Goal: Task Accomplishment & Management: Complete application form

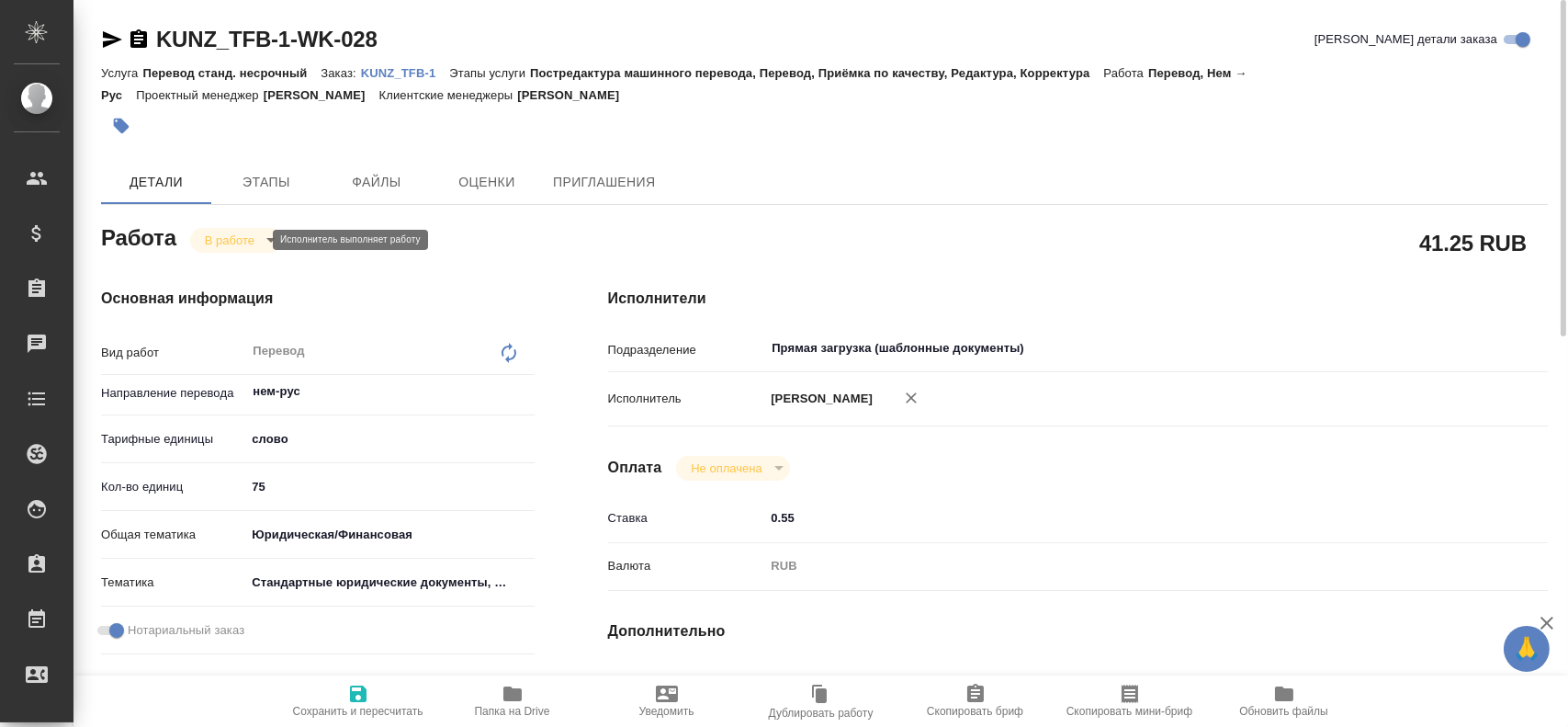
click at [249, 246] on body "🙏 .cls-1 fill:#fff; AWATERA Gusev Alexandr Клиенты Спецификации Заказы 0 Чаты T…" at bounding box center [784, 363] width 1568 height 727
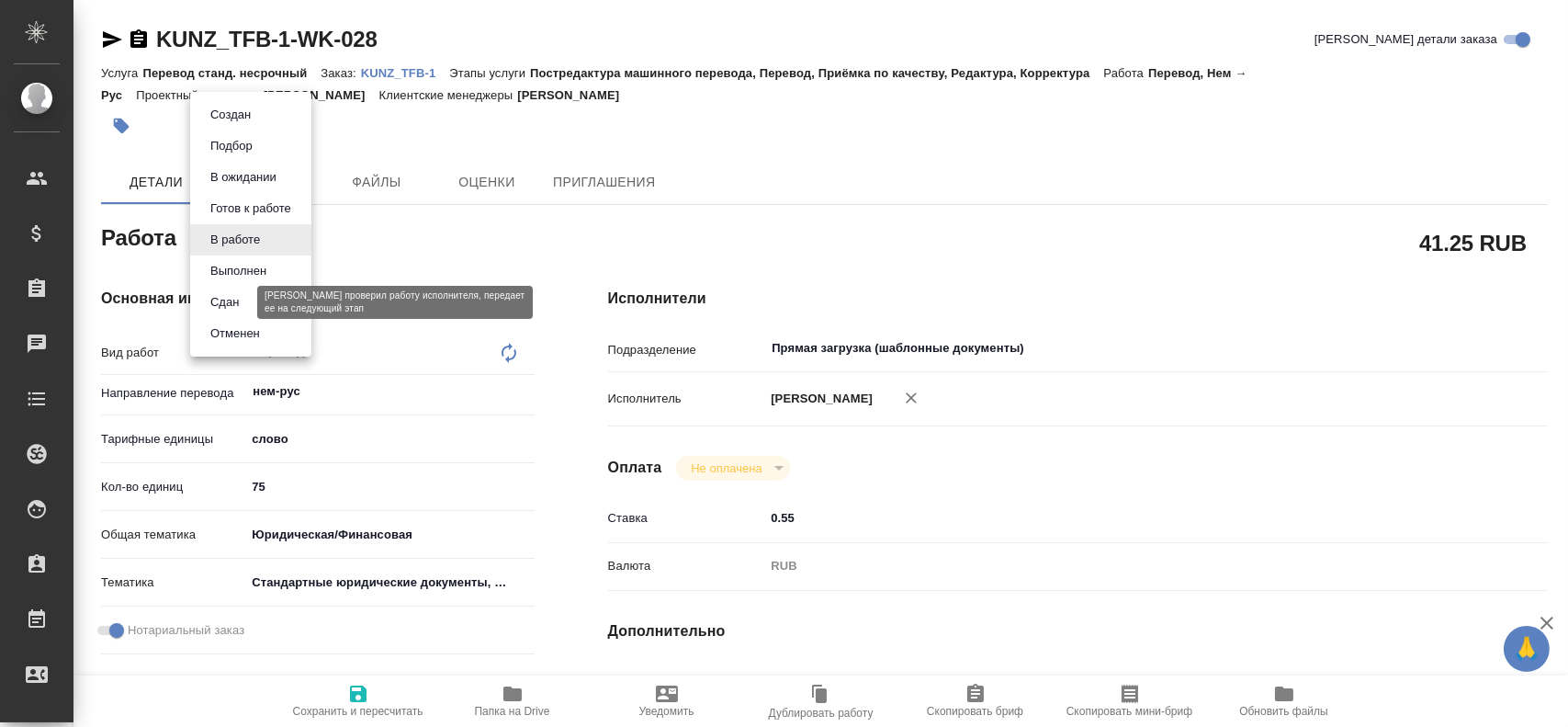
click at [234, 300] on button "Сдан" at bounding box center [224, 302] width 40 height 20
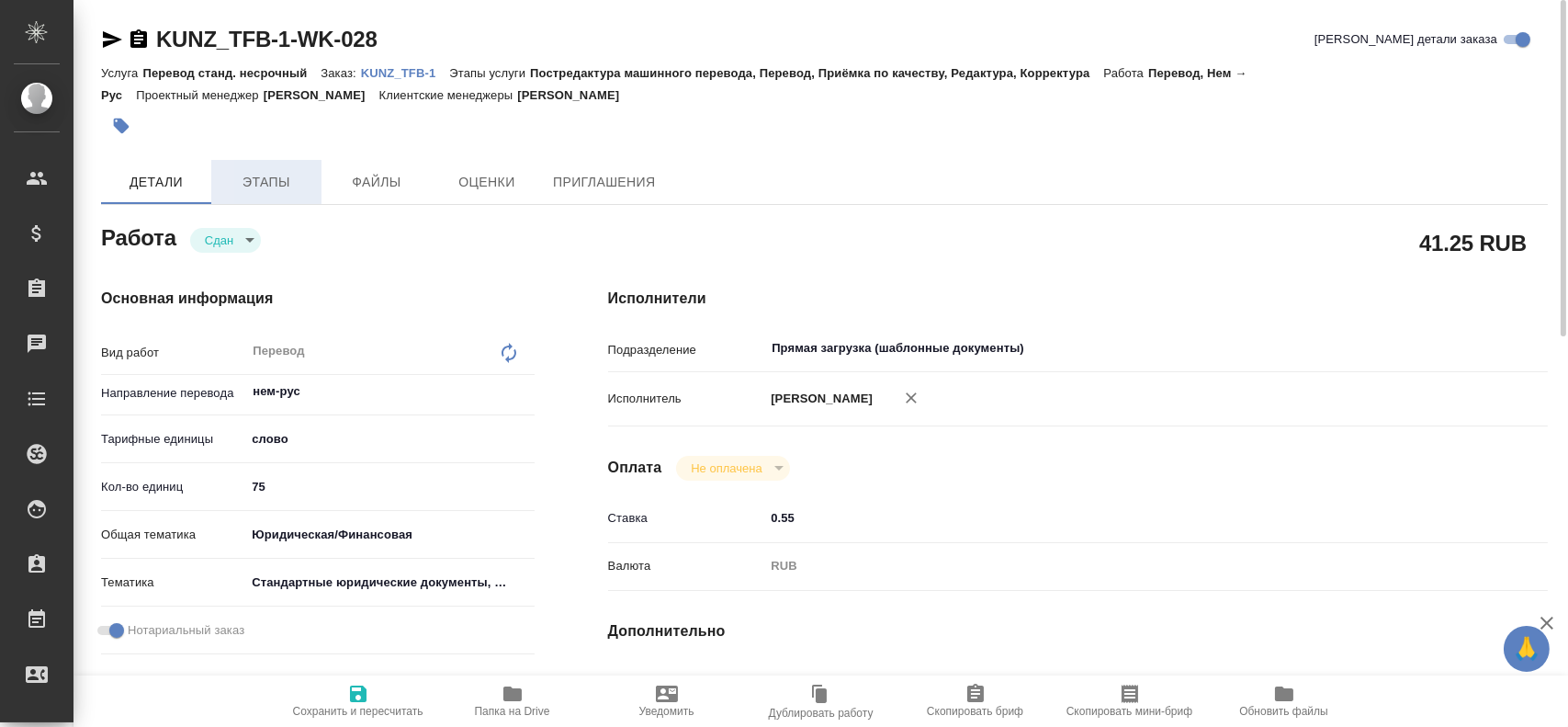
click at [265, 188] on span "Этапы" at bounding box center [266, 182] width 88 height 23
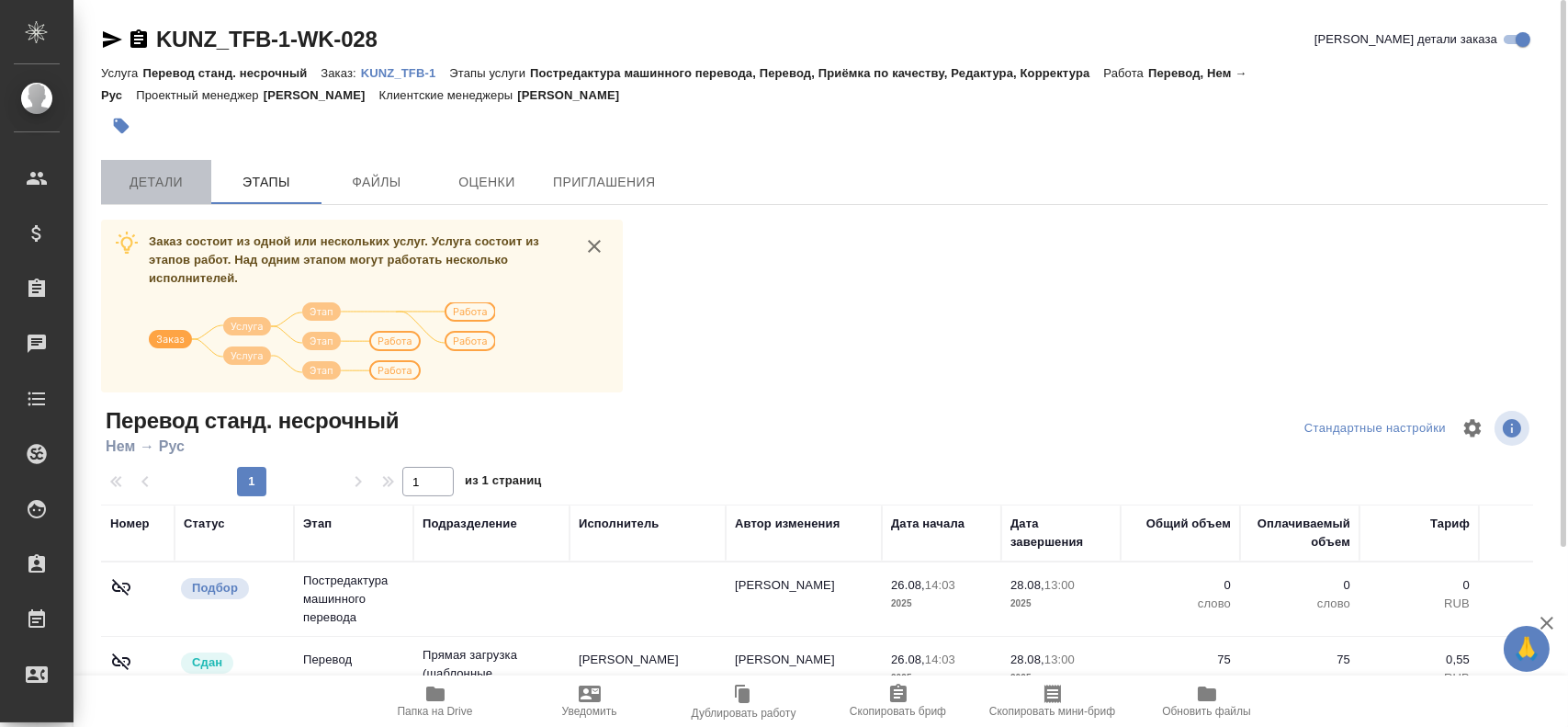
click at [168, 184] on span "Детали" at bounding box center [156, 182] width 88 height 23
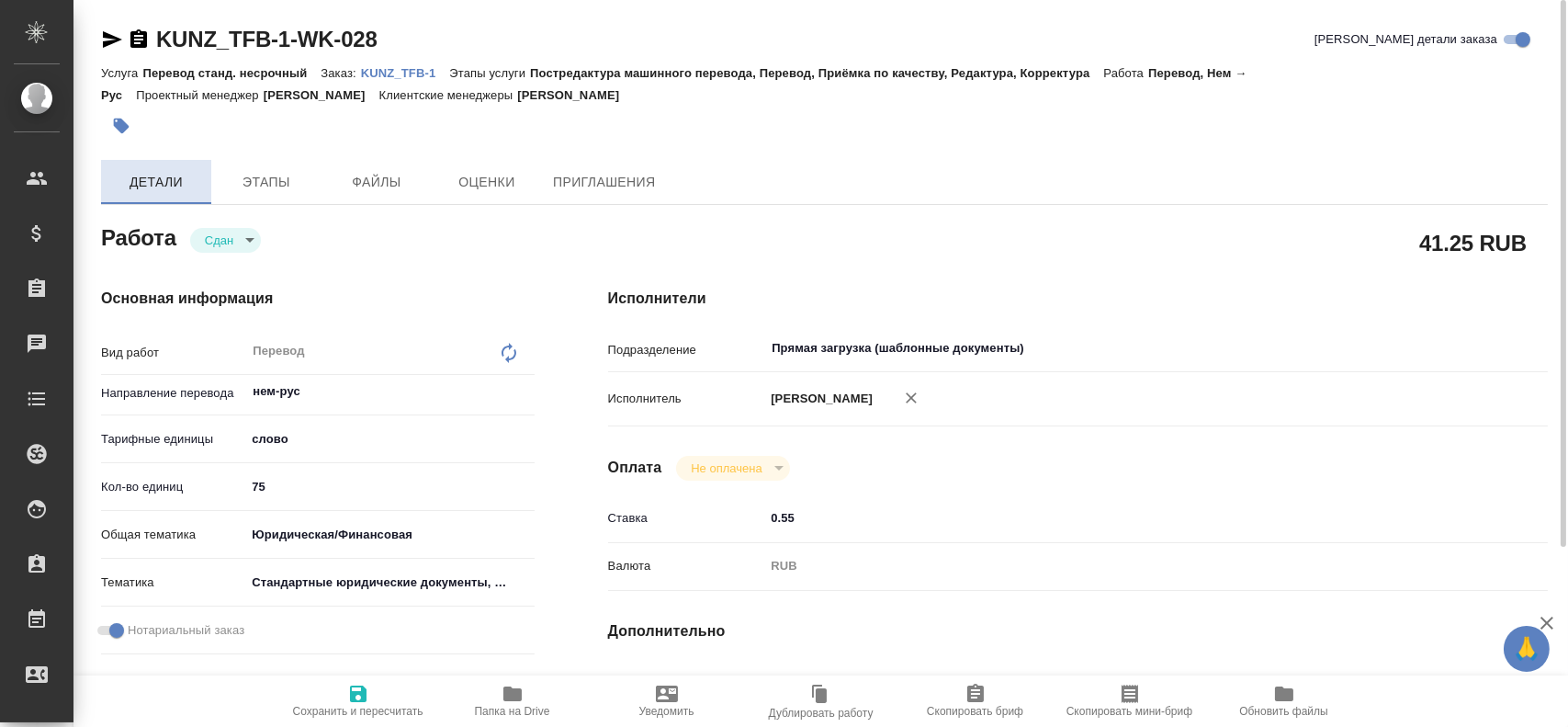
type textarea "x"
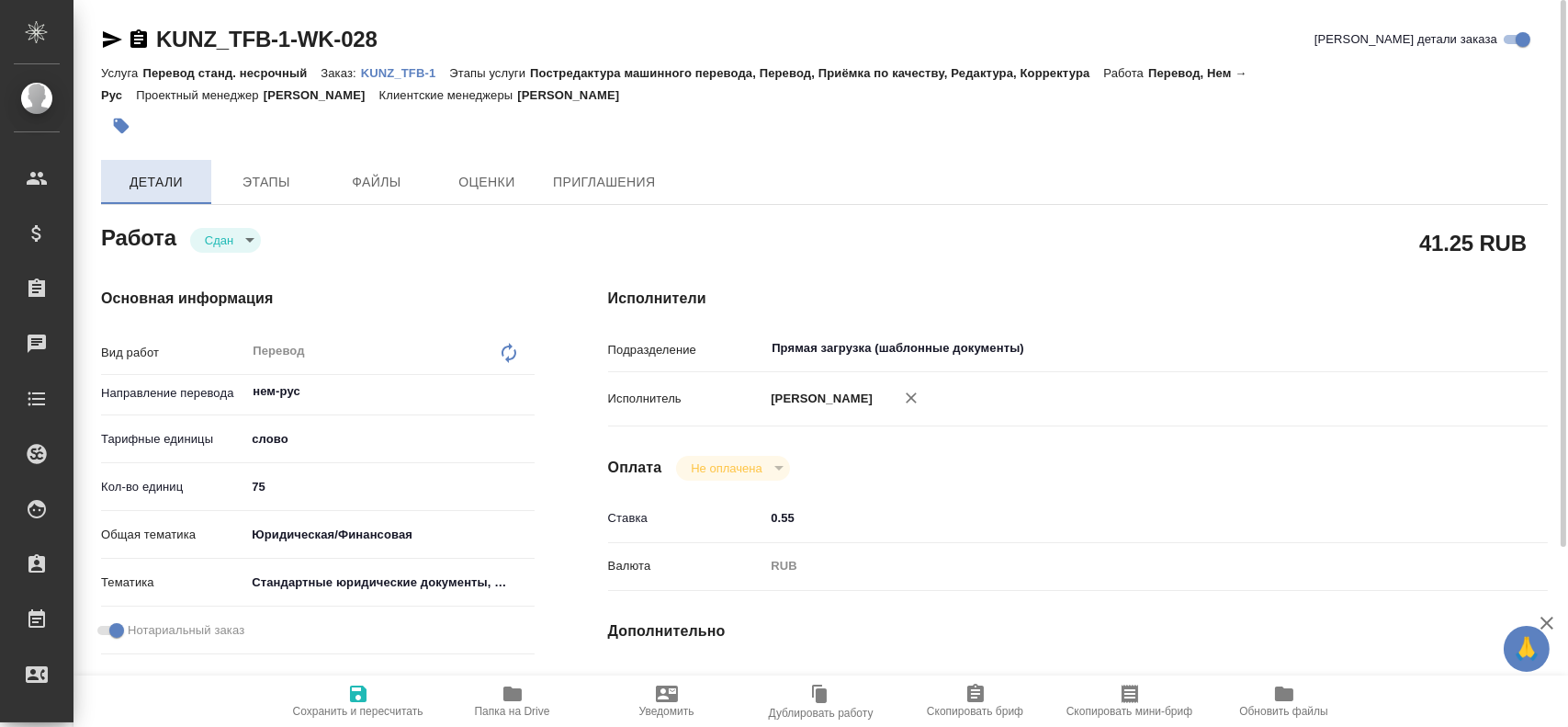
type textarea "x"
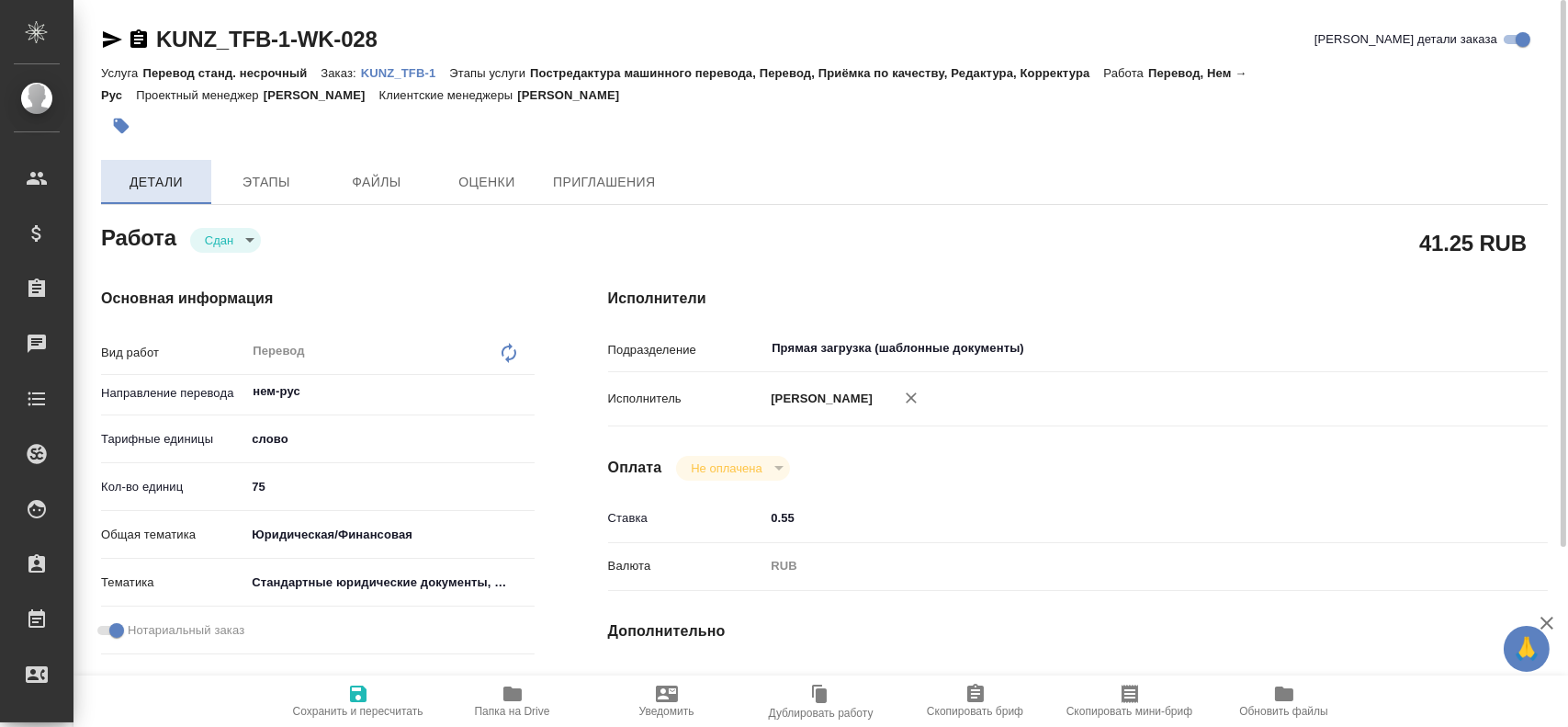
type textarea "x"
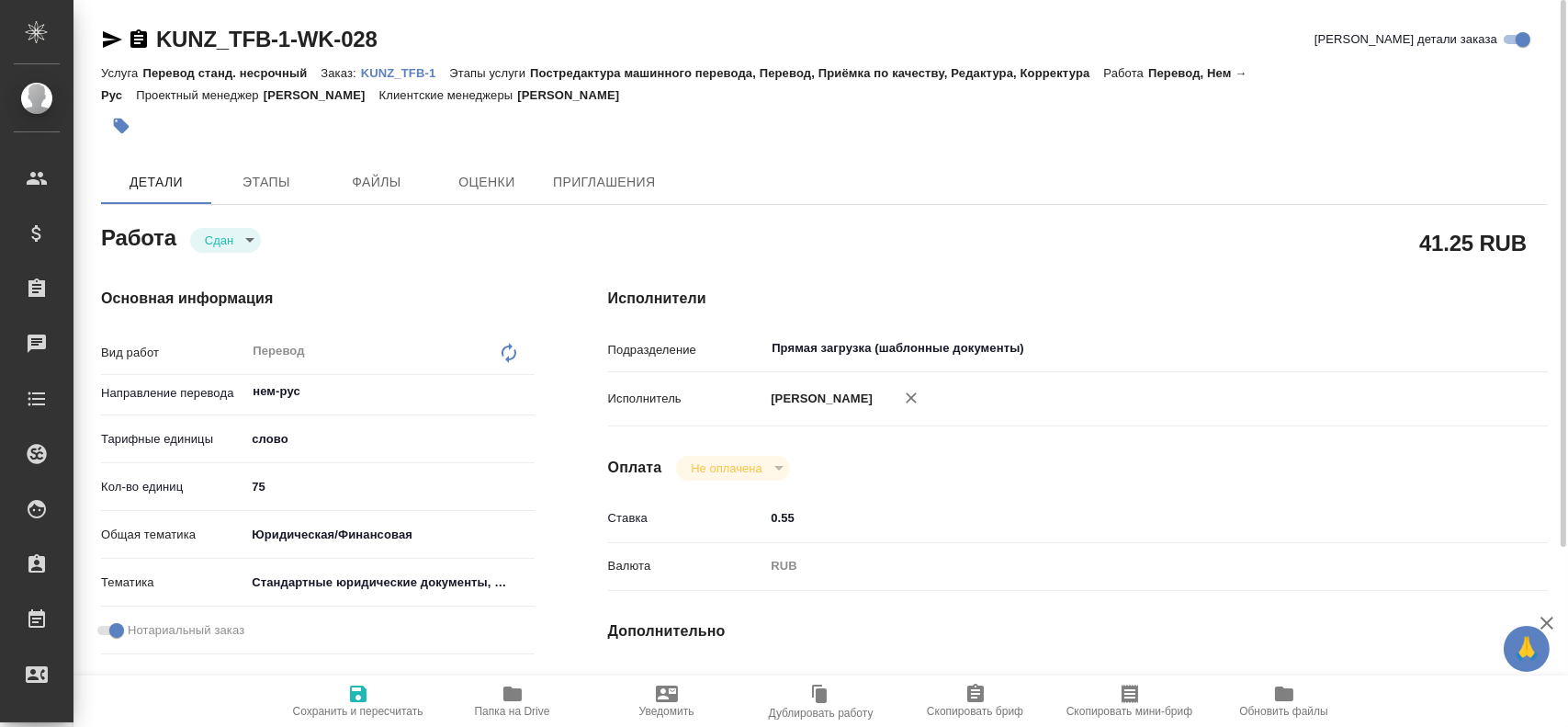
type textarea "x"
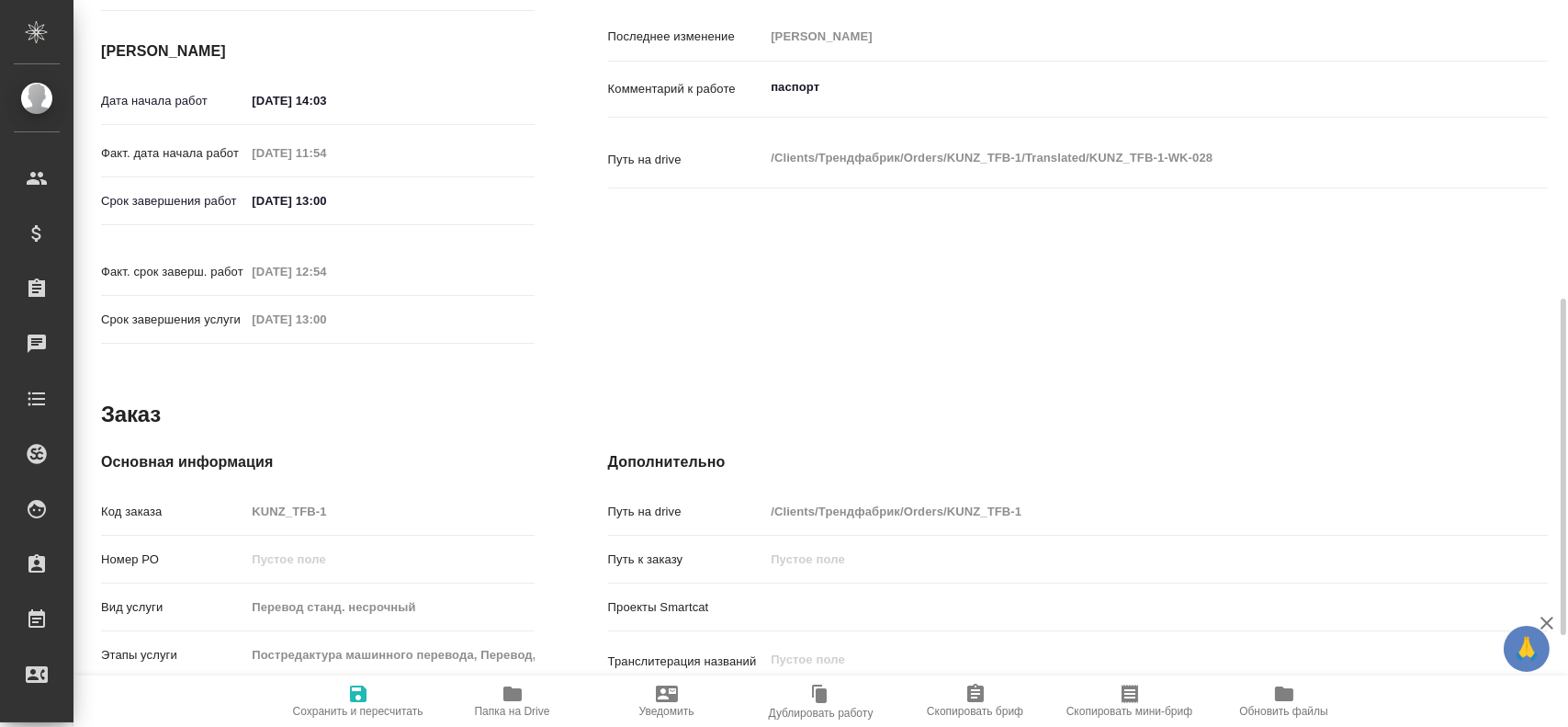
type textarea "x"
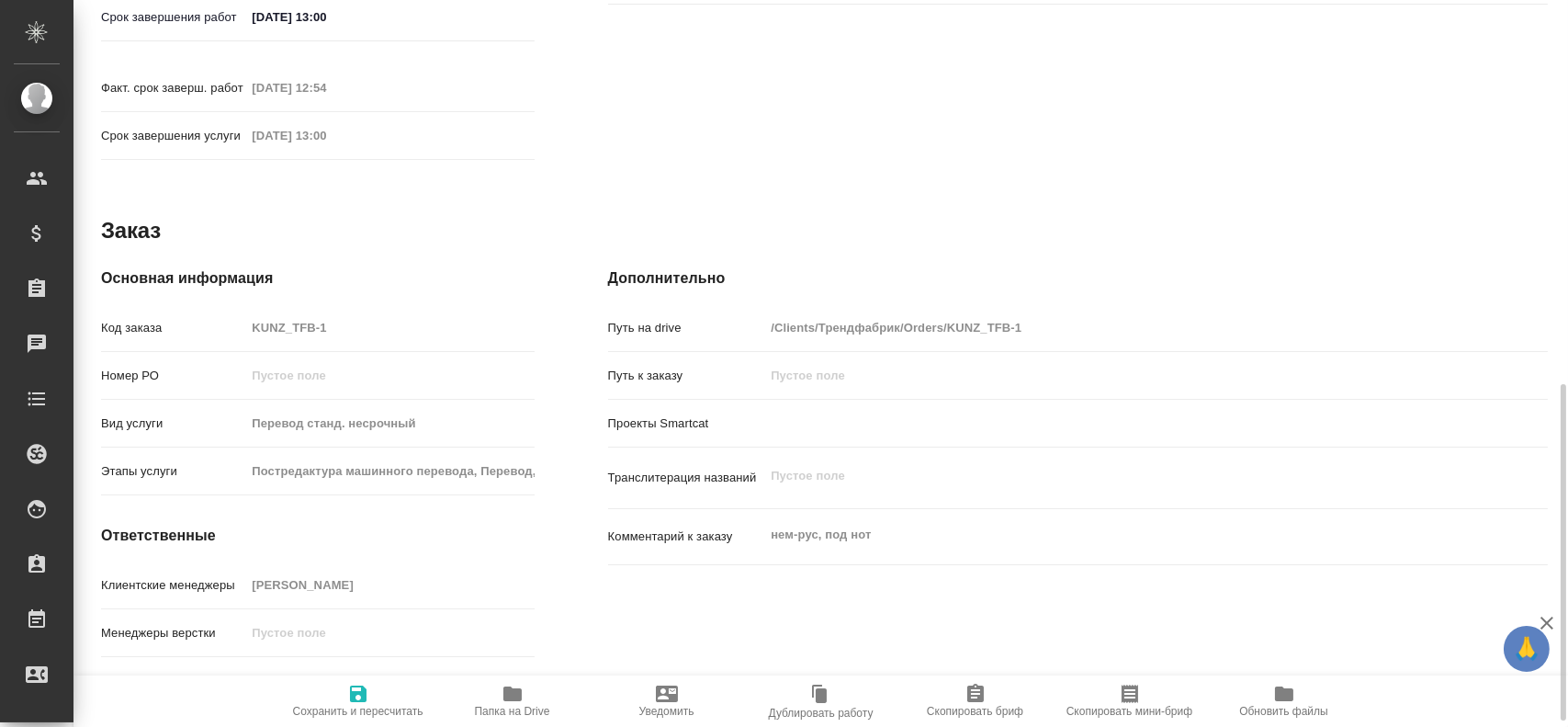
scroll to position [841, 0]
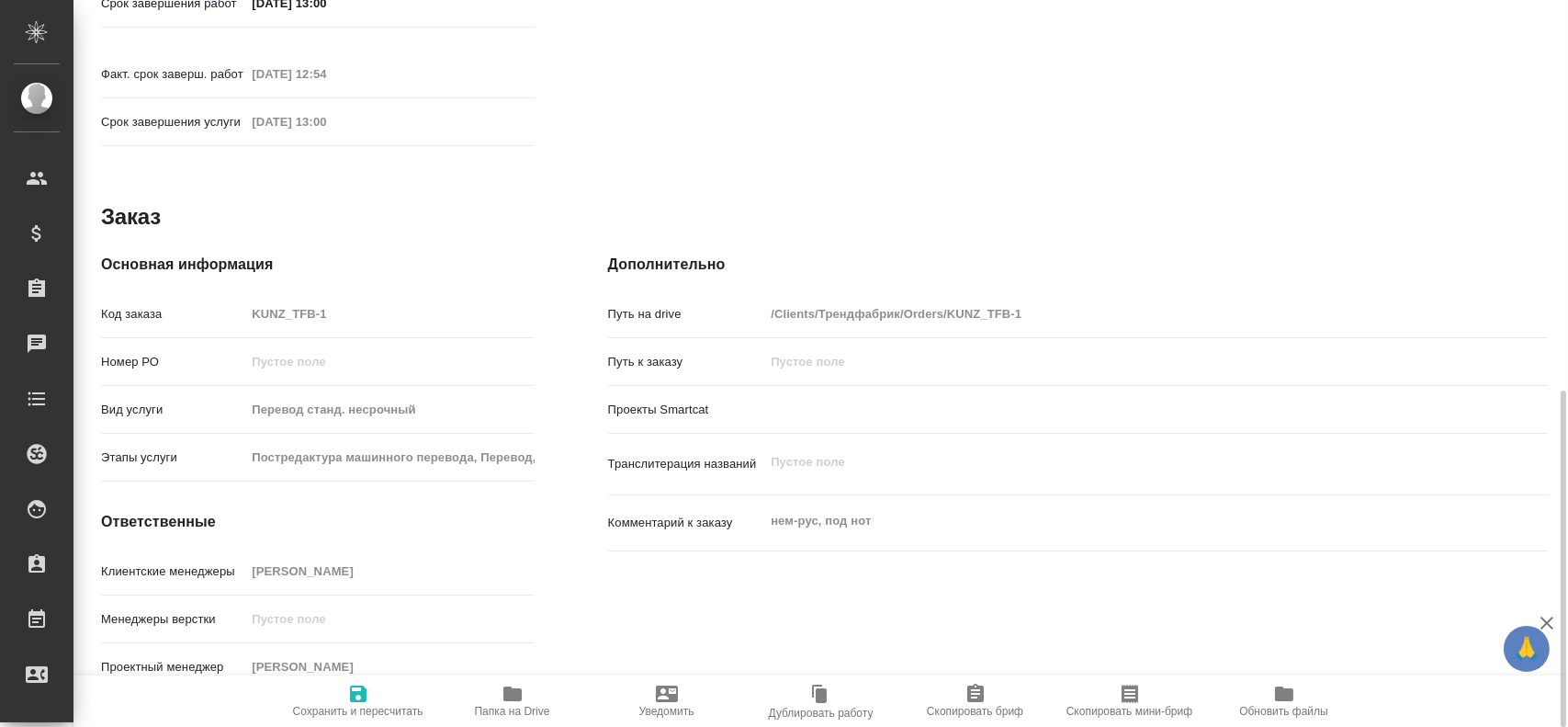
type textarea "x"
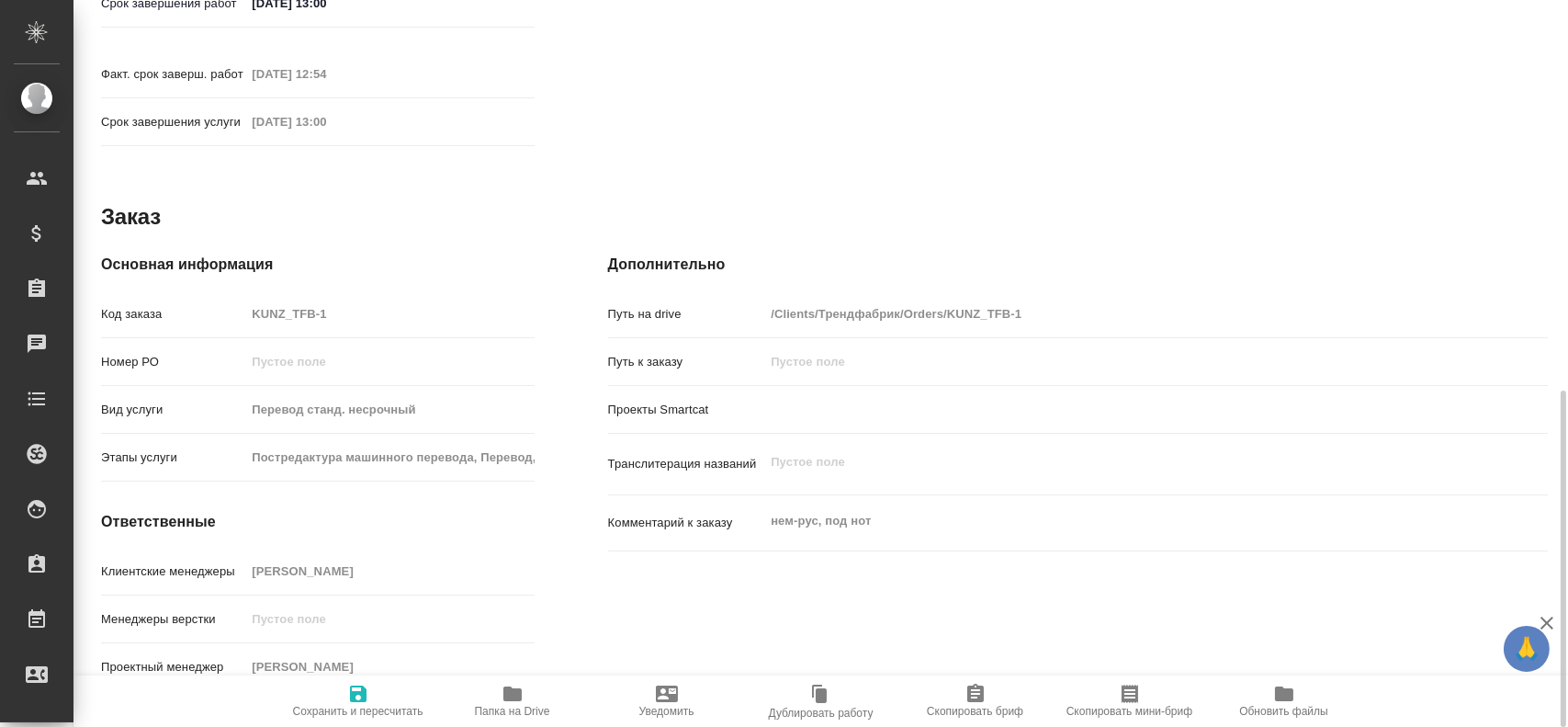
type textarea "x"
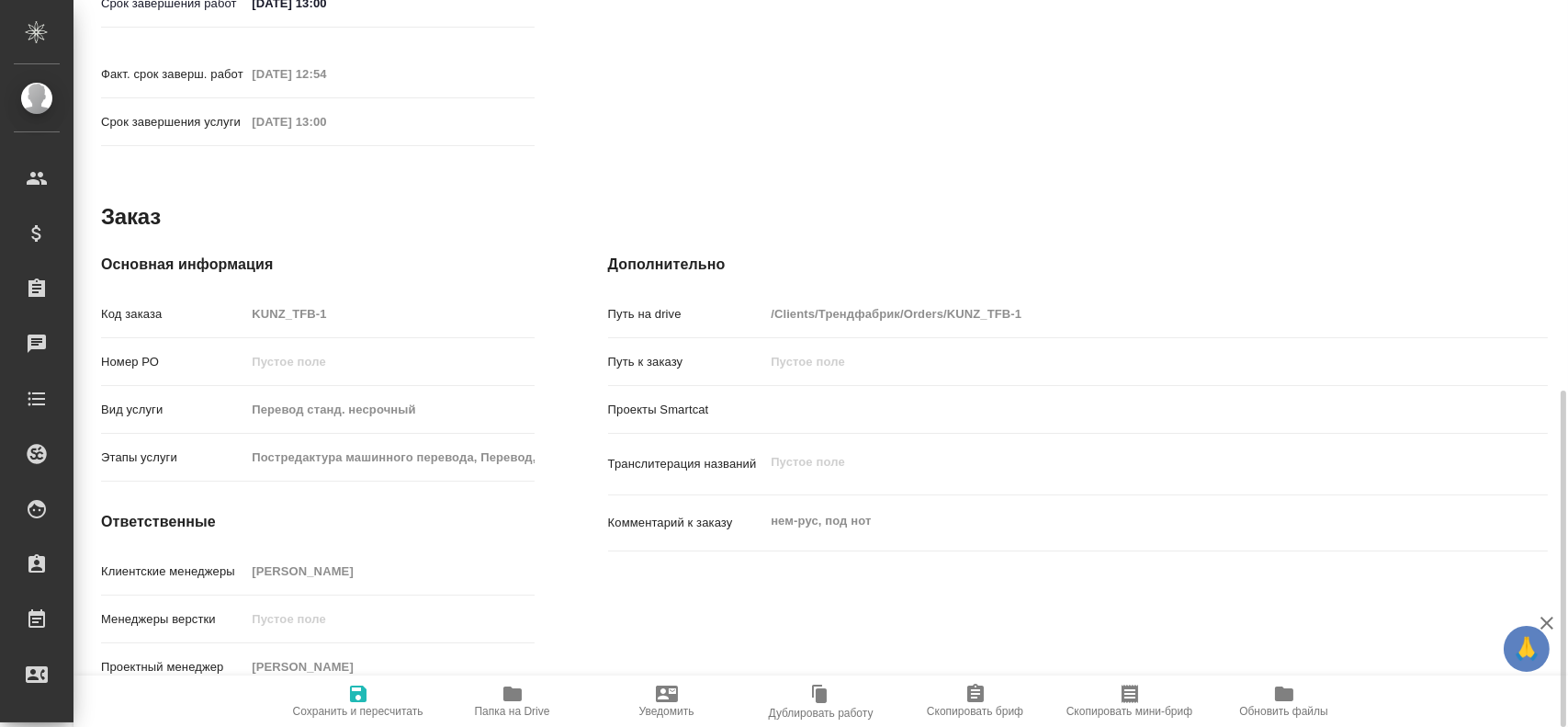
type textarea "x"
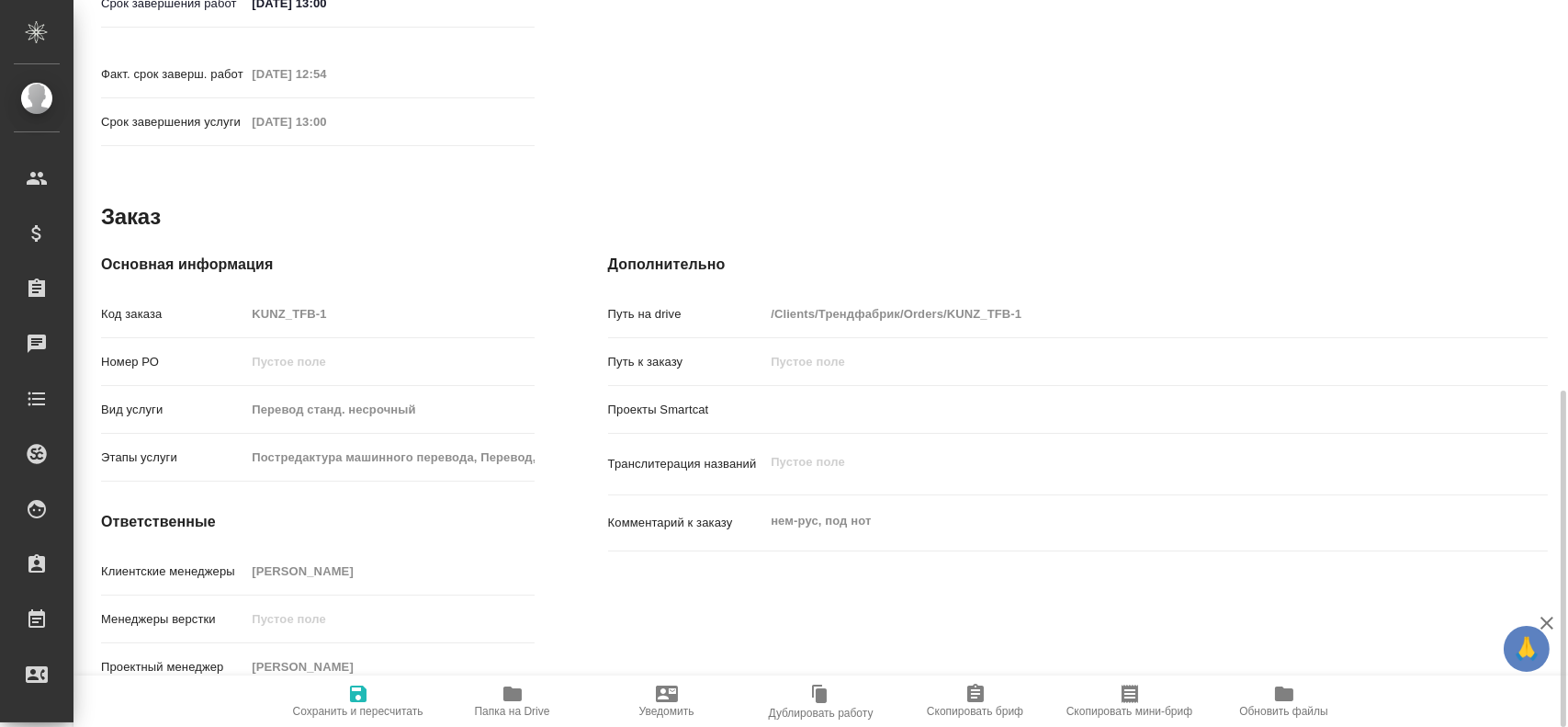
type textarea "x"
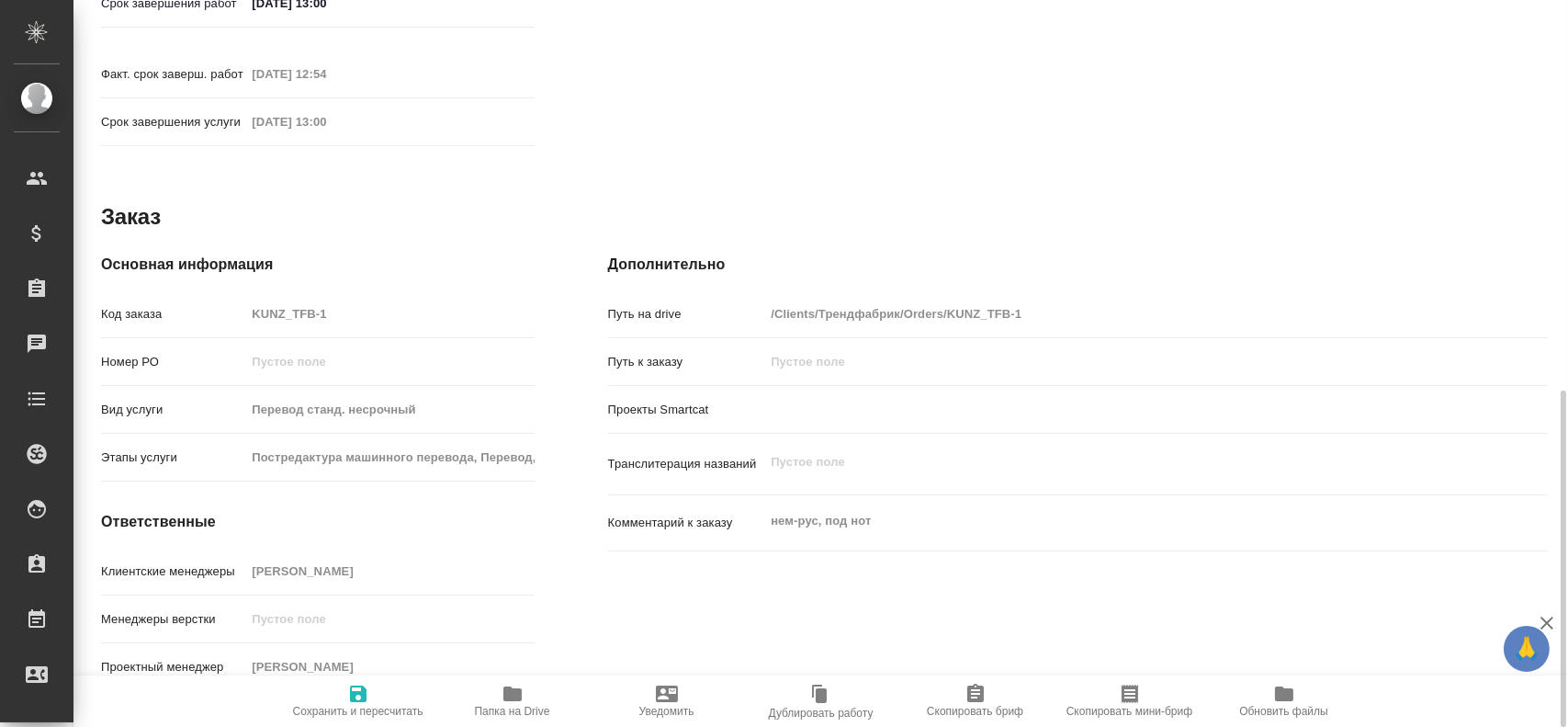
type textarea "x"
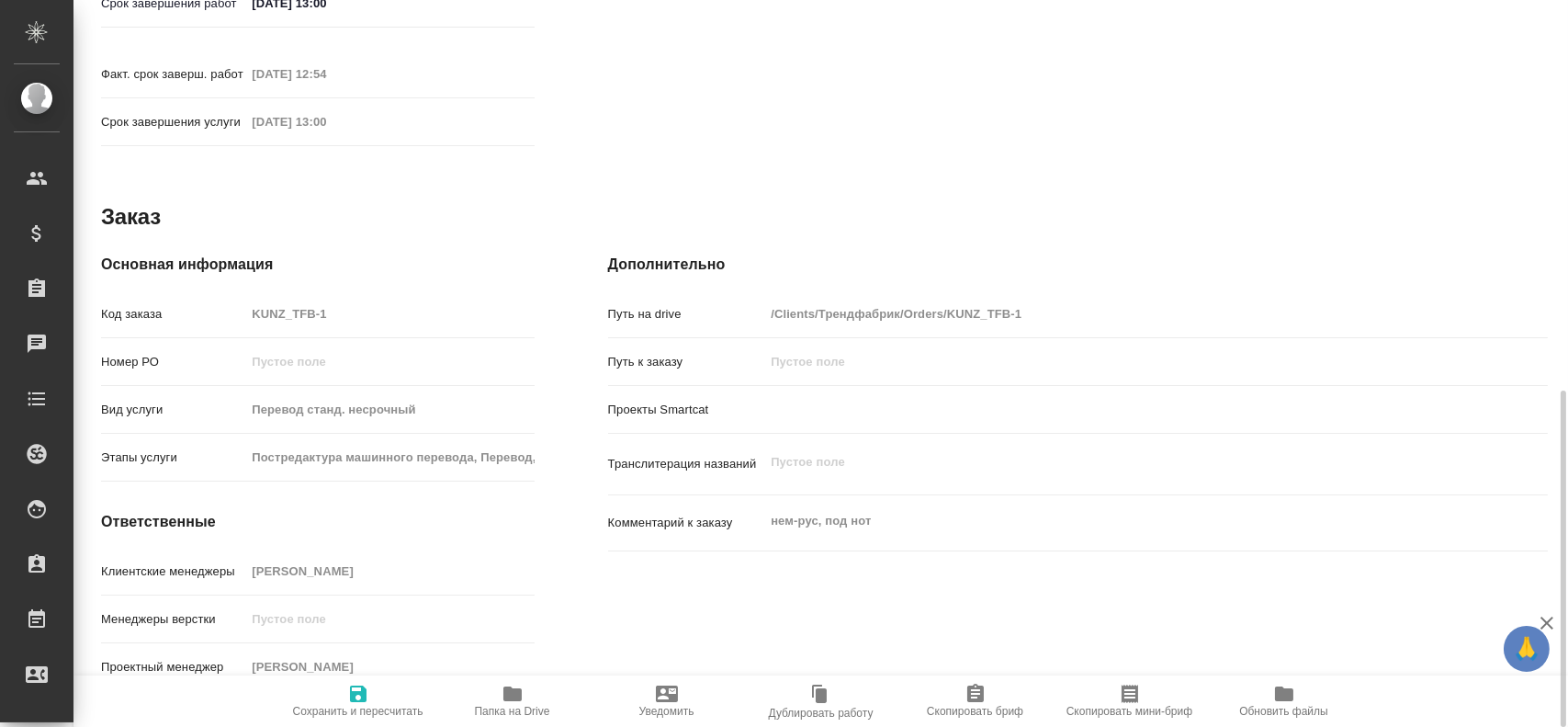
type textarea "x"
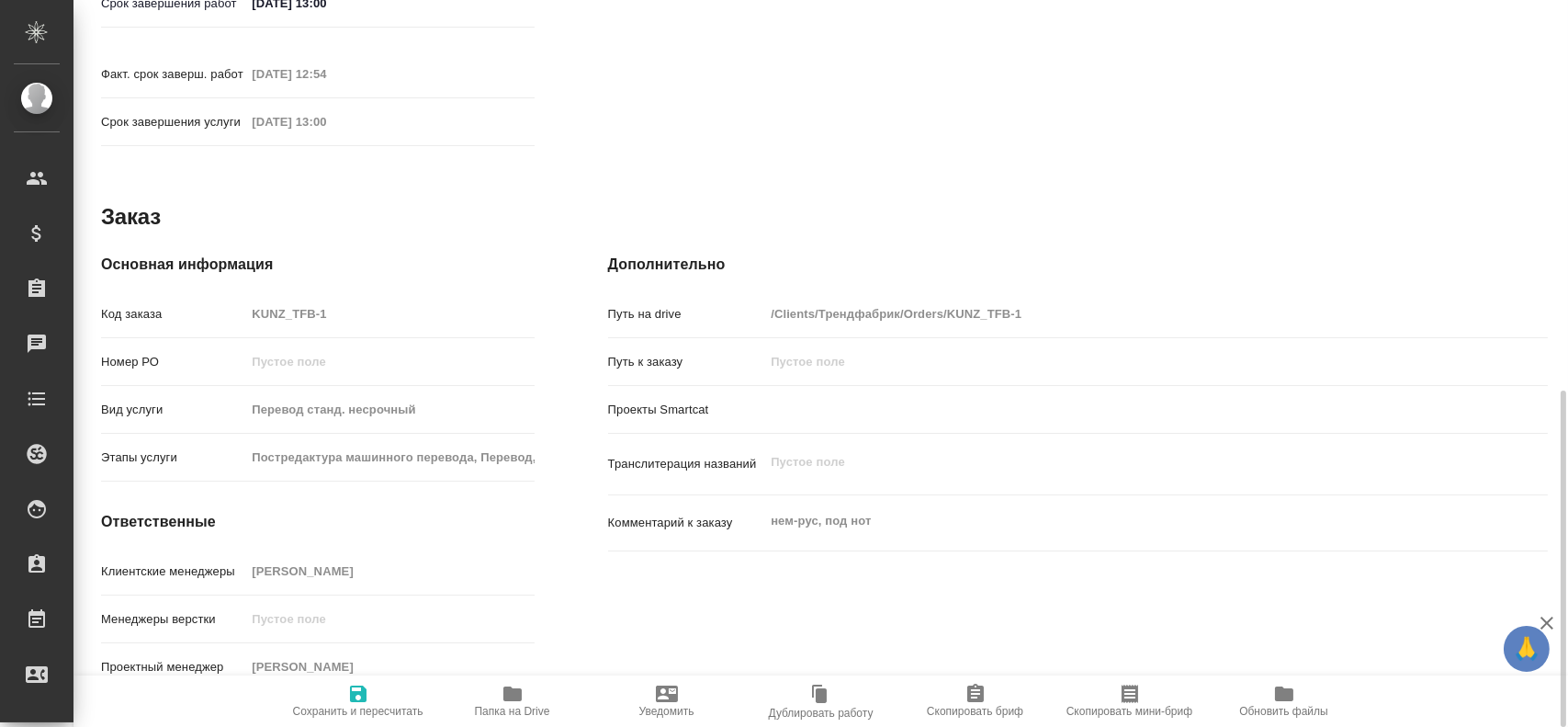
type textarea "x"
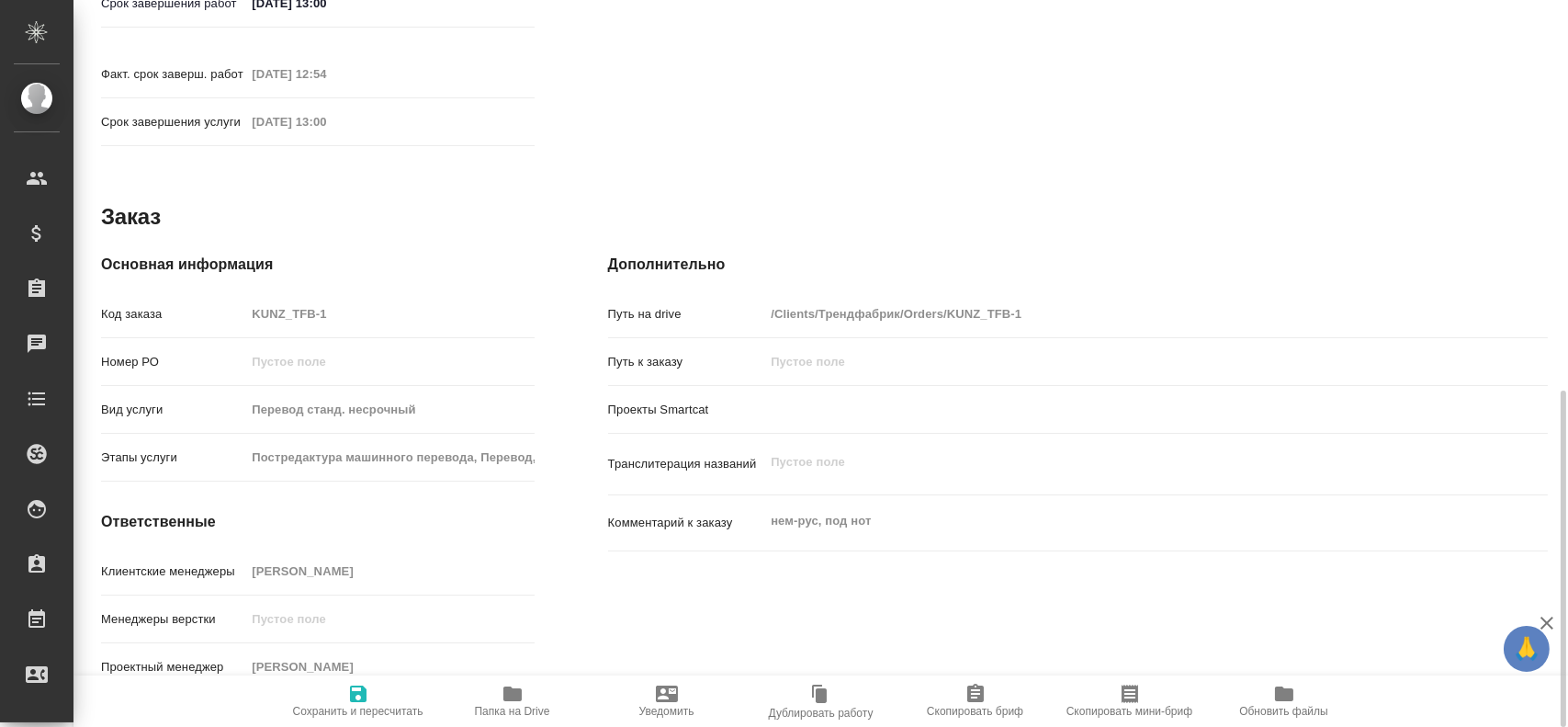
click at [212, 298] on div "Код заказа KUNZ_TFB-1" at bounding box center [317, 314] width 434 height 32
type textarea "x"
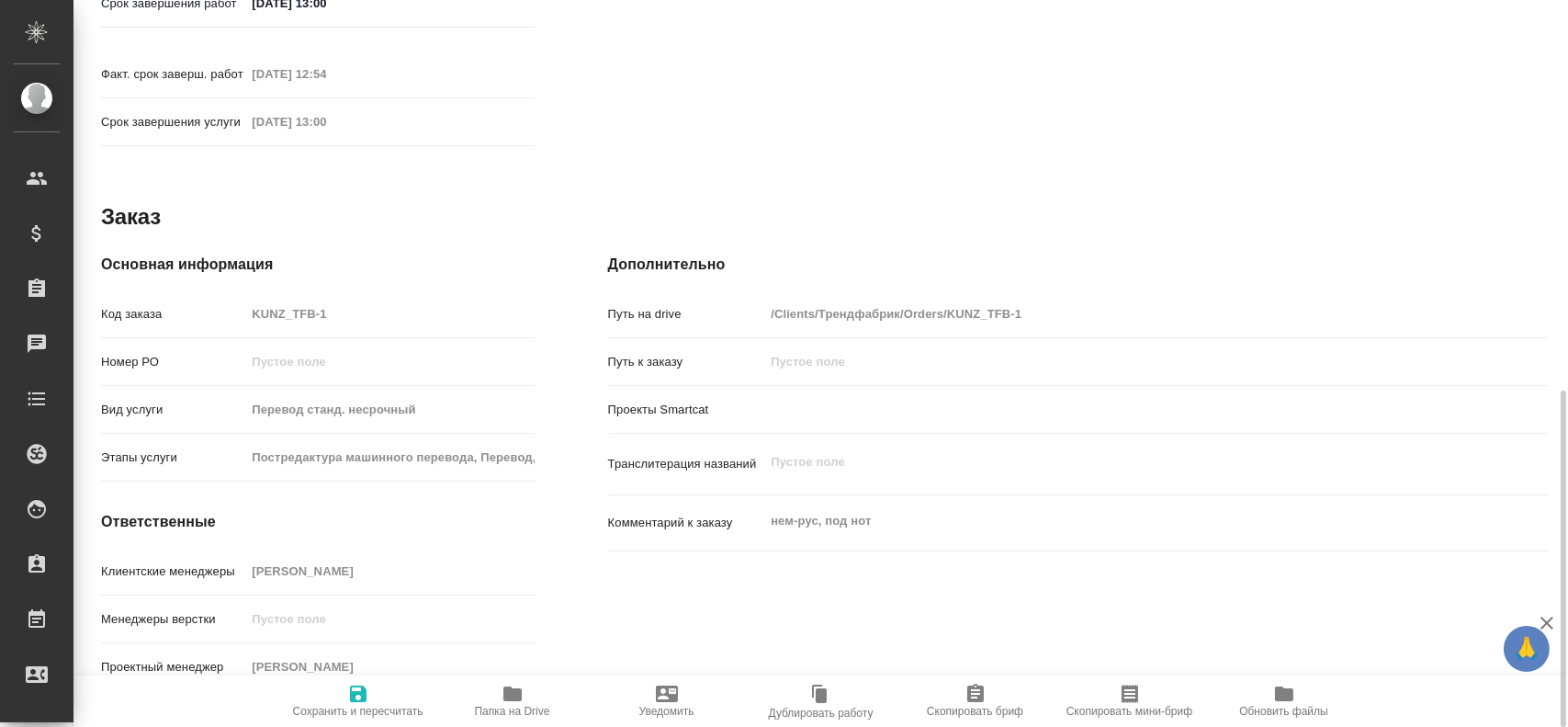
type textarea "x"
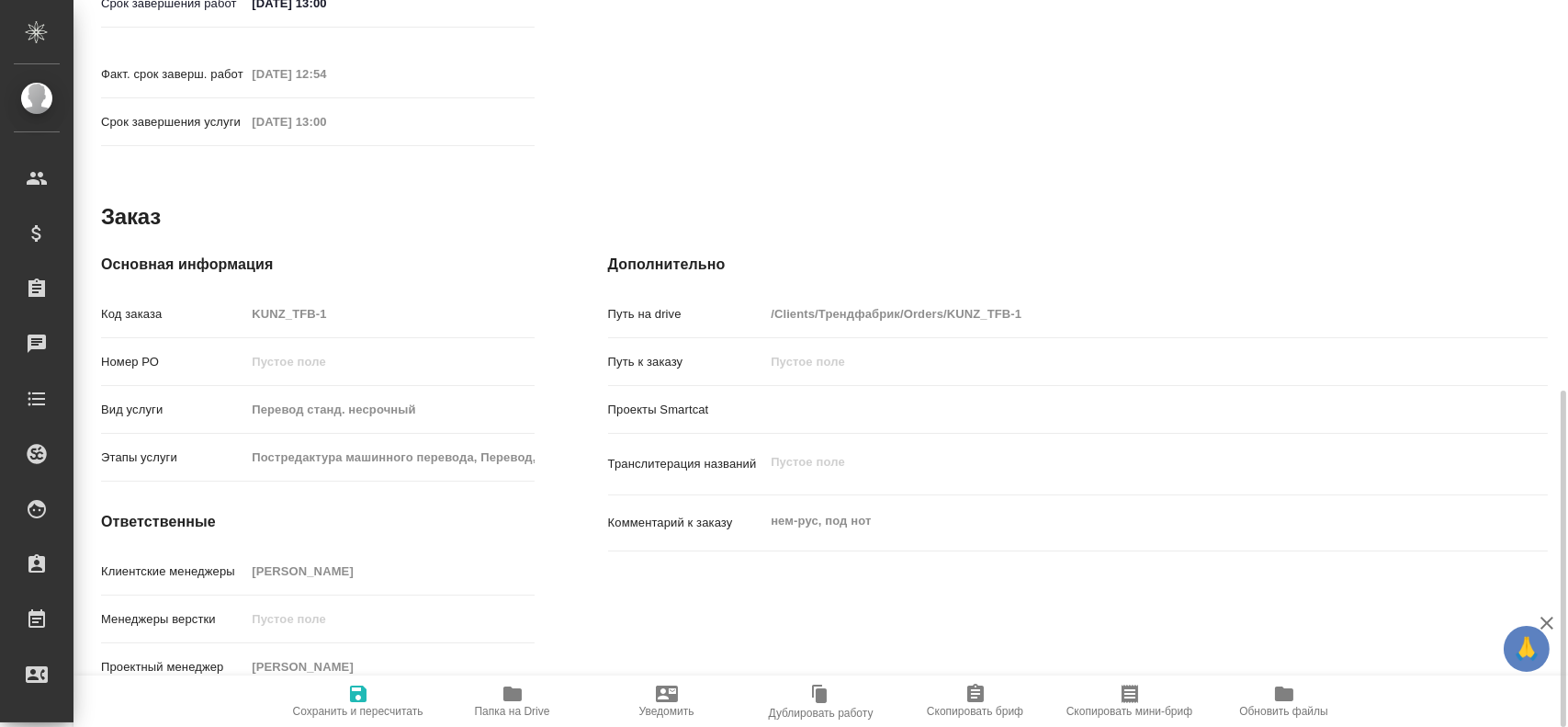
type textarea "x"
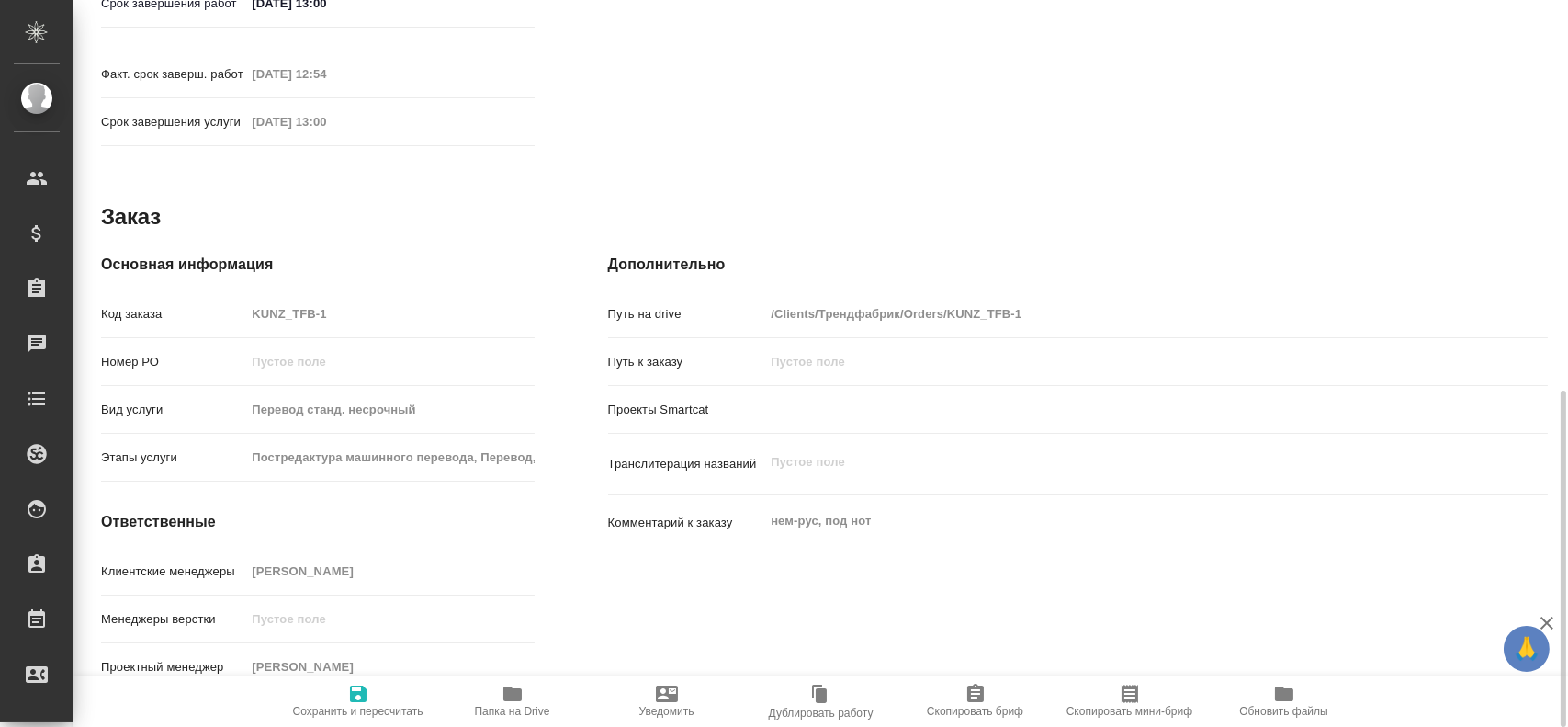
type textarea "x"
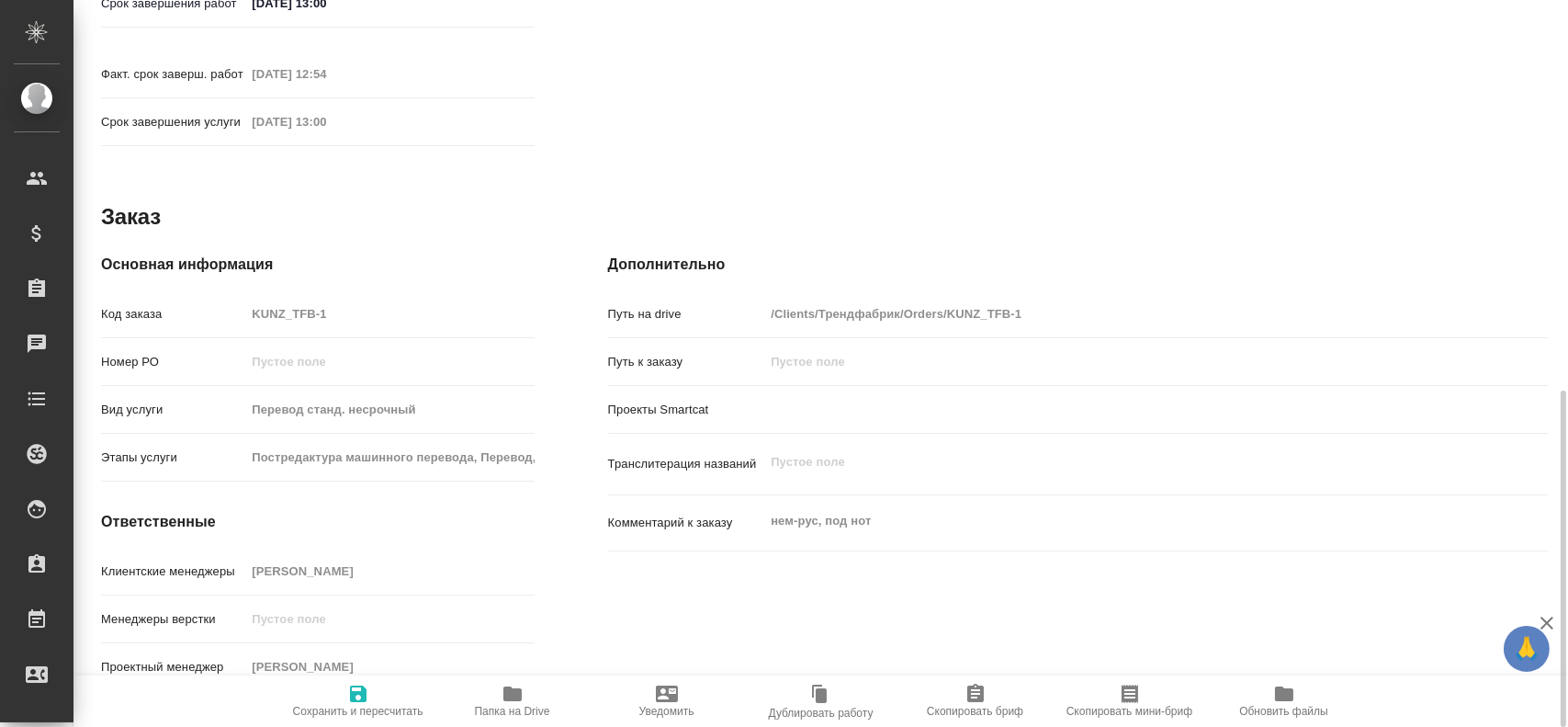
type textarea "x"
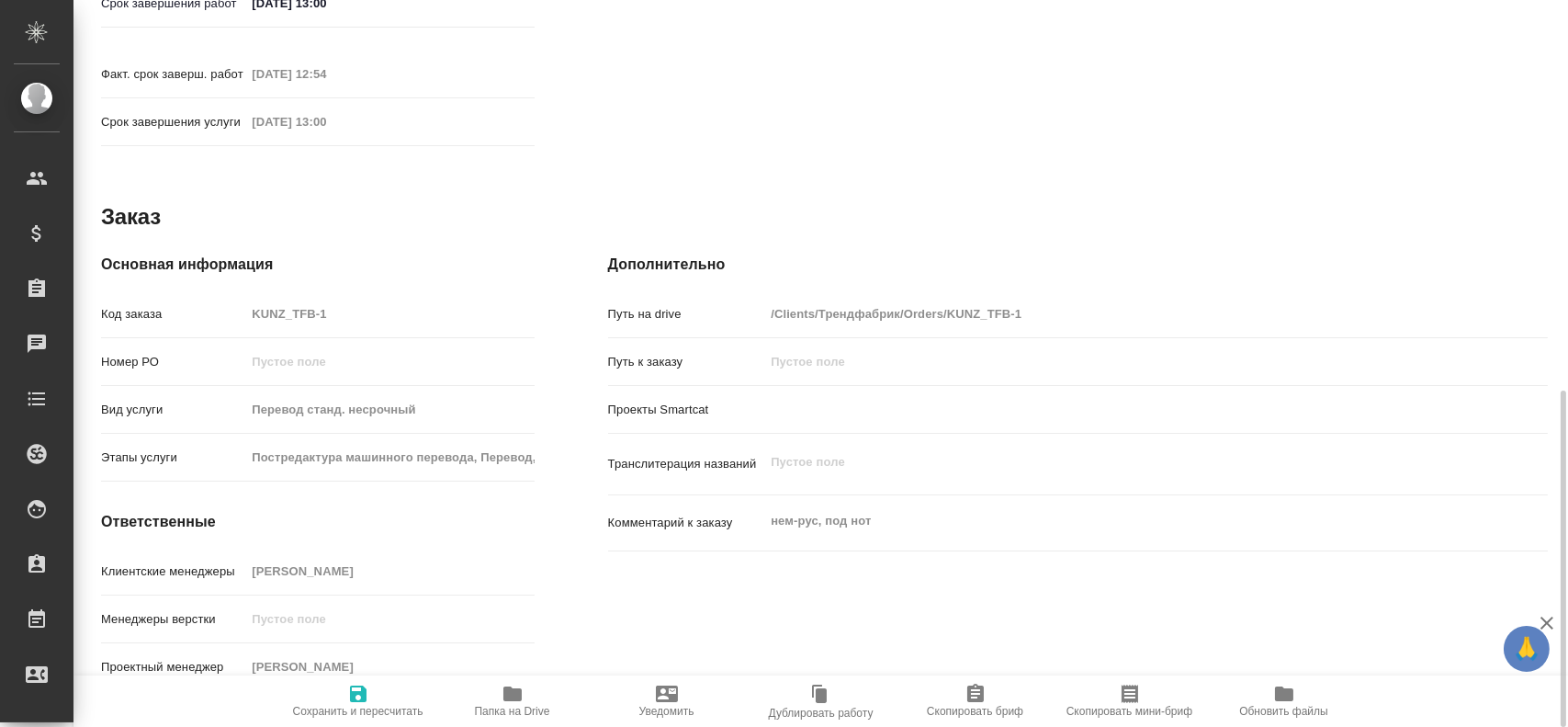
type textarea "x"
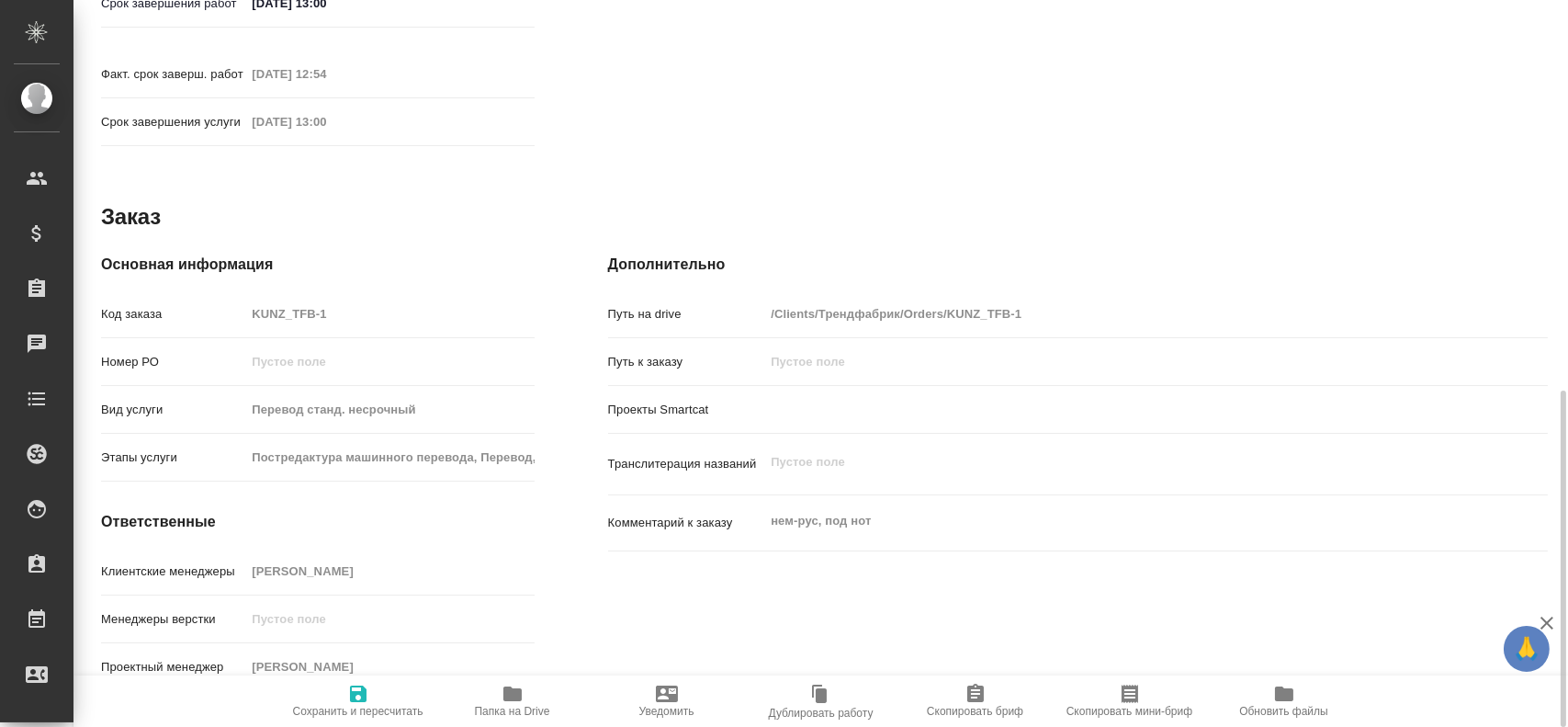
type textarea "x"
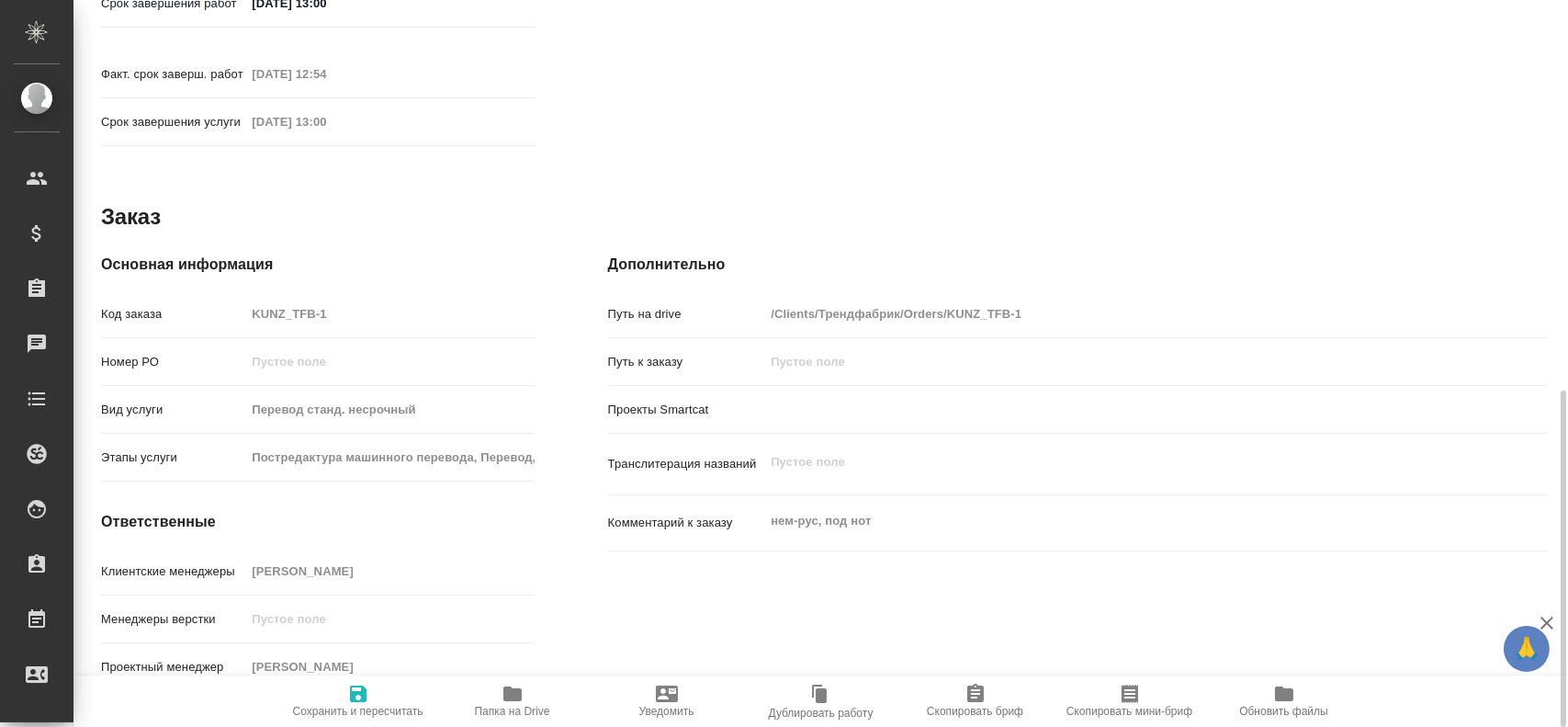
type textarea "x"
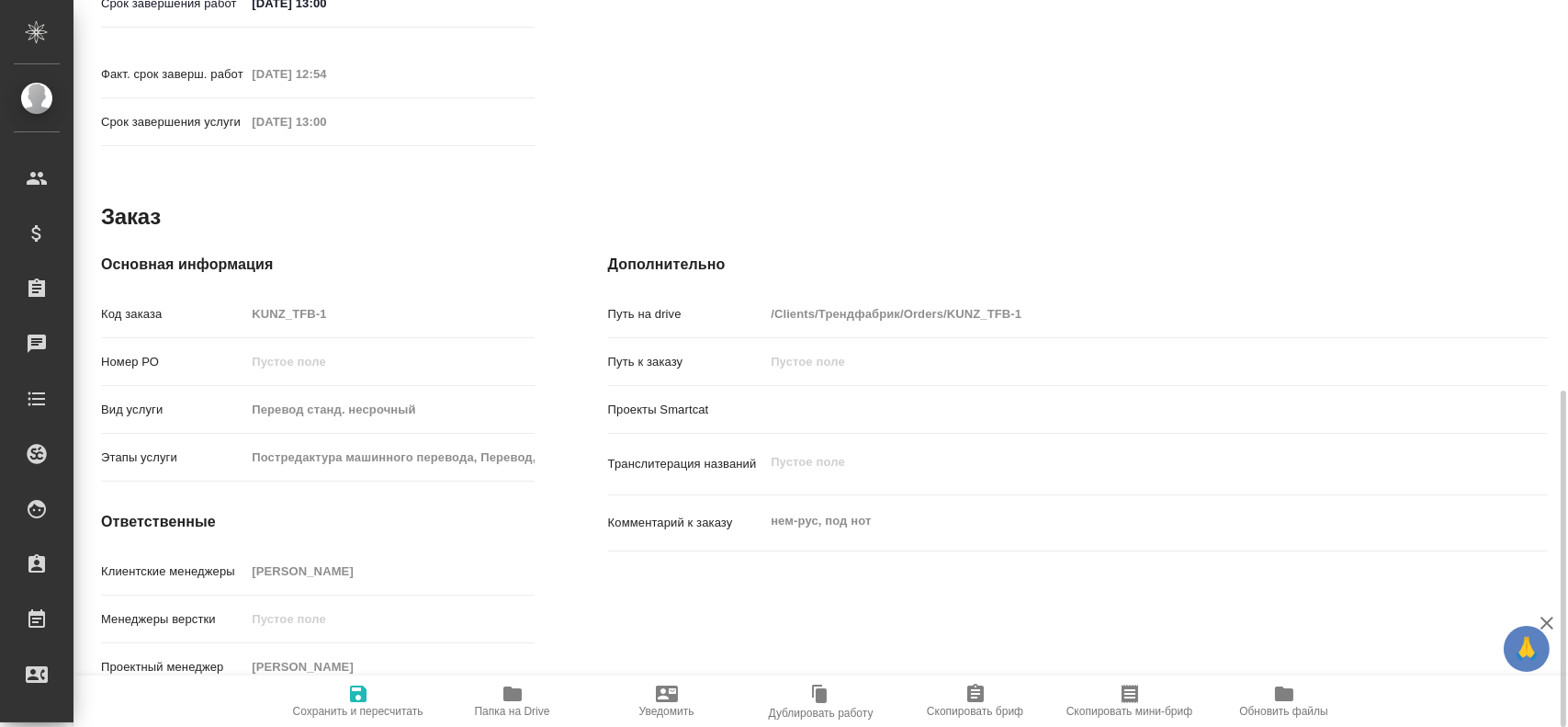
type textarea "x"
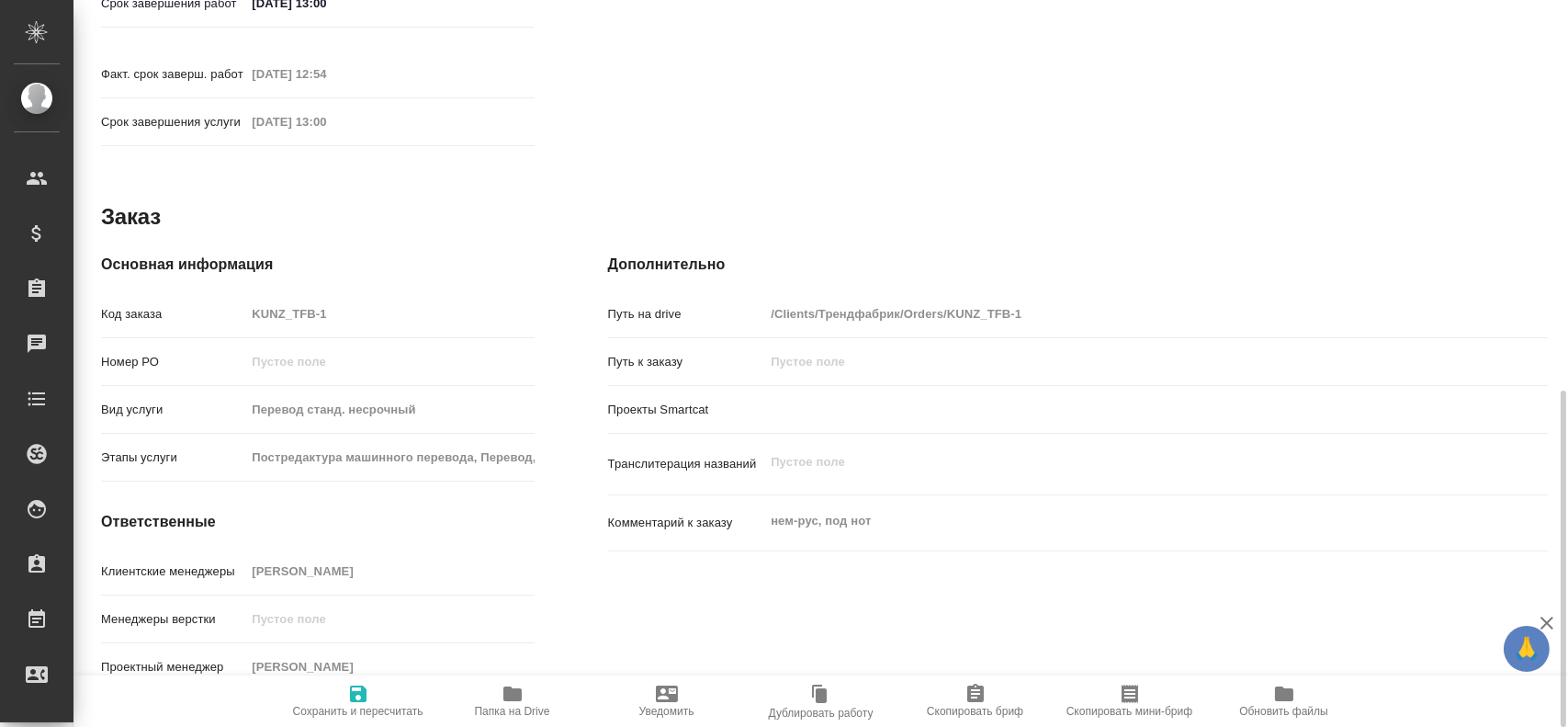
type textarea "x"
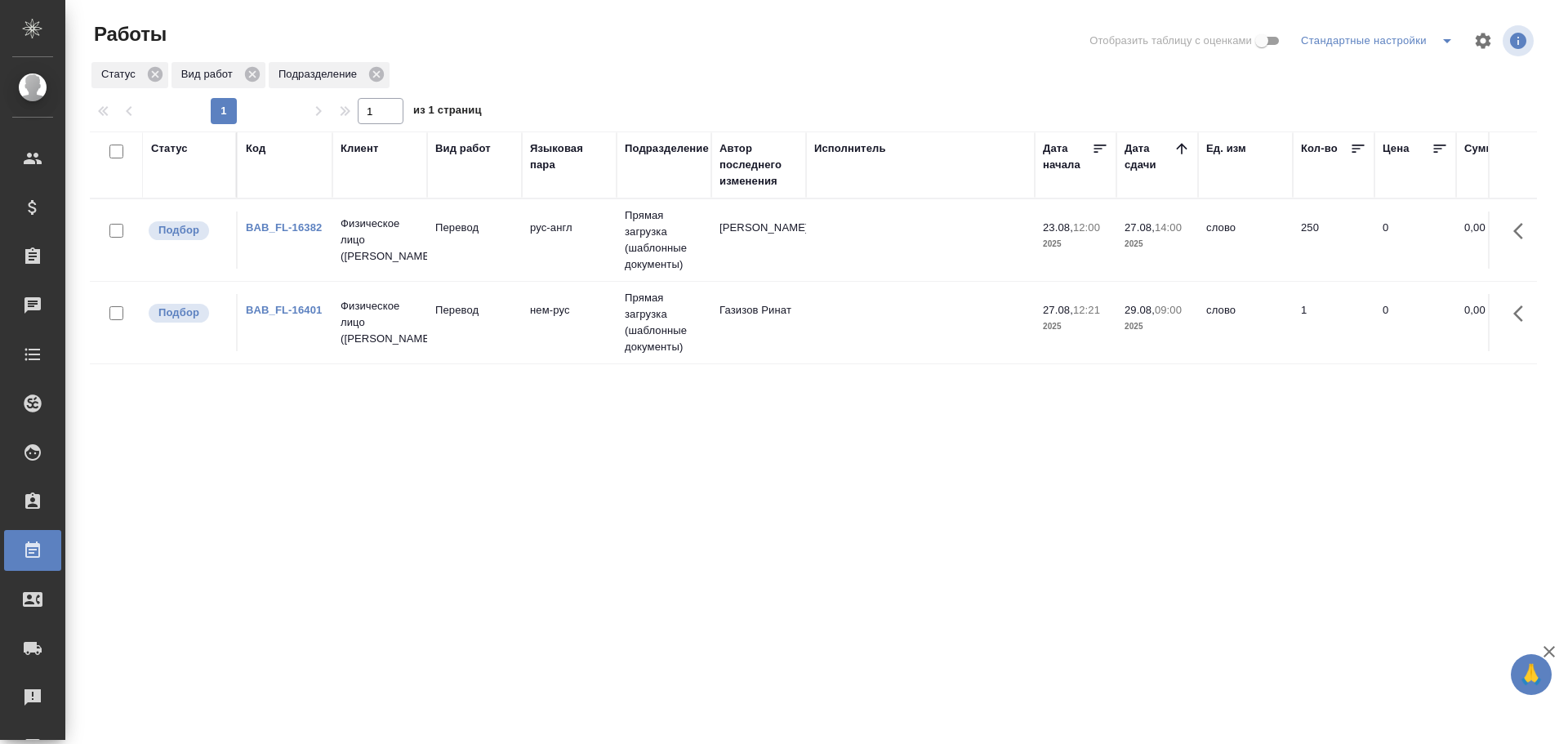
click at [320, 330] on td "BAB_FL-16401" at bounding box center [285, 322] width 95 height 57
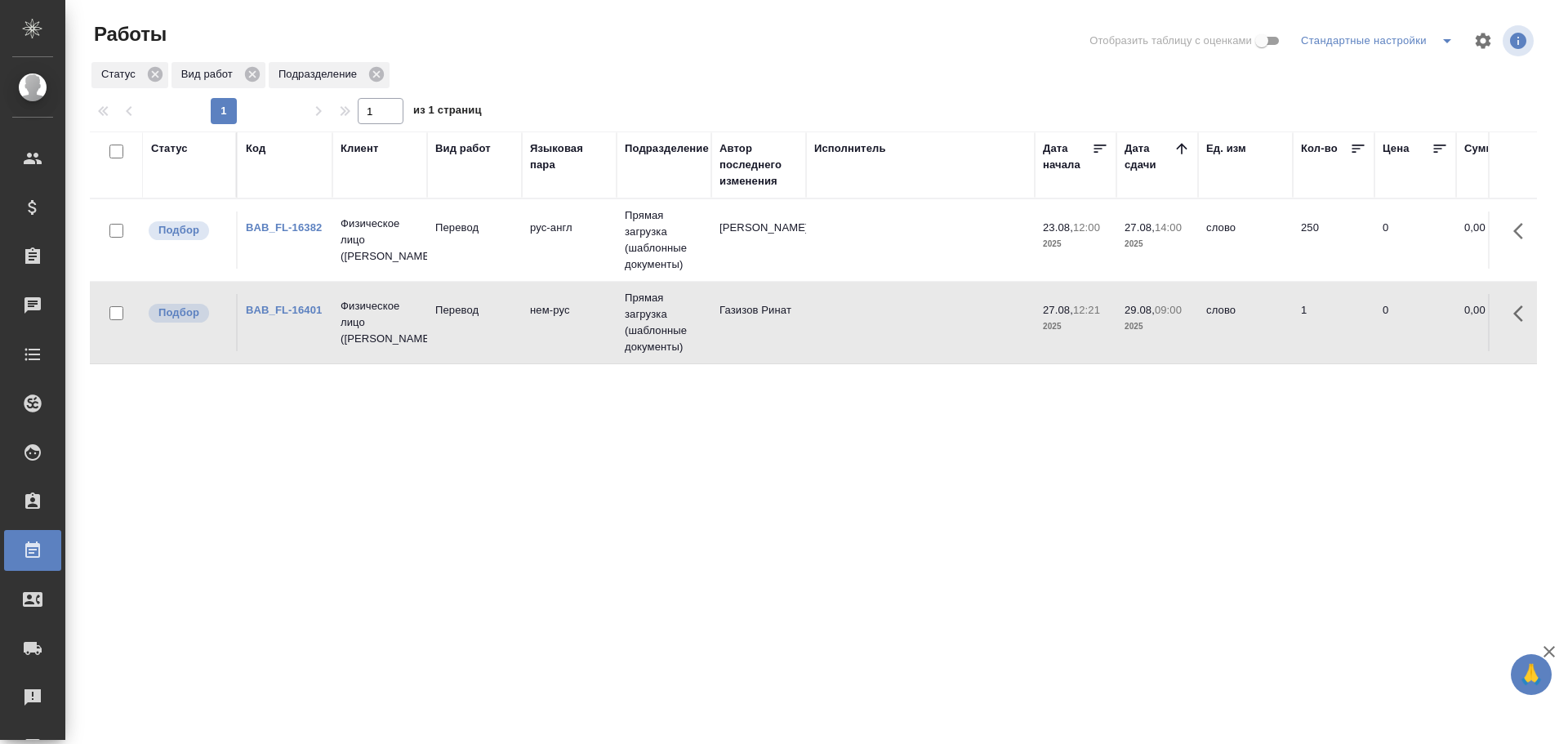
click at [320, 330] on td "BAB_FL-16401" at bounding box center [285, 322] width 95 height 57
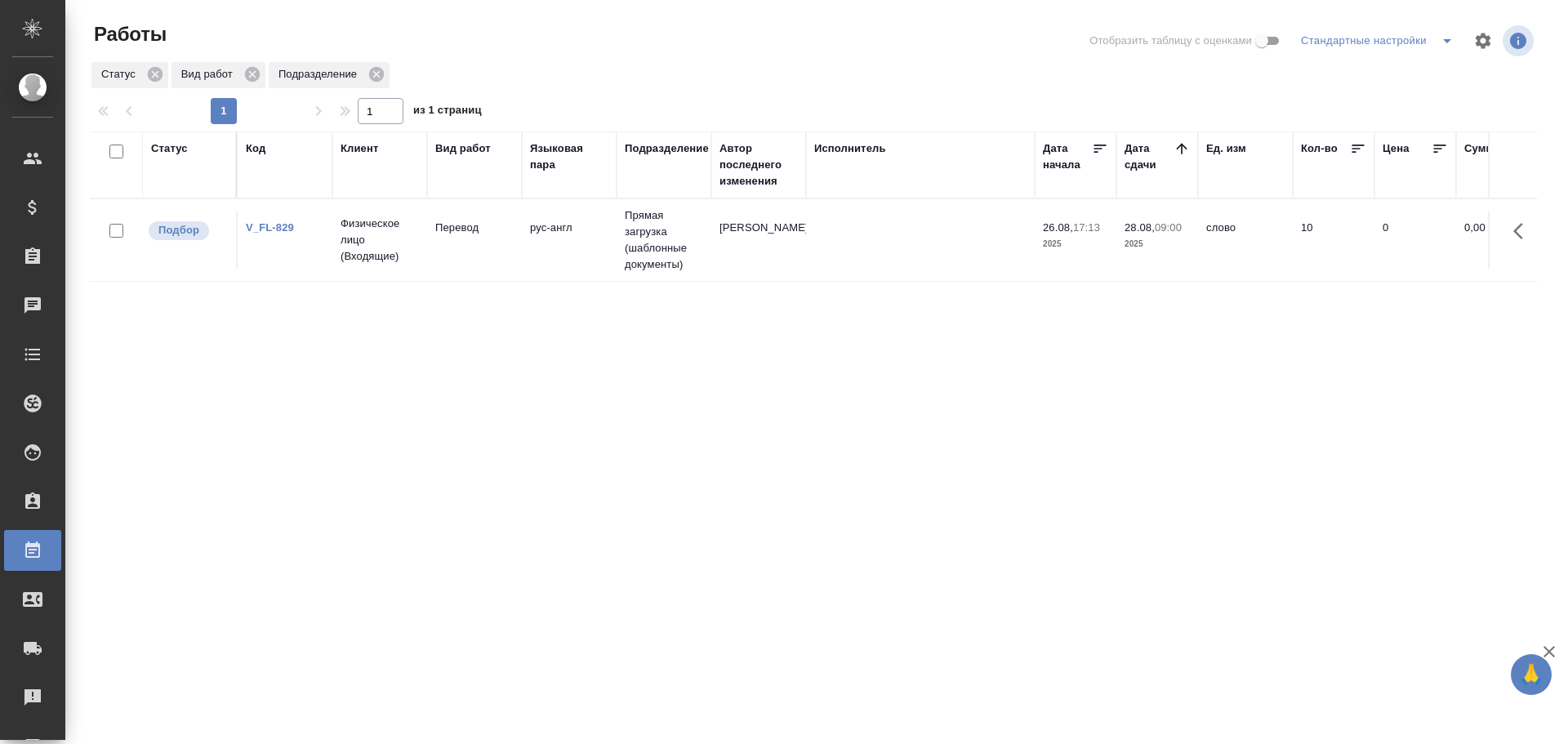
click at [451, 258] on td "Перевод" at bounding box center [474, 240] width 95 height 57
click at [549, 256] on td "лат-рус" at bounding box center [569, 240] width 95 height 57
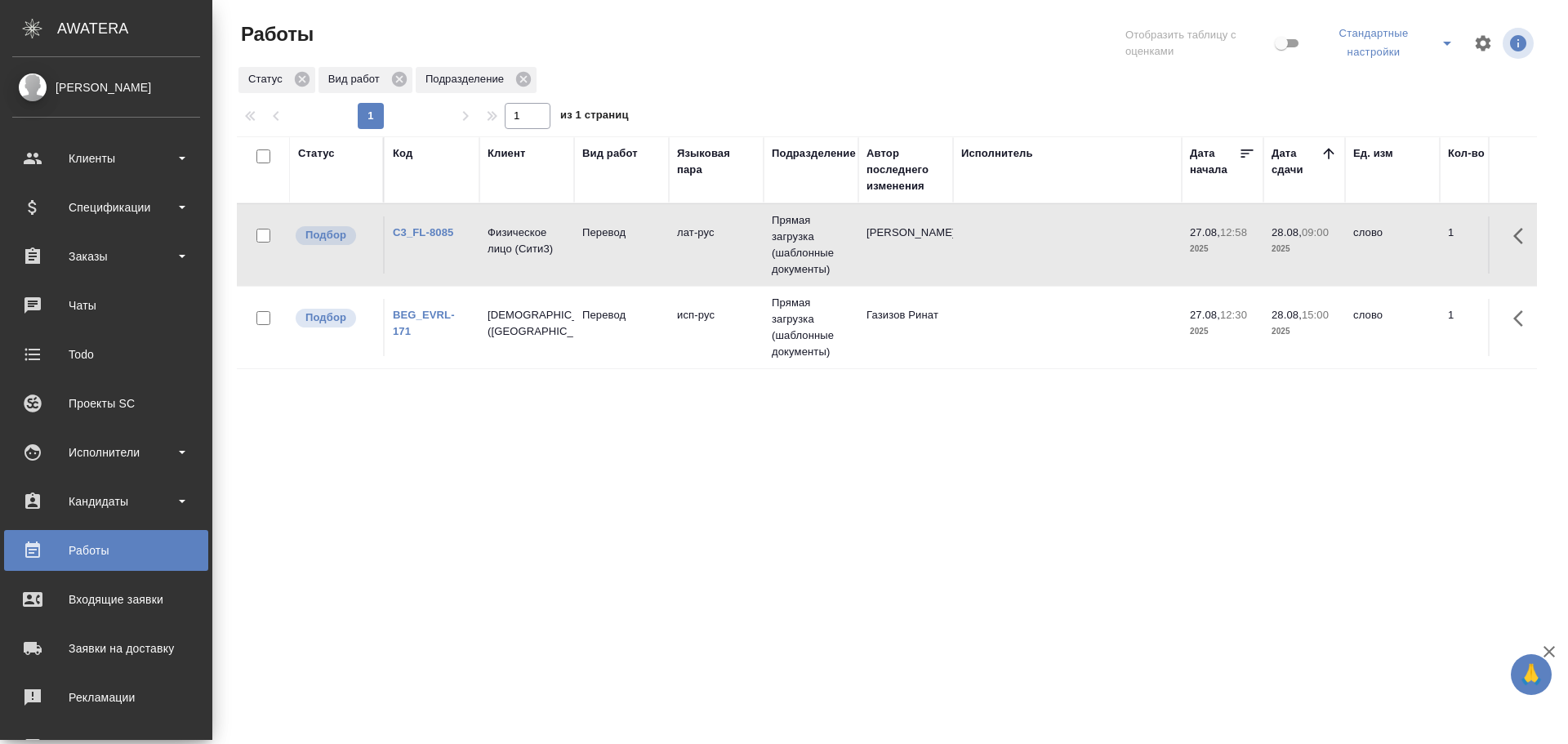
click at [814, 362] on td "Прямая загрузка (шаблонные документы)" at bounding box center [811, 327] width 95 height 82
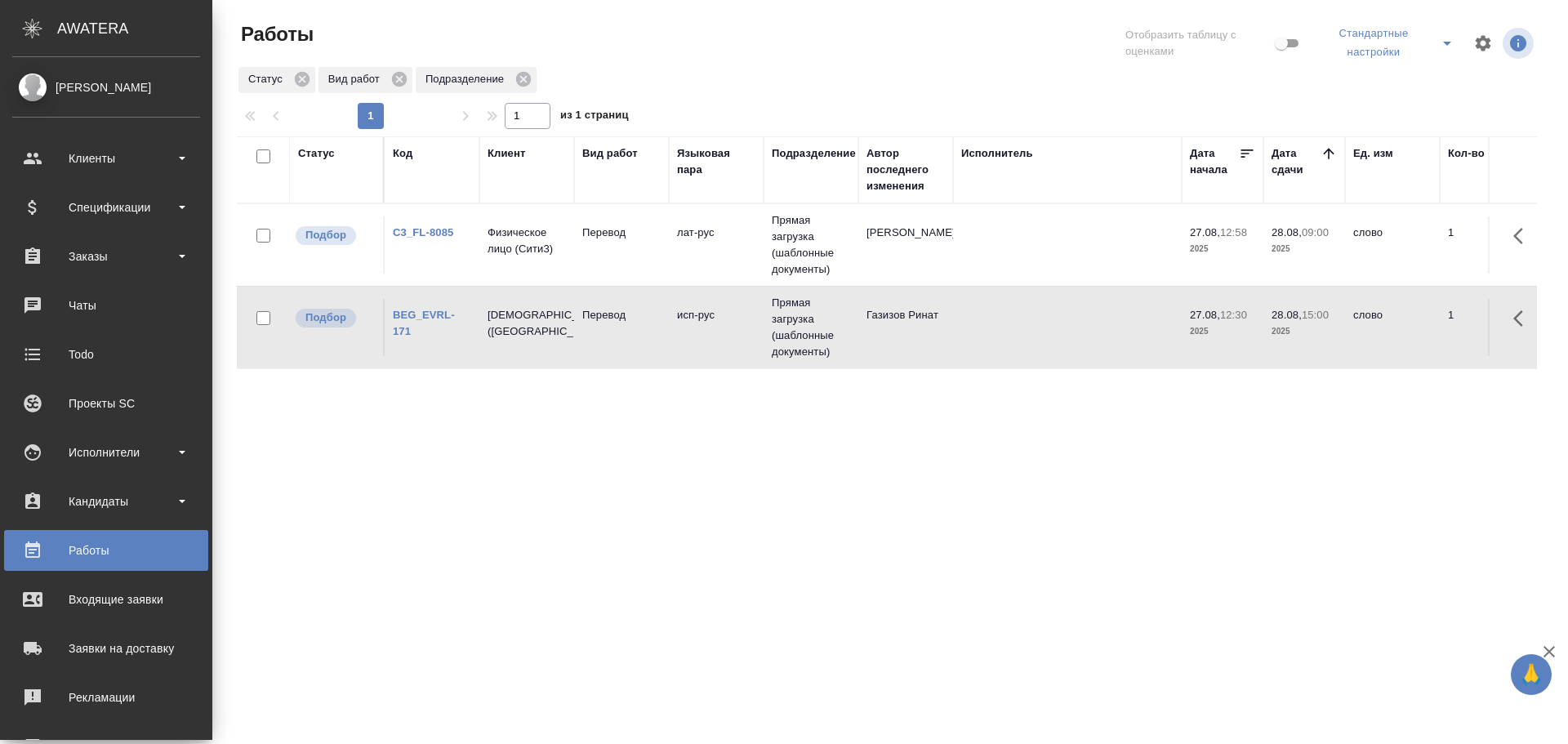
click at [814, 362] on td "Прямая загрузка (шаблонные документы)" at bounding box center [811, 327] width 95 height 82
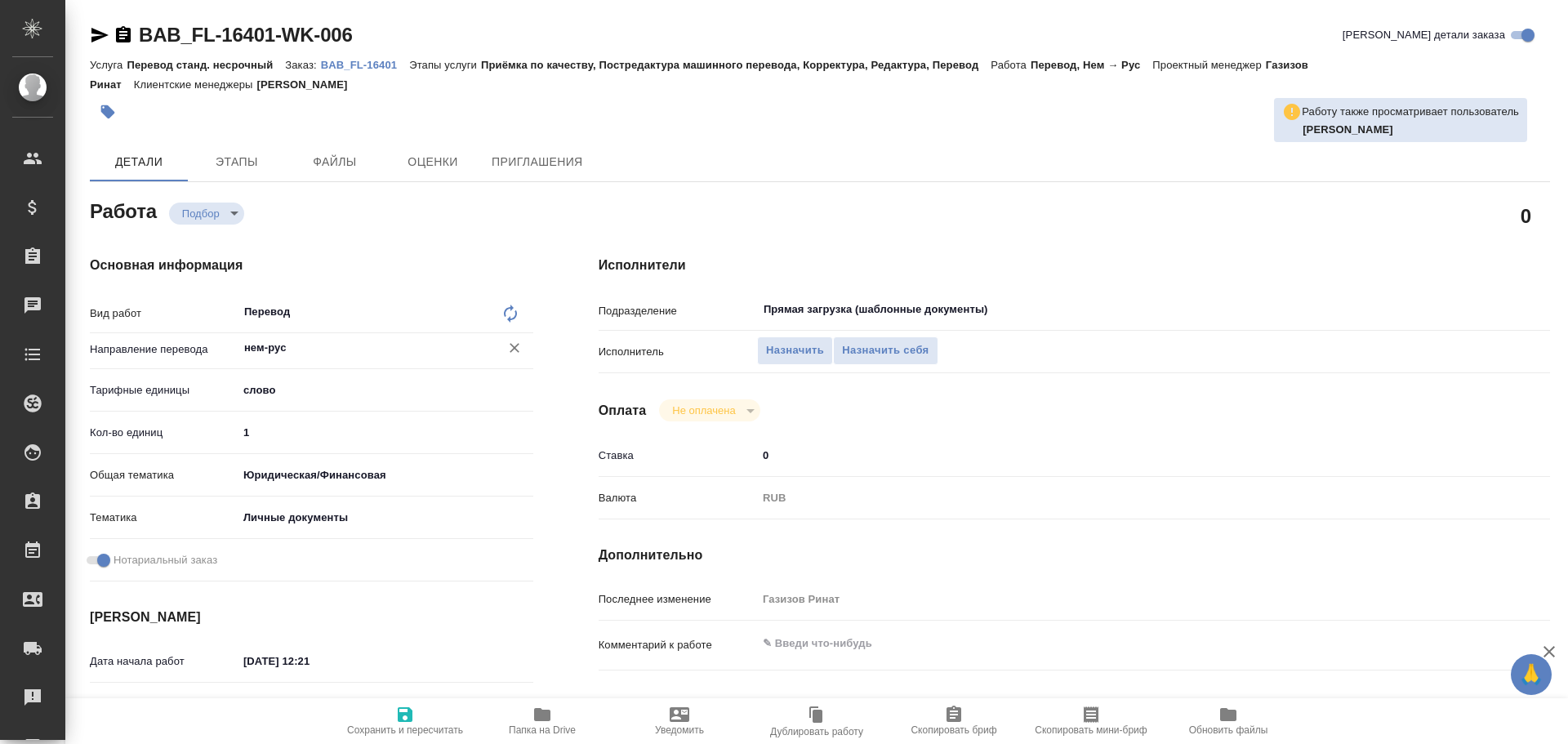
type textarea "x"
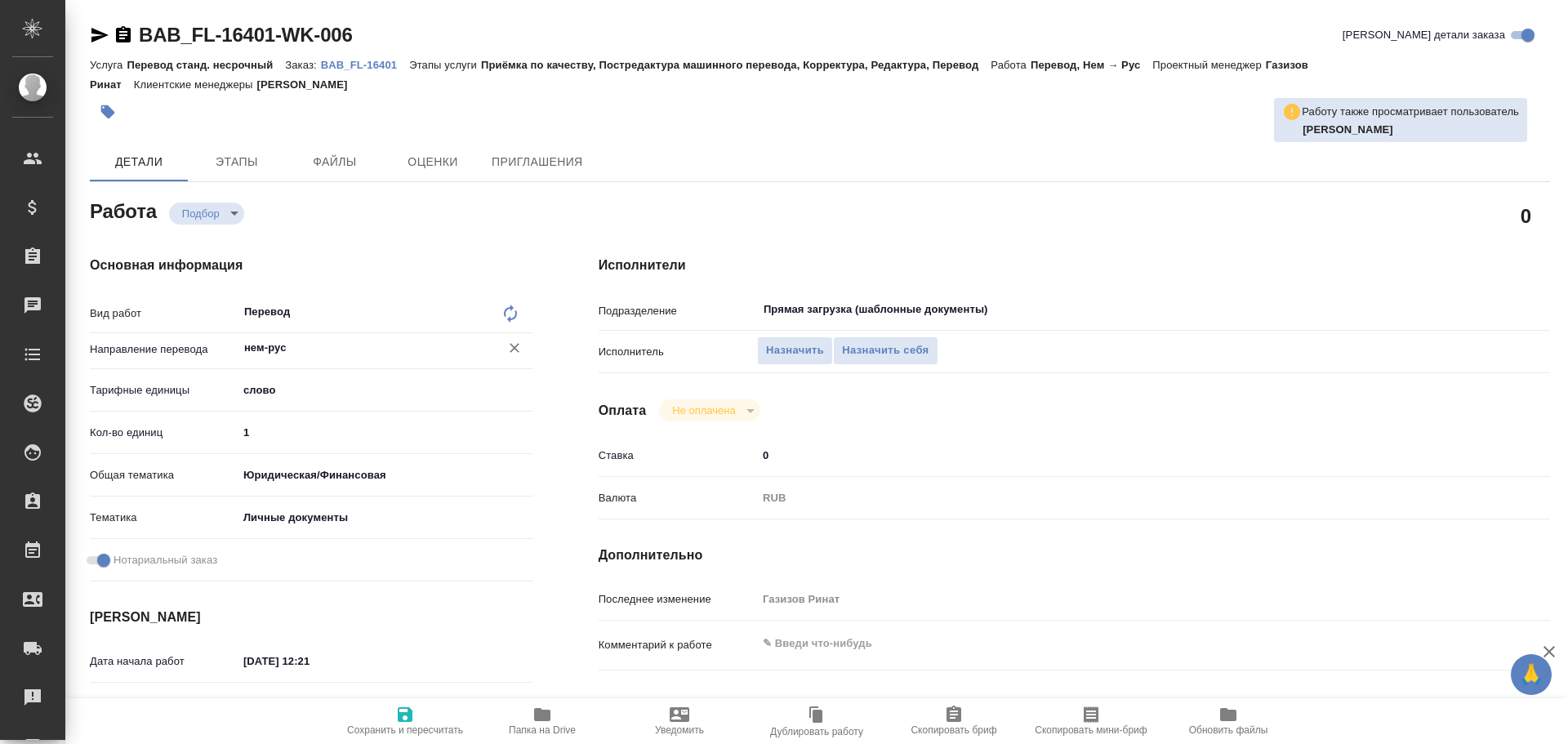
type textarea "x"
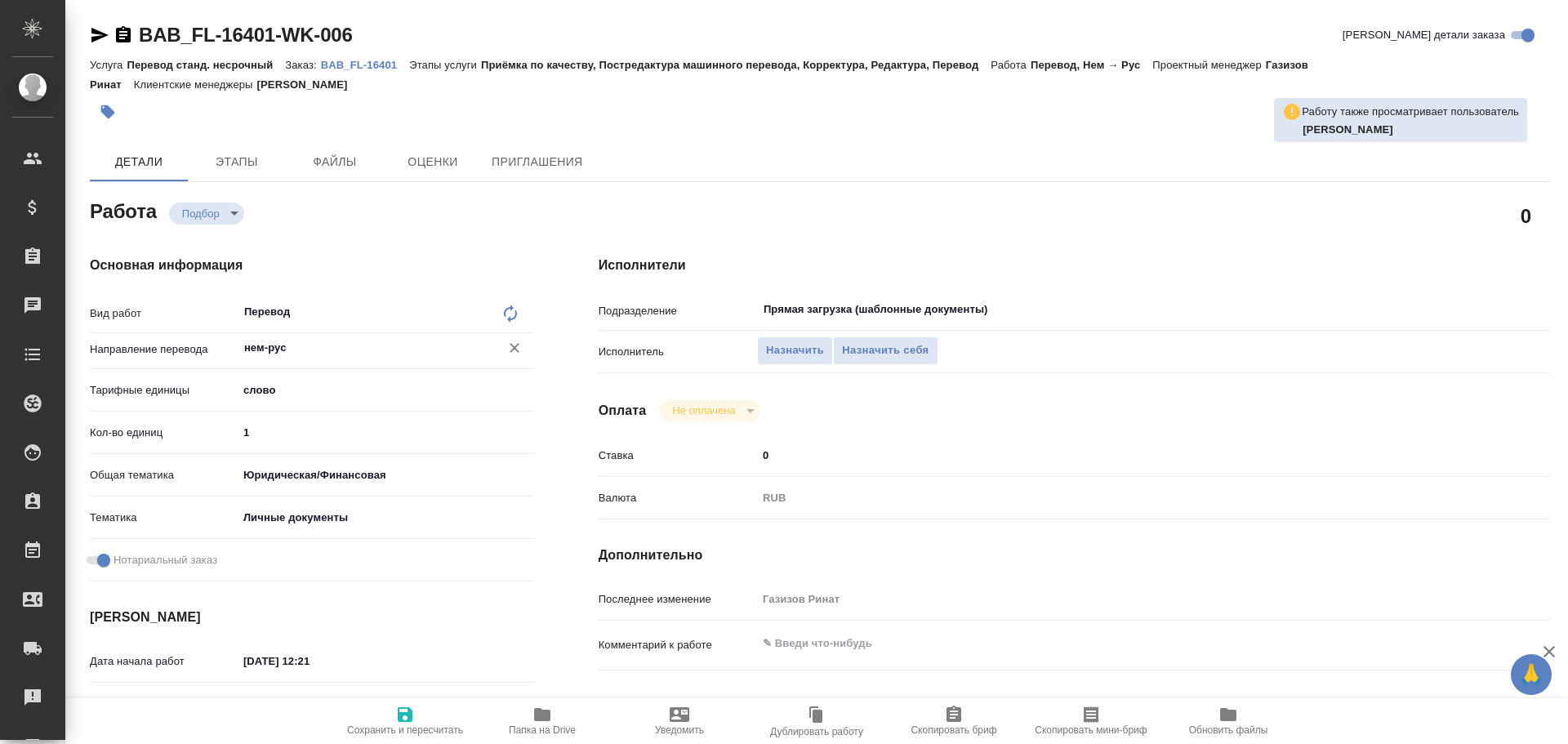
type textarea "x"
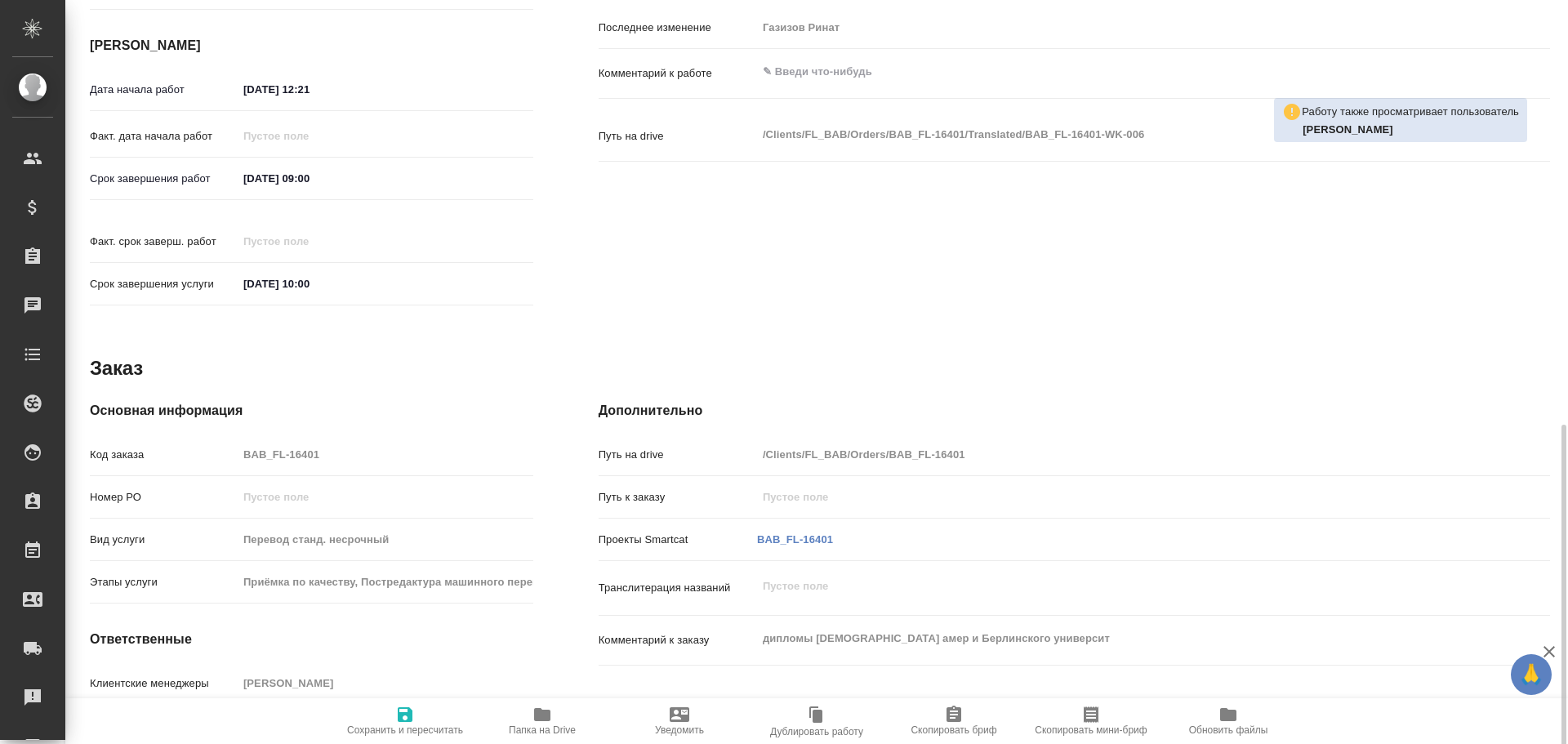
scroll to position [649, 0]
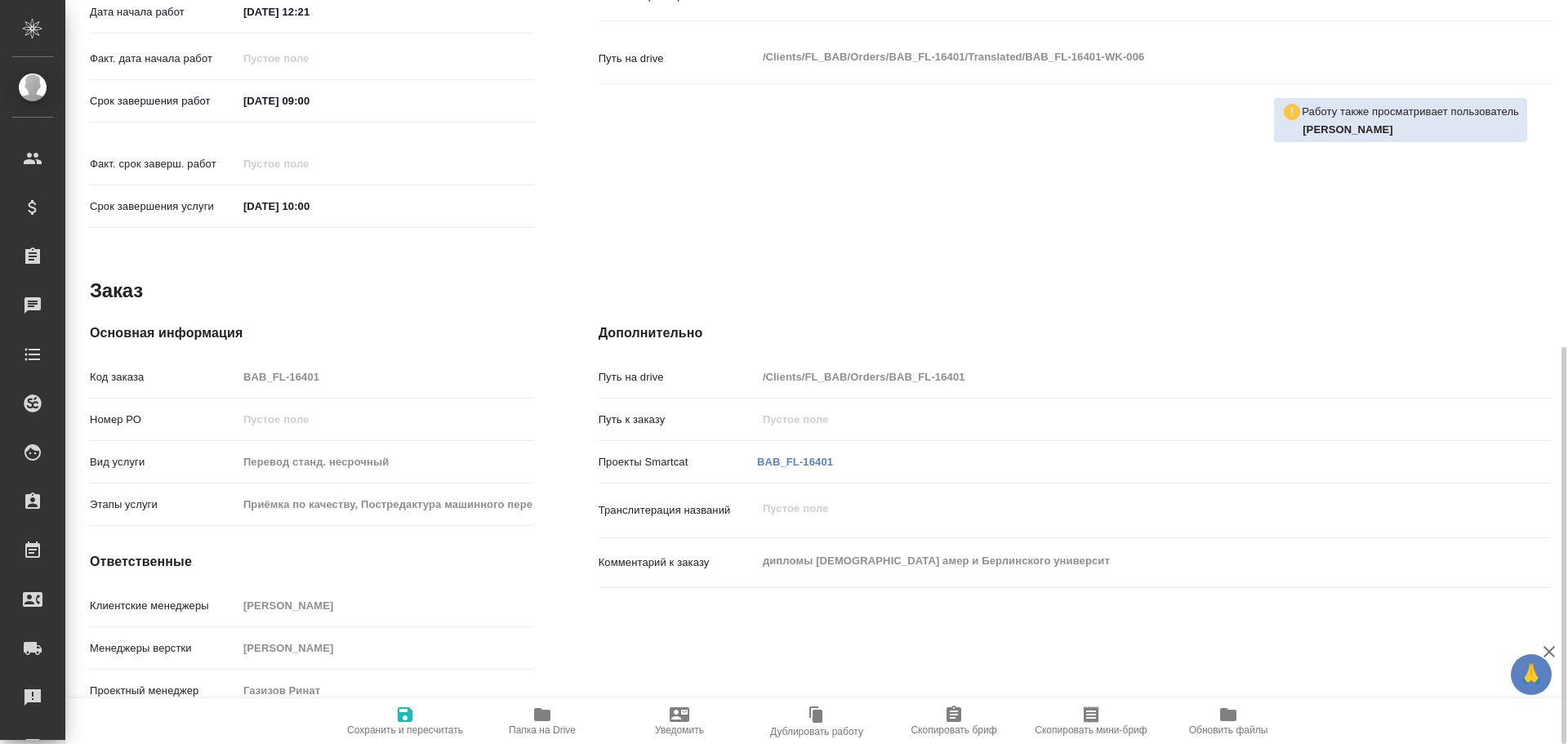
type textarea "x"
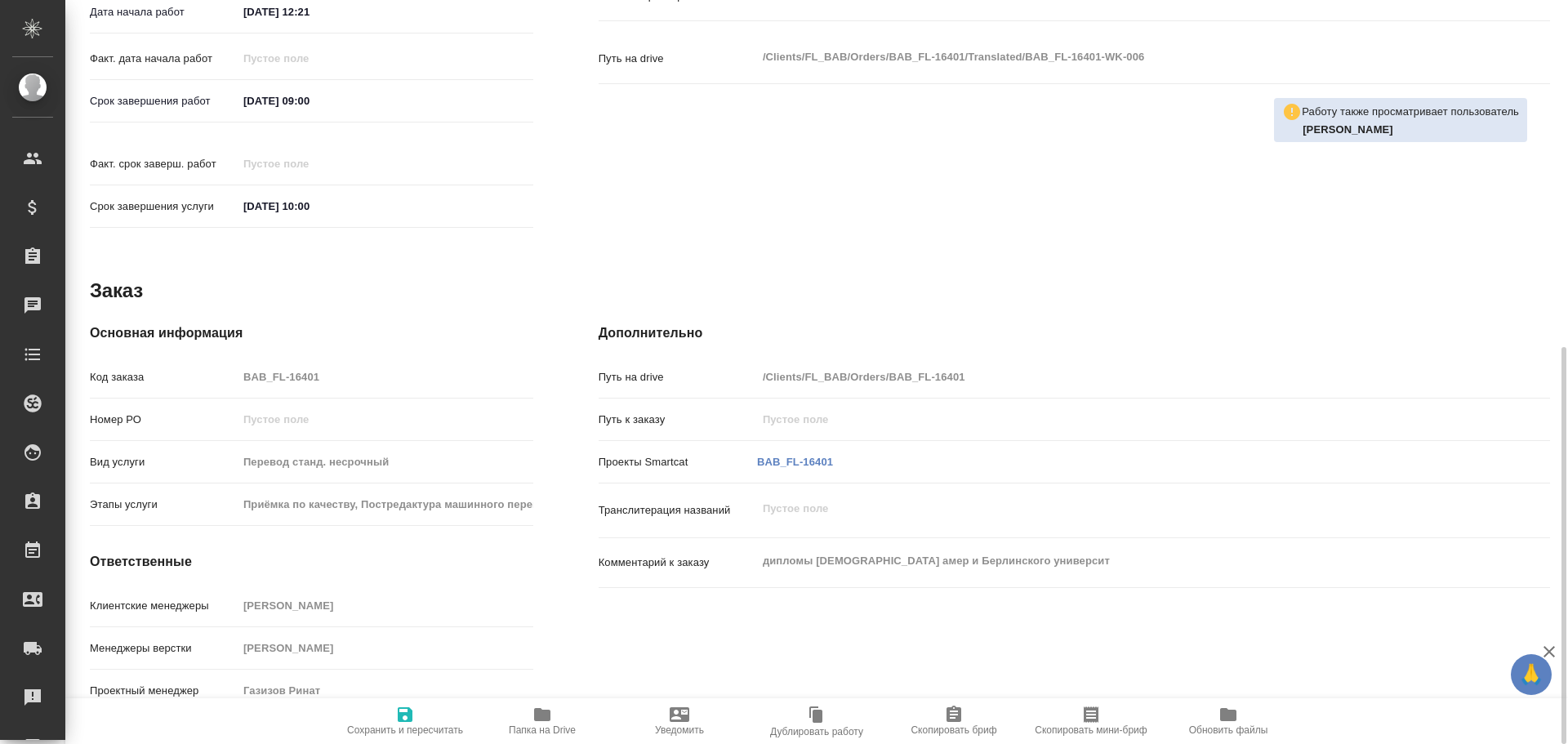
type textarea "x"
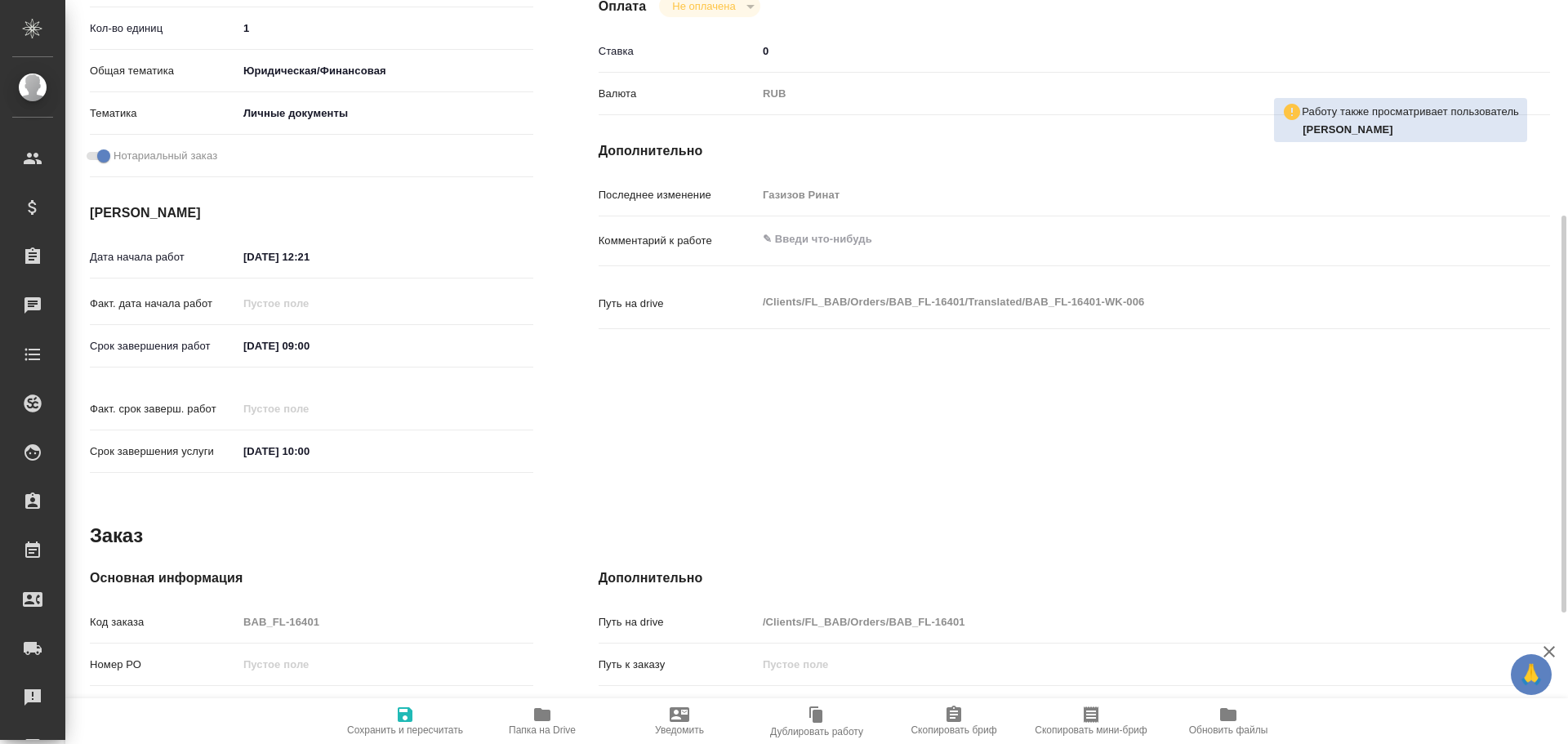
scroll to position [0, 0]
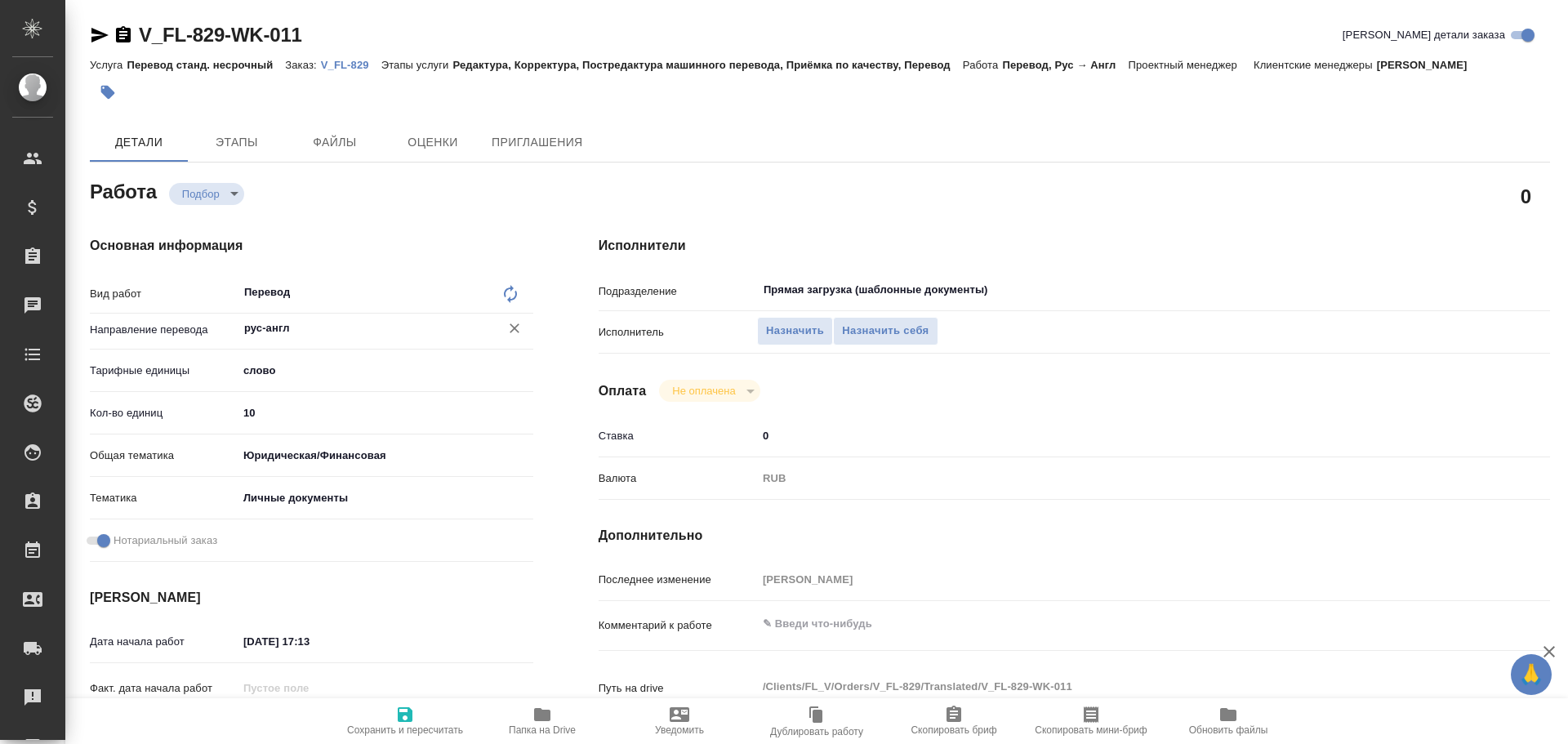
type textarea "x"
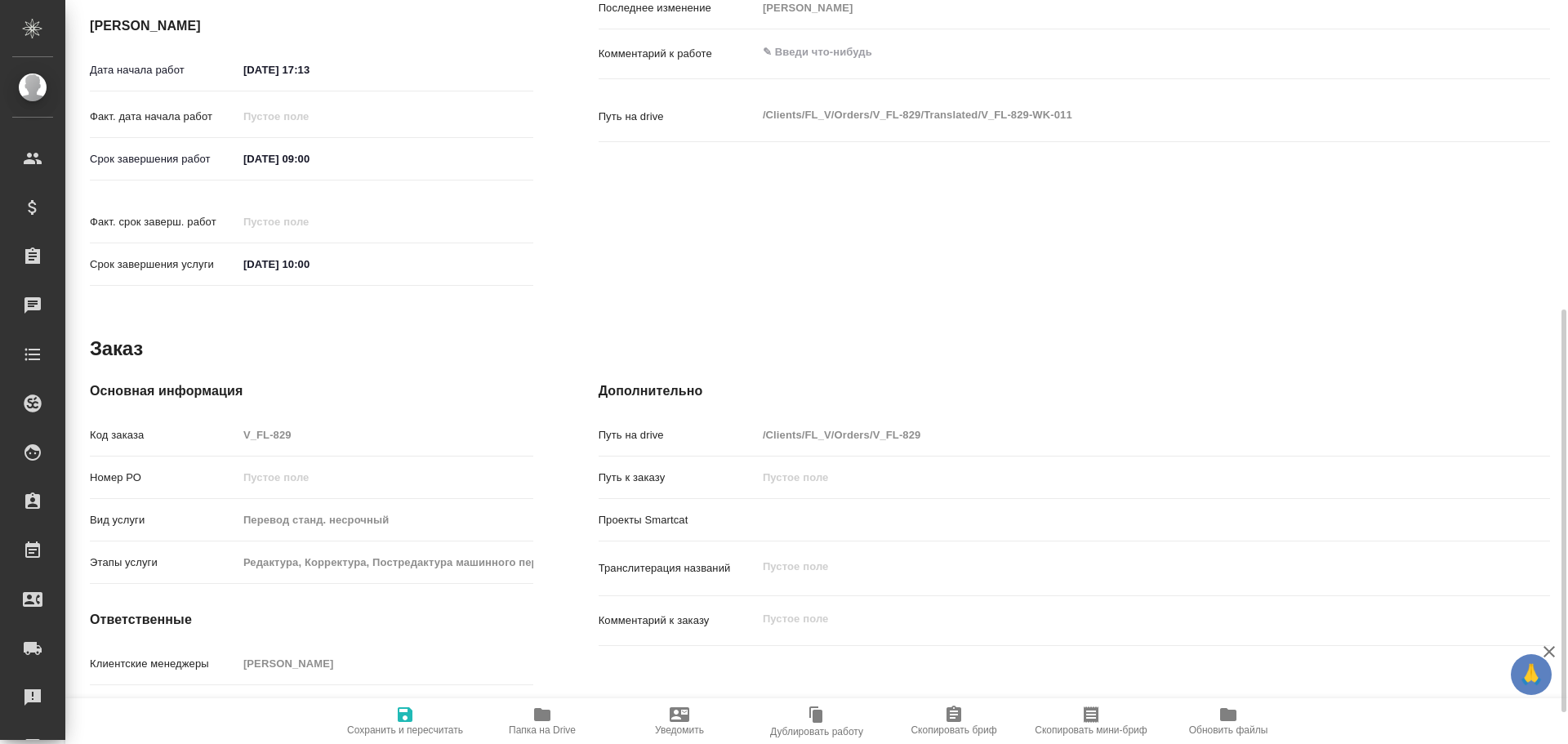
type textarea "x"
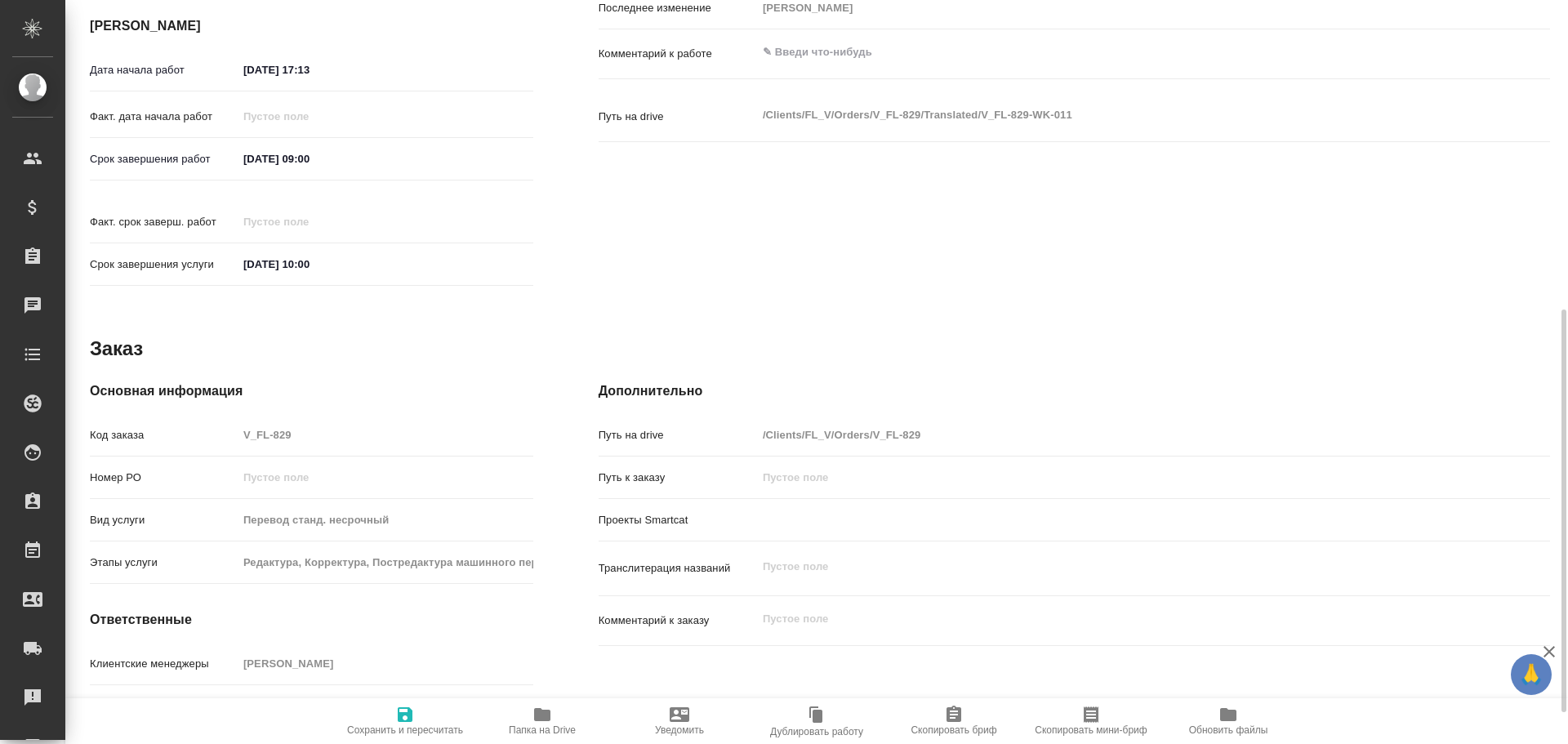
scroll to position [629, 0]
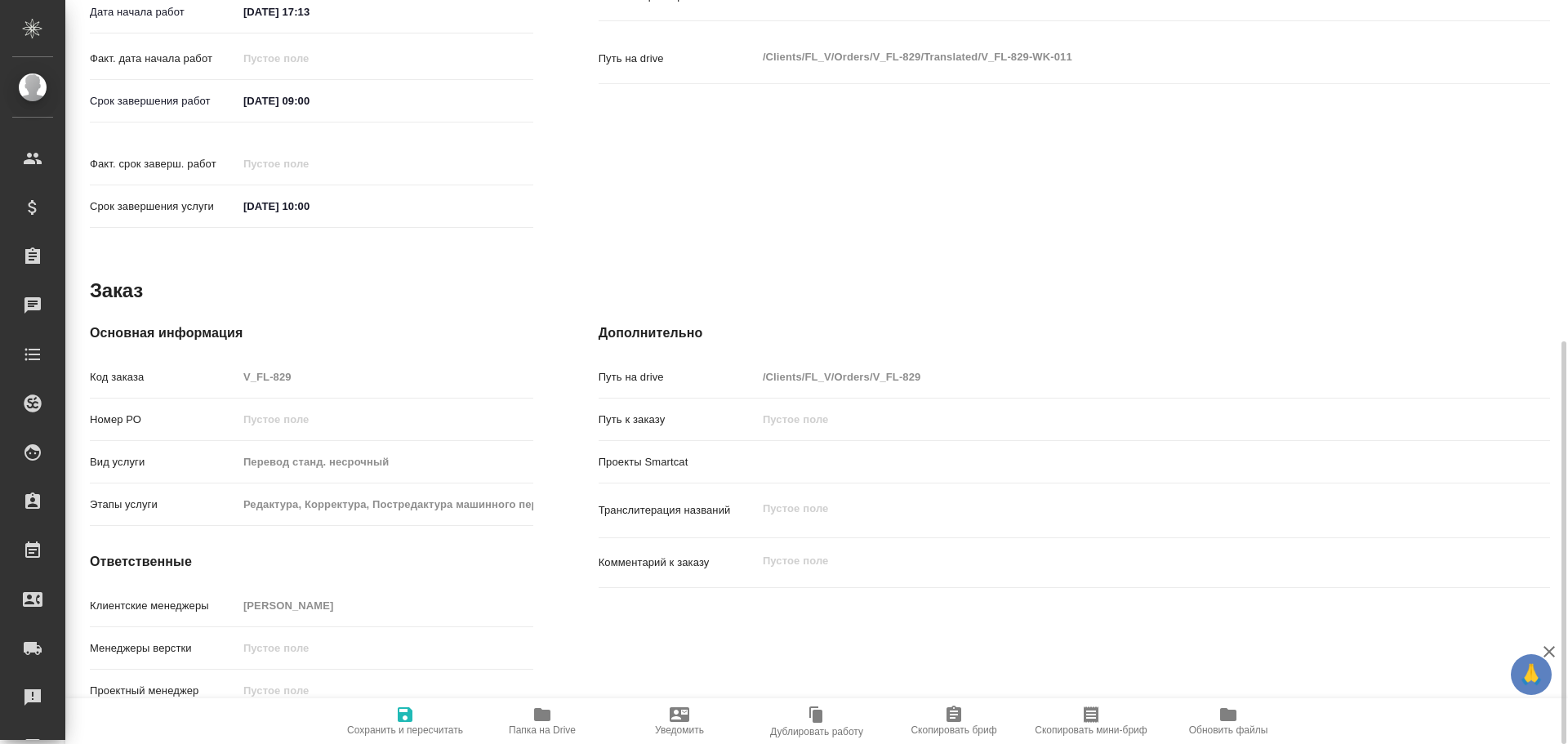
type textarea "x"
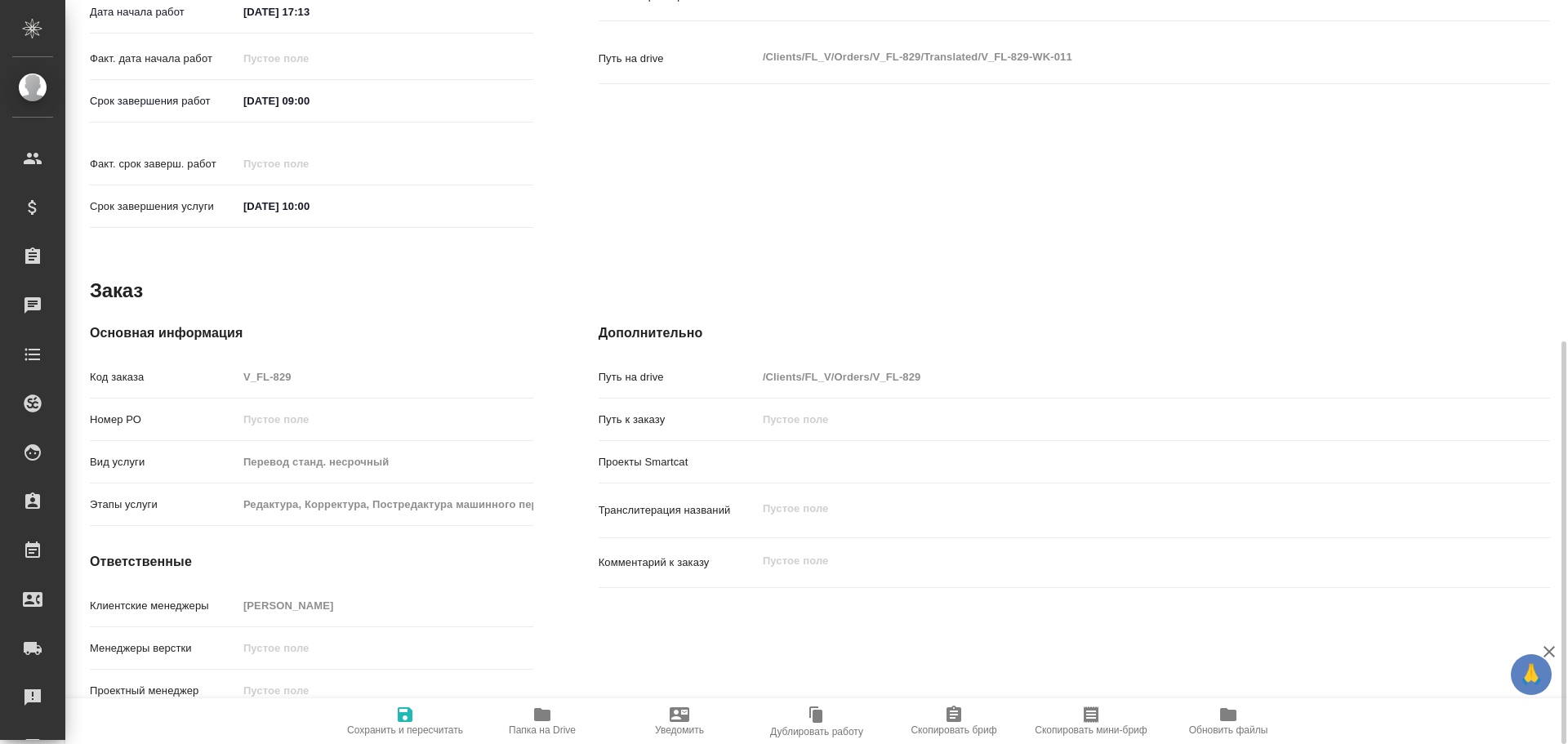
click at [533, 726] on span "Папка на Drive" at bounding box center [543, 729] width 67 height 11
type textarea "x"
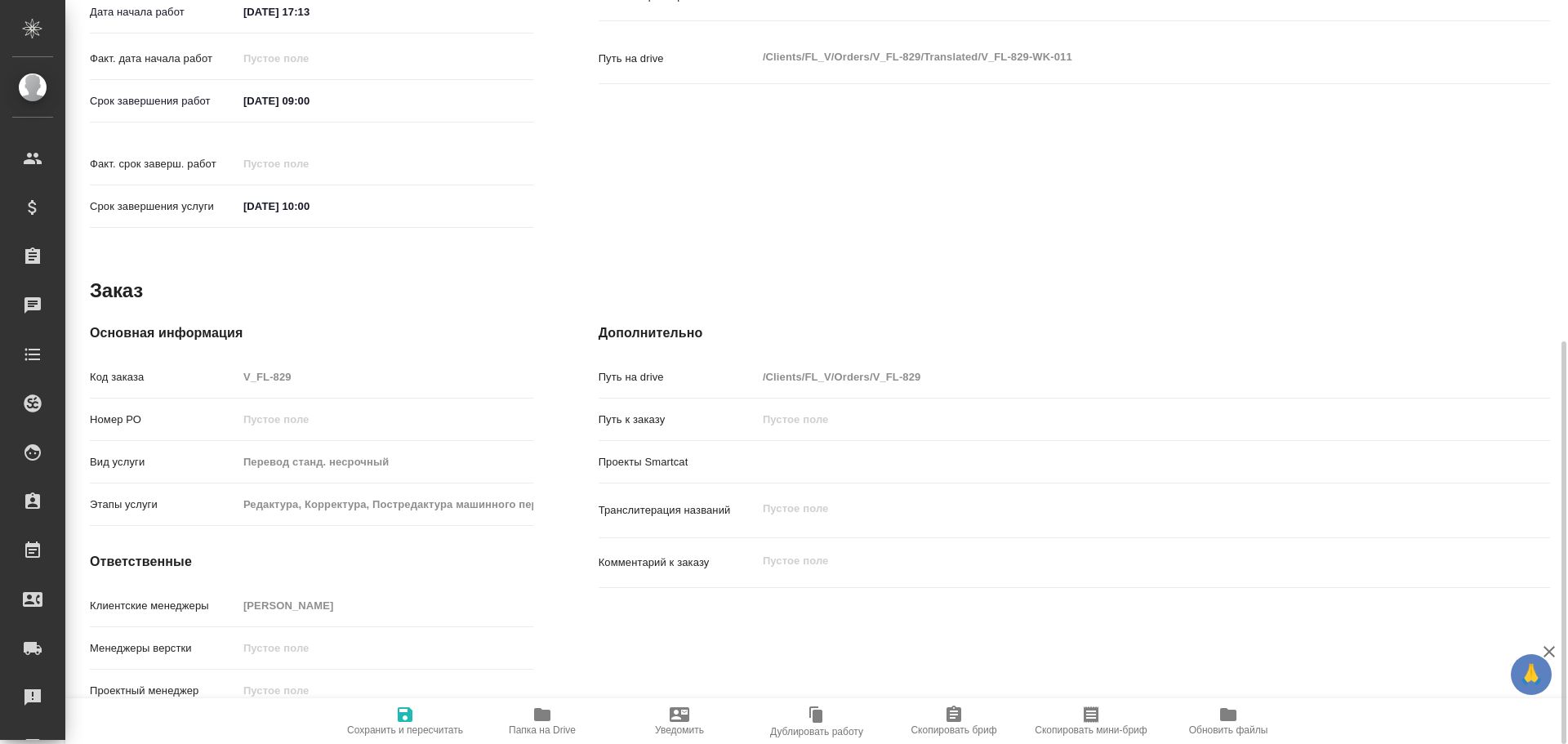
type textarea "x"
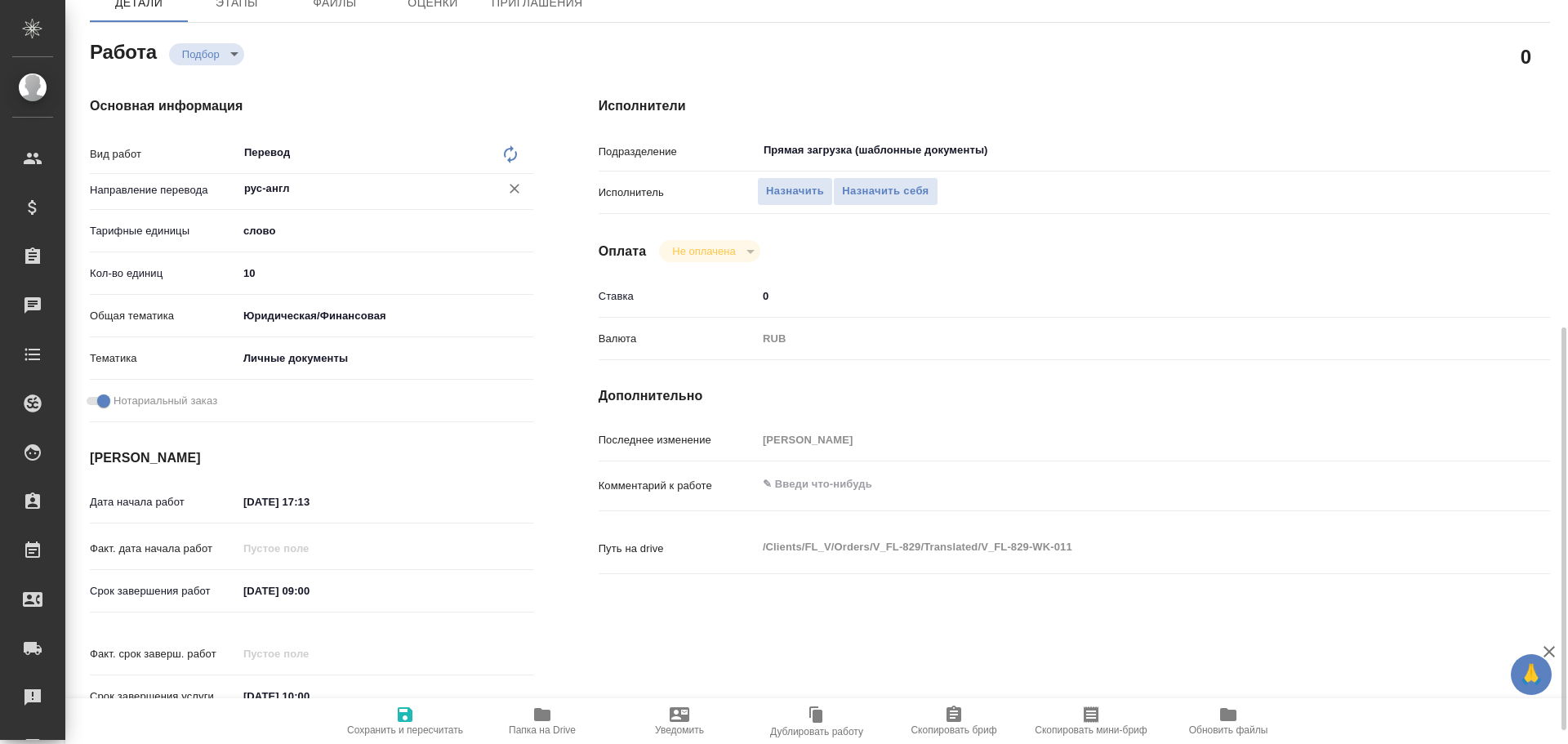
scroll to position [58, 0]
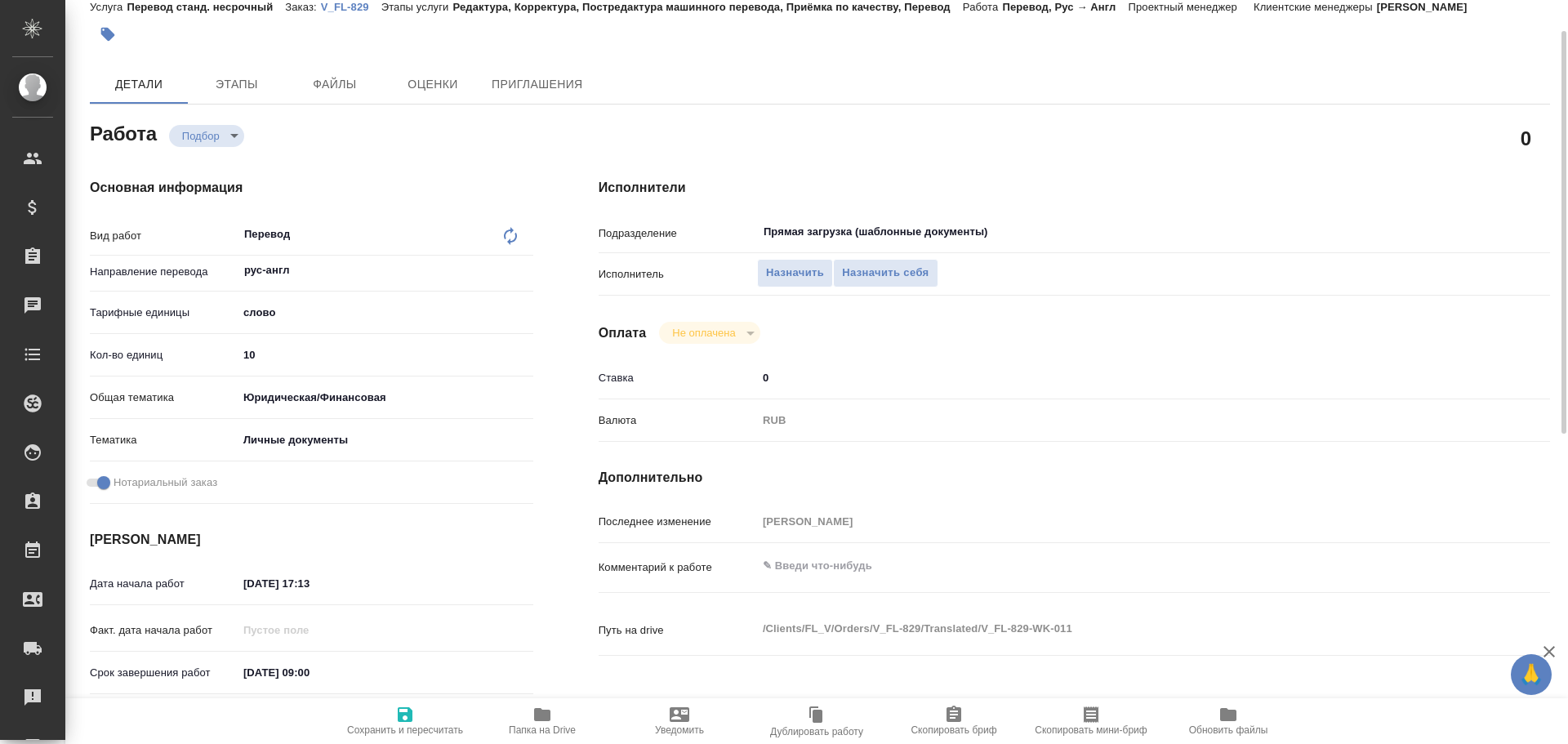
click at [252, 358] on input "10" at bounding box center [386, 354] width 296 height 23
click at [252, 358] on input "10" at bounding box center [385, 354] width 294 height 23
type textarea "x"
type input "2"
type textarea "x"
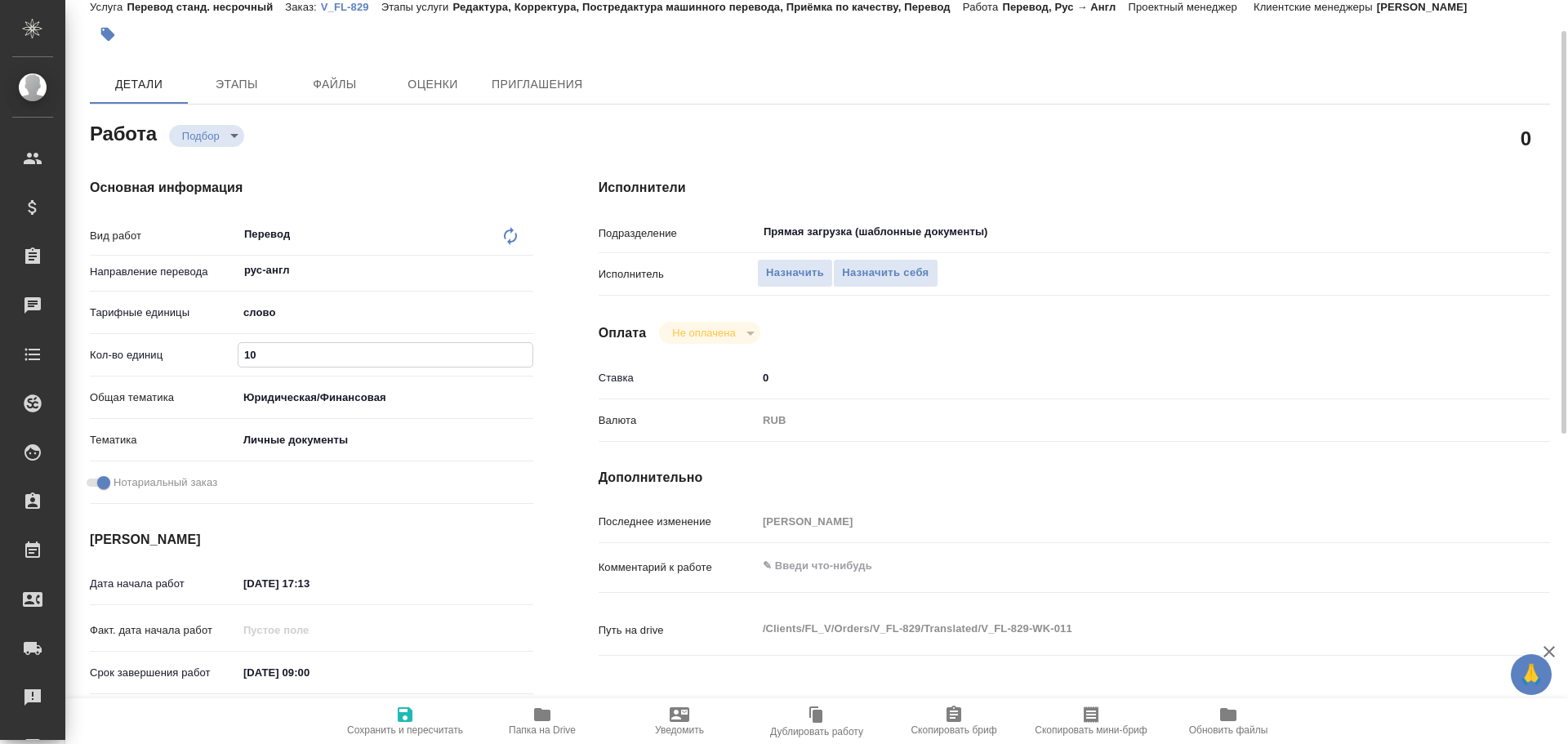
type textarea "x"
type input "26"
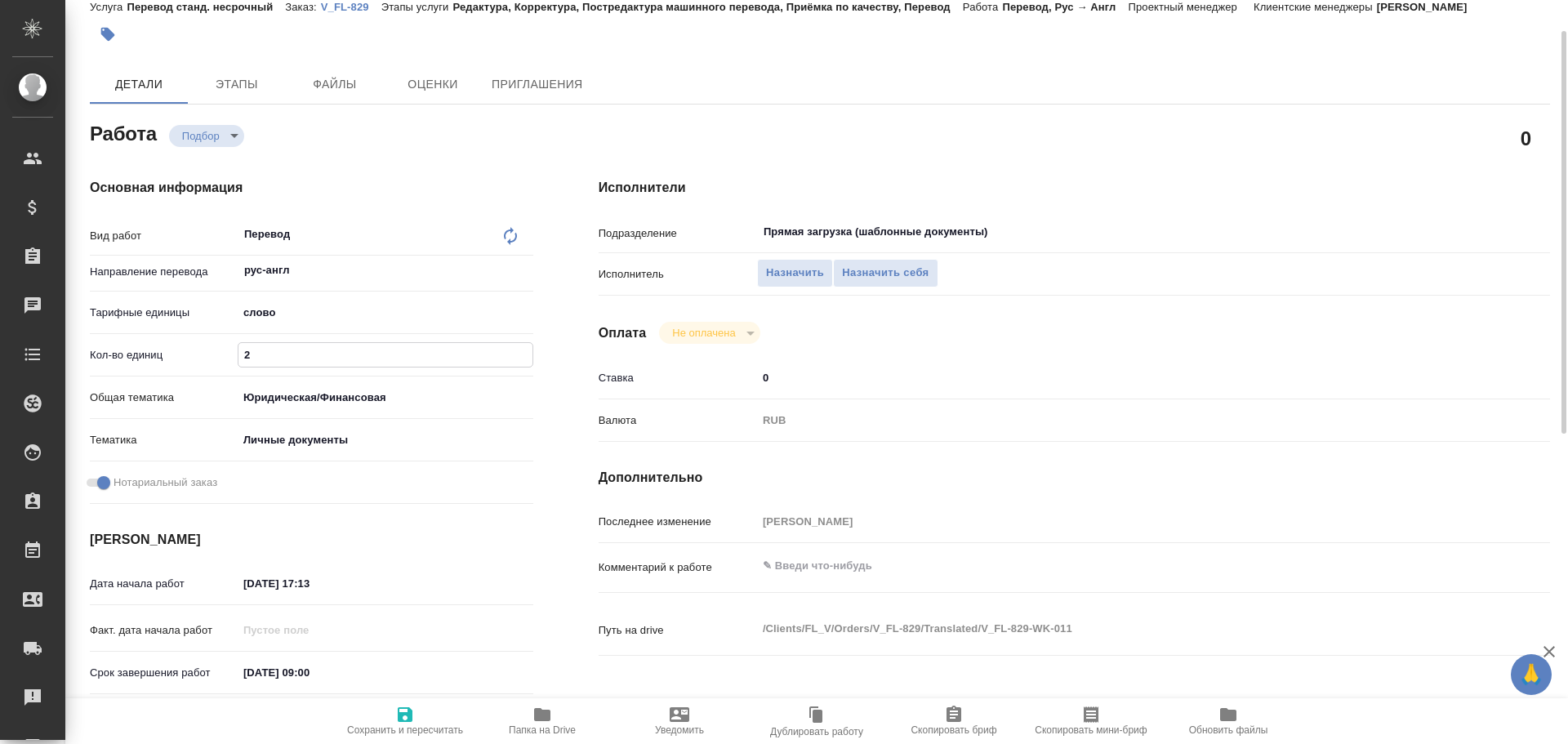
type textarea "x"
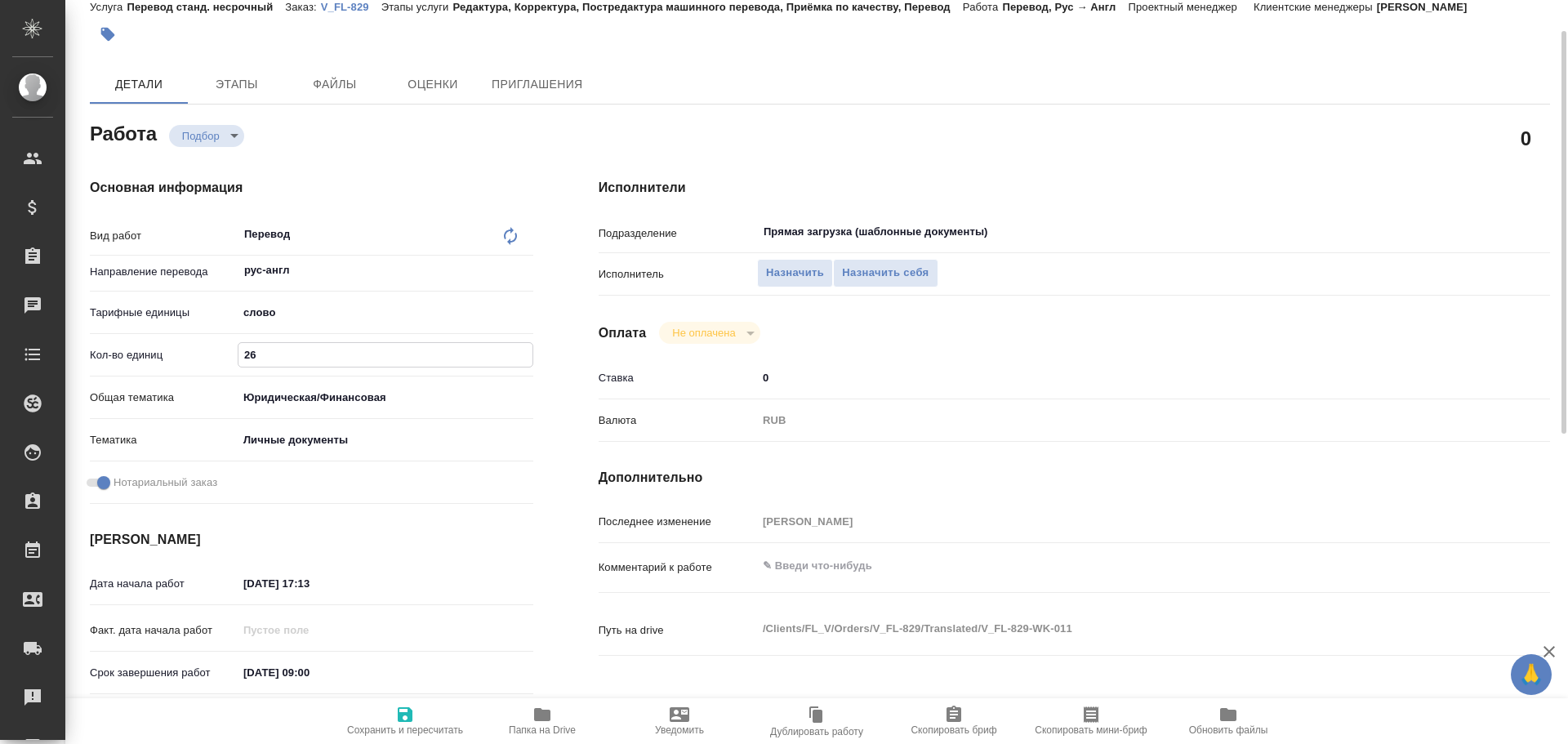
type input "260"
type textarea "x"
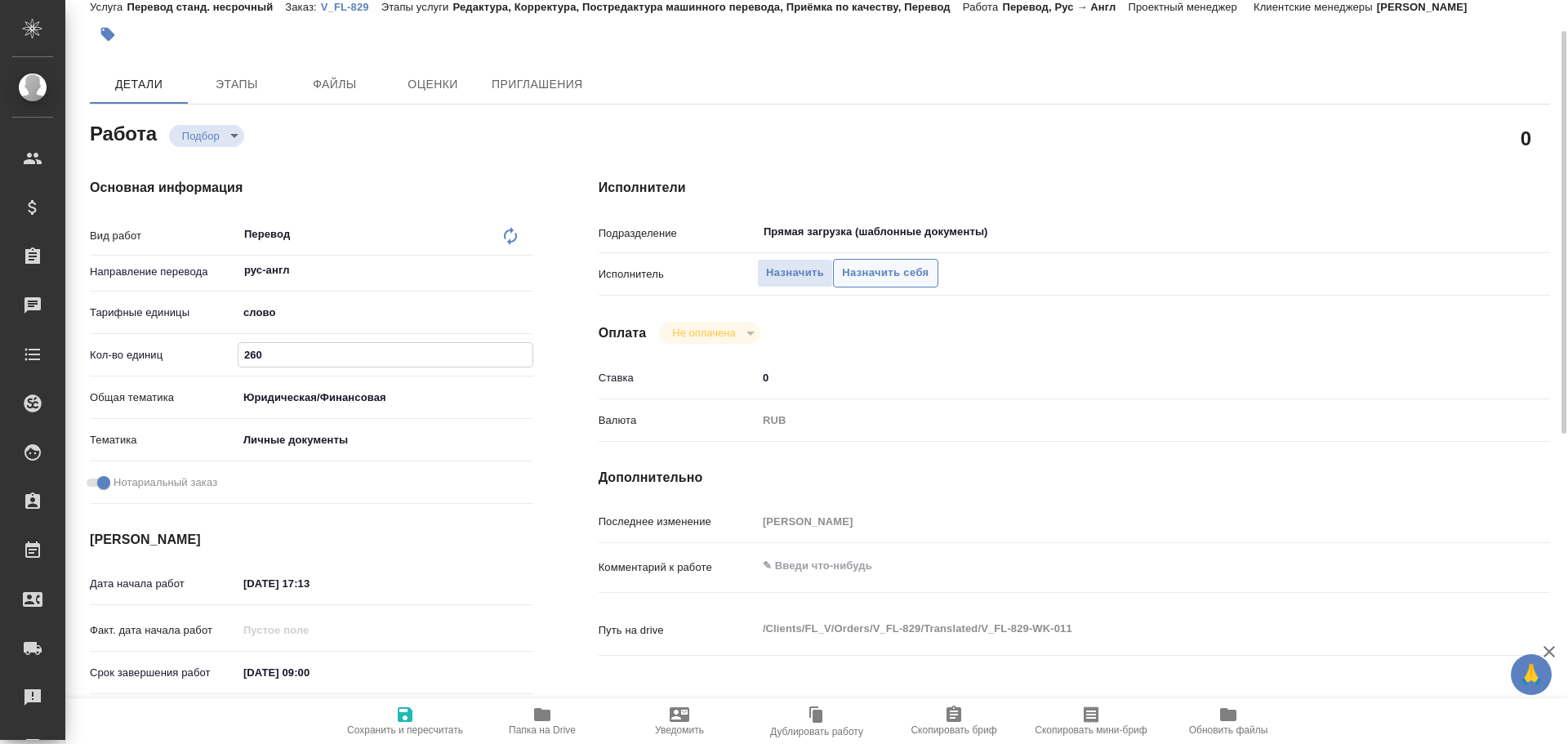
type input "260"
click at [899, 280] on span "Назначить себя" at bounding box center [885, 273] width 86 height 19
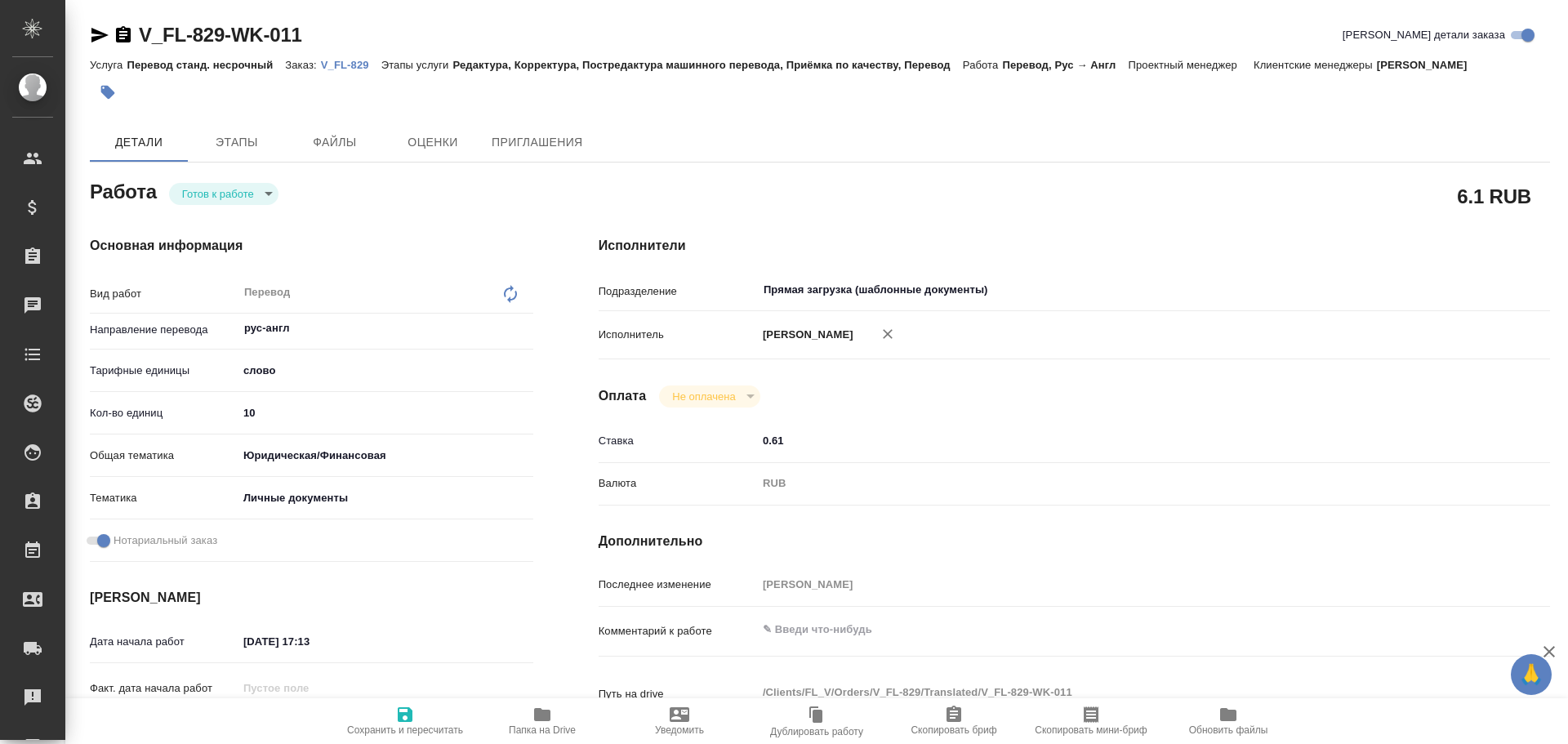
type textarea "x"
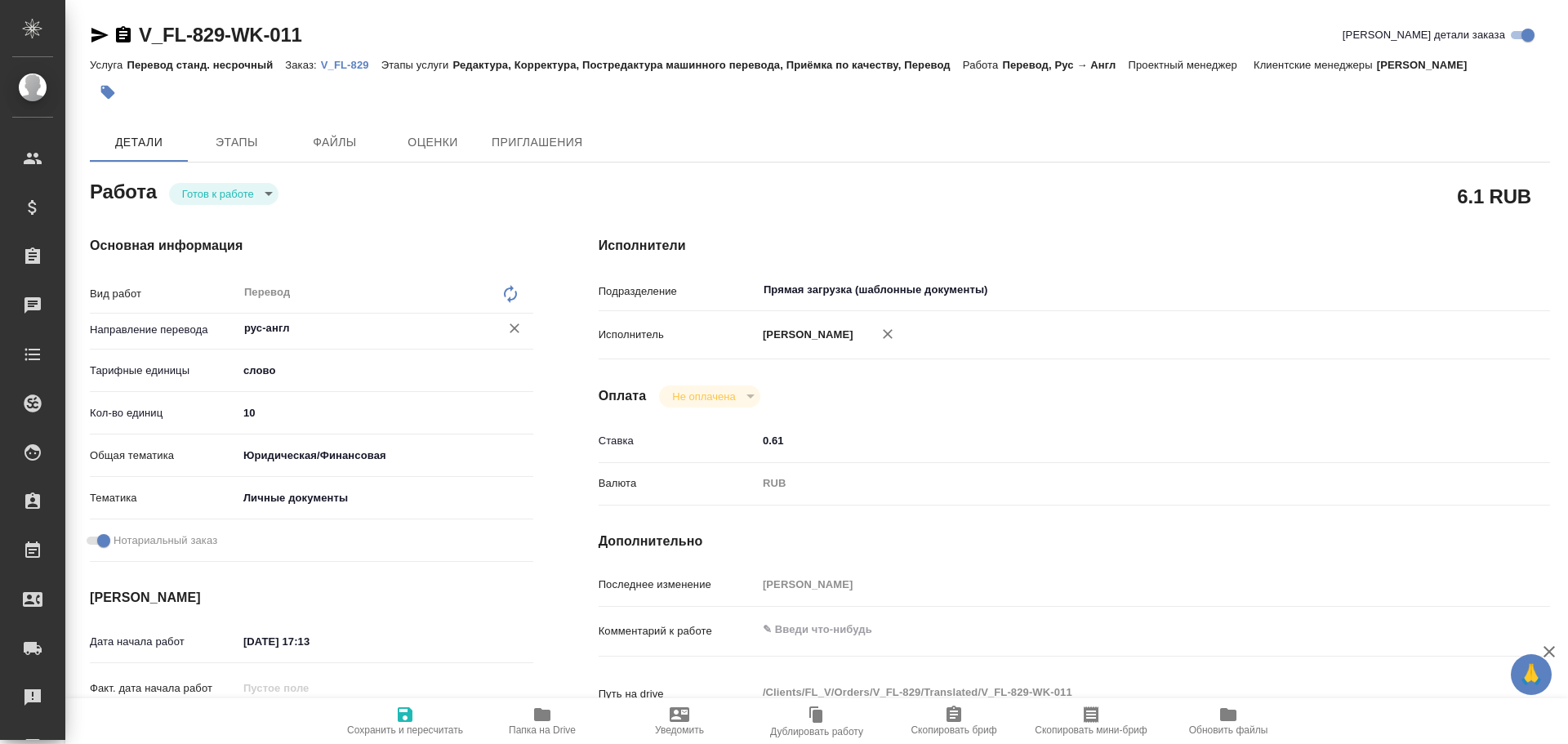
type textarea "x"
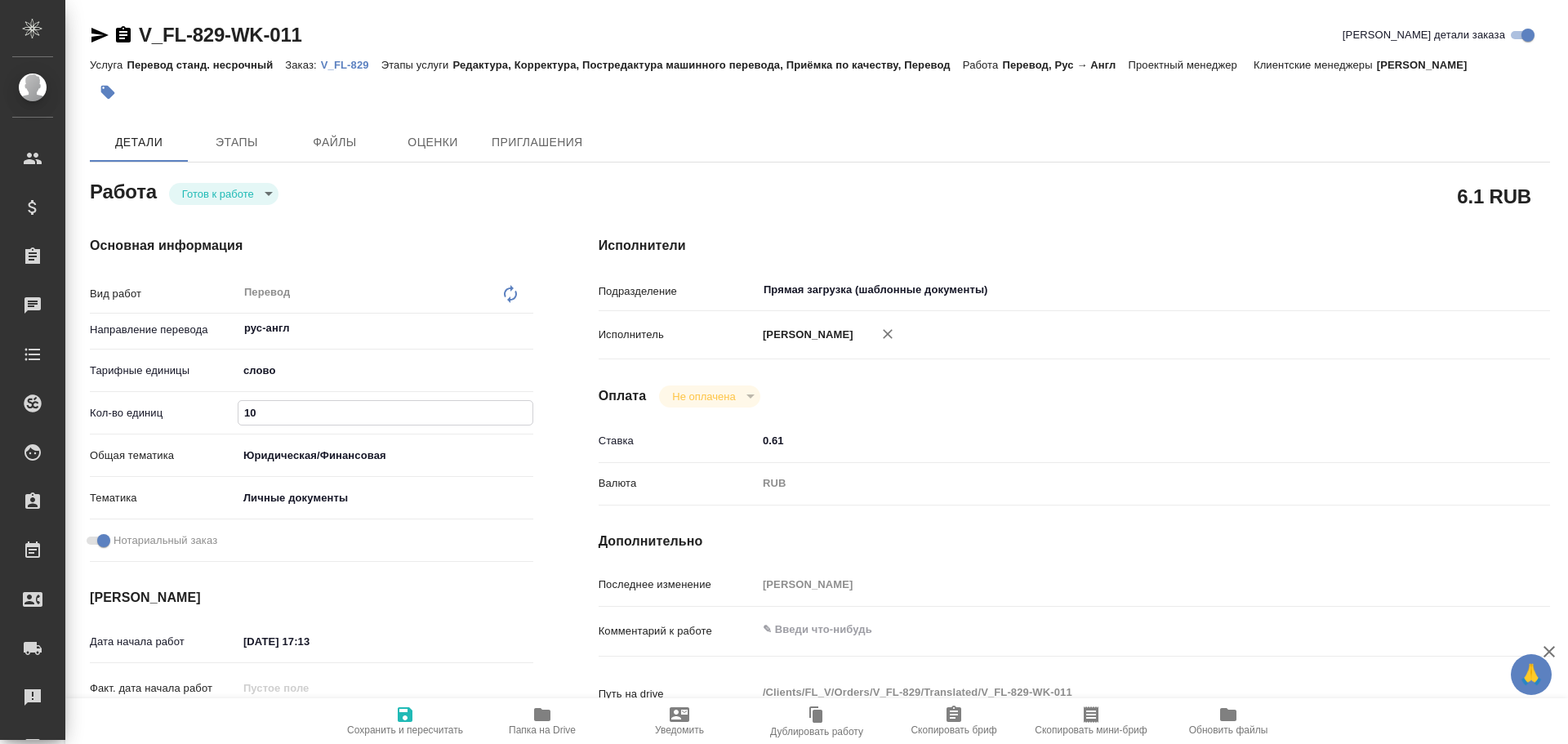
click at [255, 422] on input "10" at bounding box center [385, 412] width 294 height 23
type textarea "x"
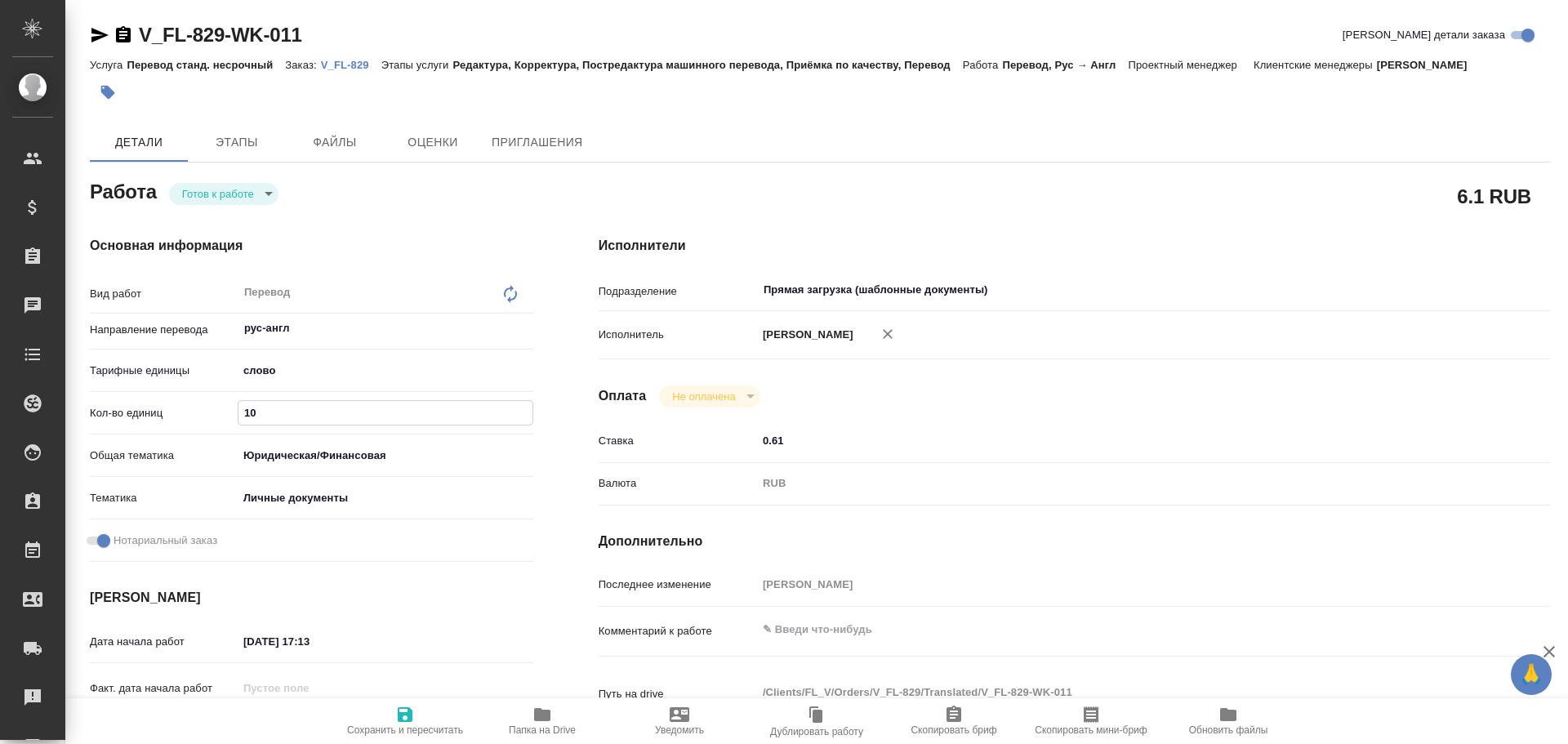
type textarea "x"
click at [255, 422] on input "10" at bounding box center [385, 412] width 294 height 23
click at [242, 420] on input "10" at bounding box center [385, 412] width 294 height 23
type textarea "x"
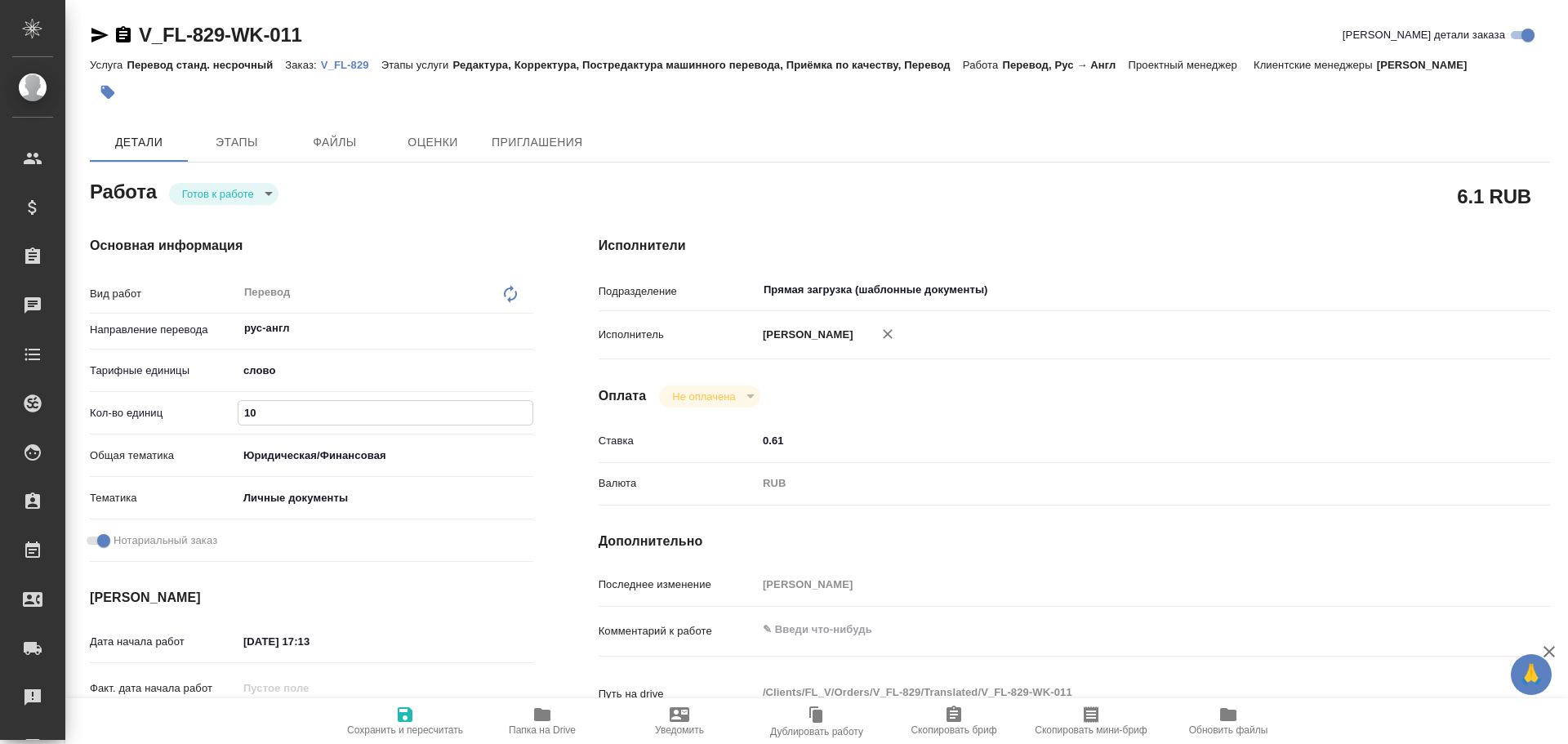
type textarea "x"
click at [242, 420] on input "10" at bounding box center [385, 412] width 294 height 23
type textarea "x"
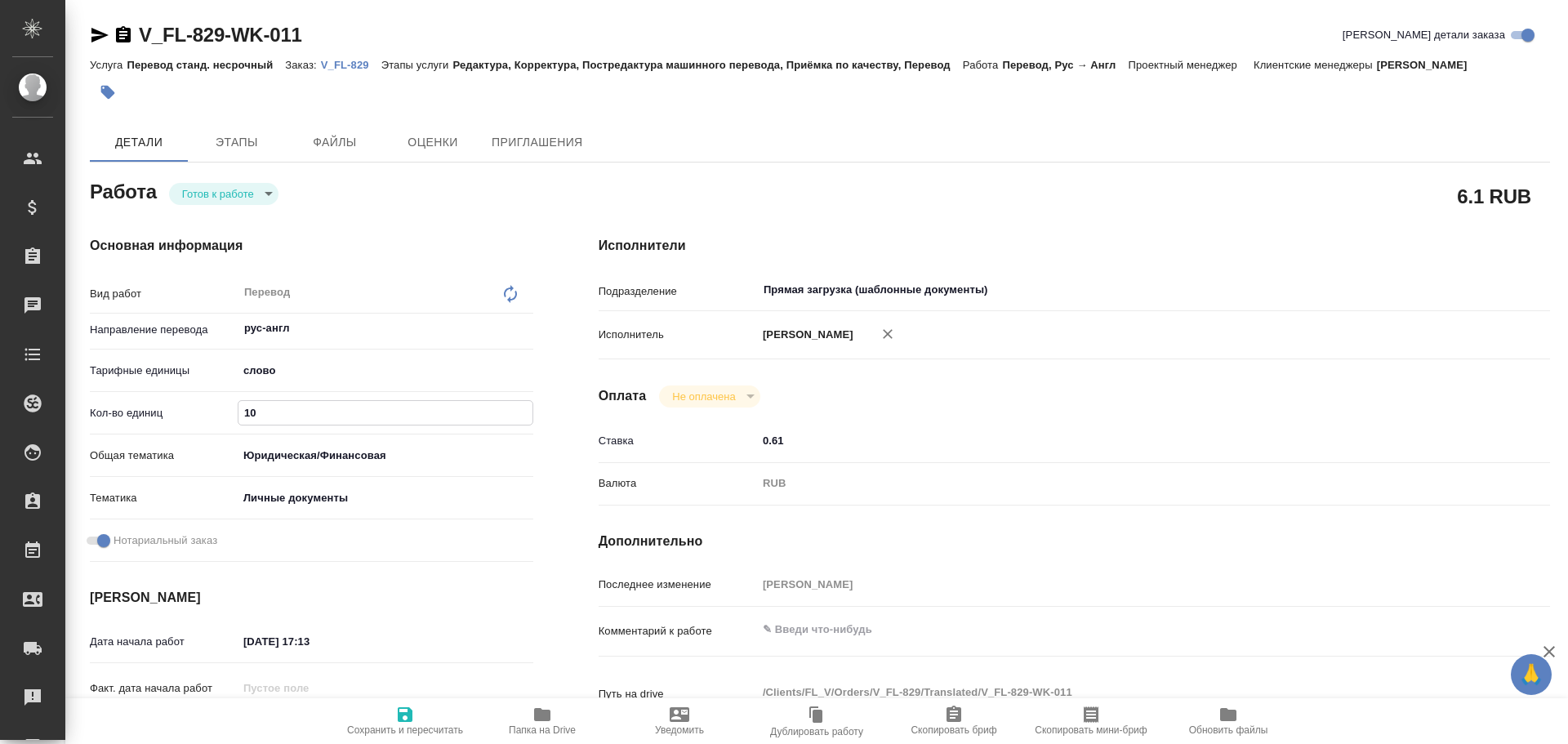
type input "2"
type textarea "x"
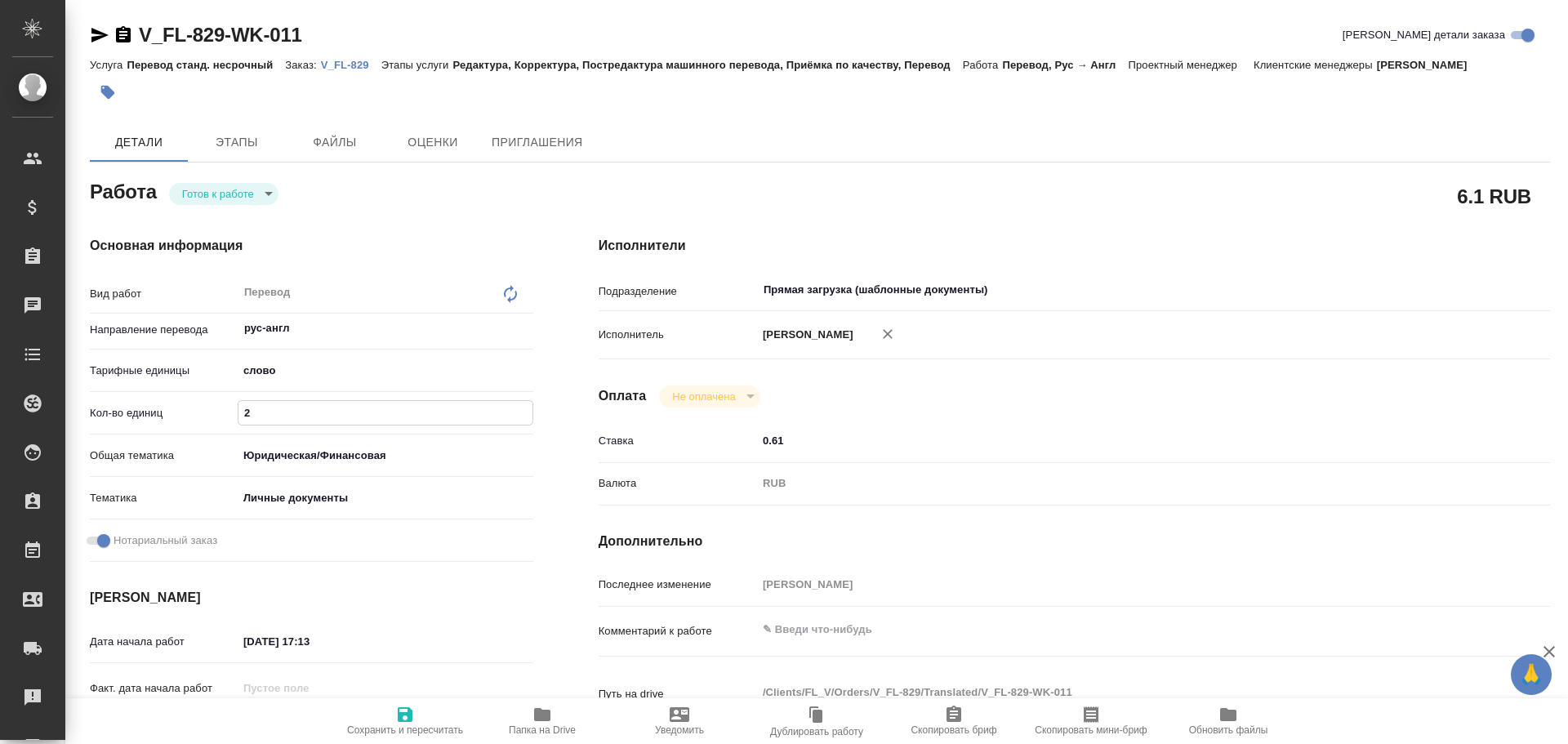
type textarea "x"
type input "26"
type textarea "x"
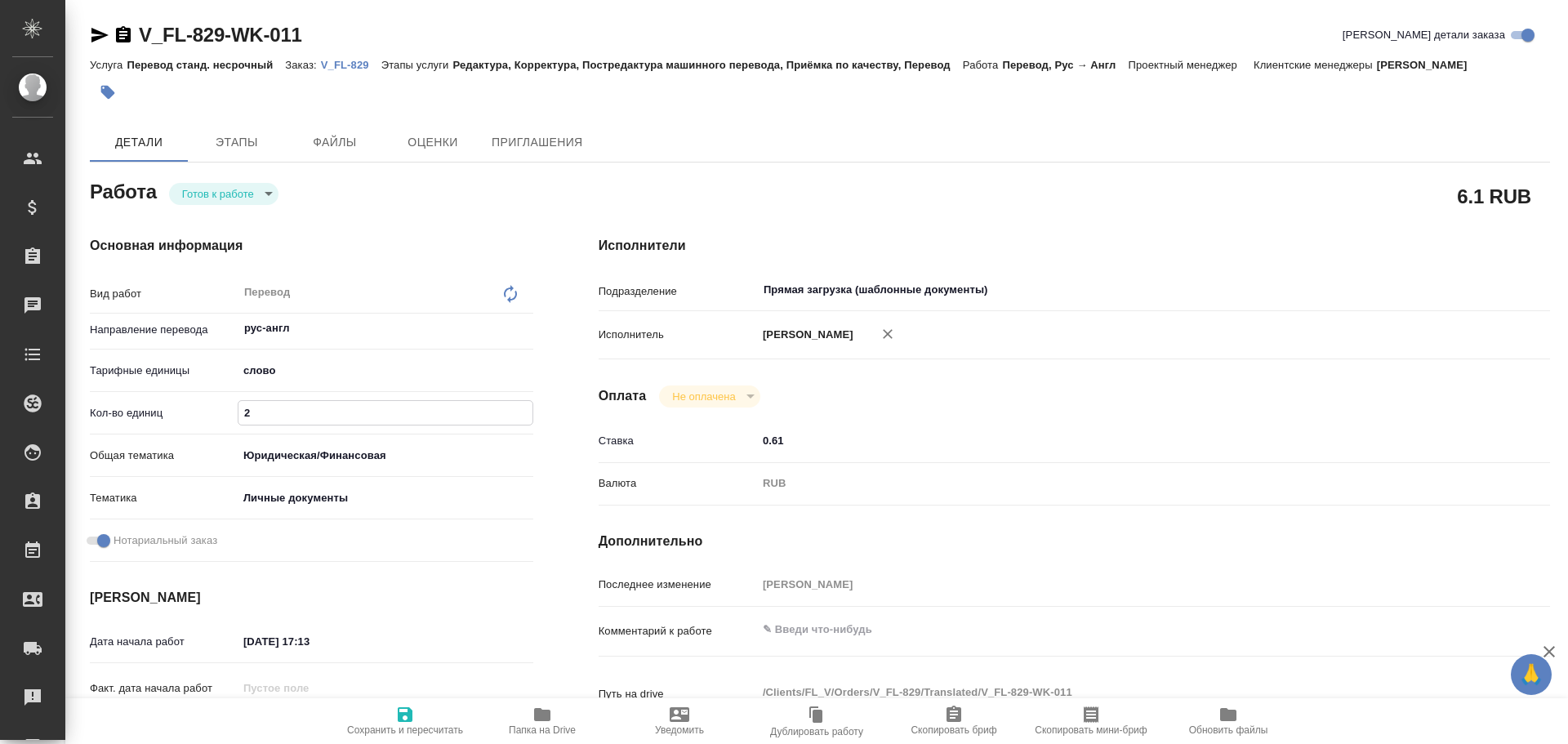
type textarea "x"
type input "260"
type textarea "x"
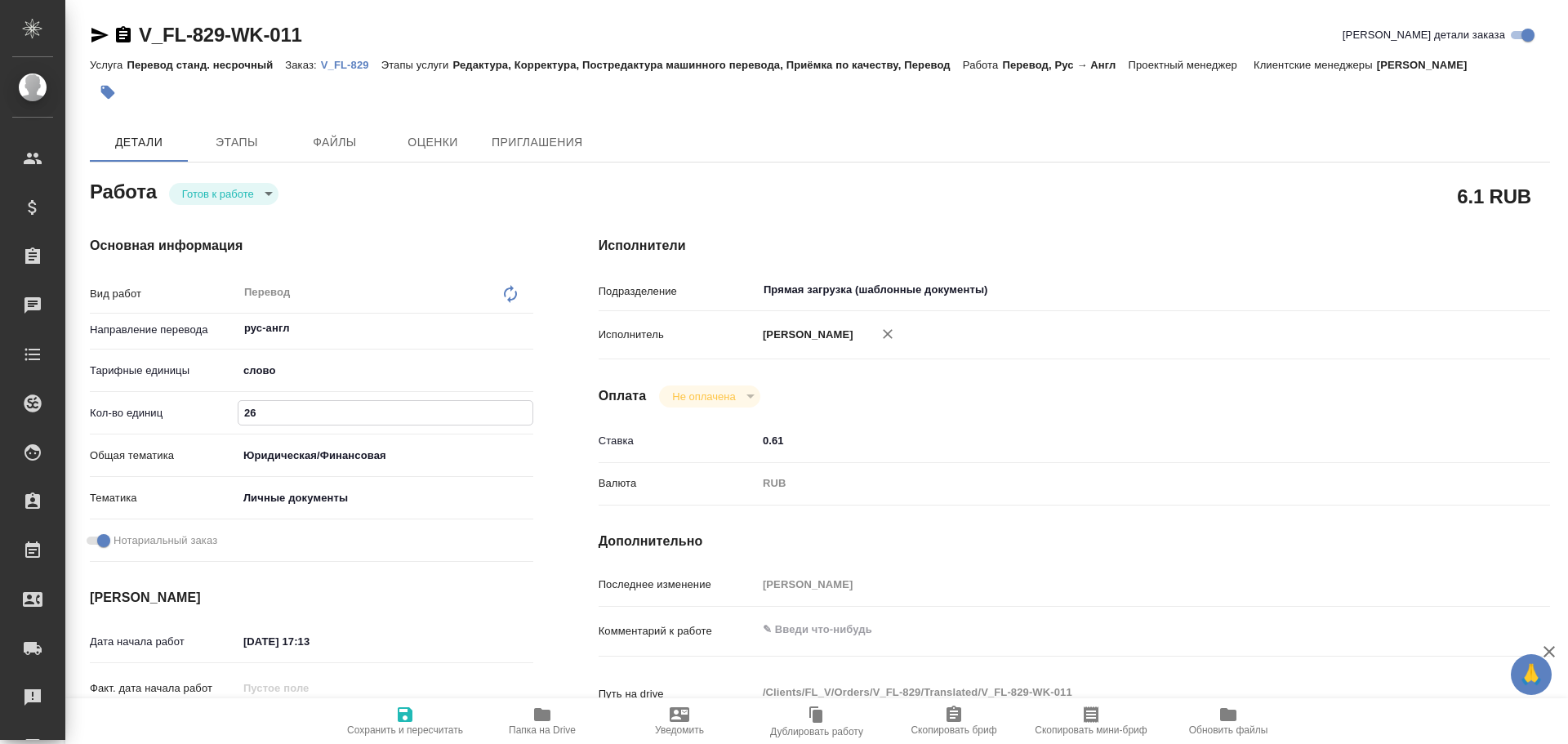
type textarea "x"
type input "260"
click at [401, 710] on icon "button" at bounding box center [405, 714] width 20 height 20
type textarea "x"
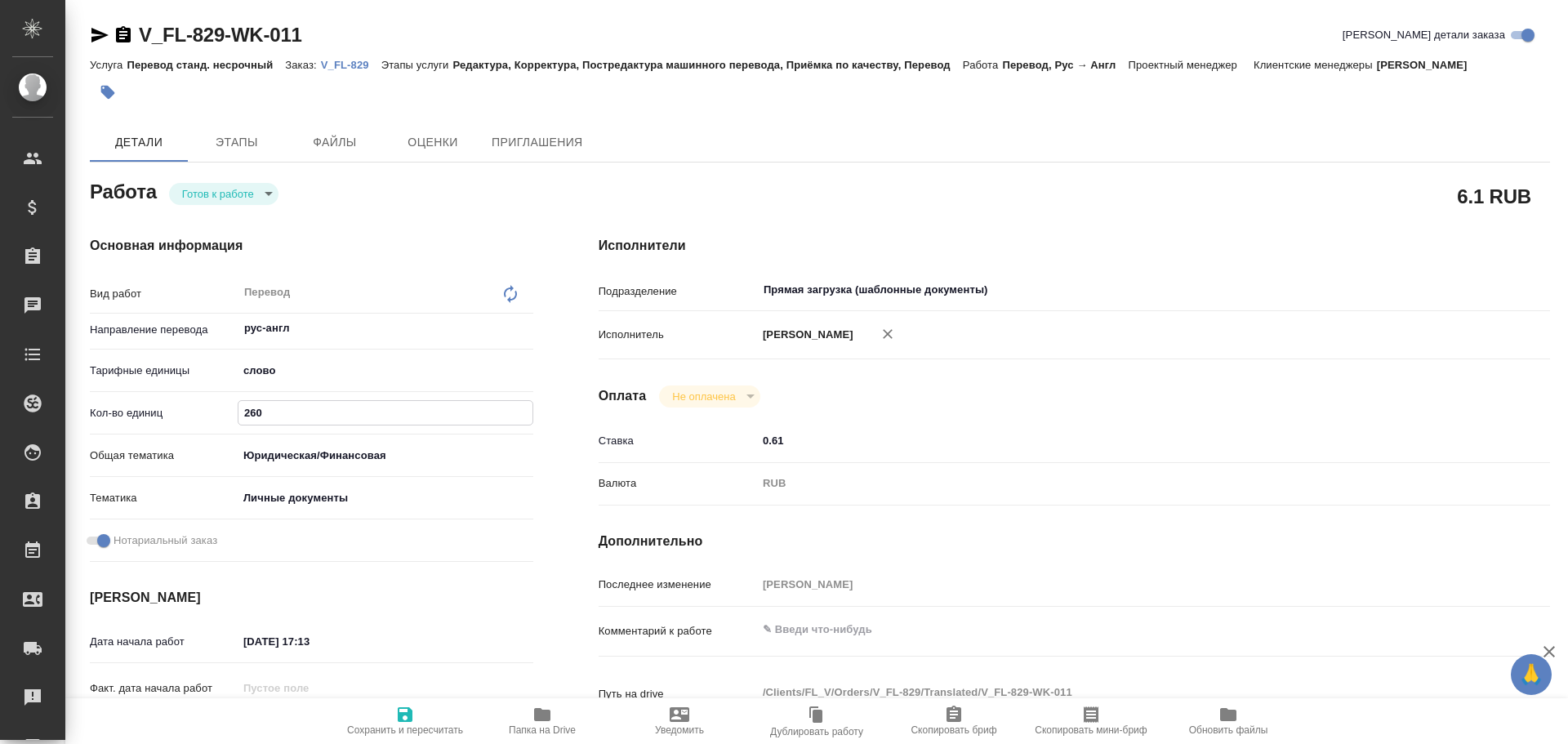
type textarea "x"
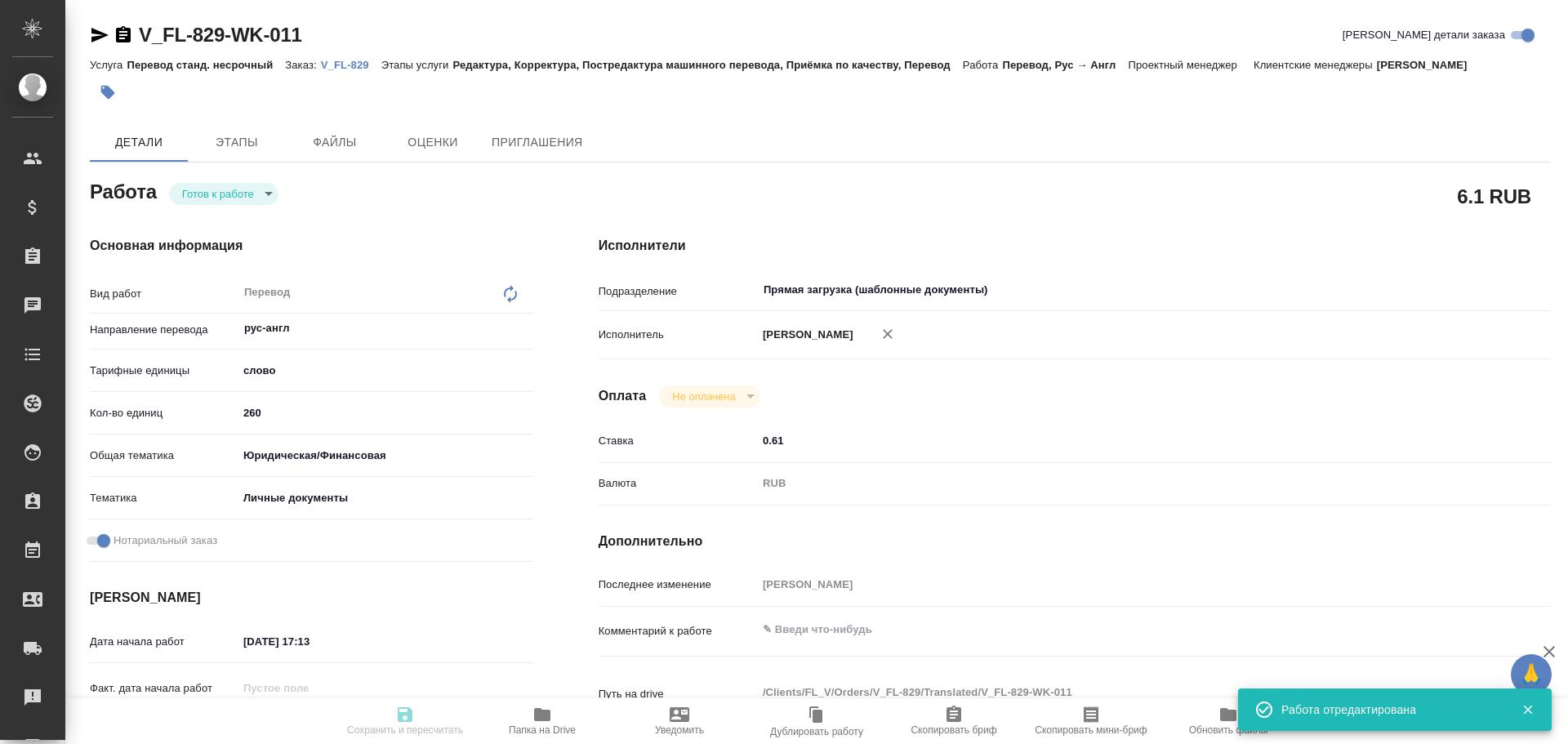
type textarea "x"
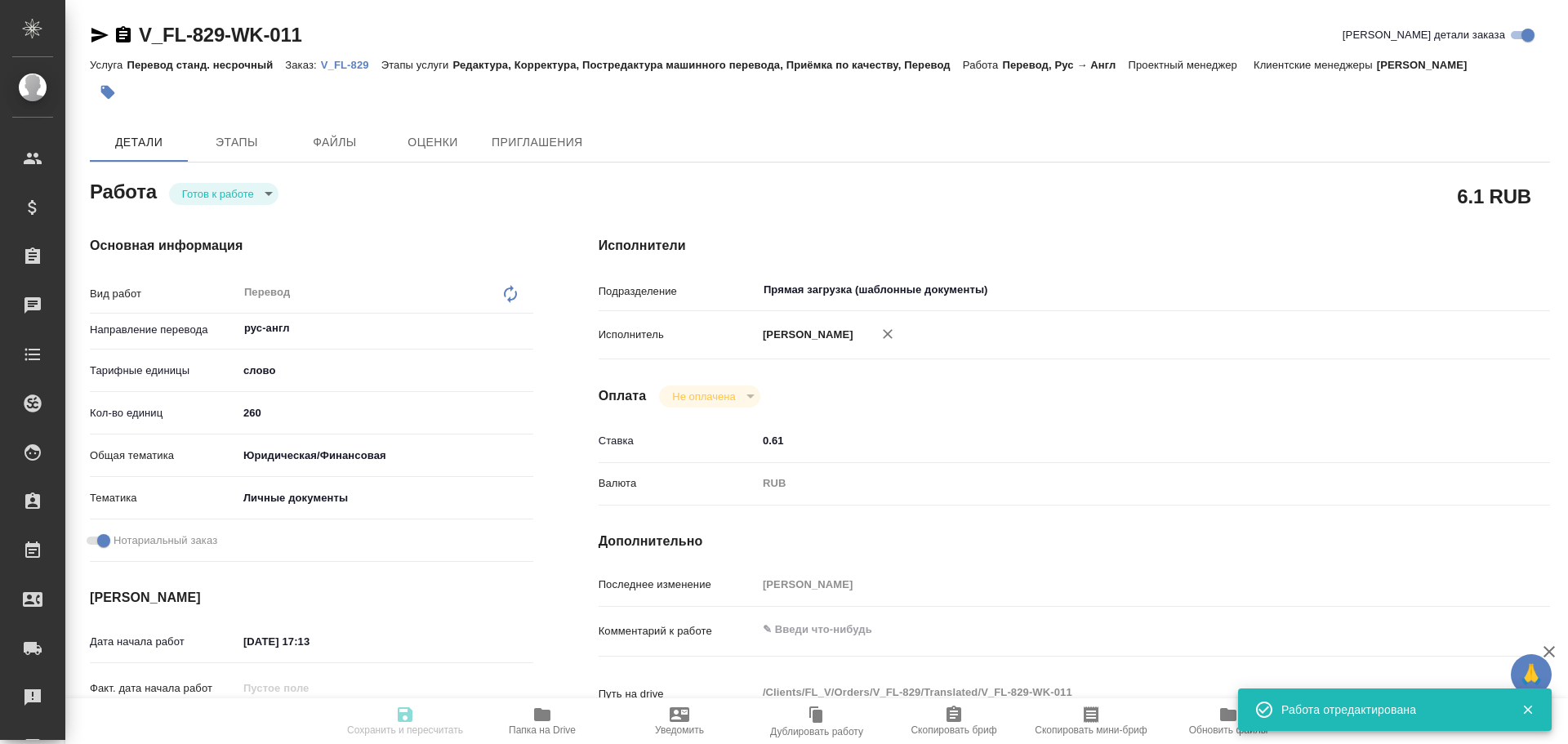
type input "readyForWork"
type textarea "Перевод"
type textarea "x"
type input "рус-англ"
type input "5a8b1489cc6b4906c91bfd90"
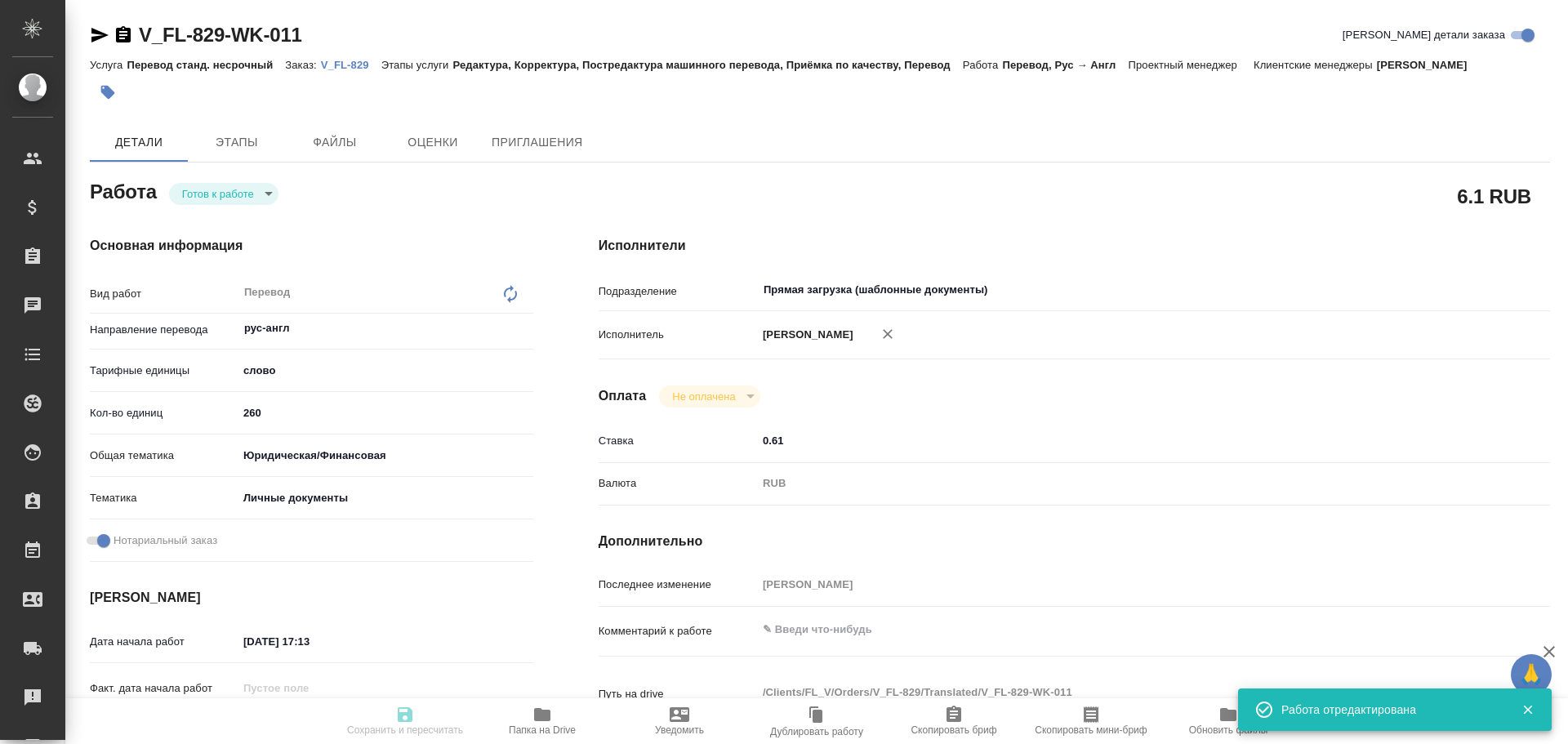
type input "260"
type input "yr-fn"
type input "5a8b8b956a9677013d343cfe"
checkbox input "true"
type input "26.08.2025 17:13"
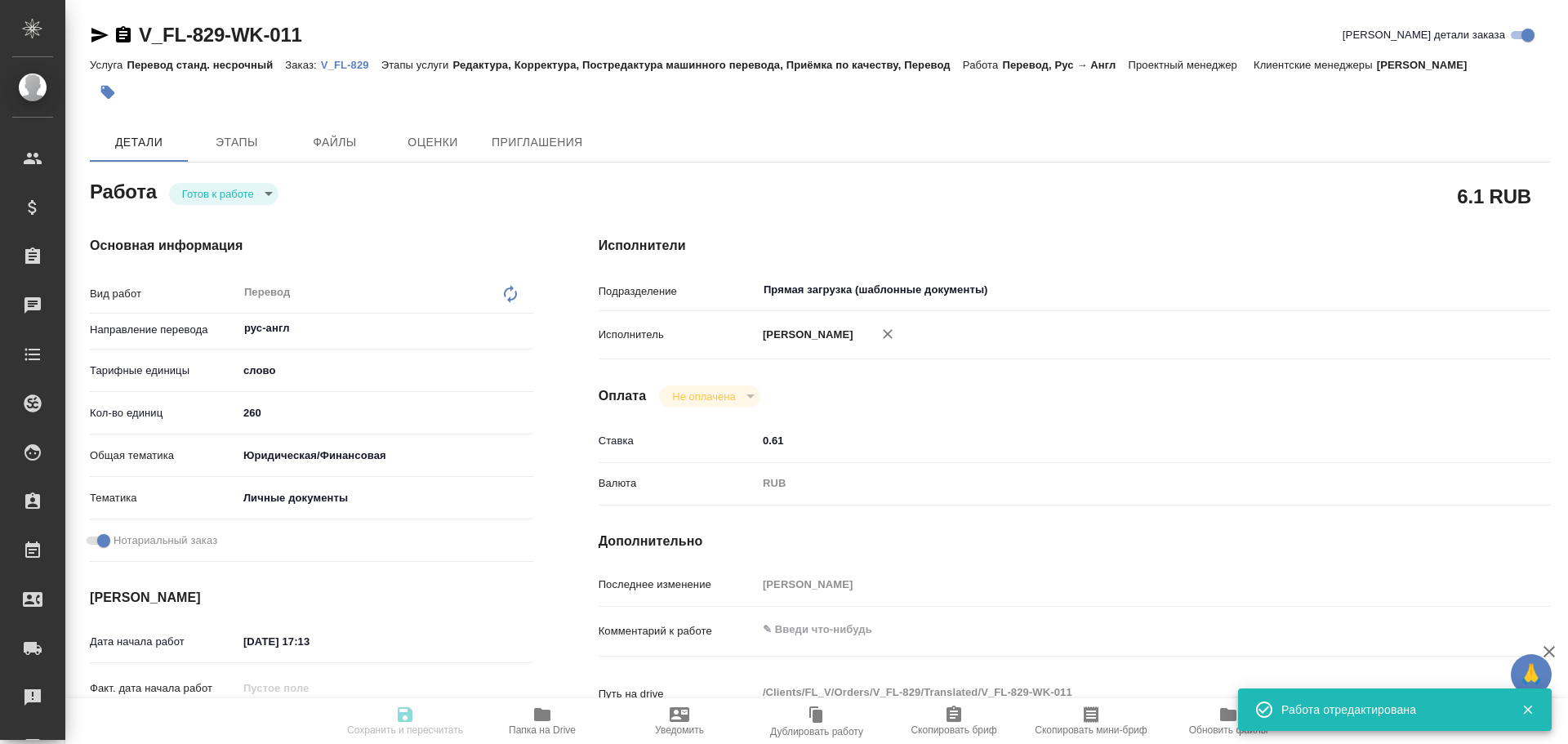
type input "[DATE] 09:00"
type input "[DATE] 10:00"
type input "Прямая загрузка (шаблонные документы)"
type input "notPayed"
type input "0.61"
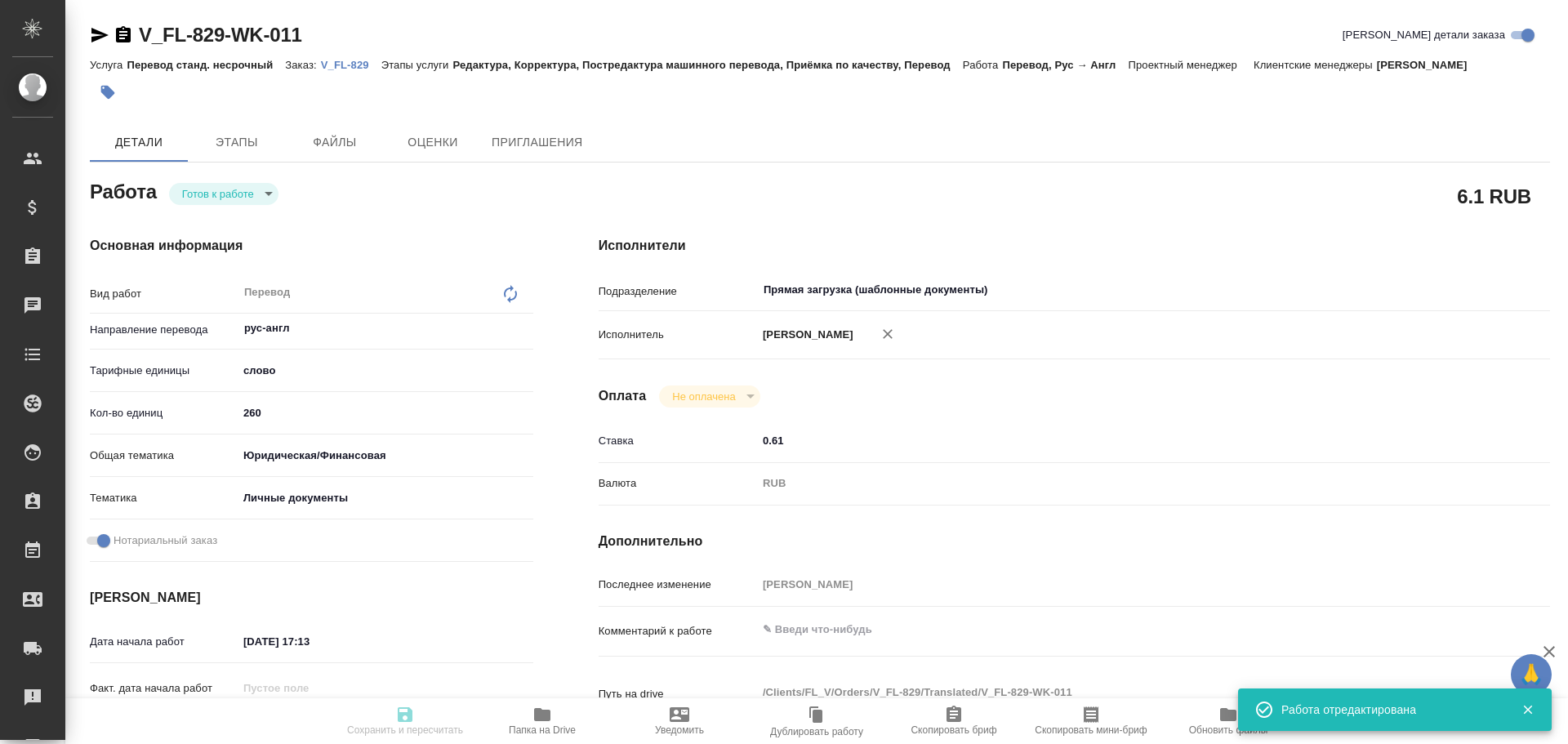
type input "RUB"
type input "Гусев Александр"
type textarea "x"
type textarea "/Clients/FL_V/Orders/V_FL-829/Translated/V_FL-829-WK-011"
type textarea "x"
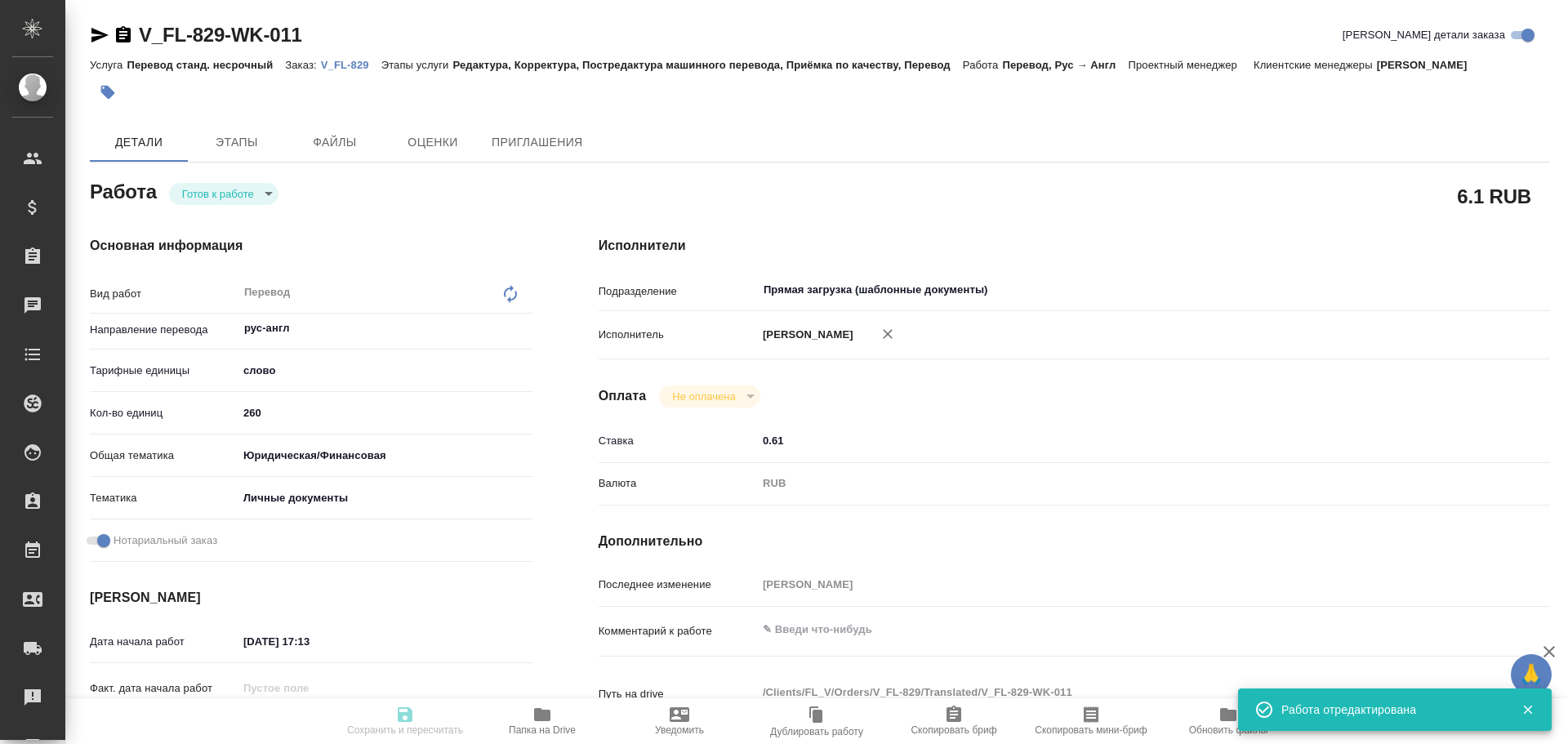
type input "V_FL-829"
type input "Перевод станд. несрочный"
type input "Редактура, Корректура, Постредактура машинного перевода, Приёмка по качеству, П…"
type input "Касымов Тимур"
type input "/Clients/FL_V/Orders/V_FL-829"
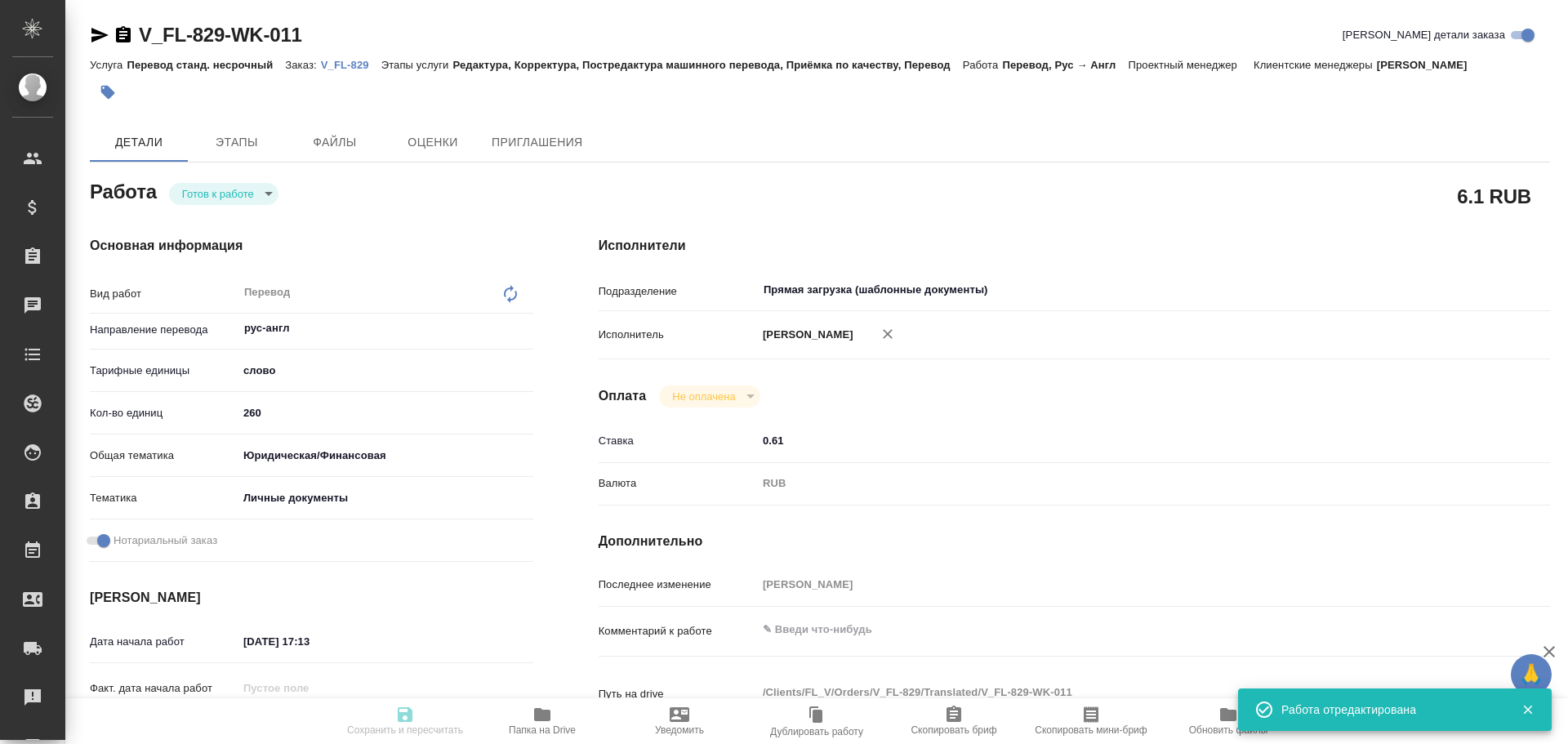
type textarea "x"
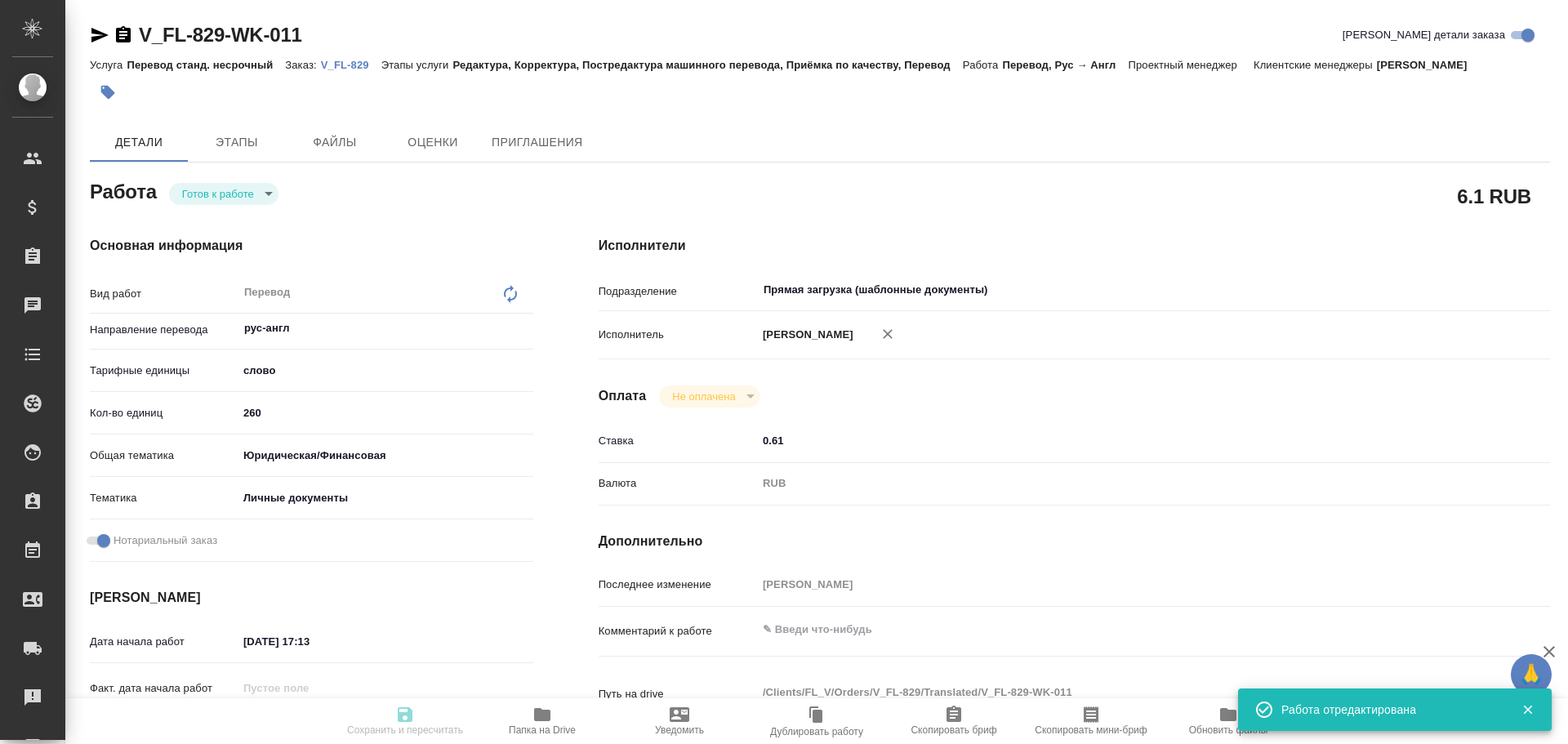
type textarea "x"
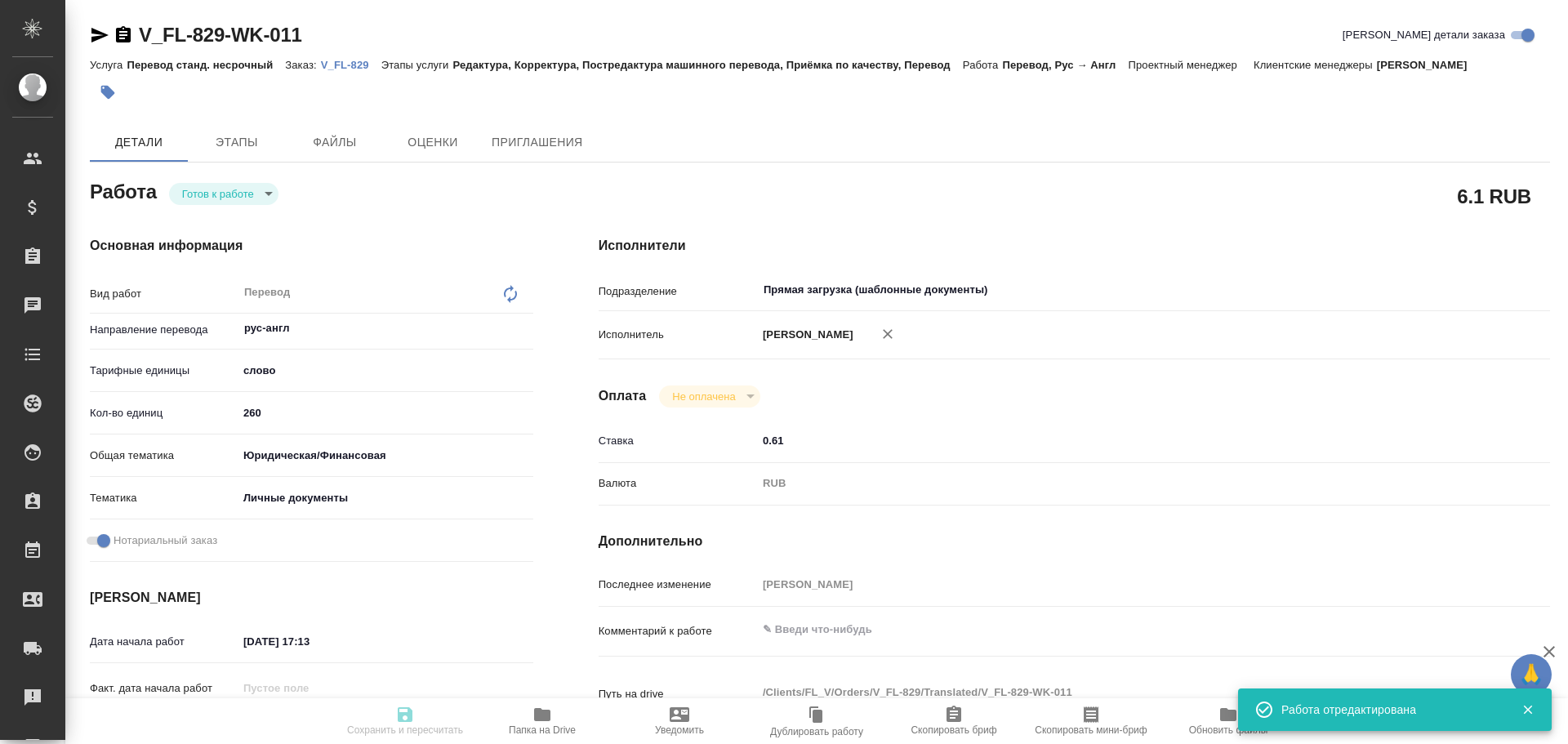
type textarea "x"
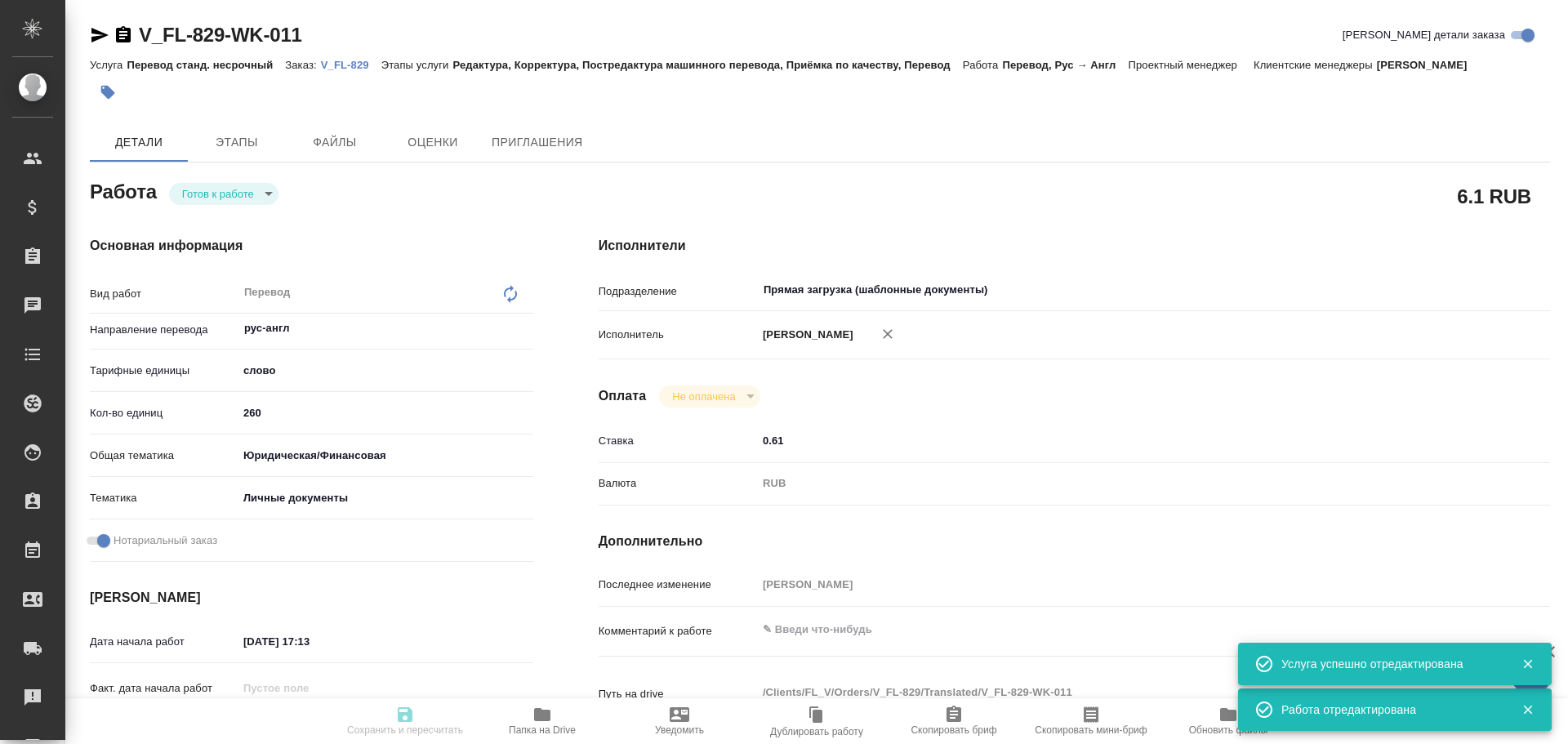
type textarea "x"
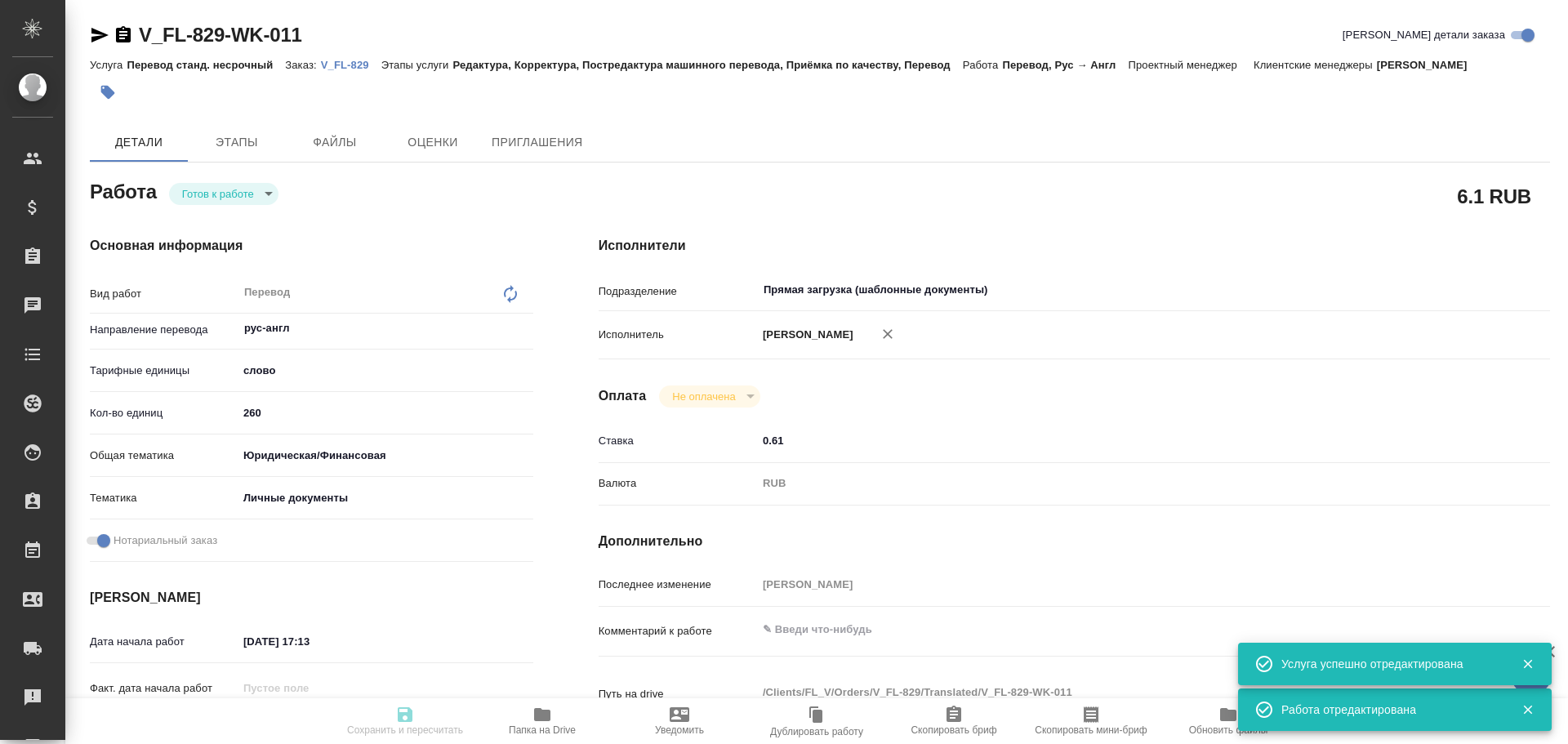
type textarea "x"
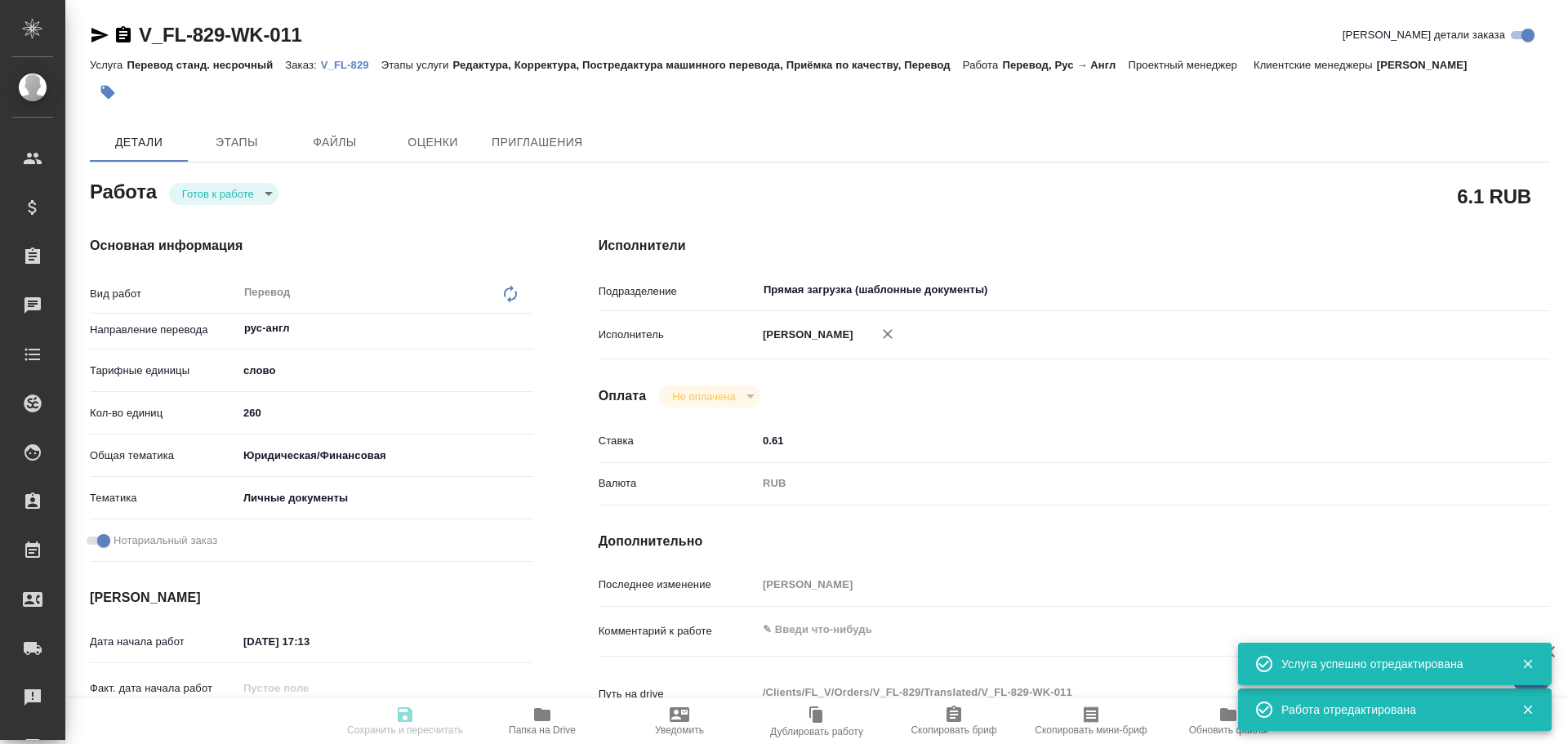
type textarea "x"
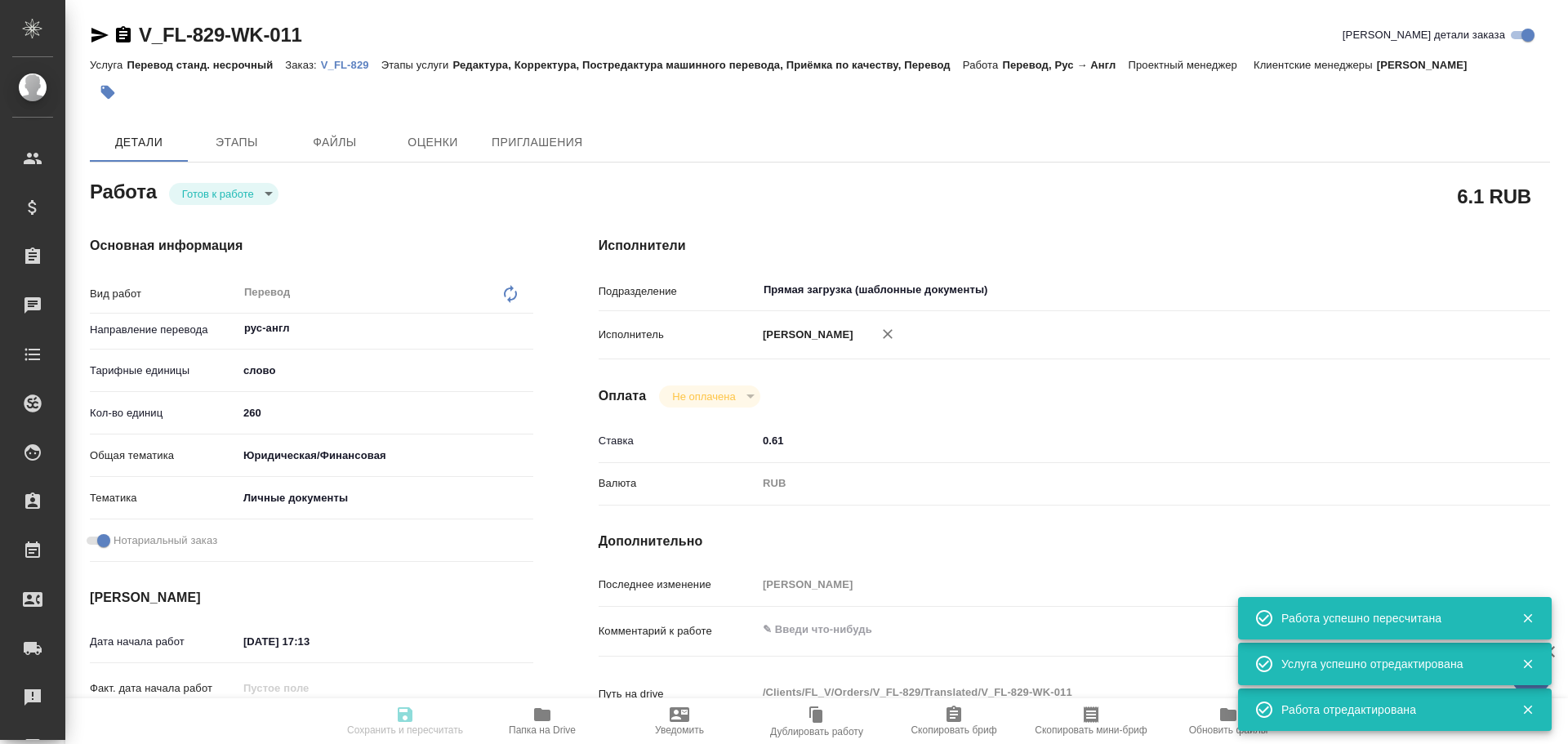
type input "readyForWork"
type textarea "Перевод"
type textarea "x"
type input "рус-англ"
type input "5a8b1489cc6b4906c91bfd90"
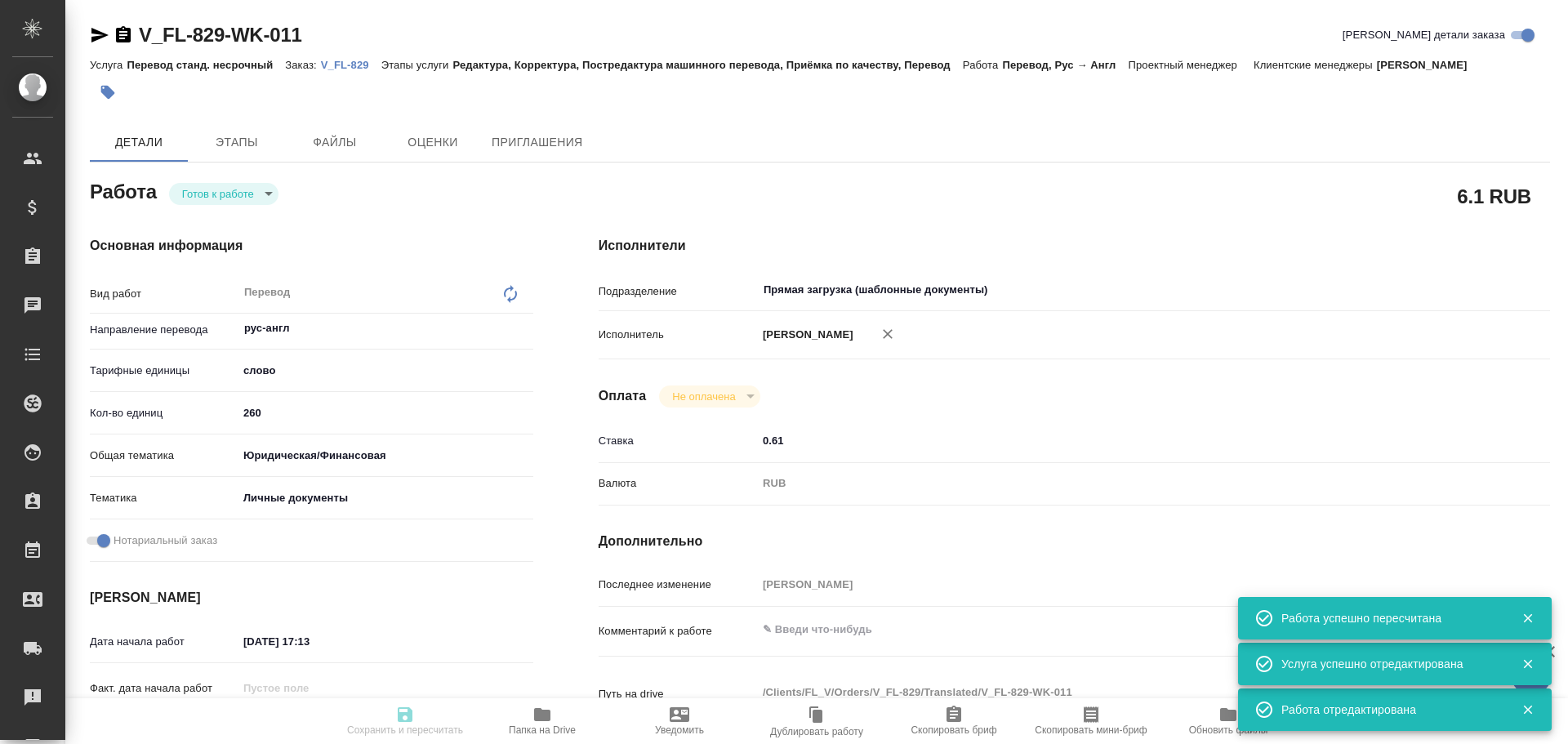
type input "260"
type input "yr-fn"
type input "5a8b8b956a9677013d343cfe"
checkbox input "true"
type input "26.08.2025 17:13"
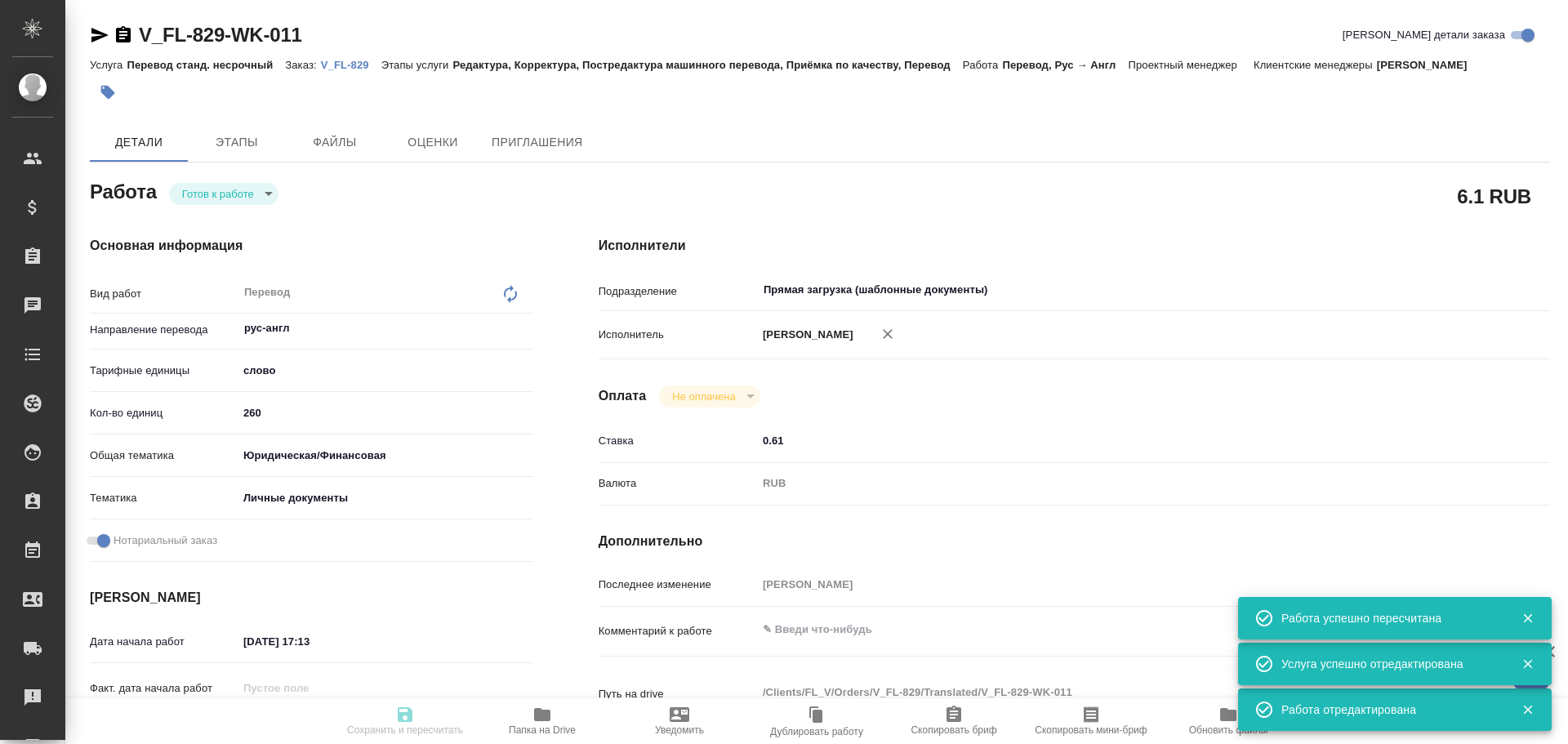
type input "28.08.2025 09:00"
type input "28.08.2025 10:00"
type input "Прямая загрузка (шаблонные документы)"
type input "notPayed"
type input "0.61"
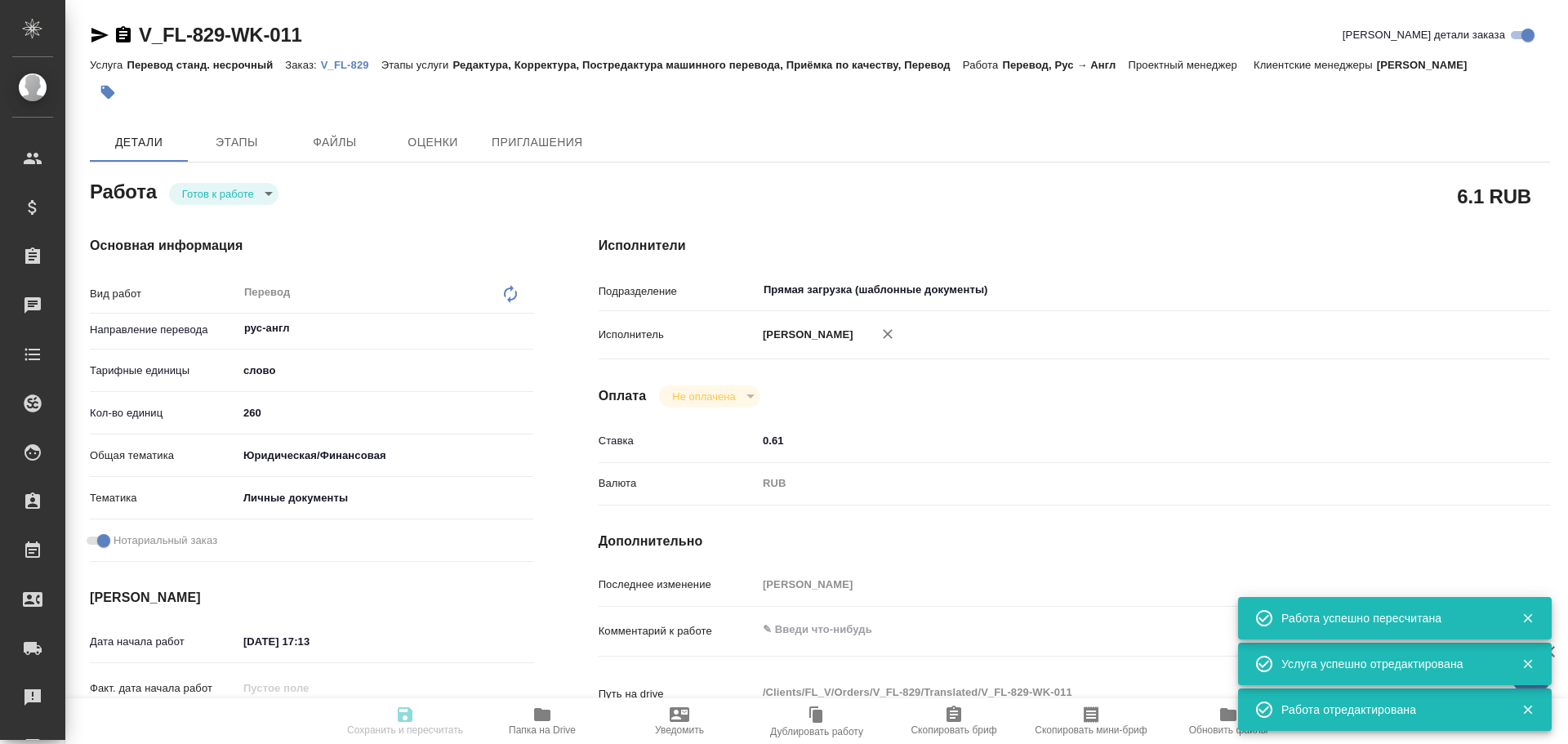
type input "RUB"
type input "[PERSON_NAME]"
type textarea "x"
type textarea "/Clients/FL_V/Orders/V_FL-829/Translated/V_FL-829-WK-011"
type textarea "x"
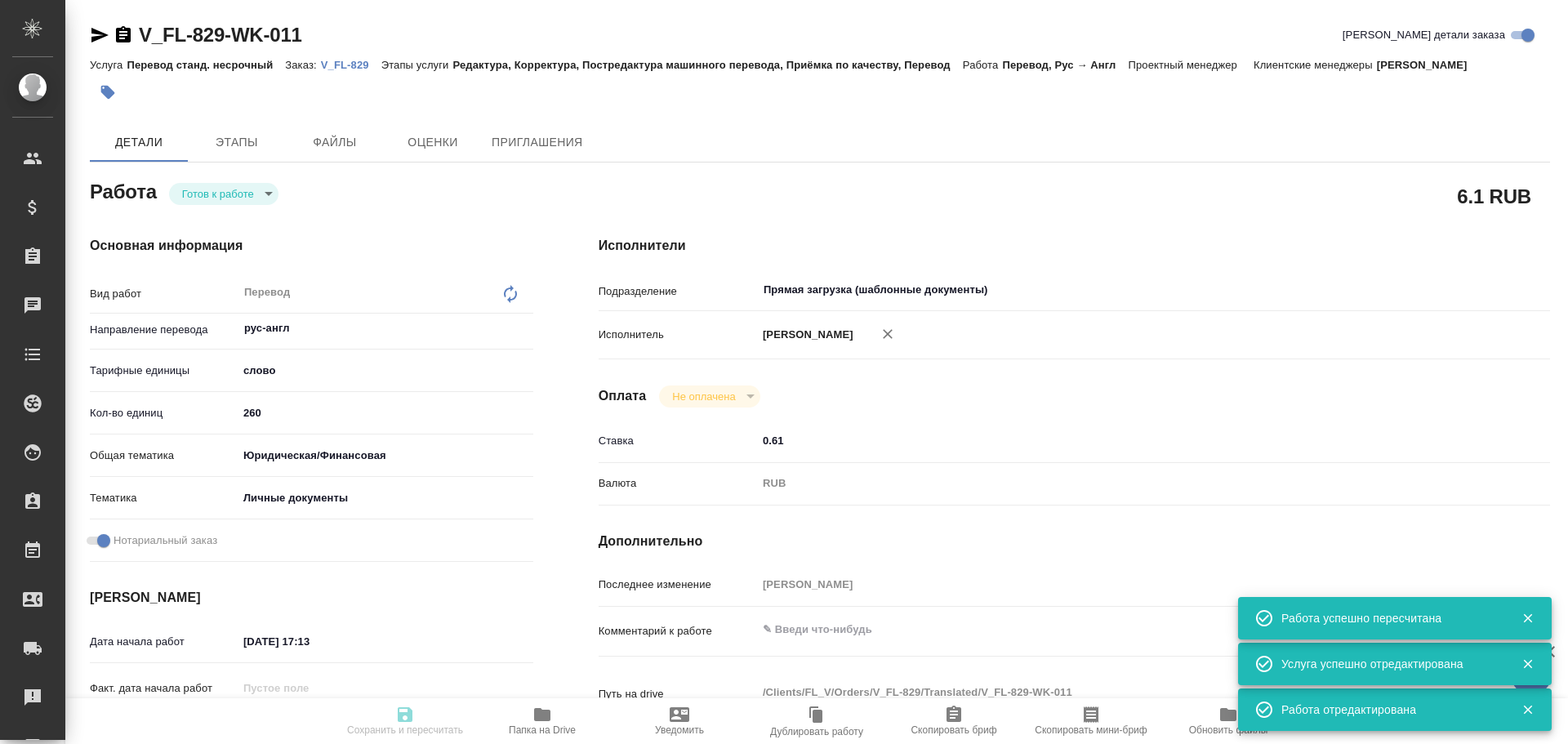
type input "V_FL-829"
type input "Перевод станд. несрочный"
type input "Редактура, Корректура, Постредактура машинного перевода, Приёмка по качеству, П…"
type input "Касымов Тимур"
type input "/Clients/FL_V/Orders/V_FL-829"
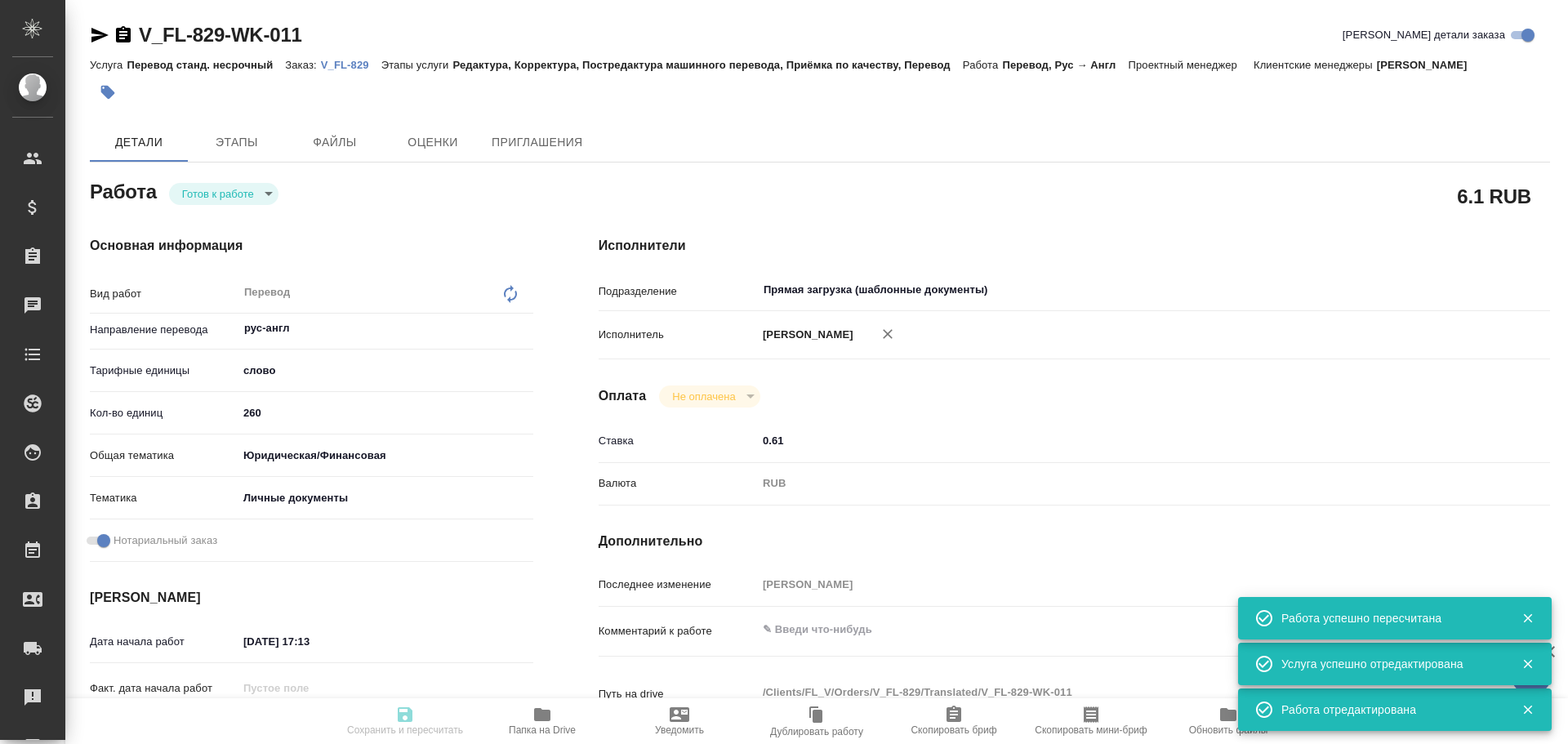
type textarea "x"
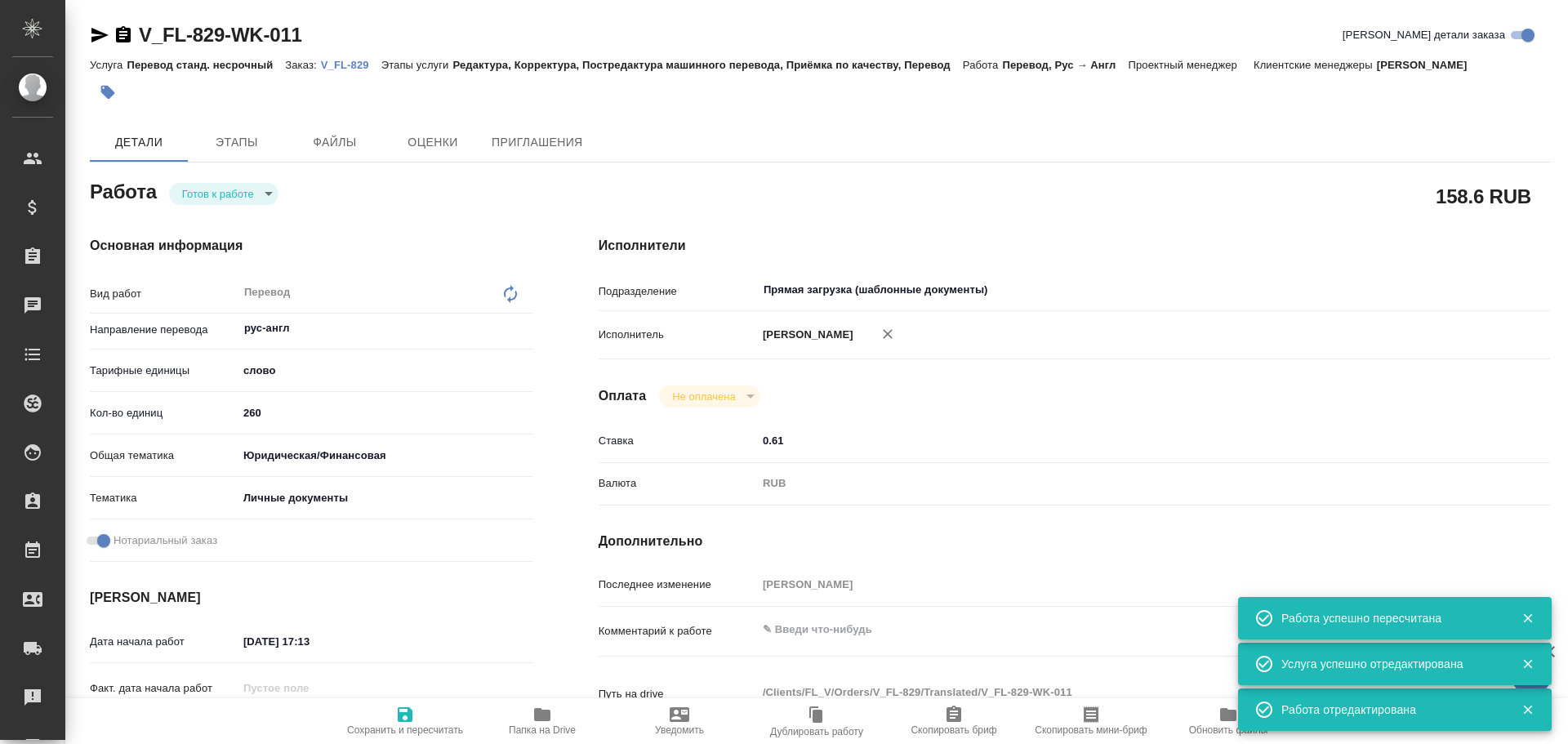
type textarea "x"
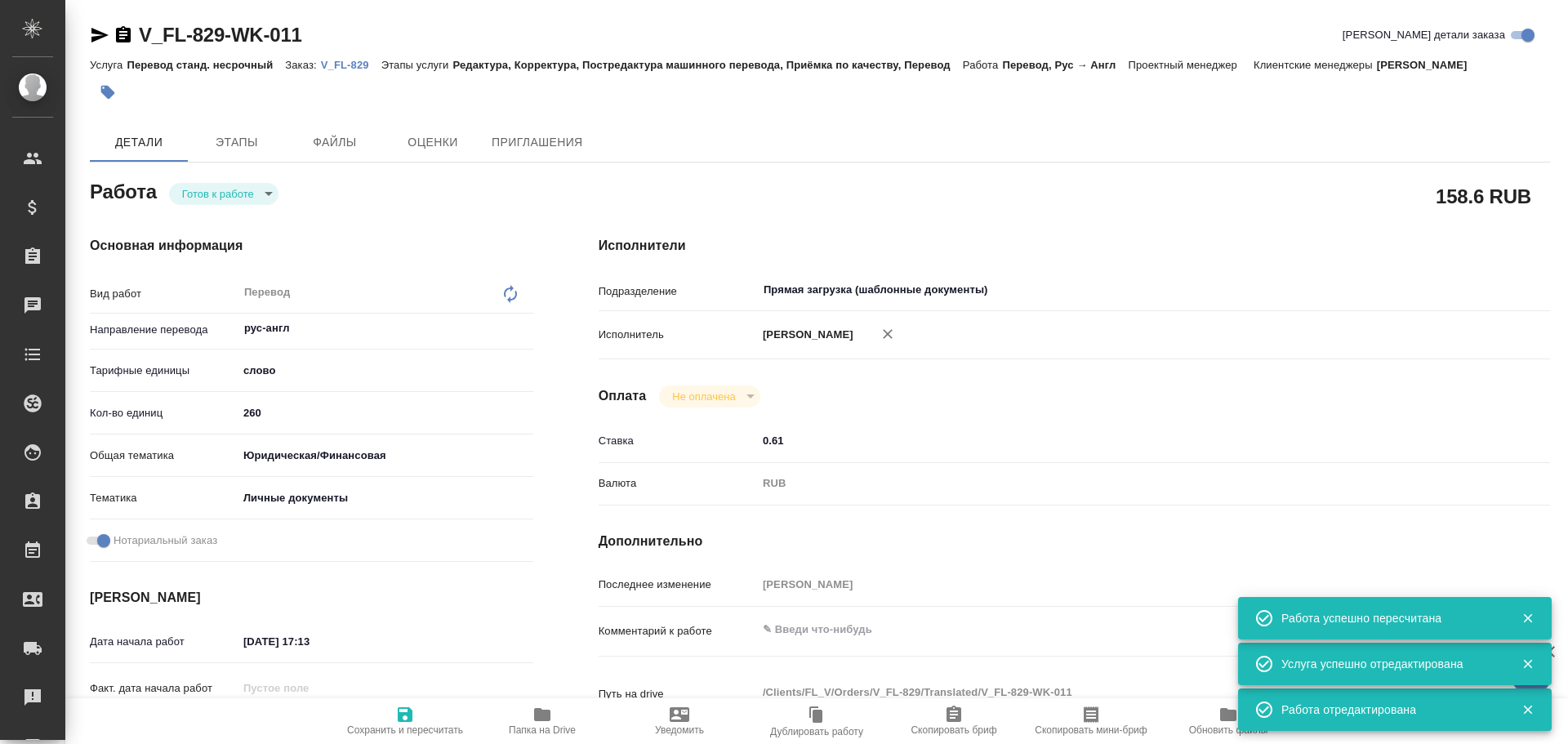
type textarea "x"
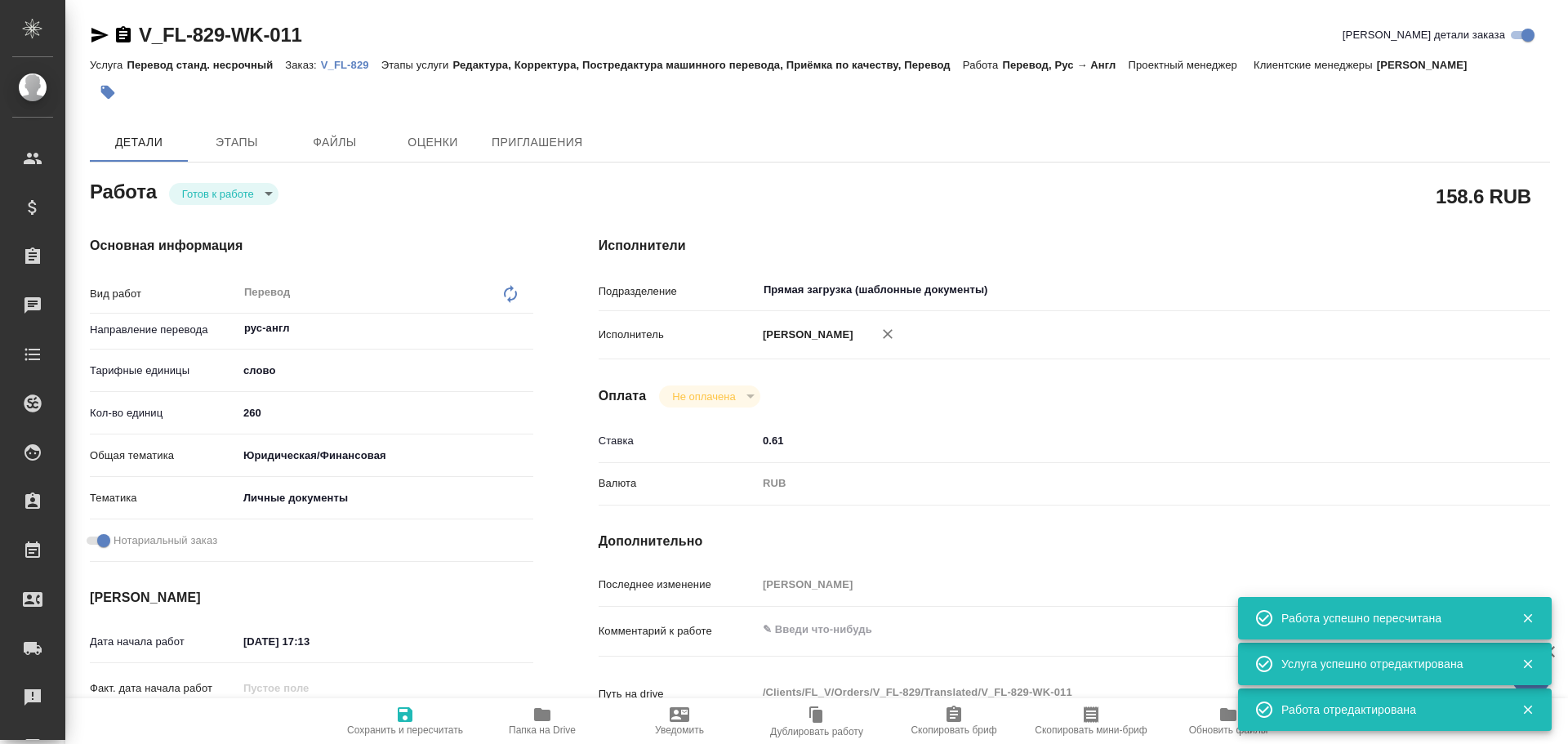
type textarea "x"
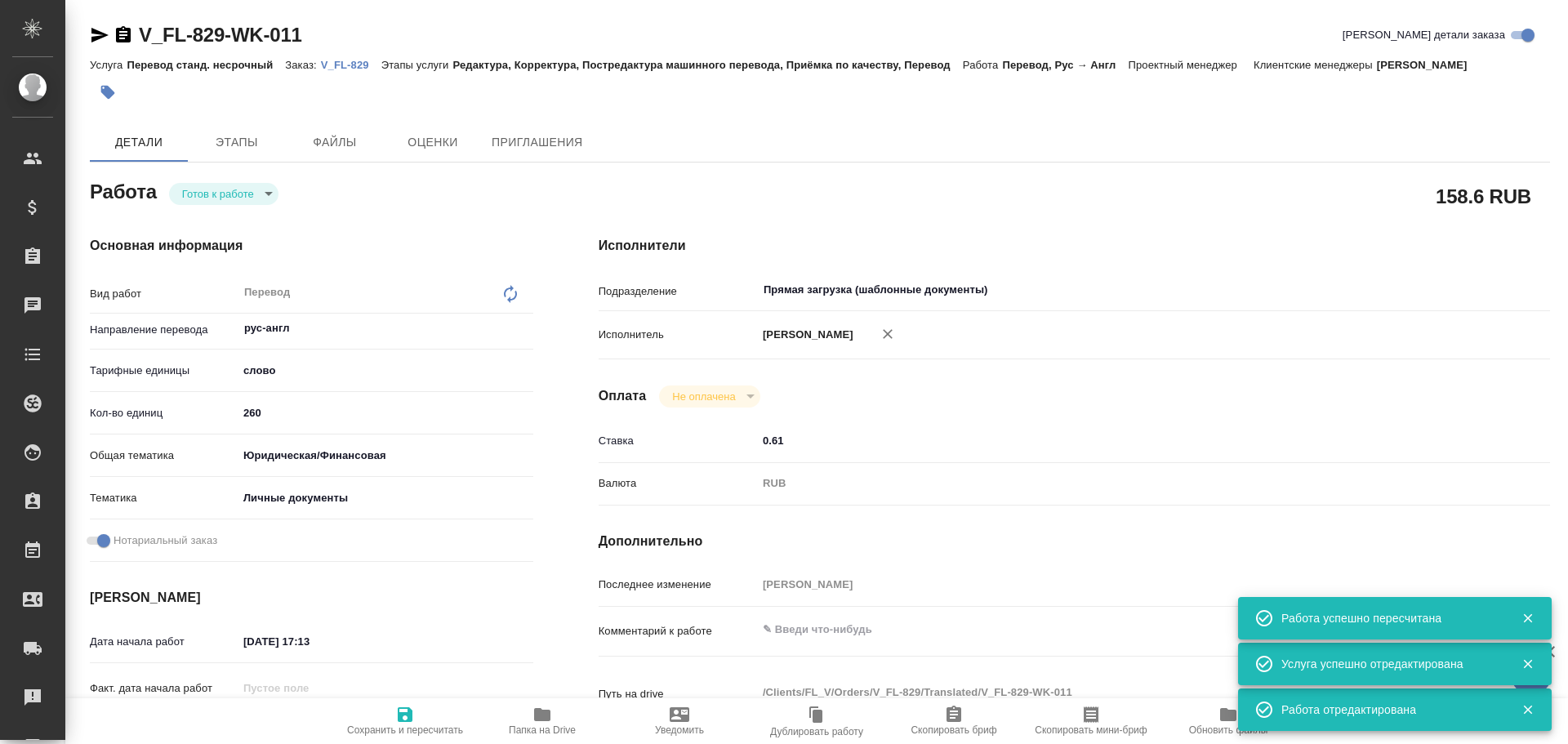
type textarea "x"
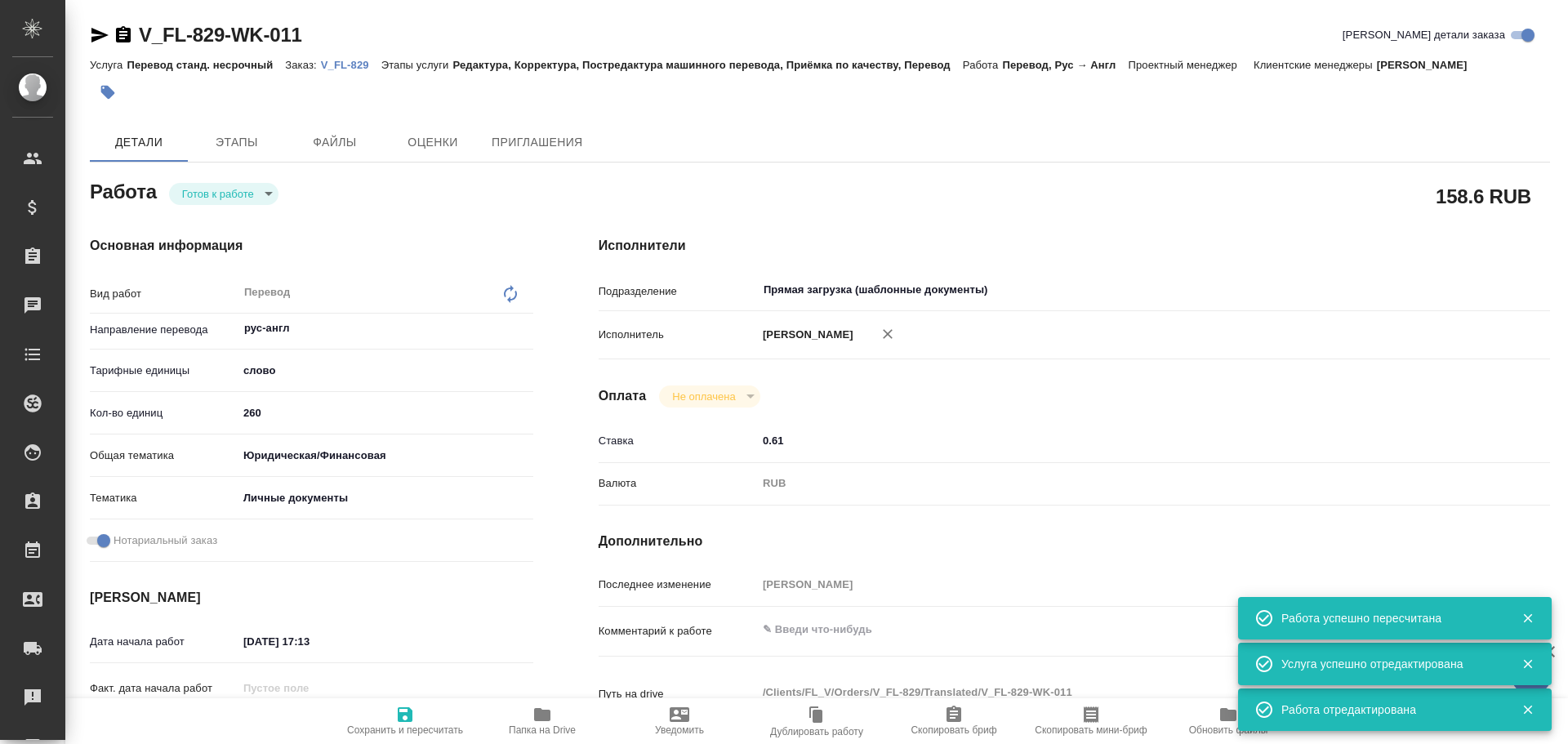
type textarea "x"
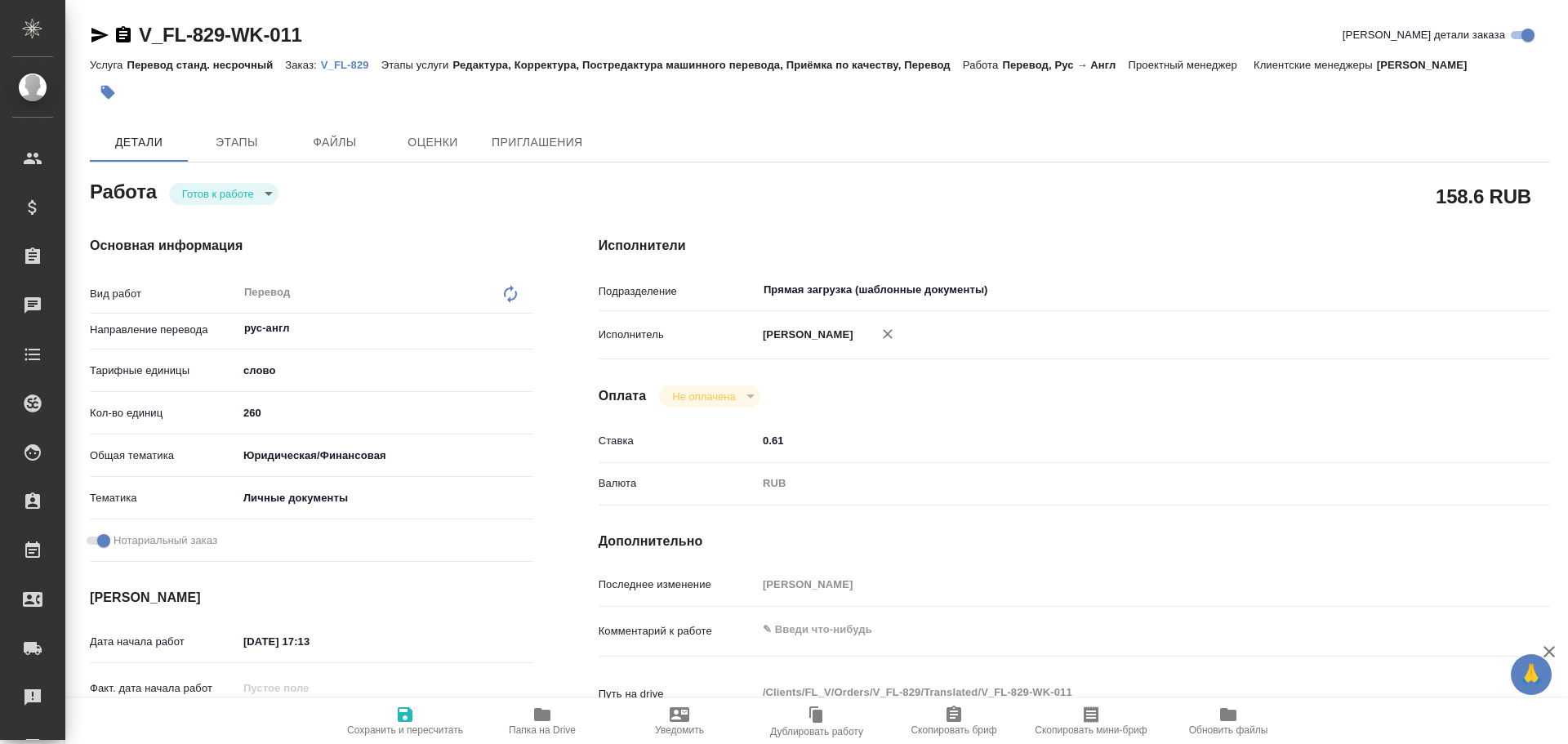
type textarea "x"
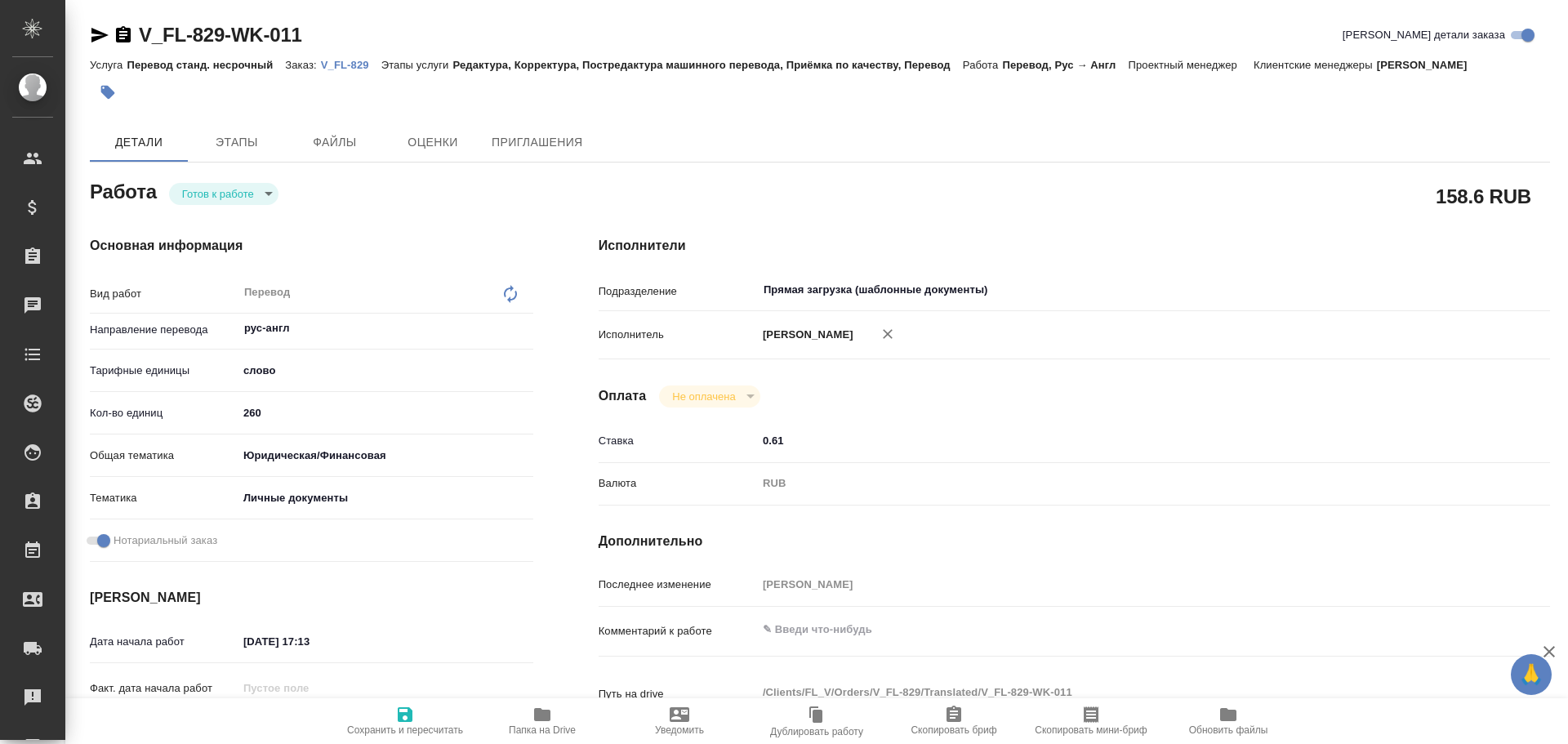
type textarea "x"
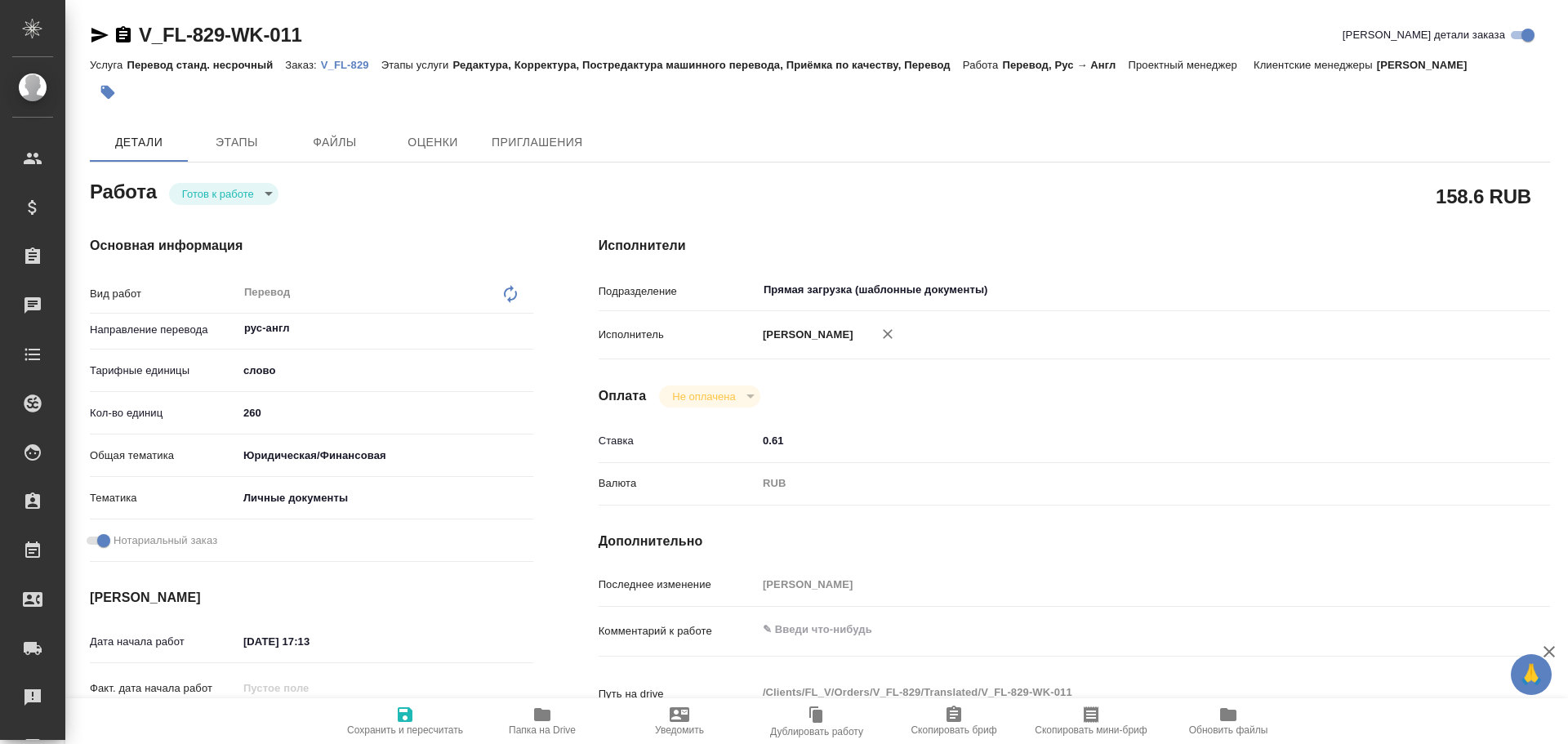
type textarea "x"
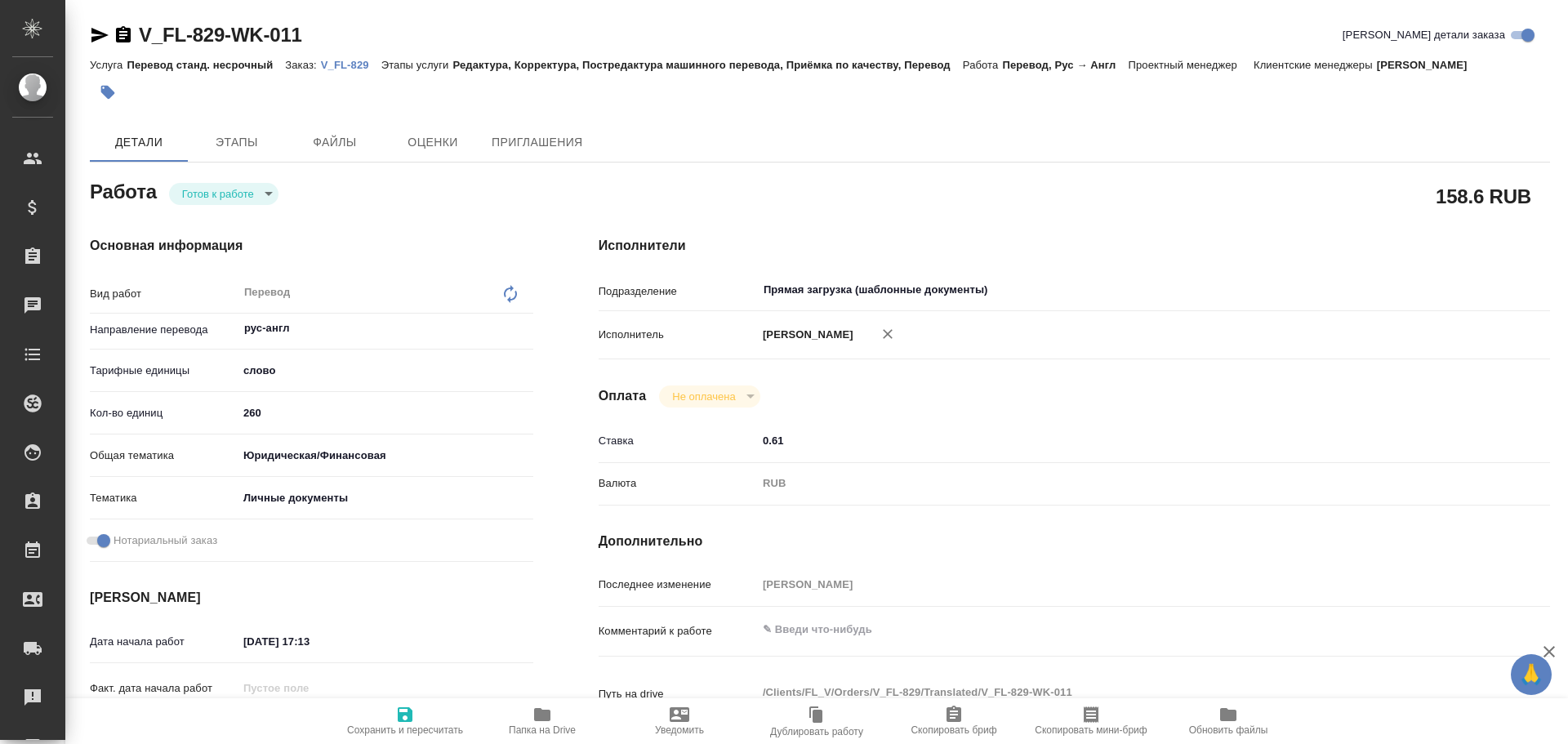
type textarea "x"
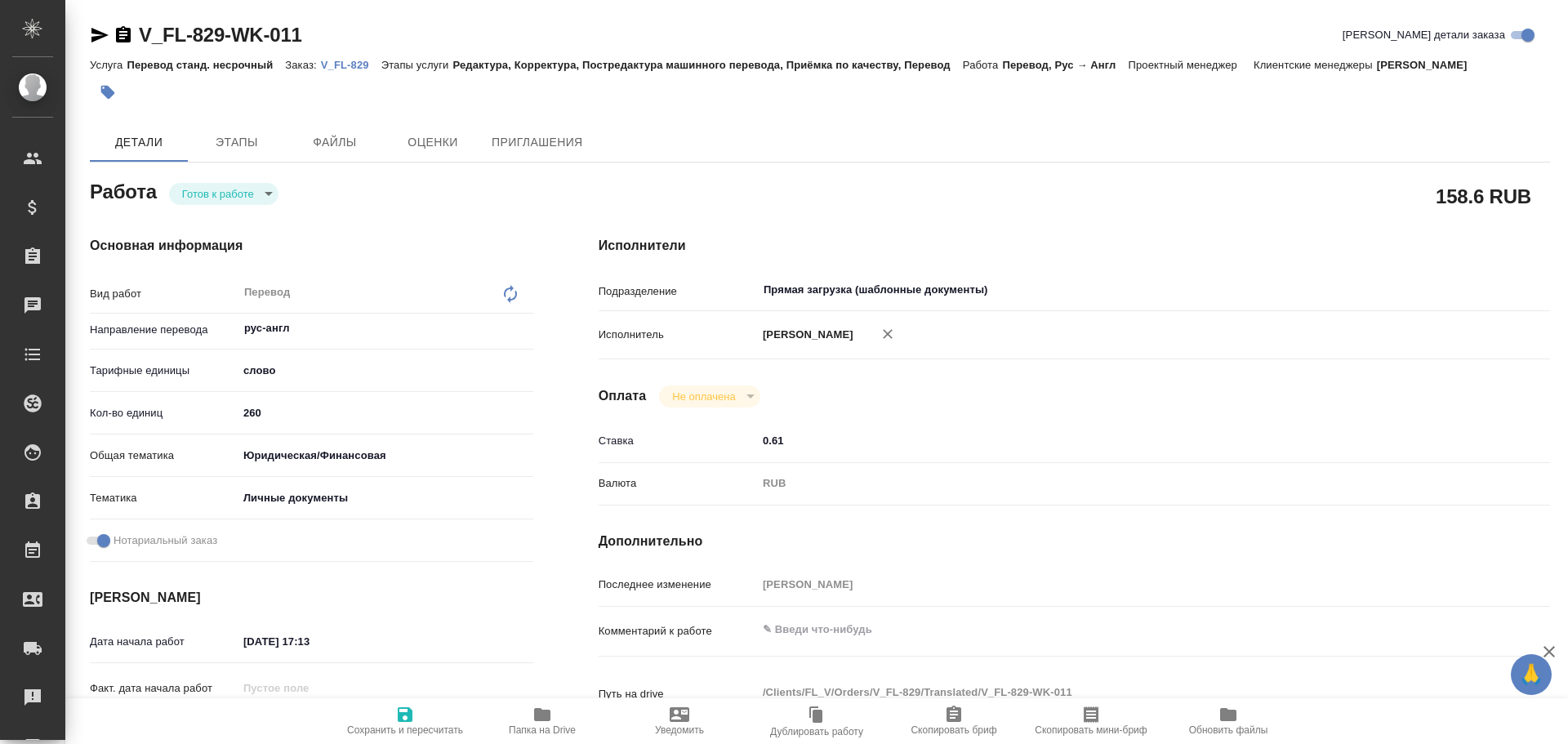
type textarea "x"
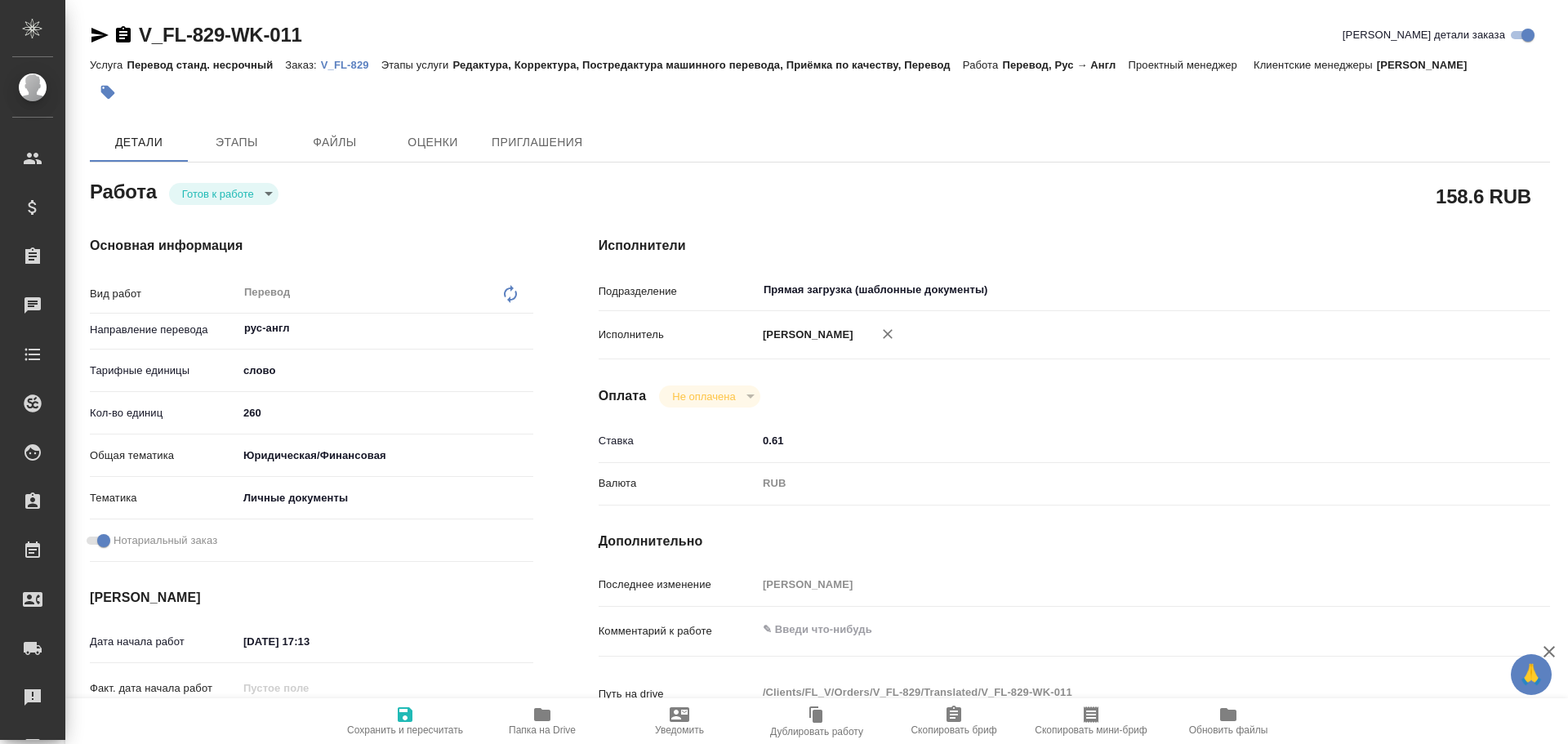
type textarea "x"
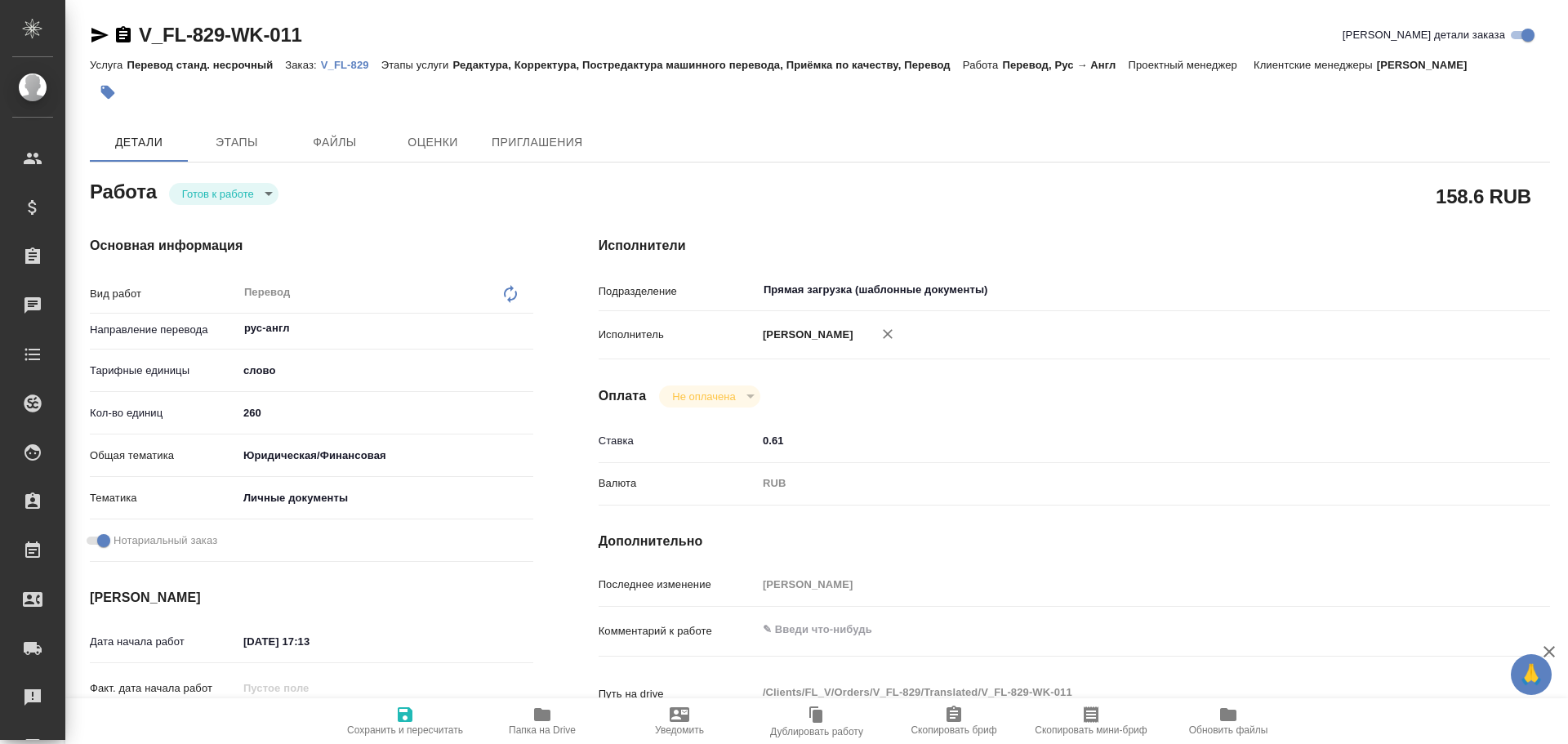
type textarea "x"
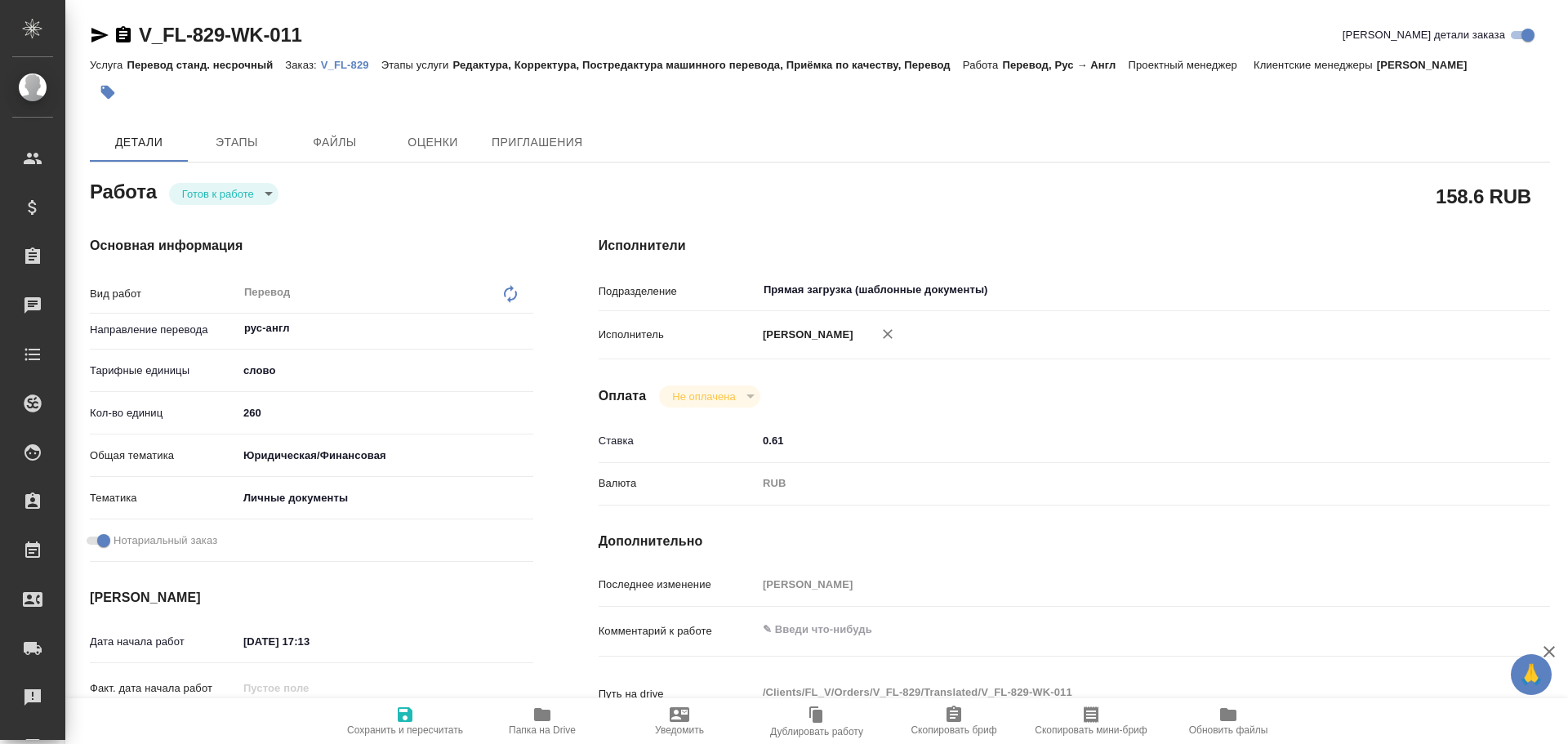
type textarea "x"
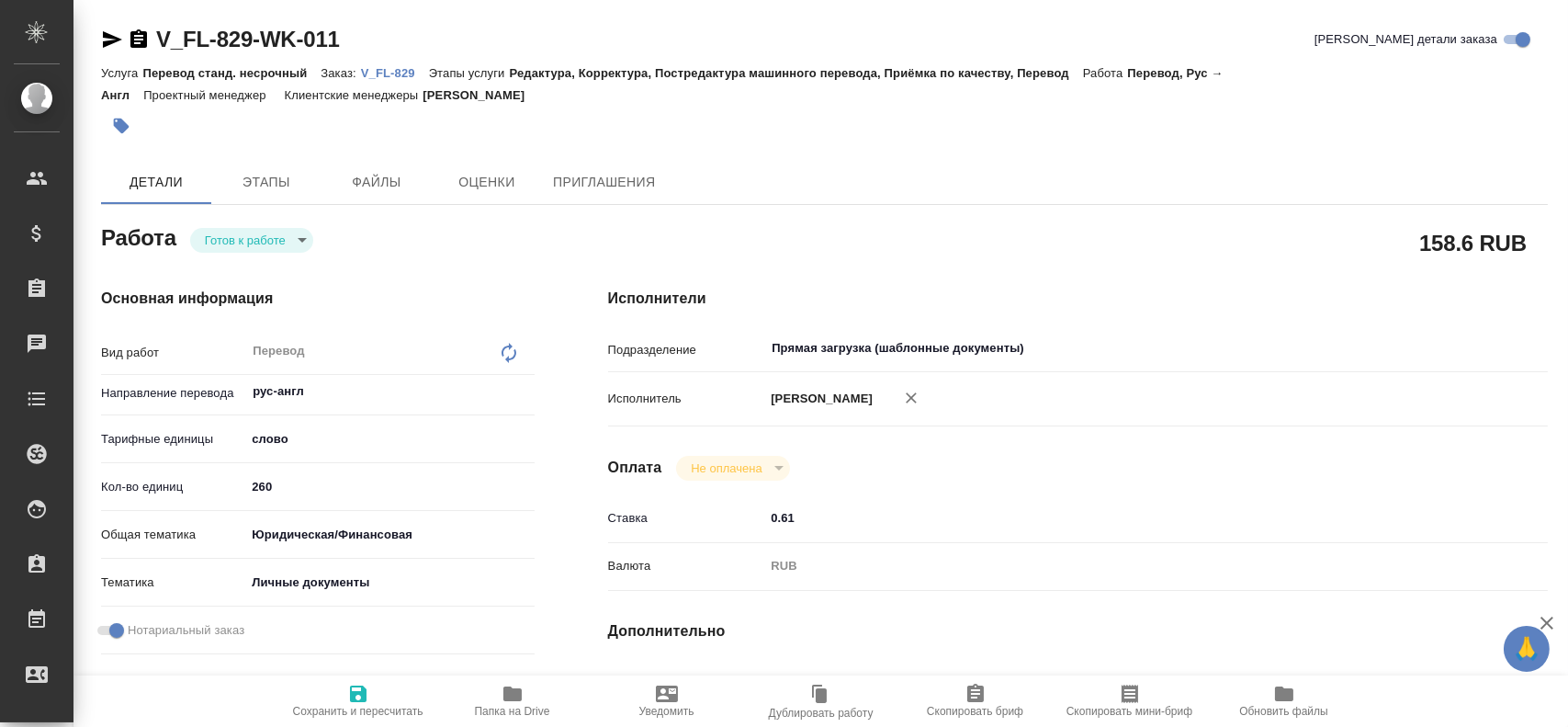
type textarea "x"
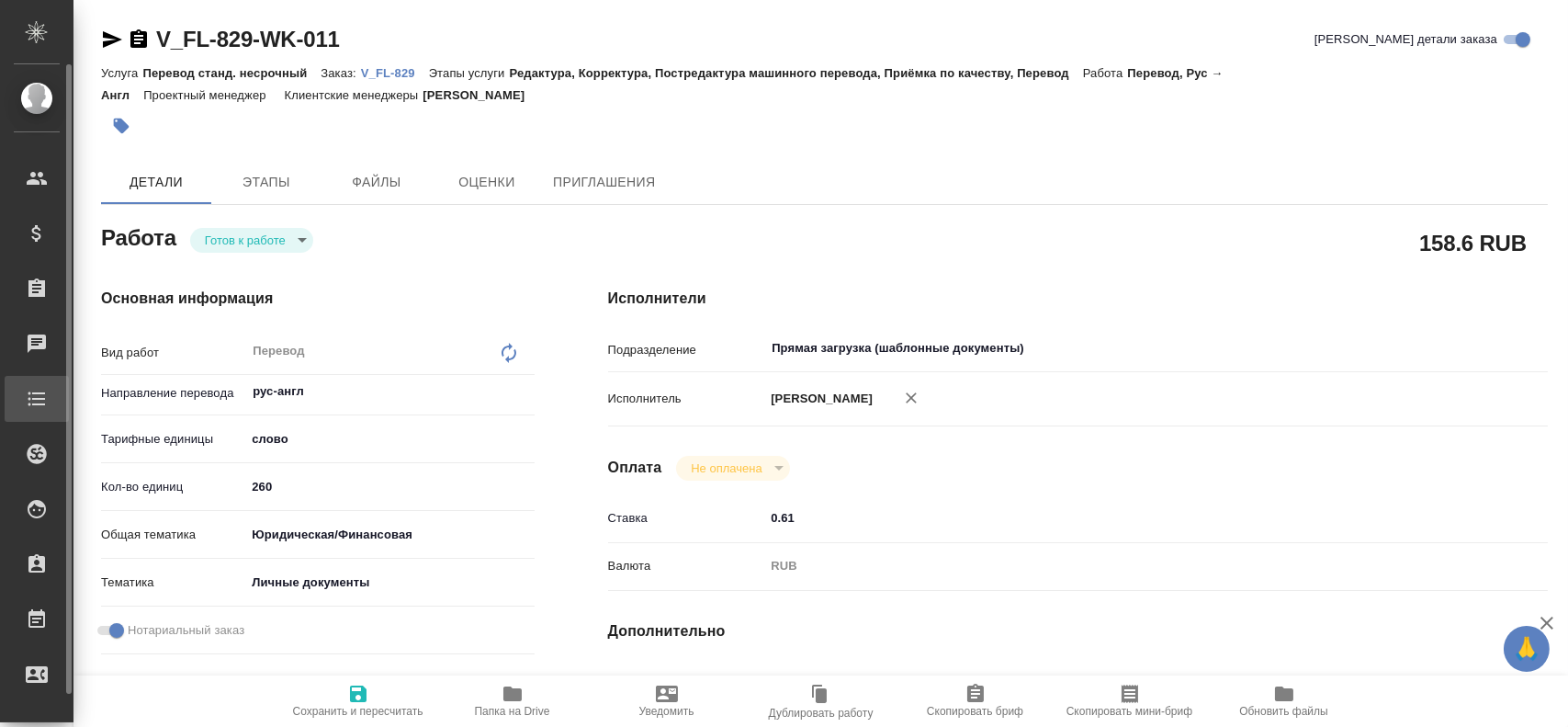
type textarea "x"
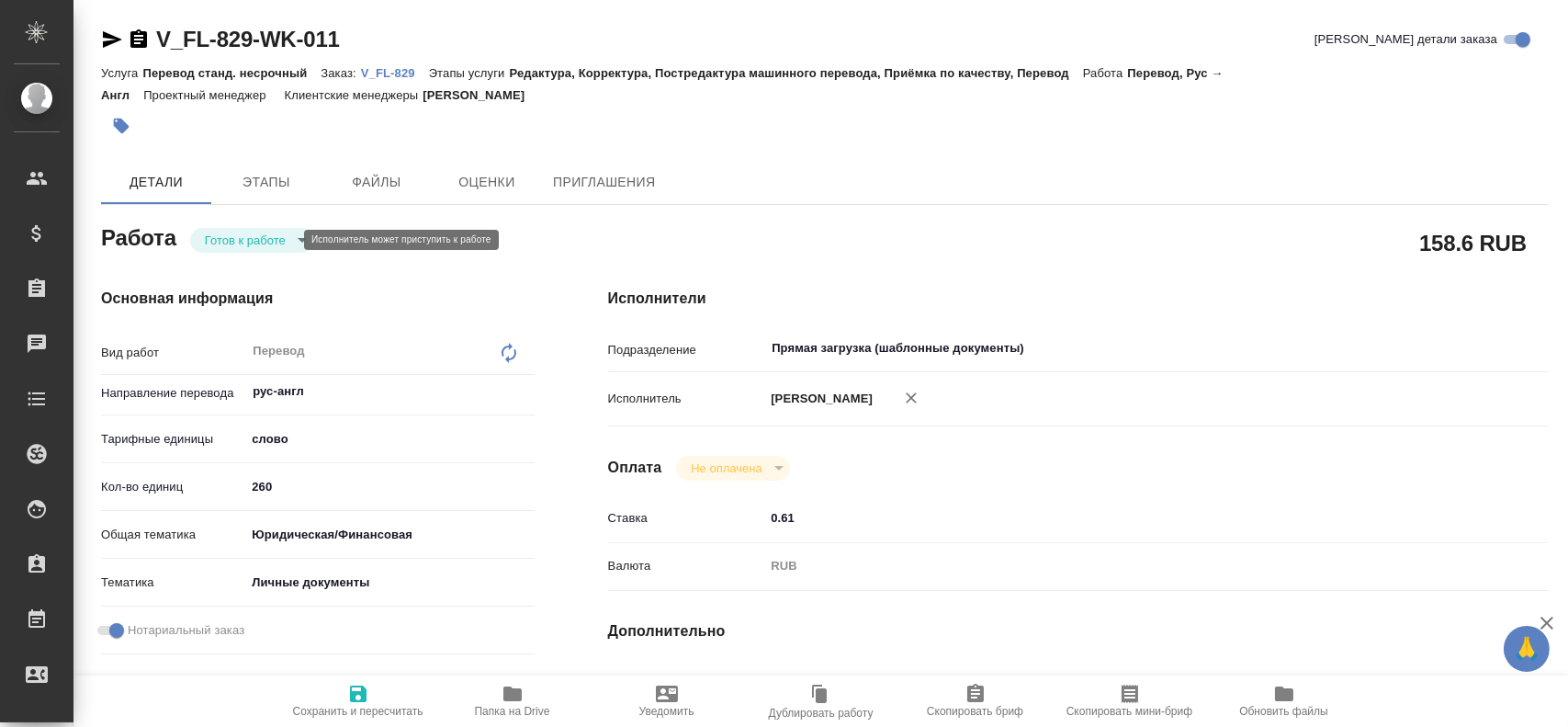
click at [262, 244] on body "🙏 .cls-1 fill:#fff; AWATERA Gusev Alexandr Клиенты Спецификации Заказы 0 Чаты T…" at bounding box center [784, 363] width 1568 height 727
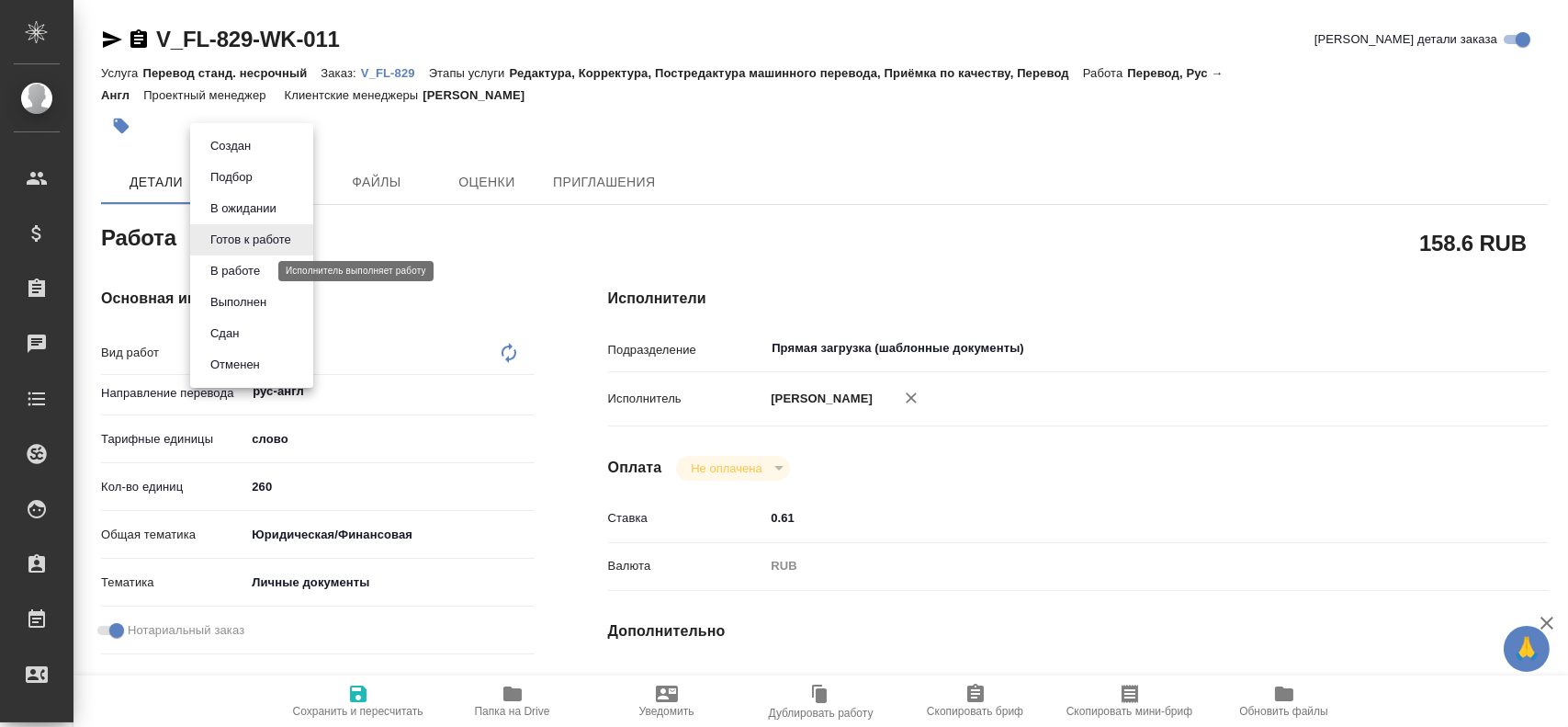
click at [254, 275] on button "В работе" at bounding box center [235, 271] width 60 height 20
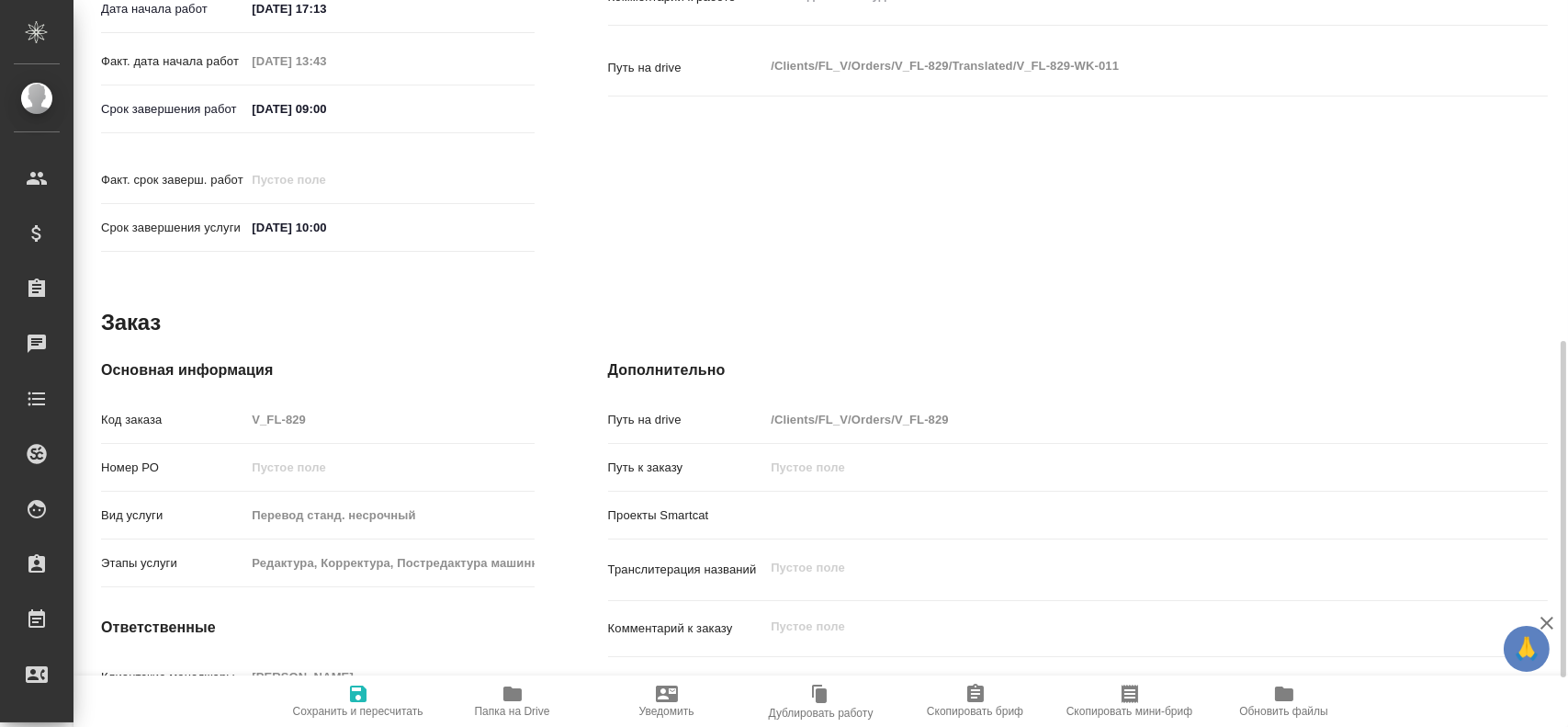
scroll to position [895, 0]
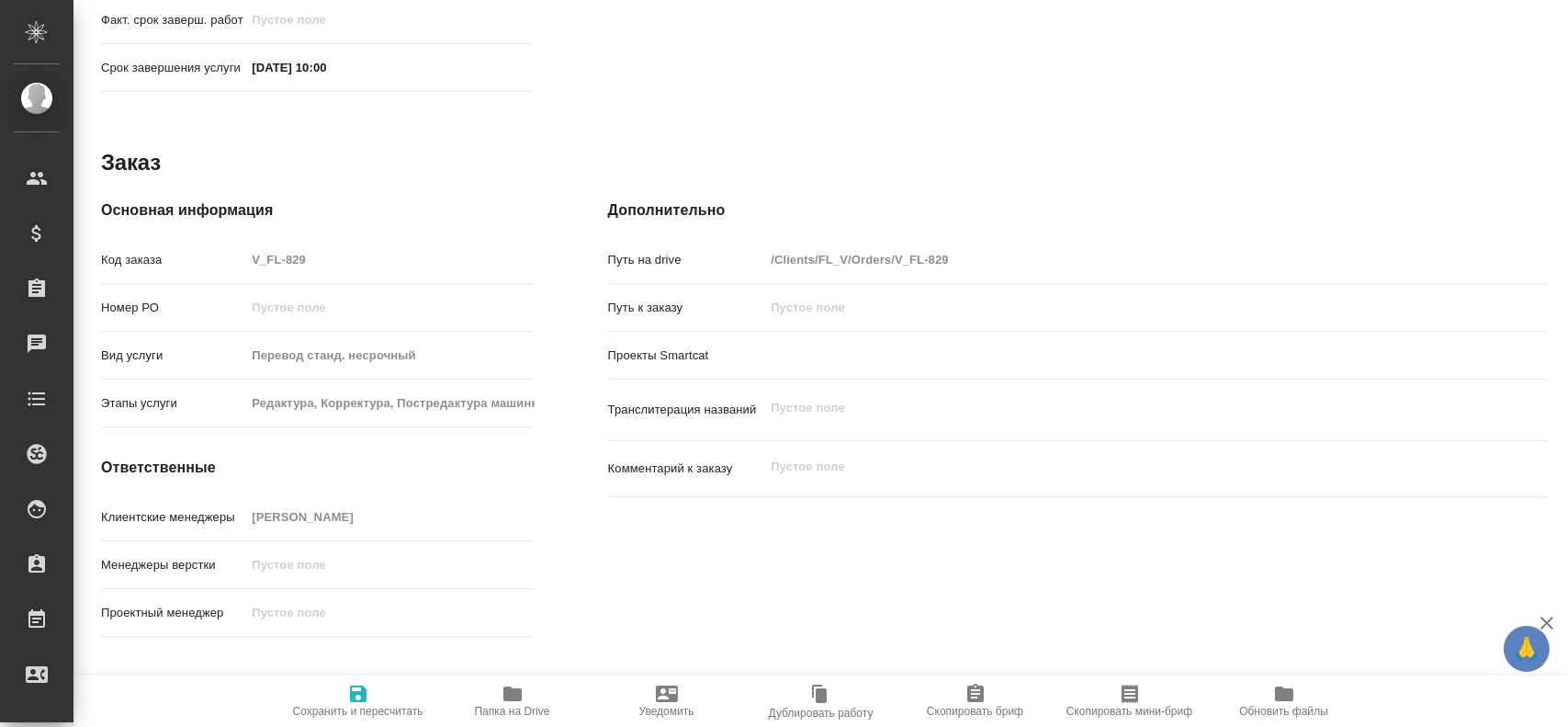
click at [507, 697] on icon "button" at bounding box center [512, 693] width 18 height 15
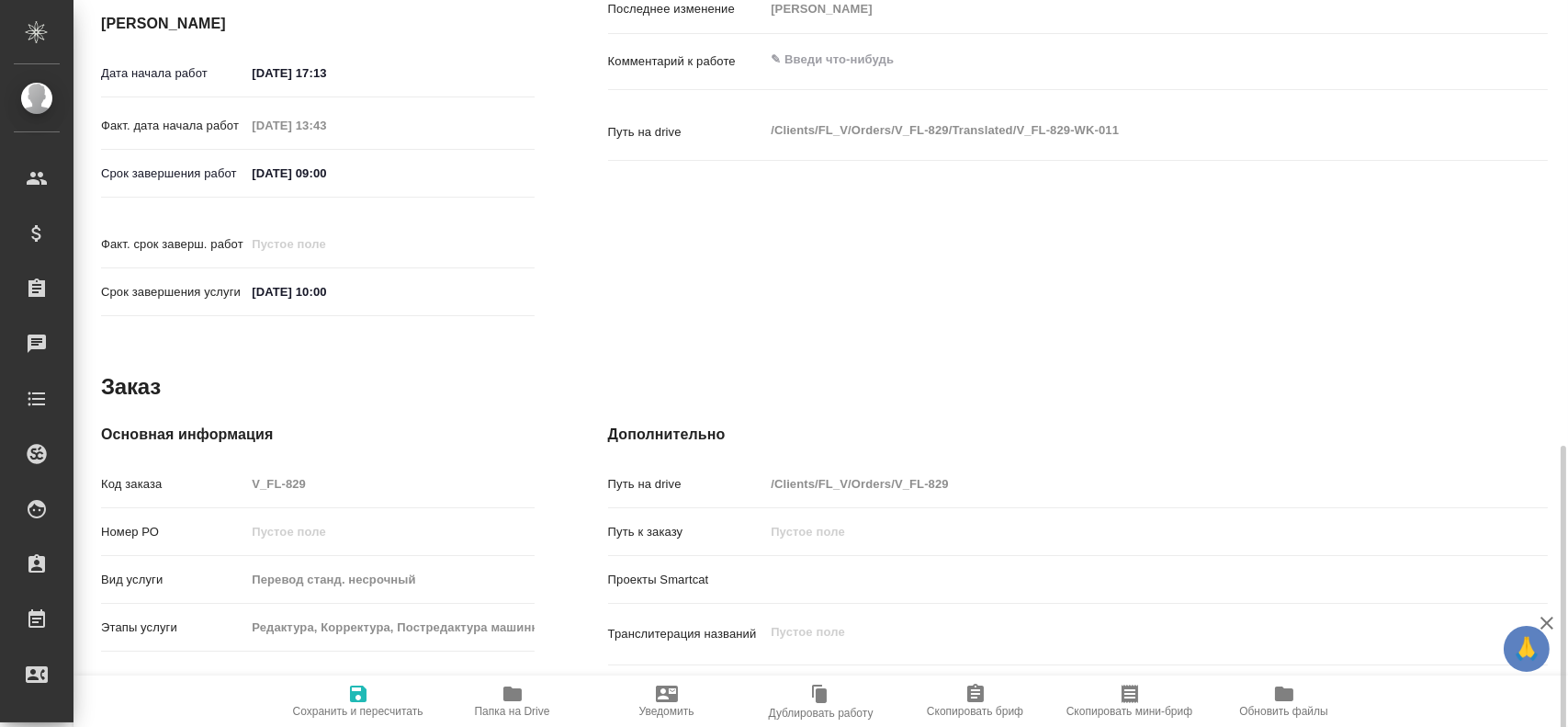
scroll to position [487, 0]
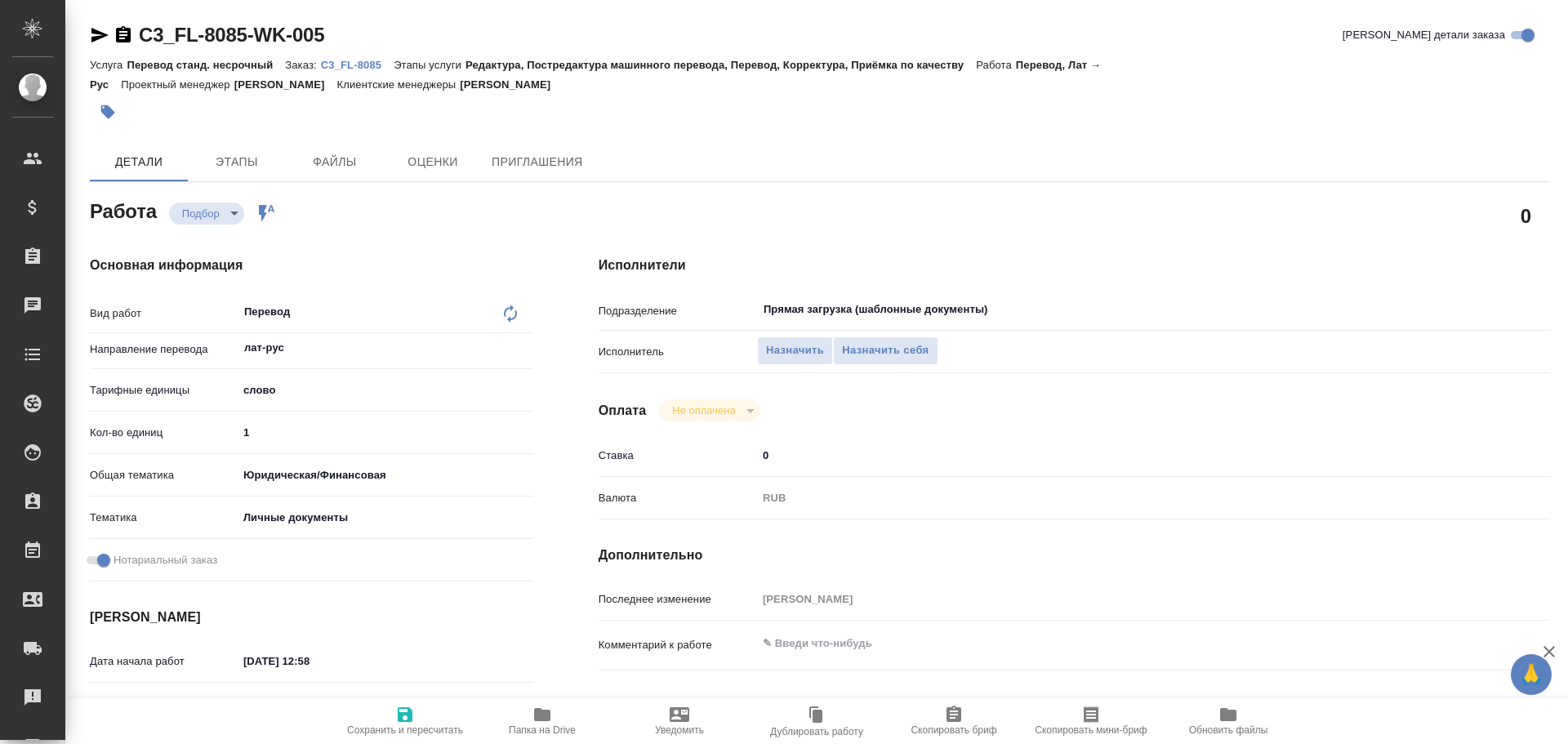
type textarea "x"
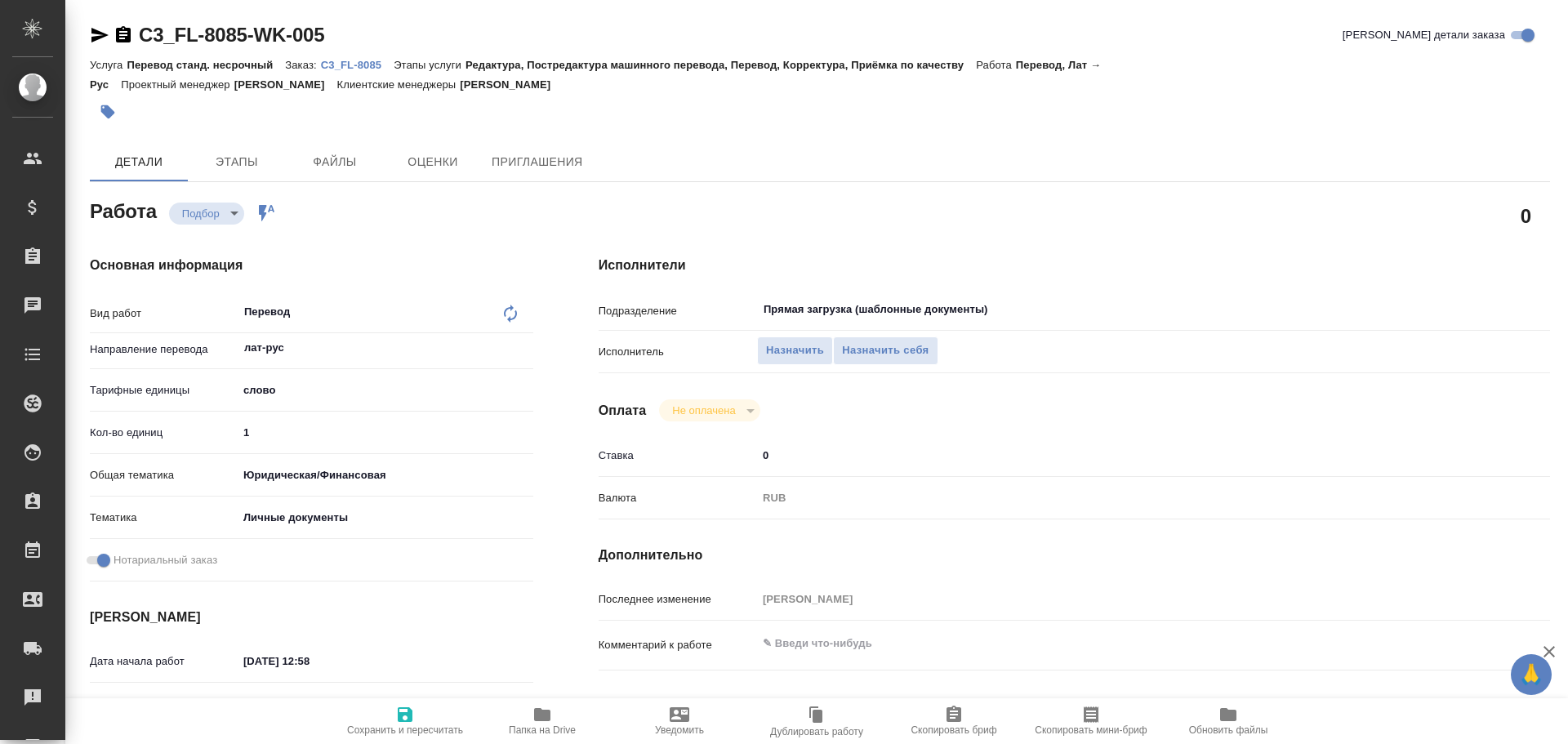
type textarea "x"
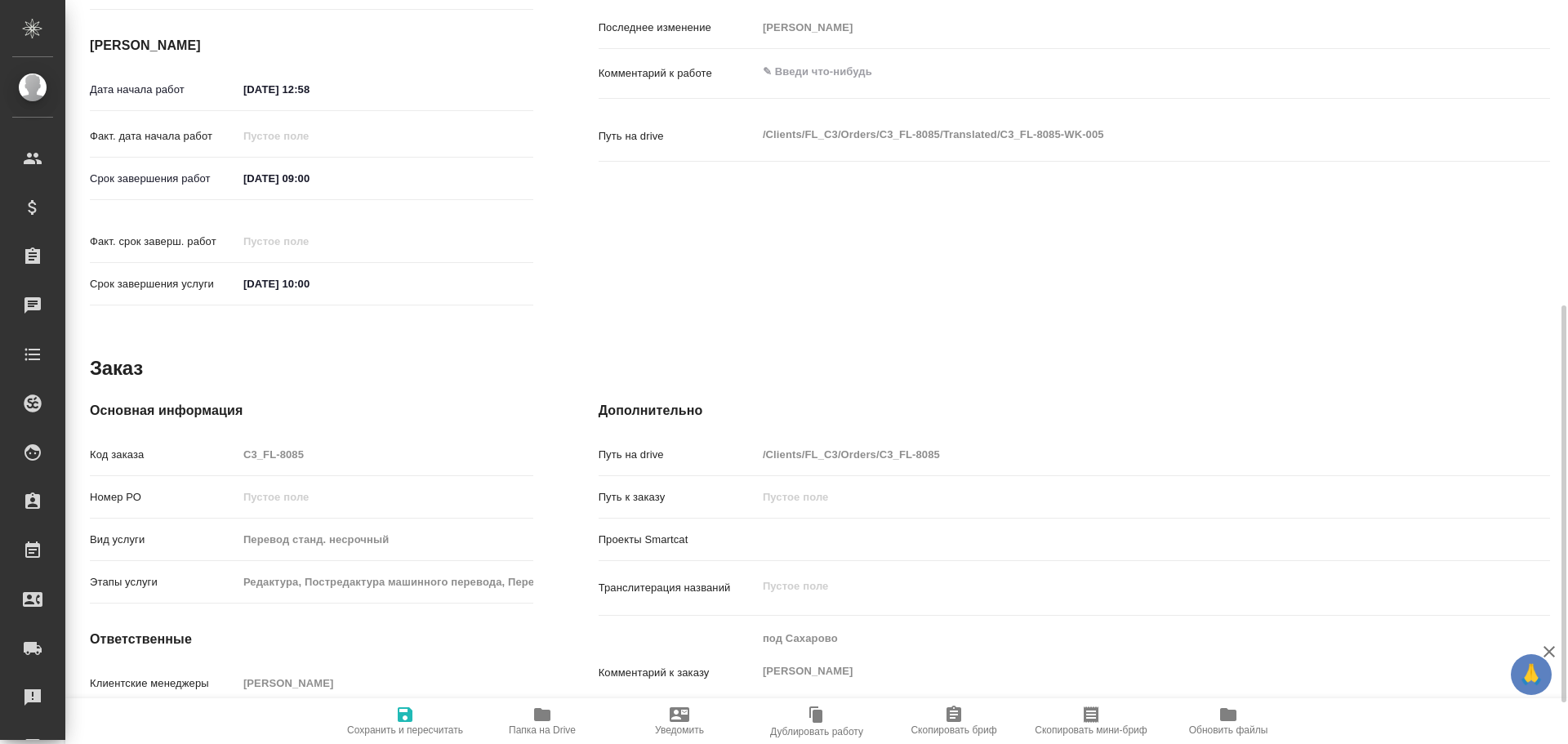
type textarea "x"
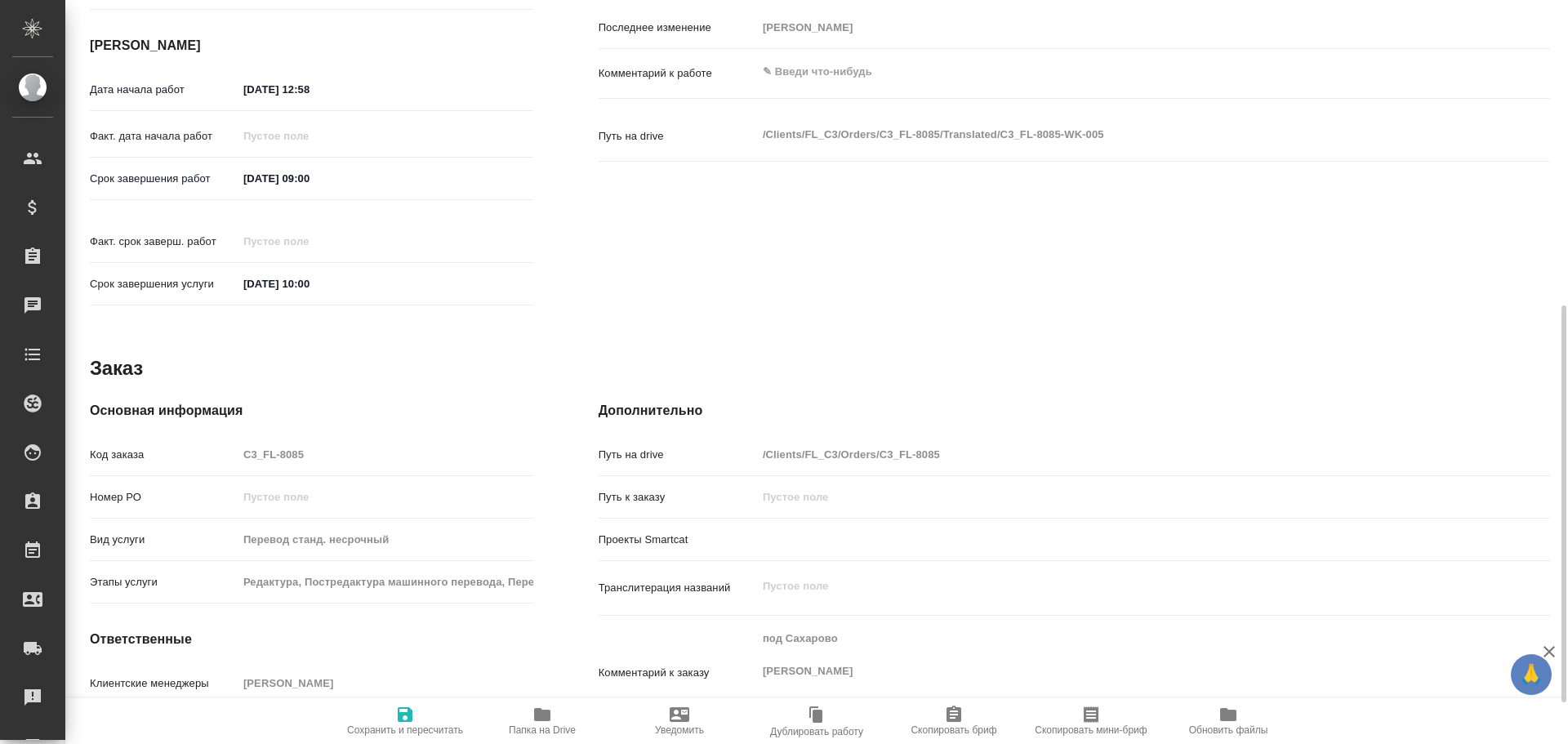
scroll to position [649, 0]
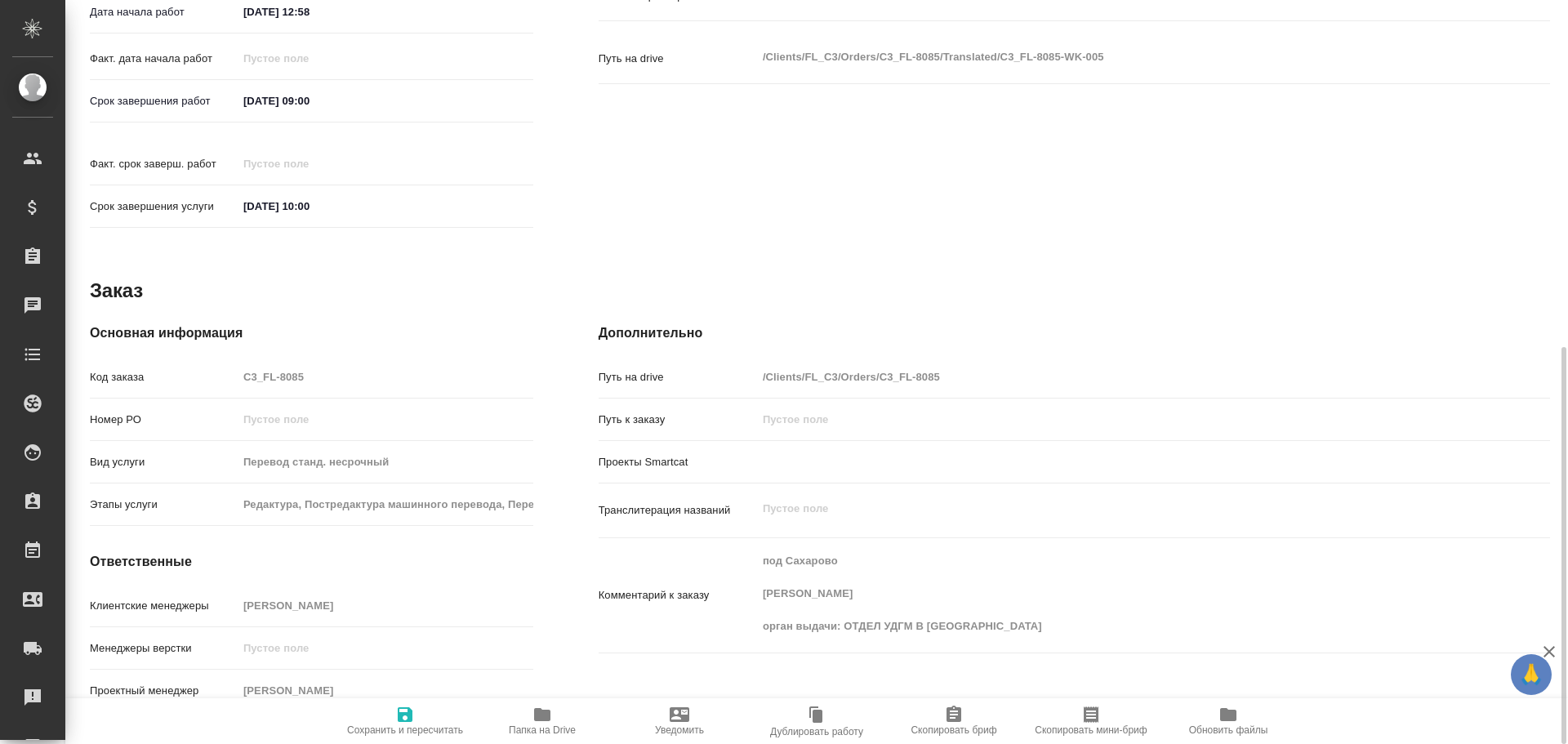
type textarea "x"
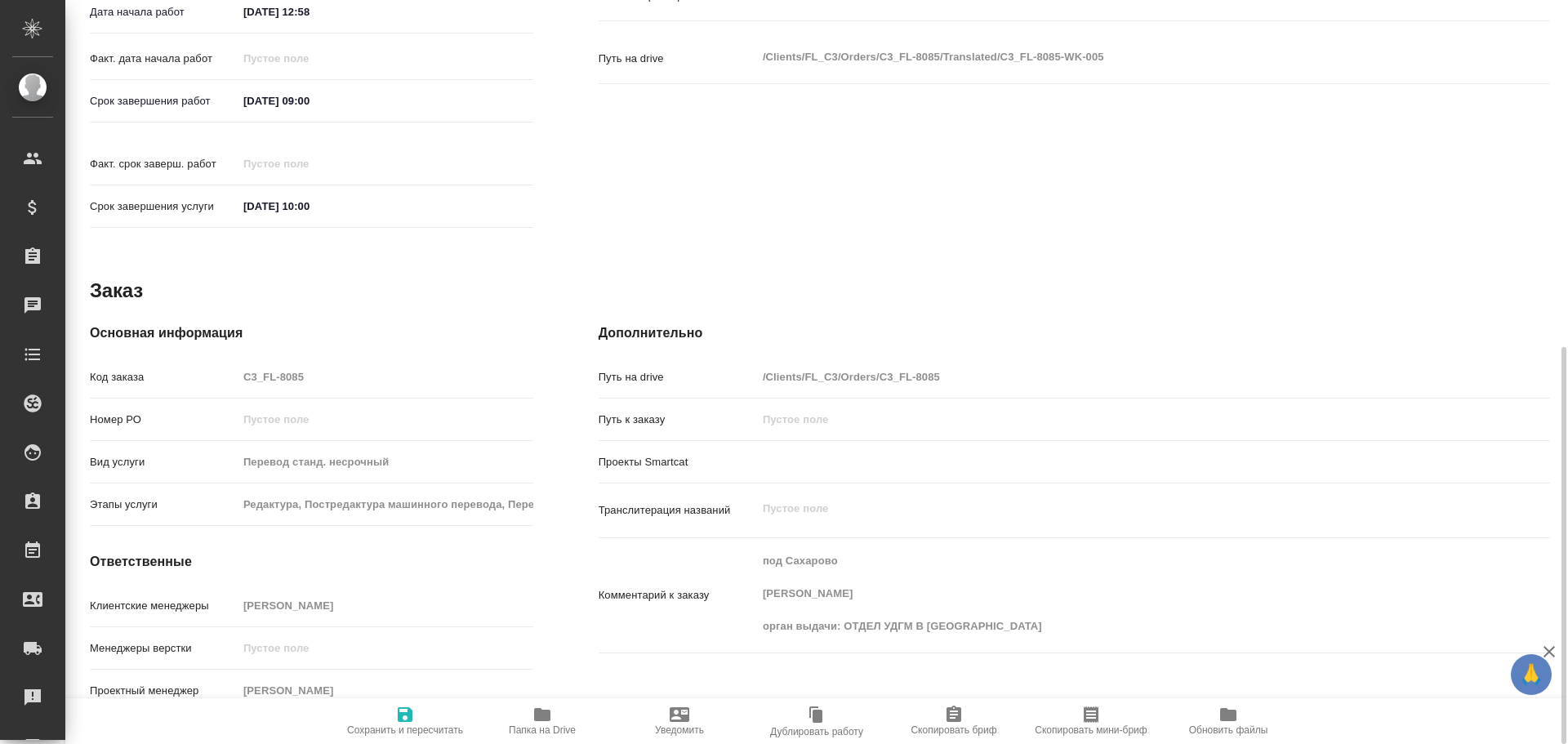
type textarea "x"
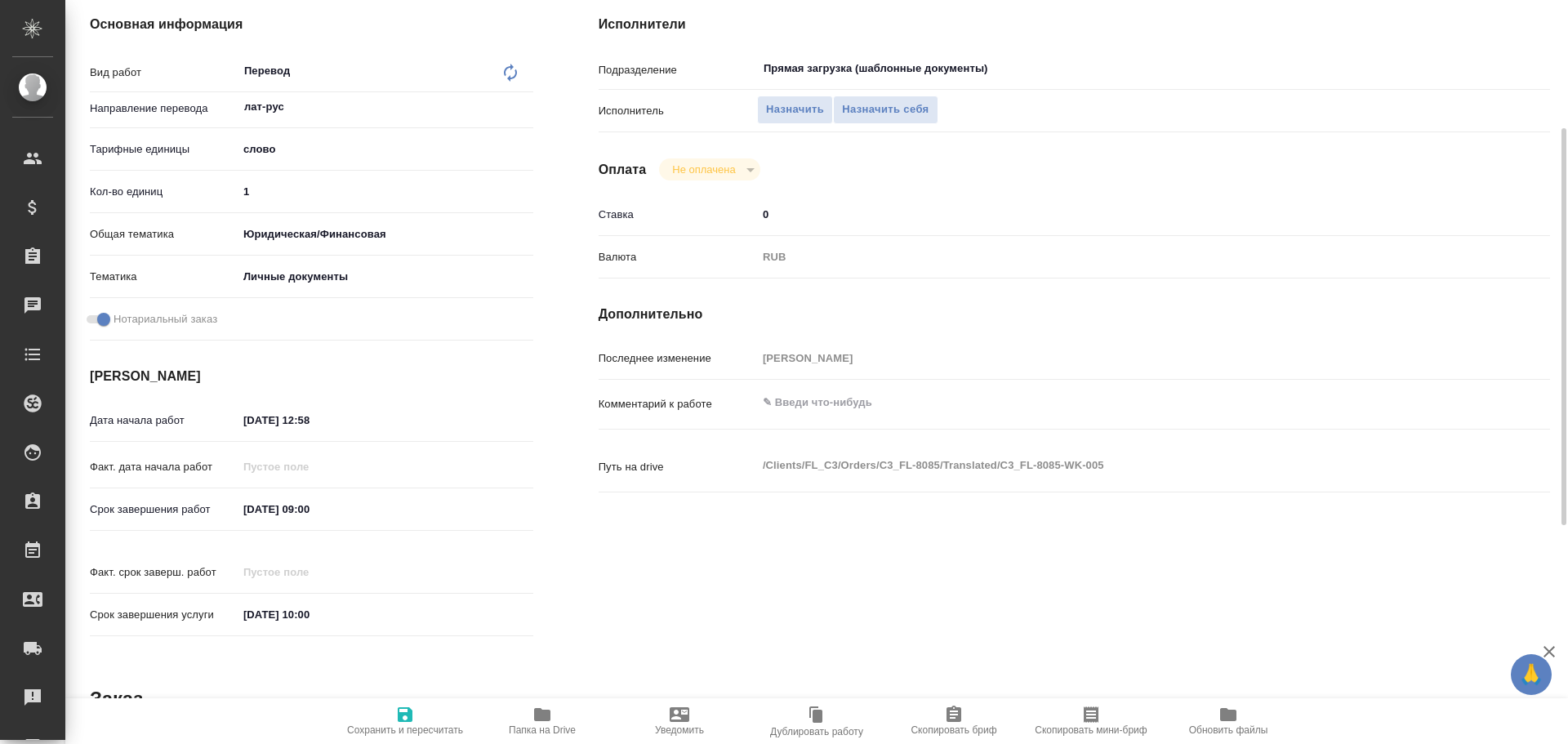
scroll to position [0, 0]
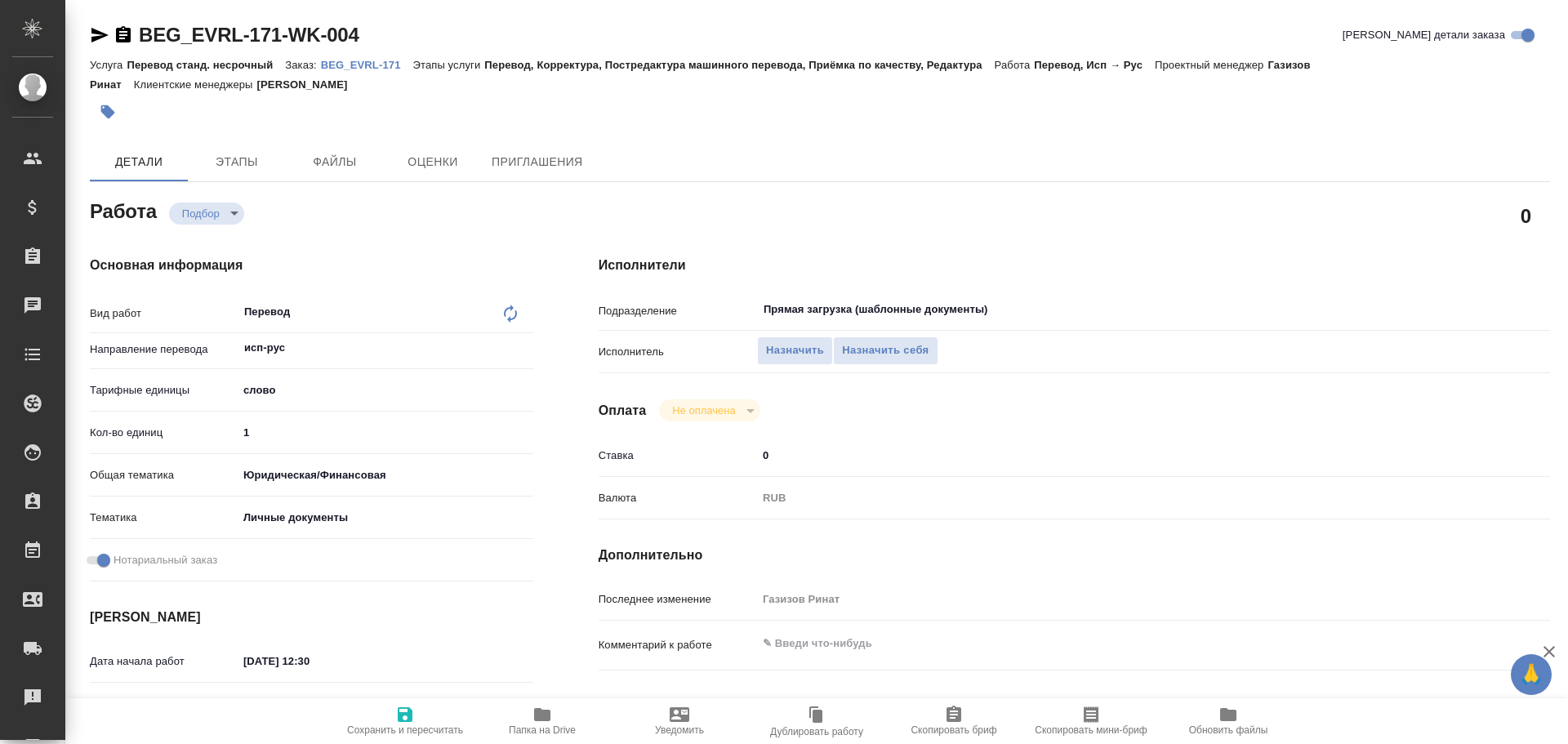
type textarea "x"
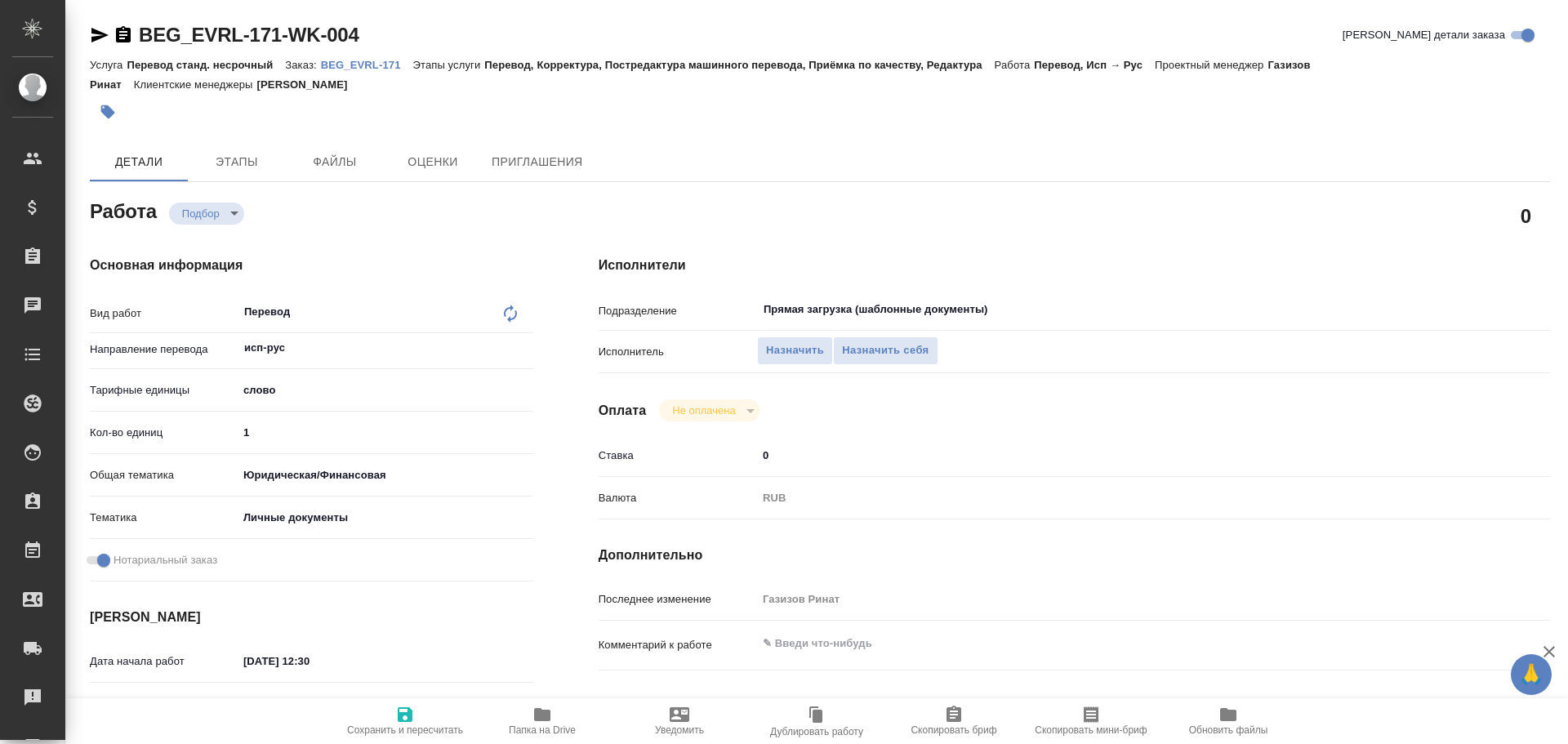
type textarea "x"
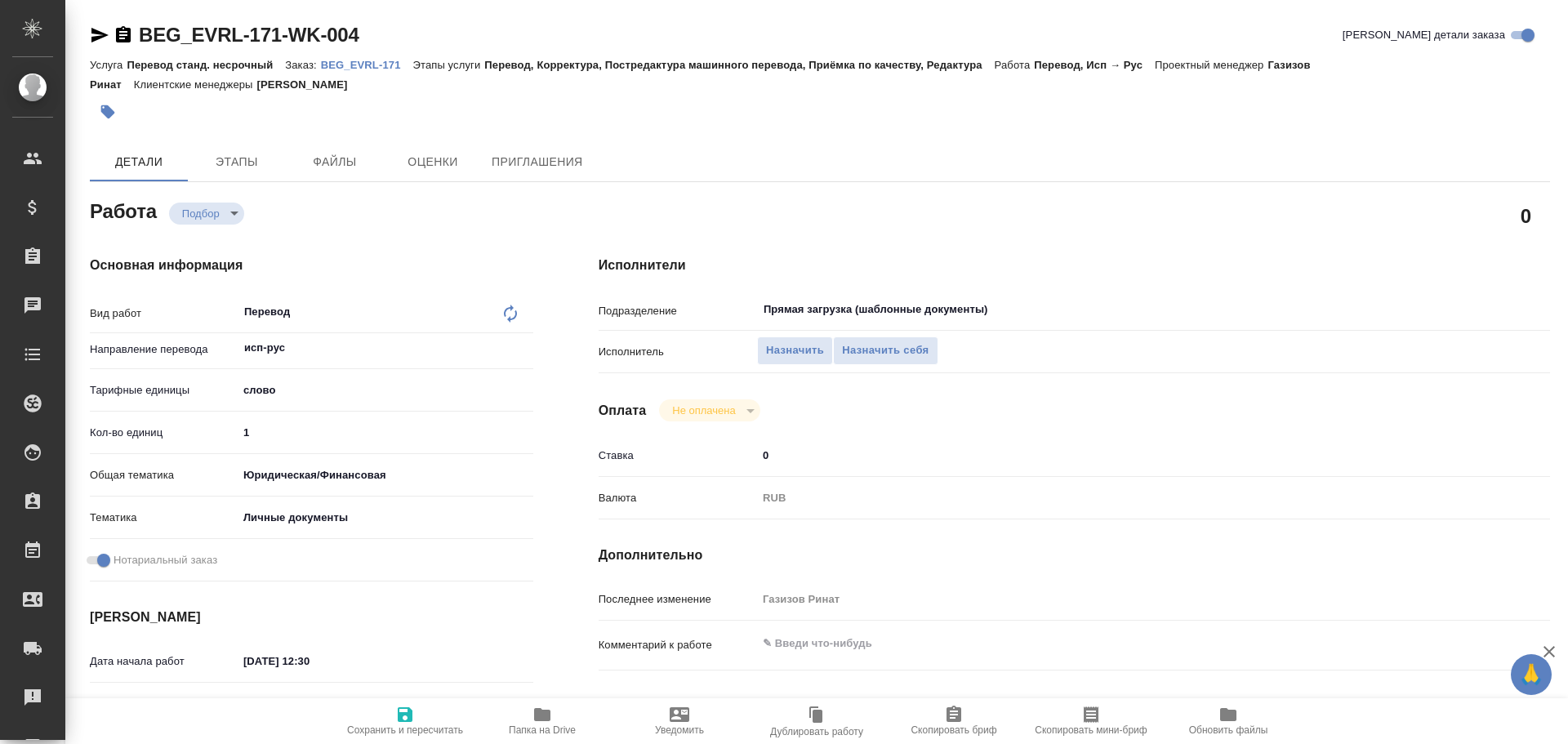
type textarea "x"
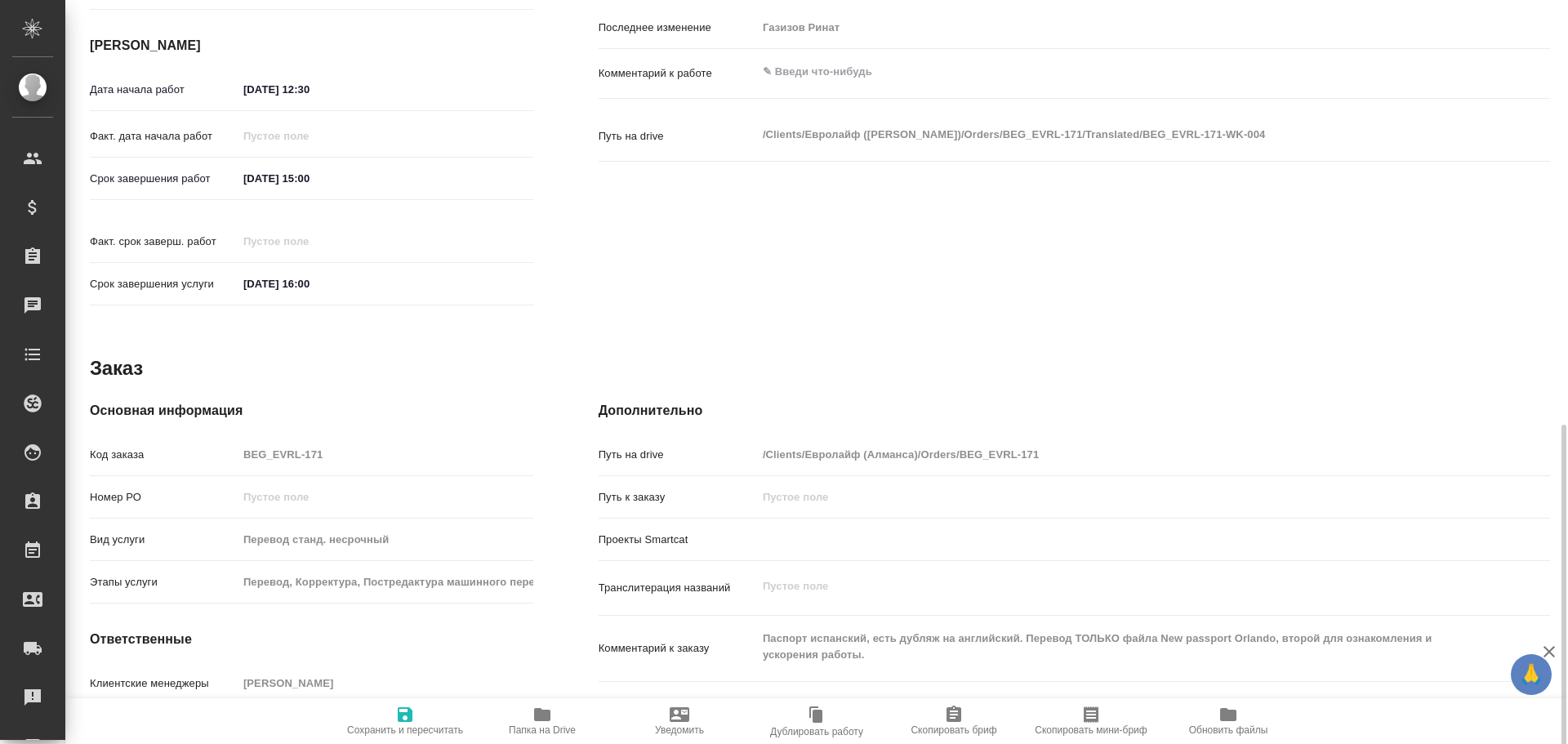
scroll to position [649, 0]
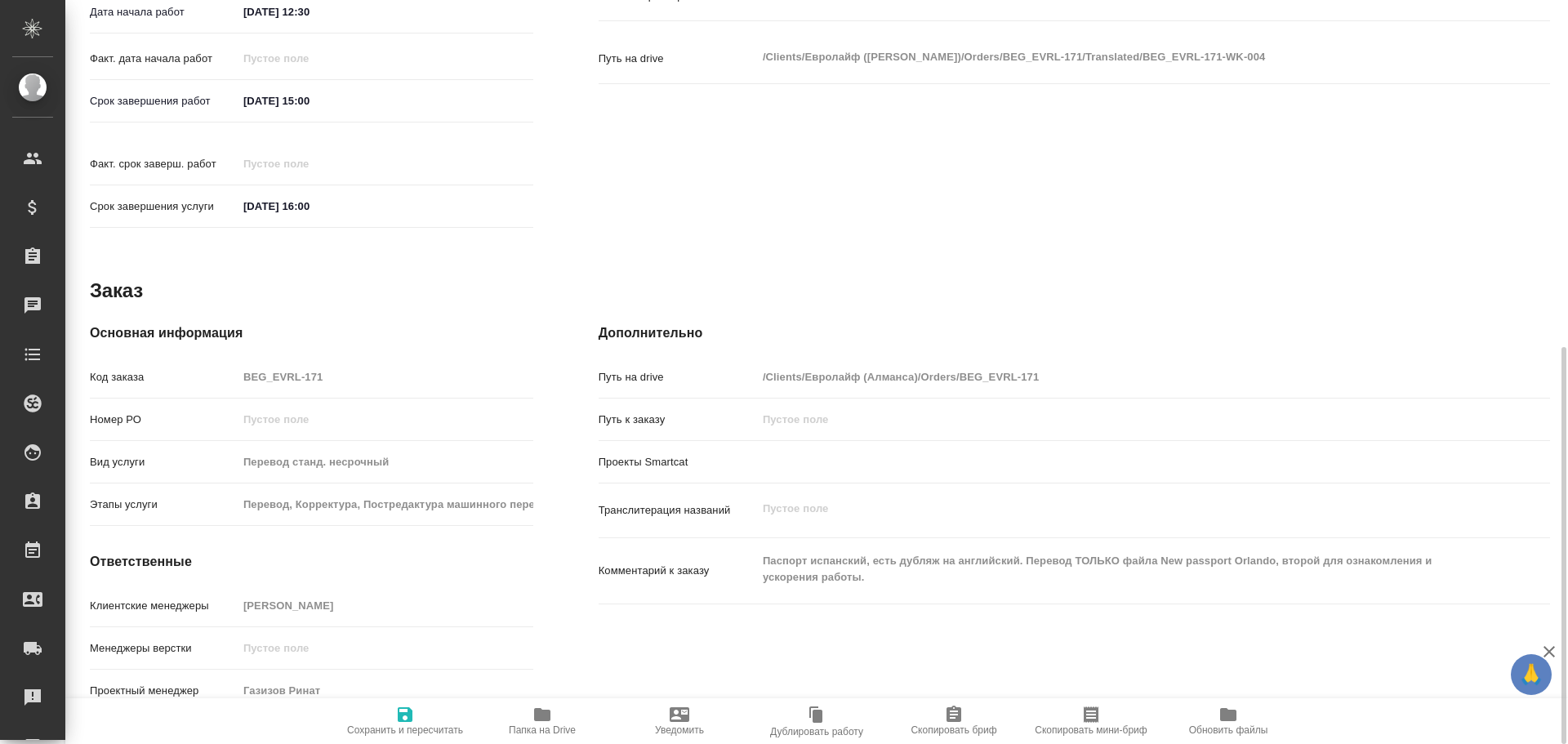
type textarea "x"
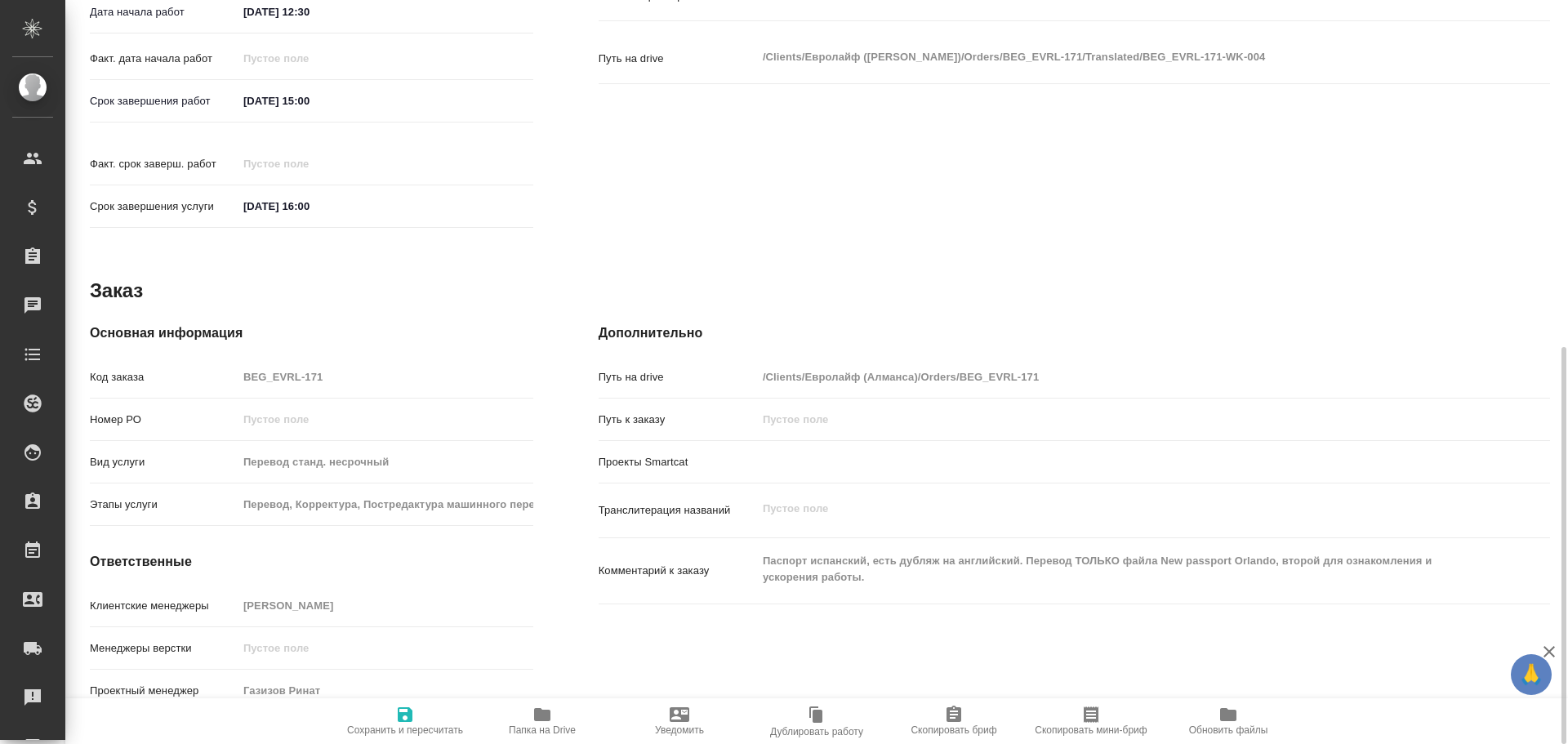
type textarea "x"
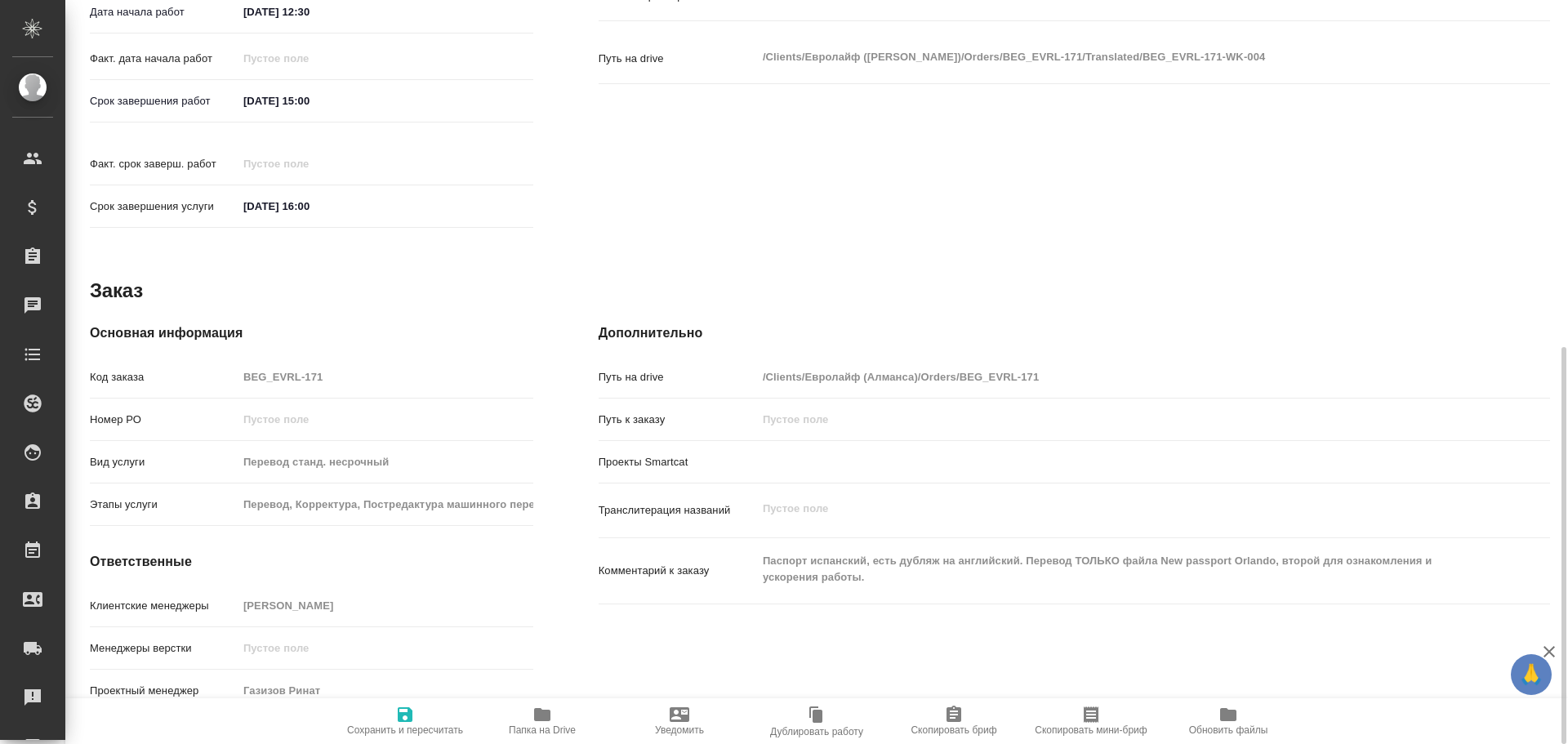
type textarea "x"
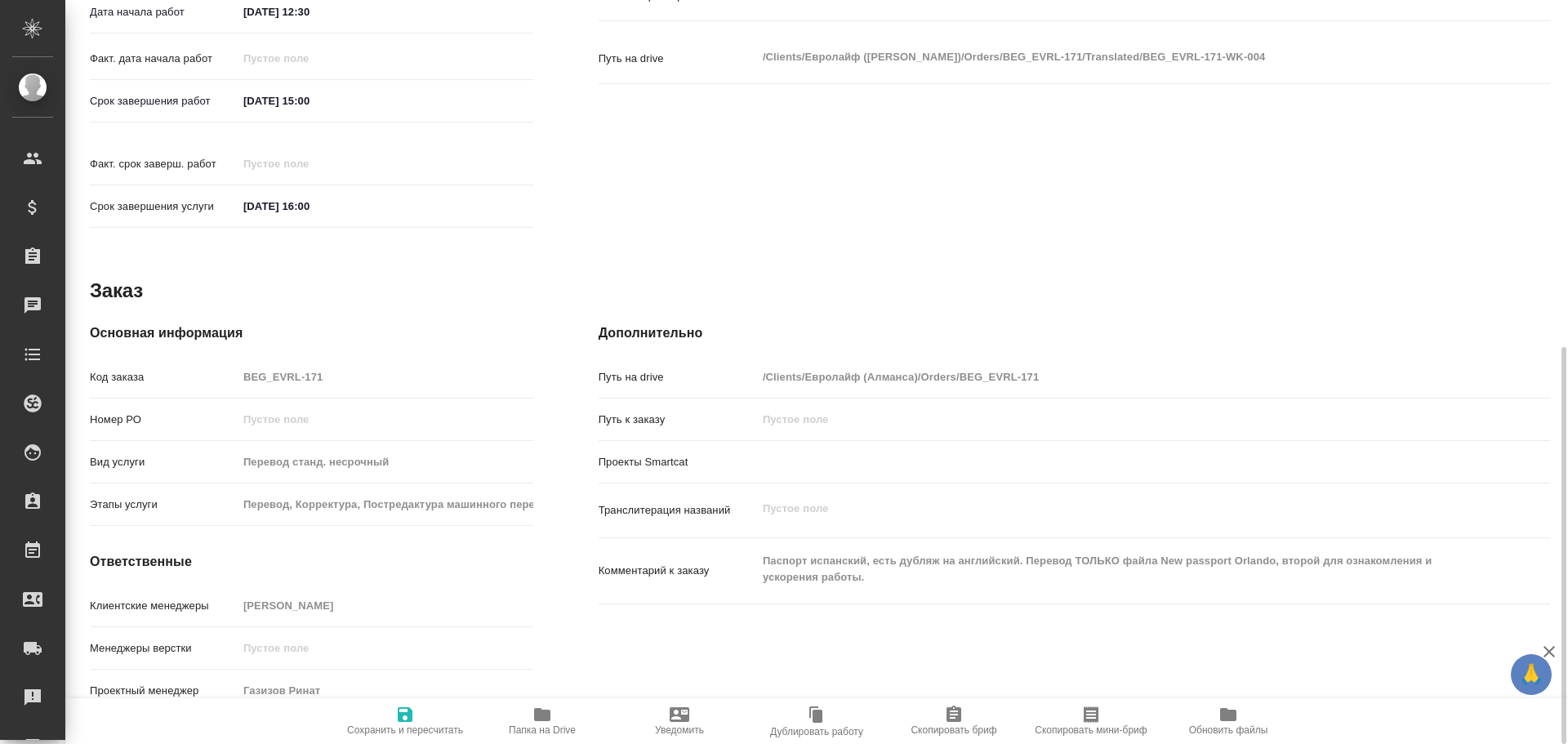
click at [517, 730] on span "Папка на Drive" at bounding box center [543, 729] width 67 height 11
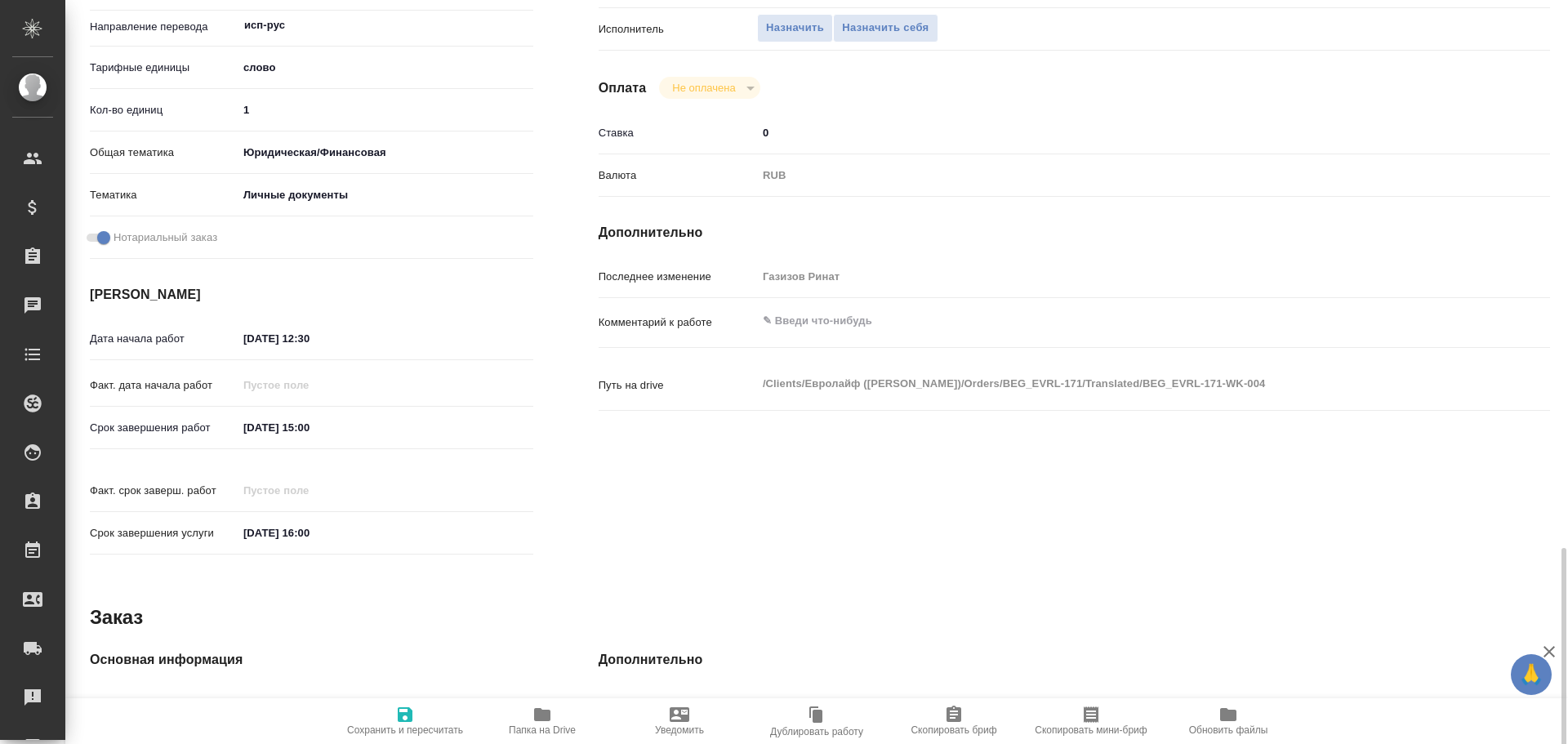
scroll to position [159, 0]
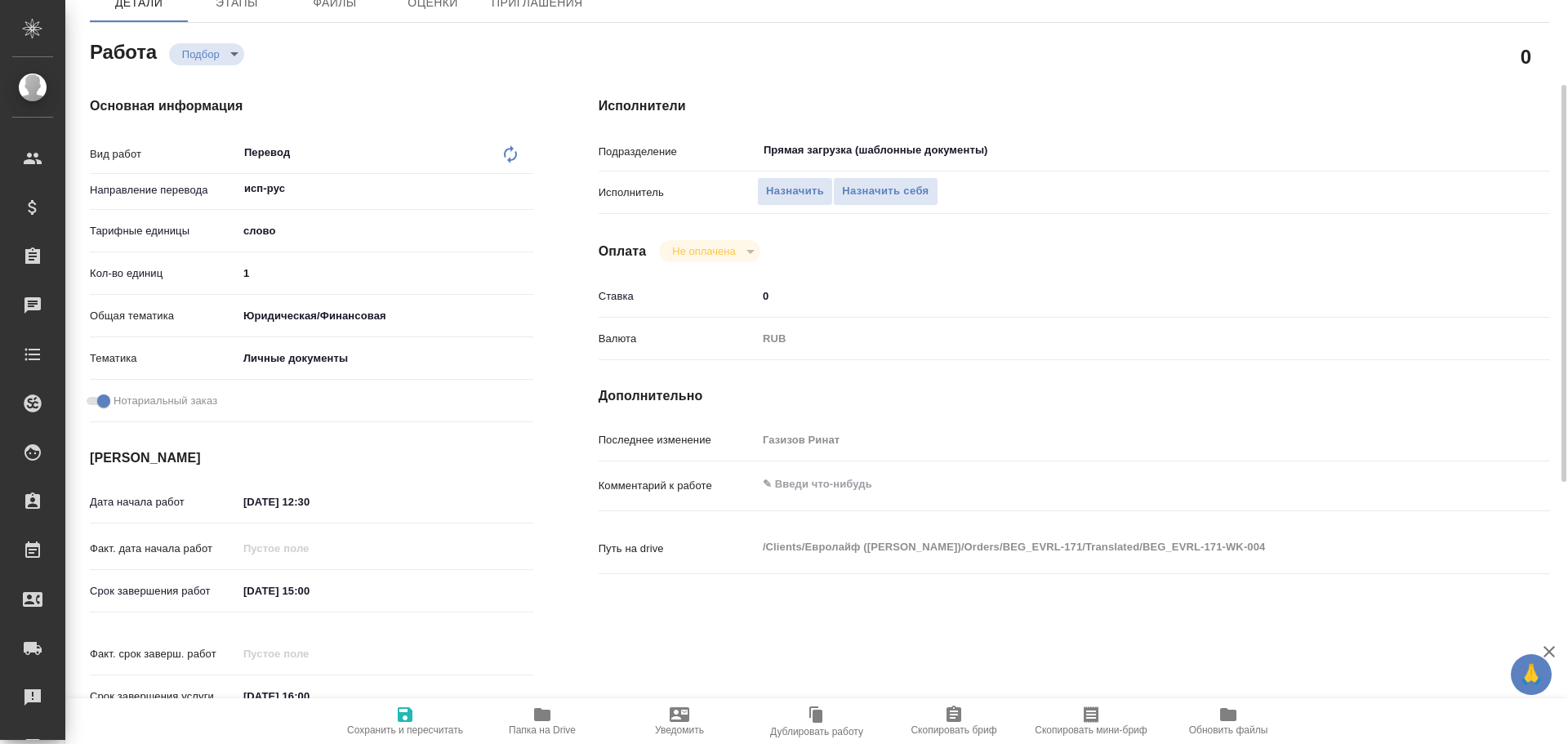
drag, startPoint x: 271, startPoint y: 275, endPoint x: 175, endPoint y: 275, distance: 96.0
click at [188, 275] on div "Кол-во единиц 1" at bounding box center [311, 272] width 443 height 28
type textarea "x"
type input "7"
type textarea "x"
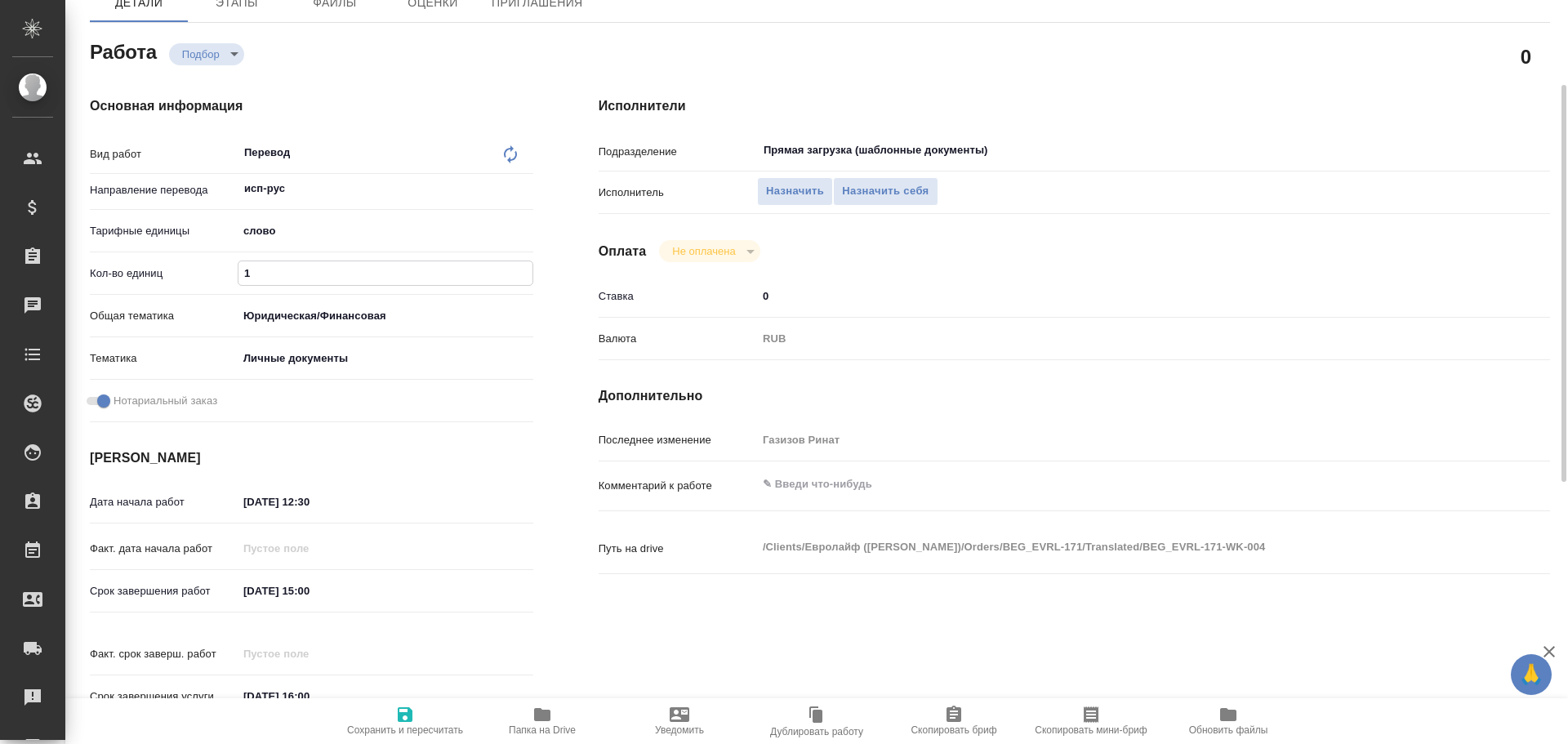
type textarea "x"
type input "75"
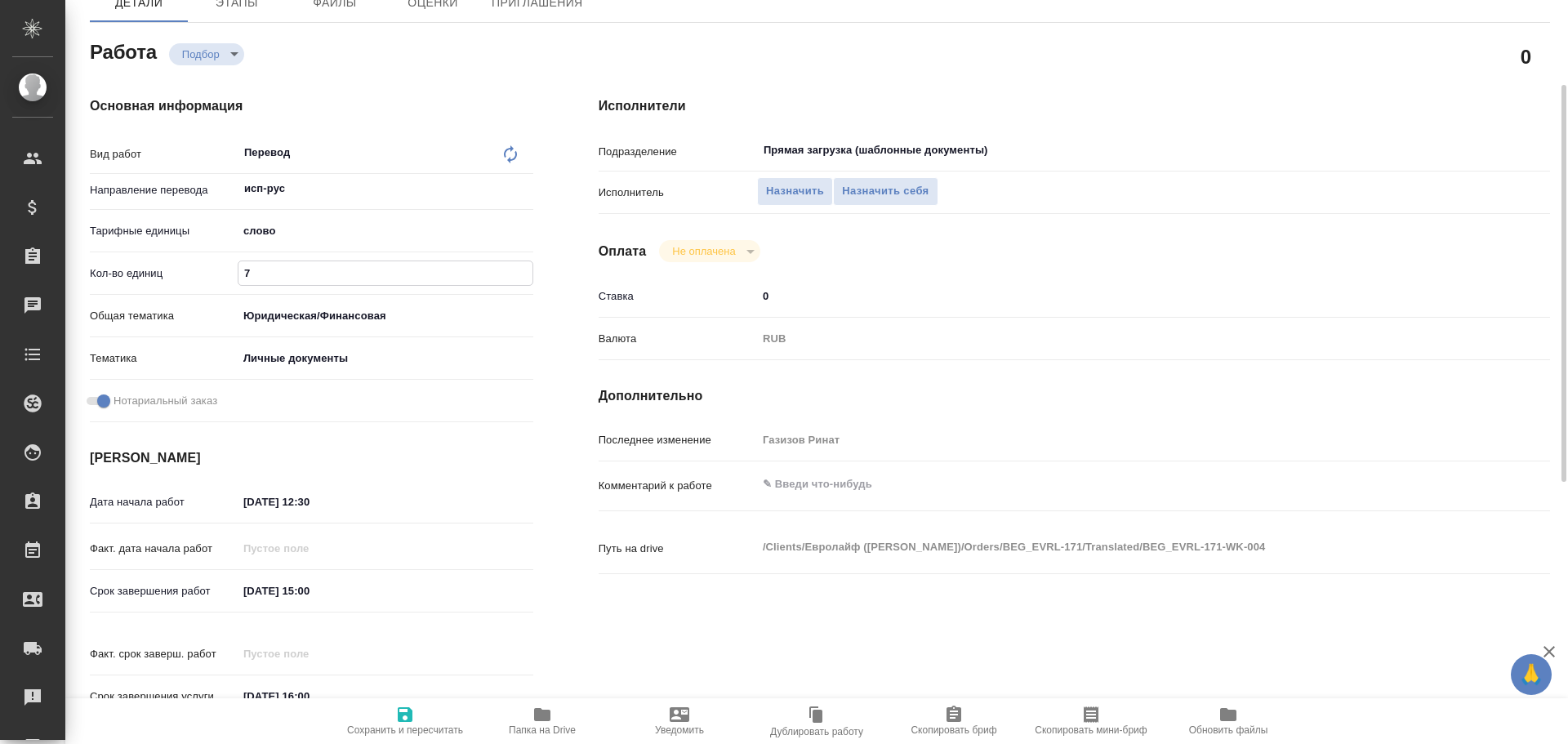
type textarea "x"
type input "75"
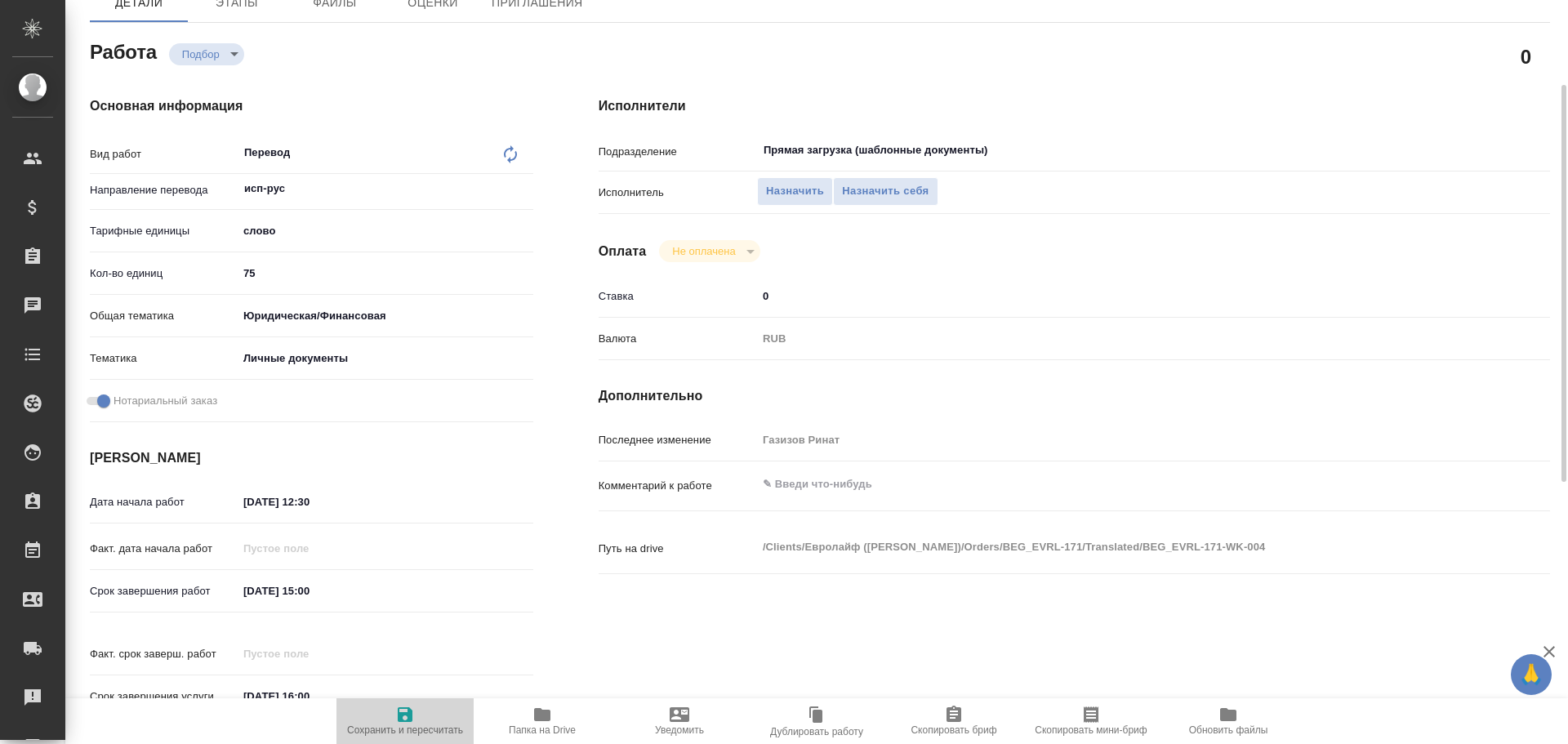
click at [378, 716] on span "Сохранить и пересчитать" at bounding box center [405, 720] width 117 height 31
type textarea "x"
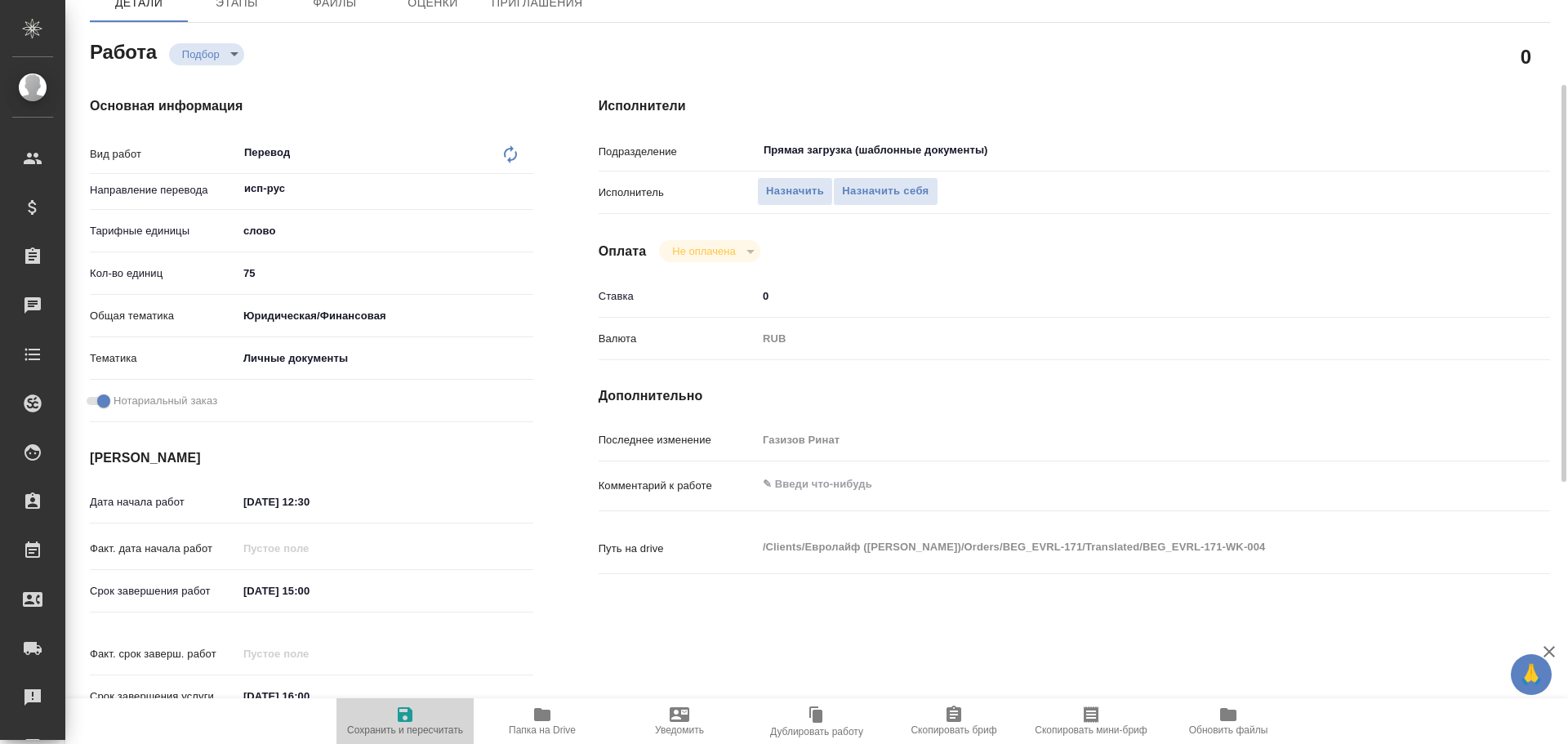
type textarea "x"
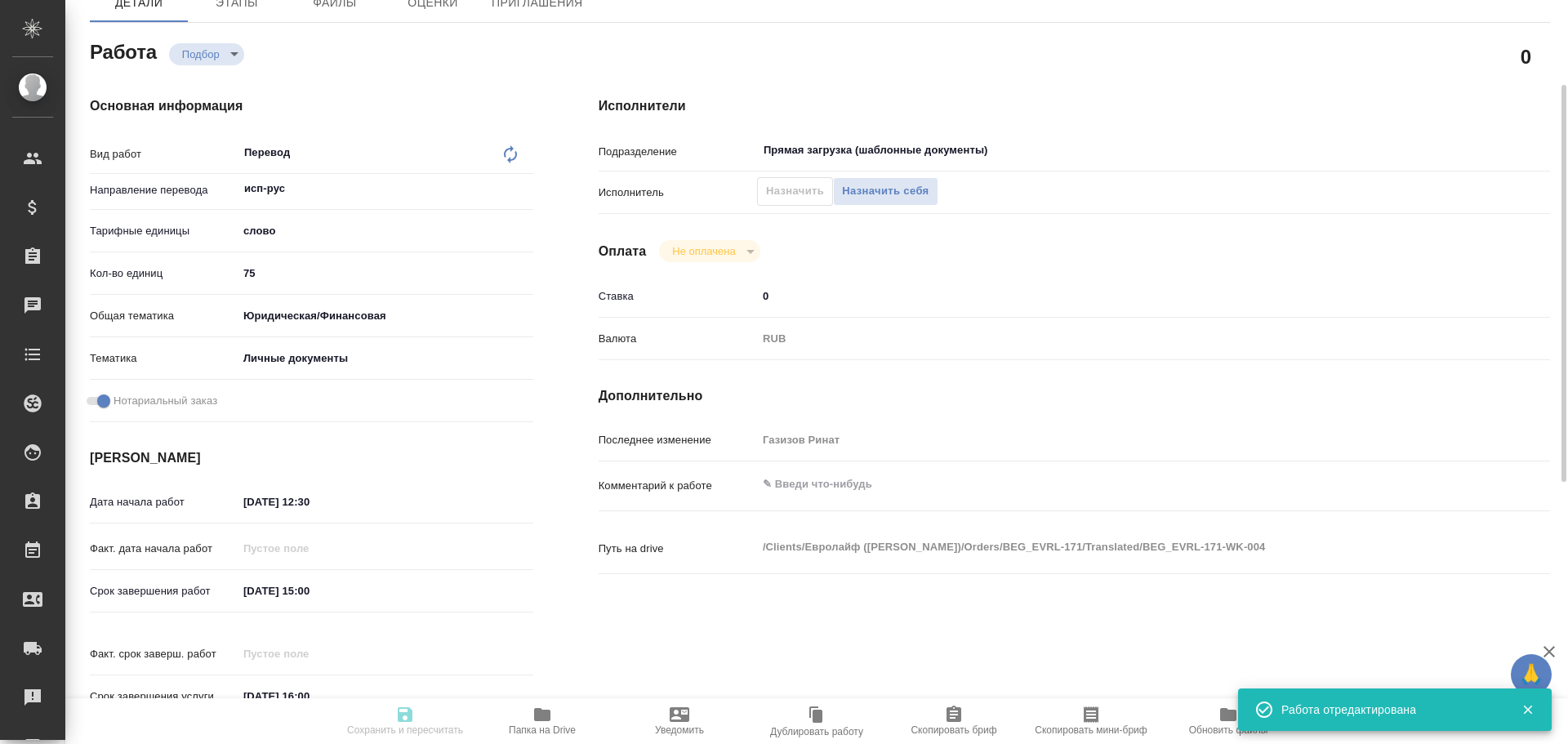
type input "recruiting"
type textarea "Перевод"
type textarea "x"
type input "исп-рус"
type input "5a8b1489cc6b4906c91bfd90"
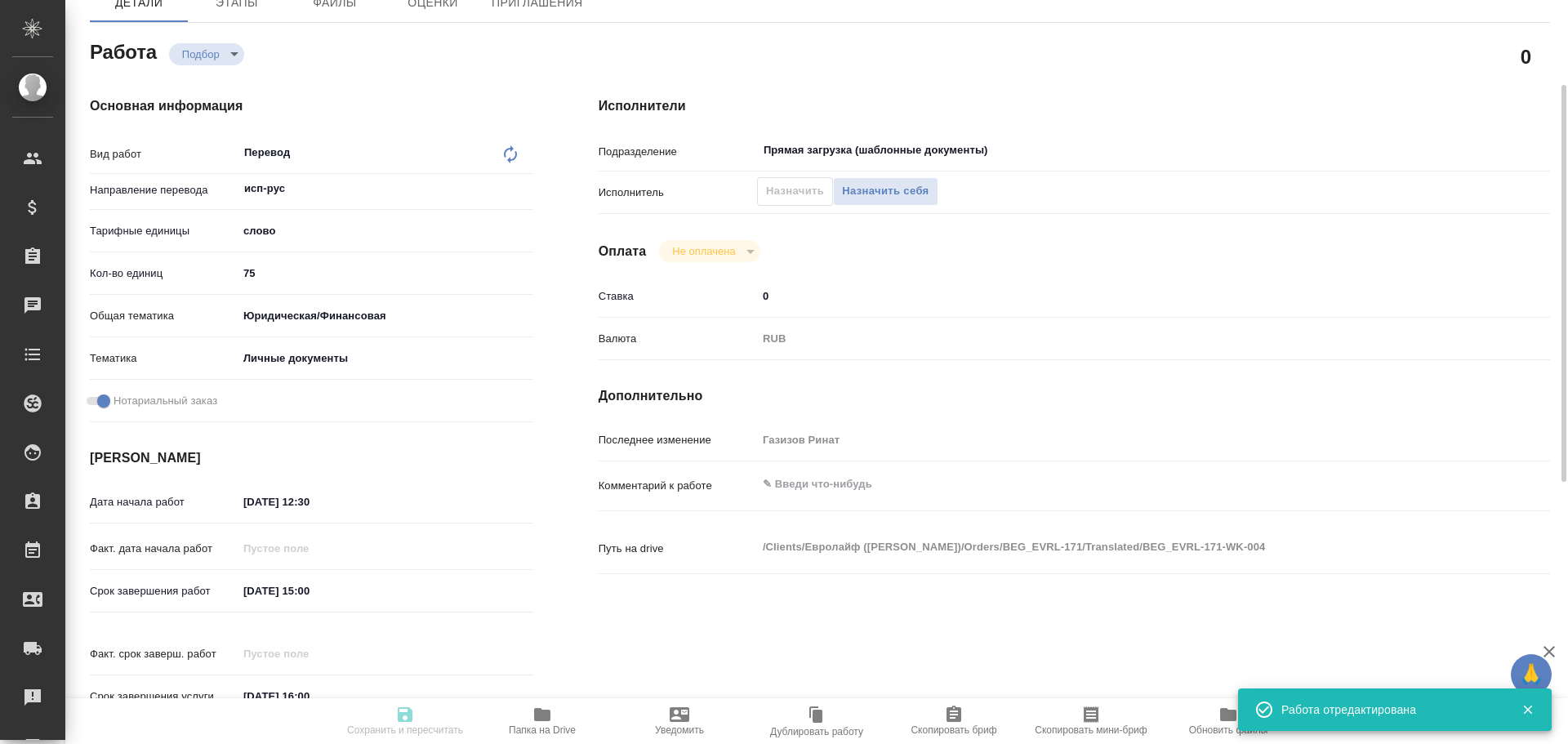
type input "75"
type input "yr-fn"
type input "5a8b8b956a9677013d343cfe"
checkbox input "true"
type input "[DATE] 12:30"
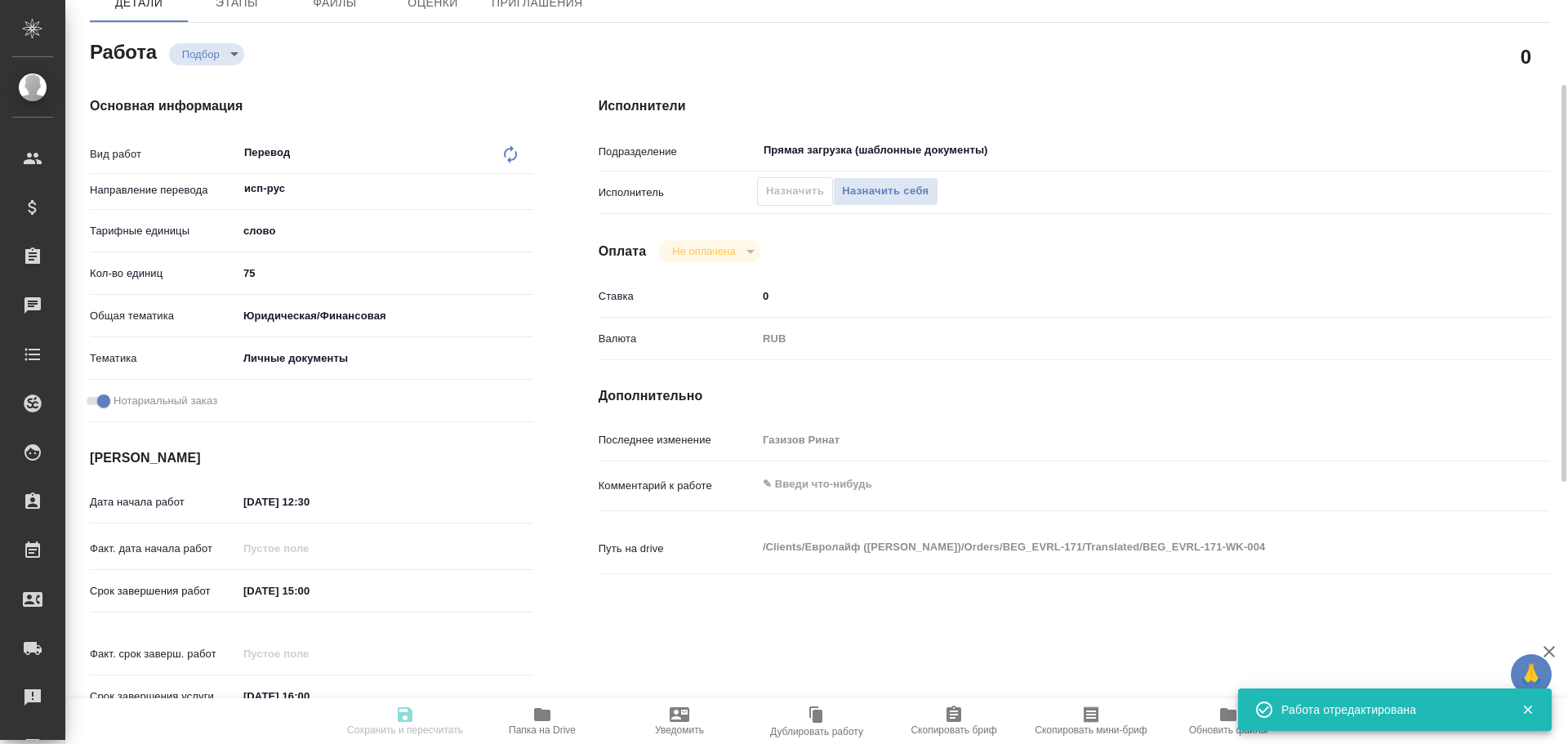
type input "[DATE] 15:00"
type input "[DATE] 16:00"
type input "Прямая загрузка (шаблонные документы)"
type input "notPayed"
type input "0"
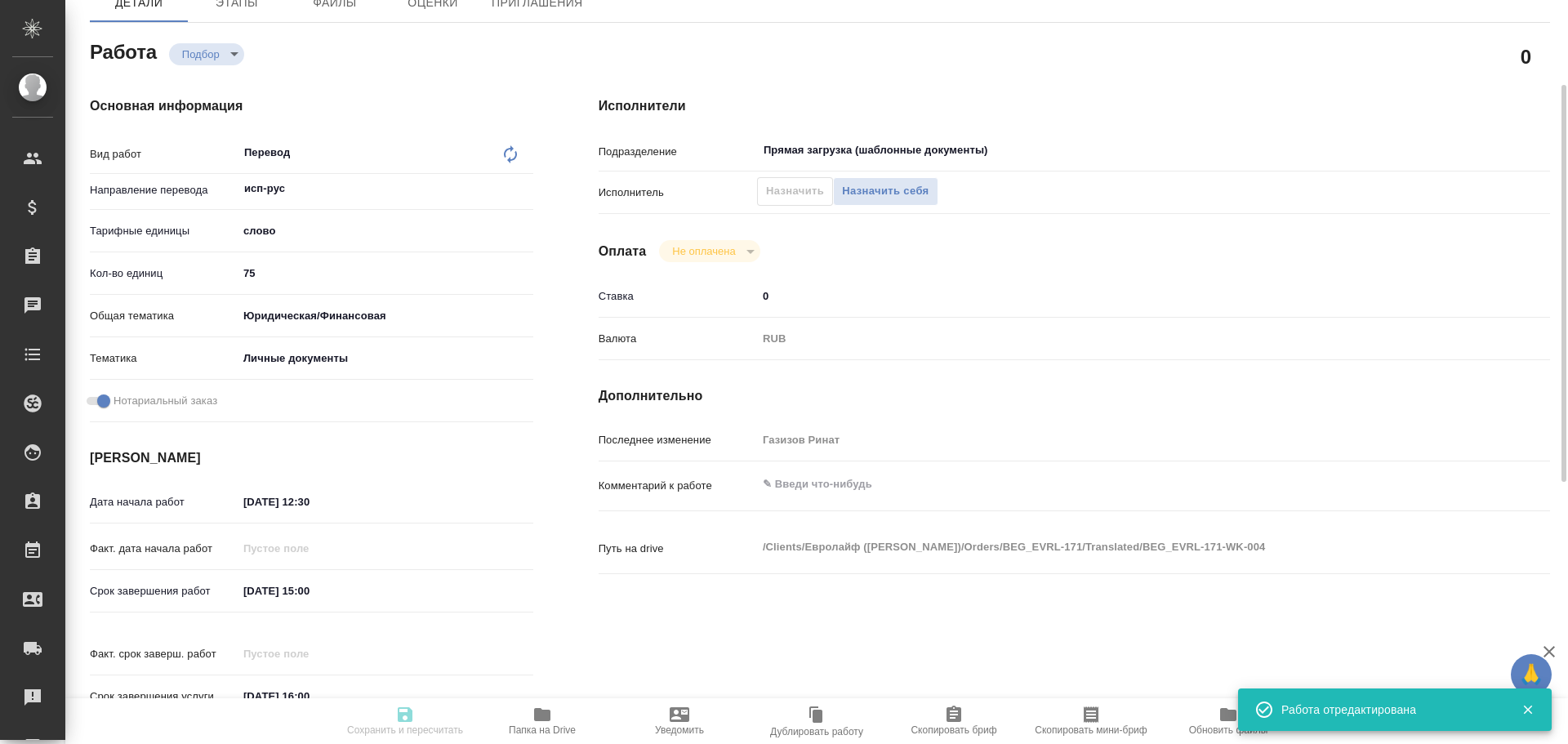
type input "RUB"
type input "[PERSON_NAME]"
type textarea "x"
type textarea "/Clients/Евролайф ([PERSON_NAME])/Orders/BEG_EVRL-171/Translated/BEG_EVRL-171-W…"
type textarea "x"
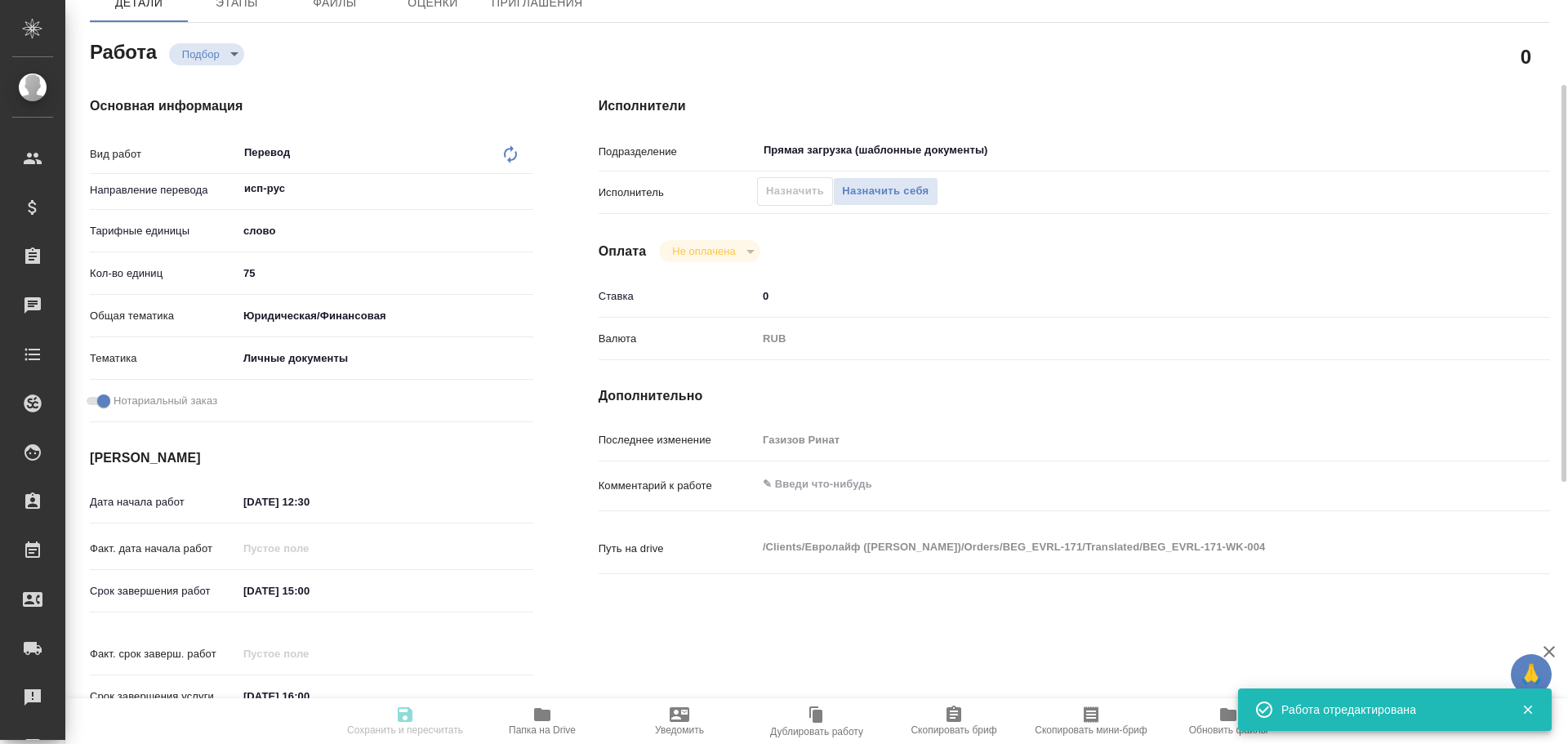
type input "BEG_EVRL-171"
type input "Перевод станд. несрочный"
type input "Перевод, Корректура, Постредактура машинного перевода, Приёмка по качеству, Ред…"
type input "[PERSON_NAME]"
type input "/Clients/Евролайф (Алманса)/Orders/BEG_EVRL-171"
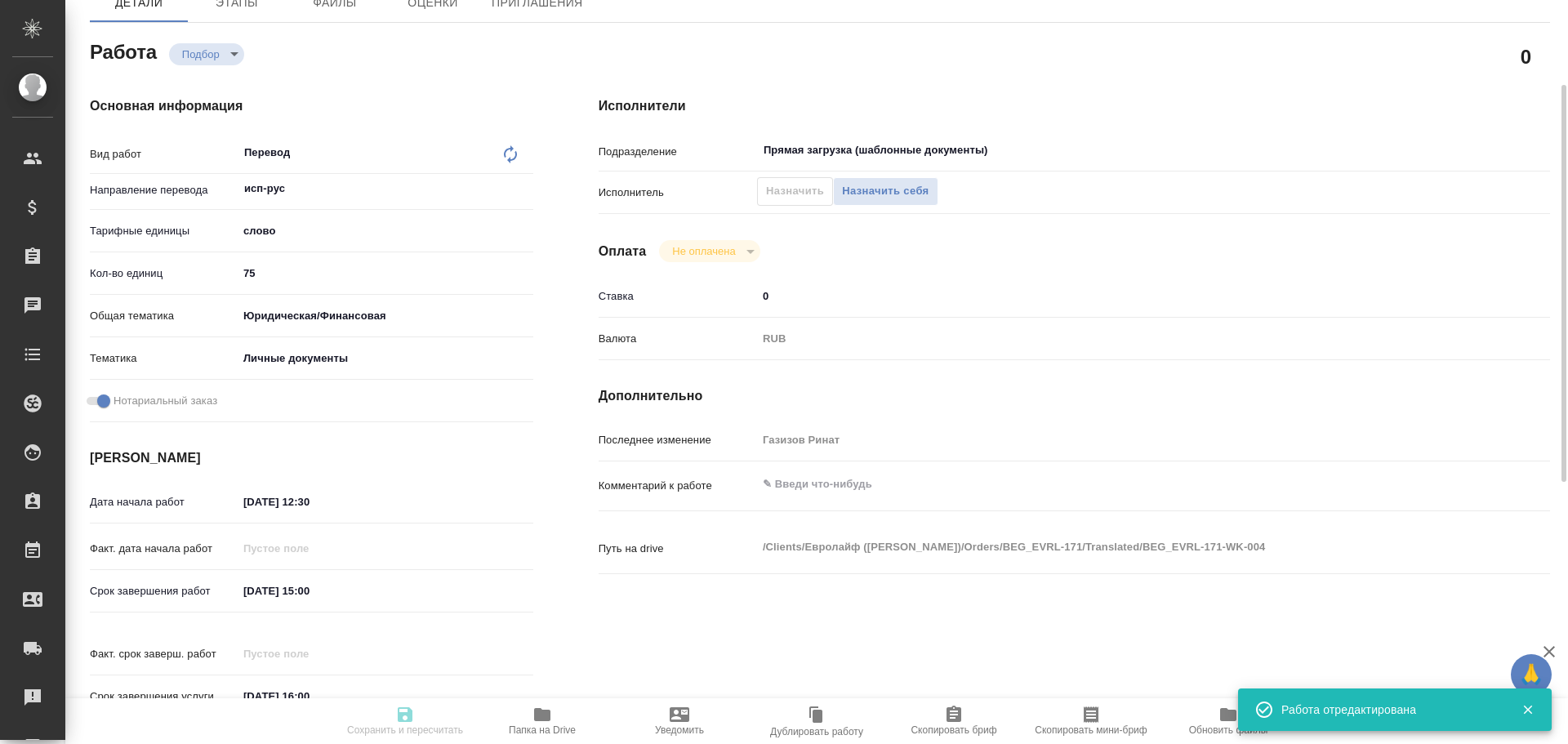
type textarea "x"
type textarea "Паспорт испанский, есть дубляж на английский. Перевод ТОЛЬКО файла New passport…"
type textarea "x"
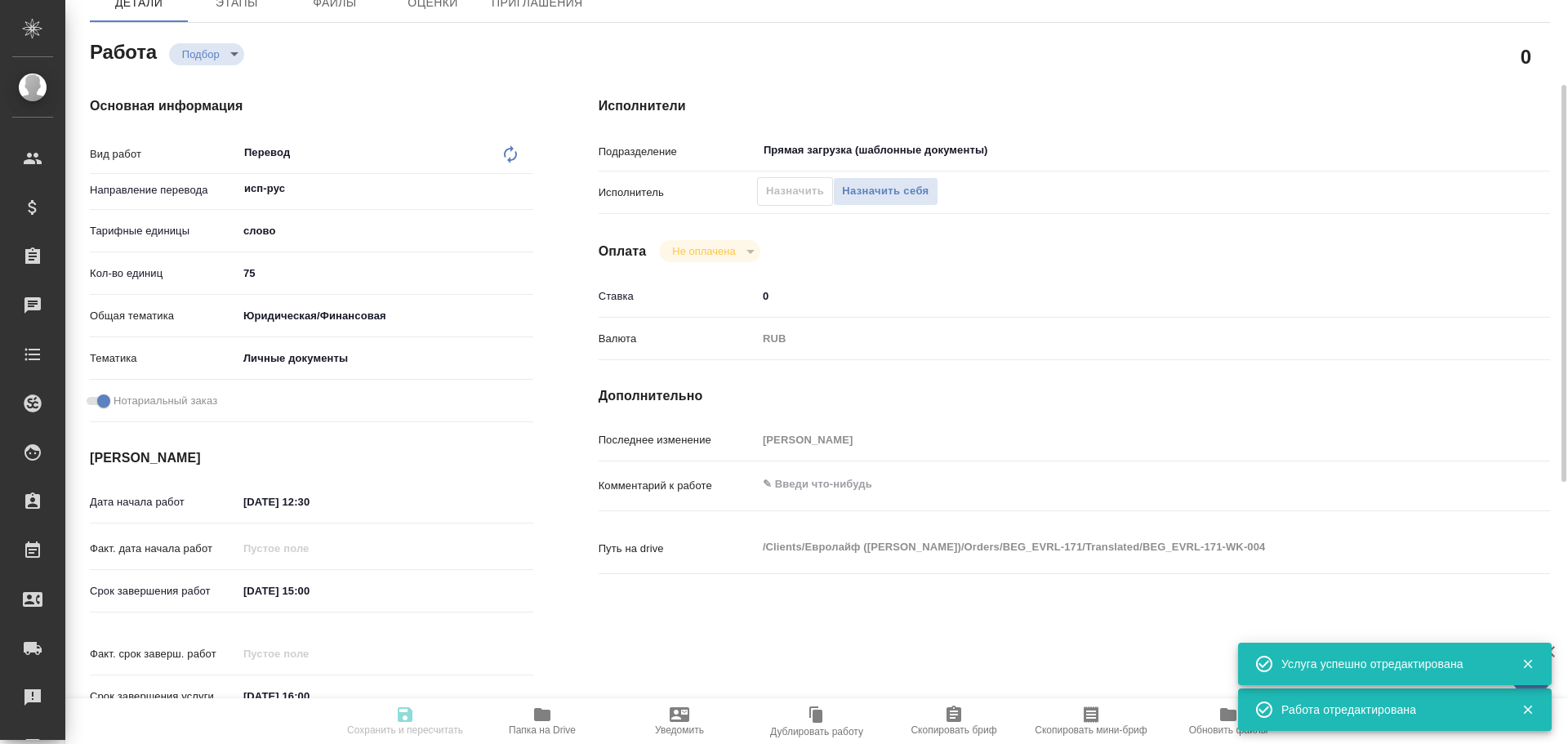
type textarea "x"
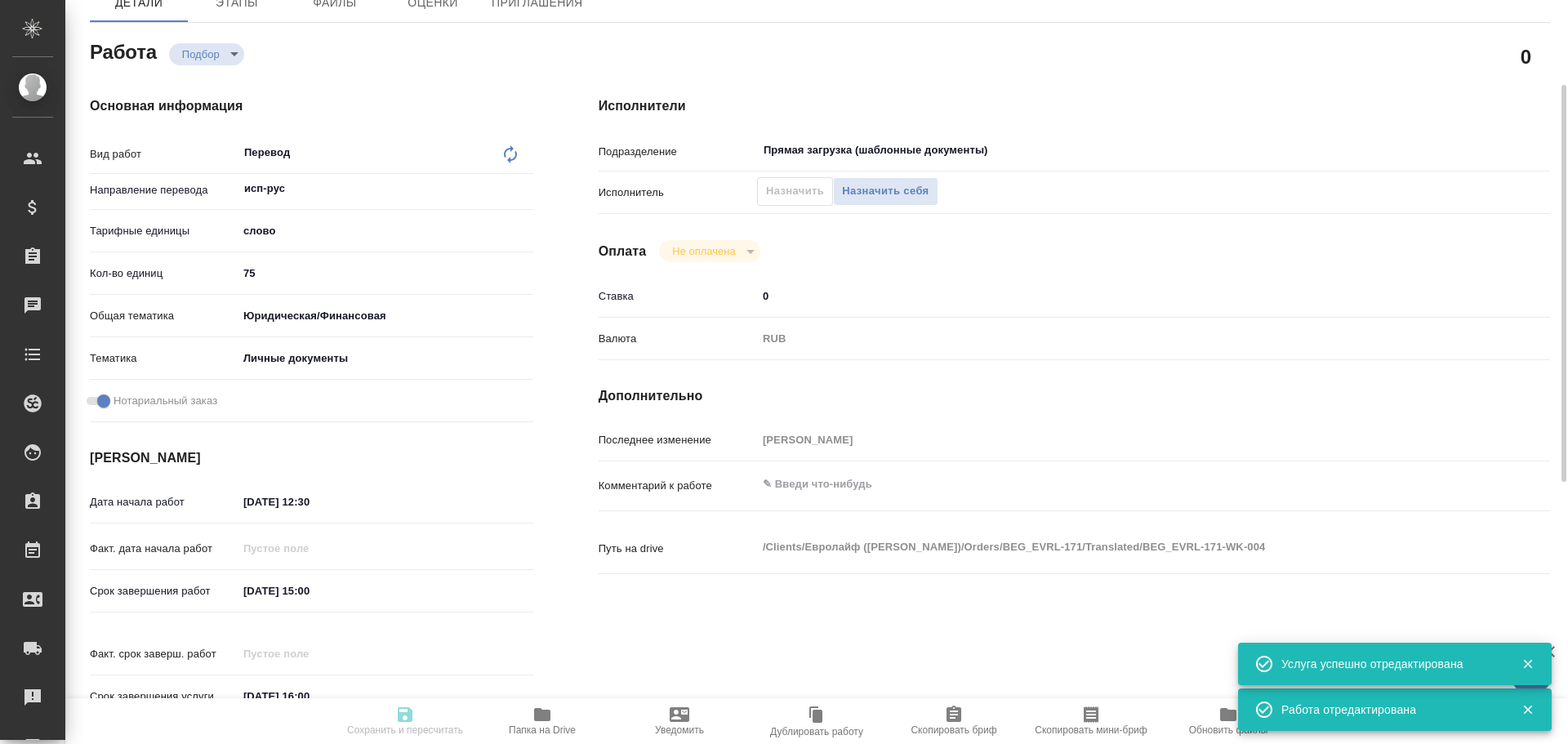
type textarea "x"
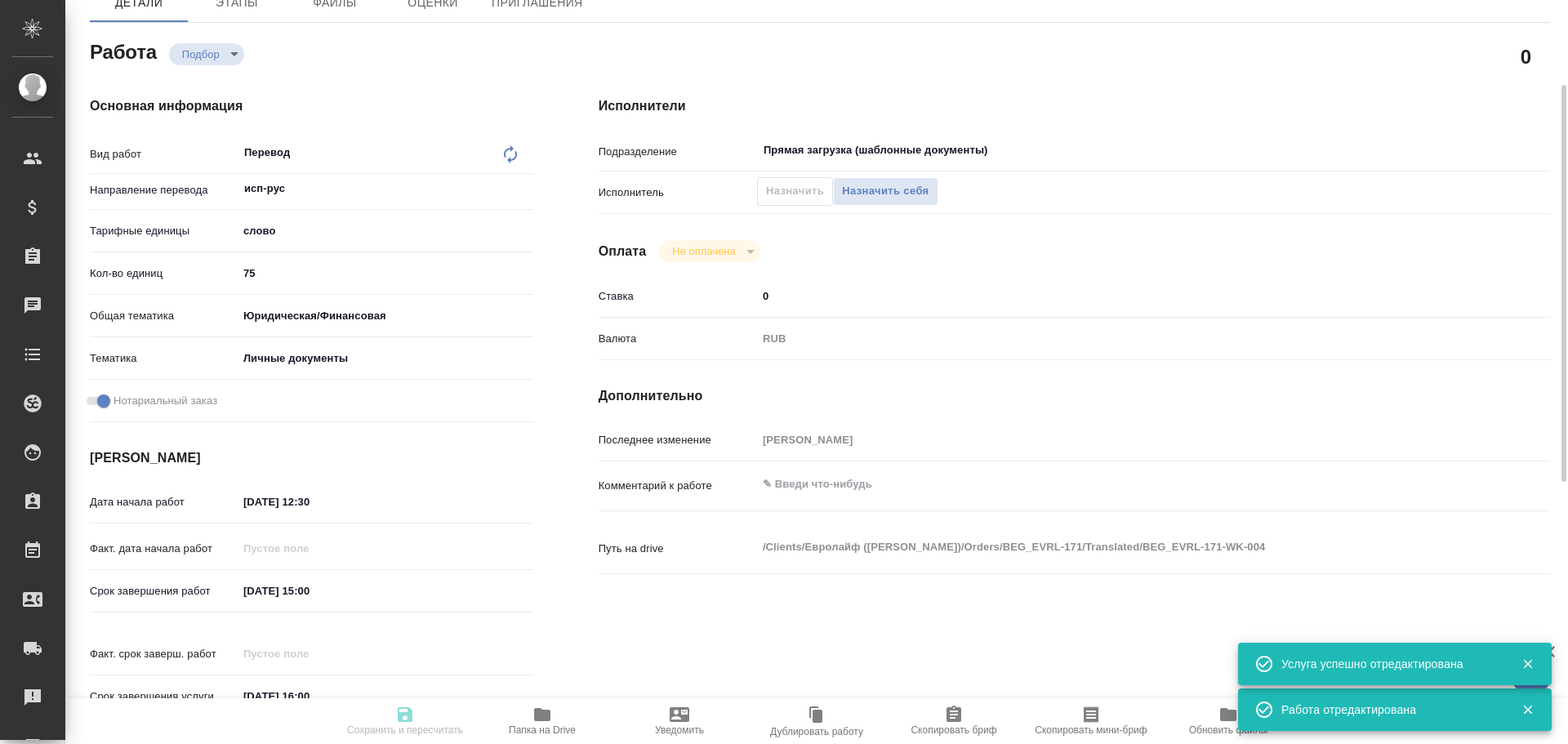
type textarea "x"
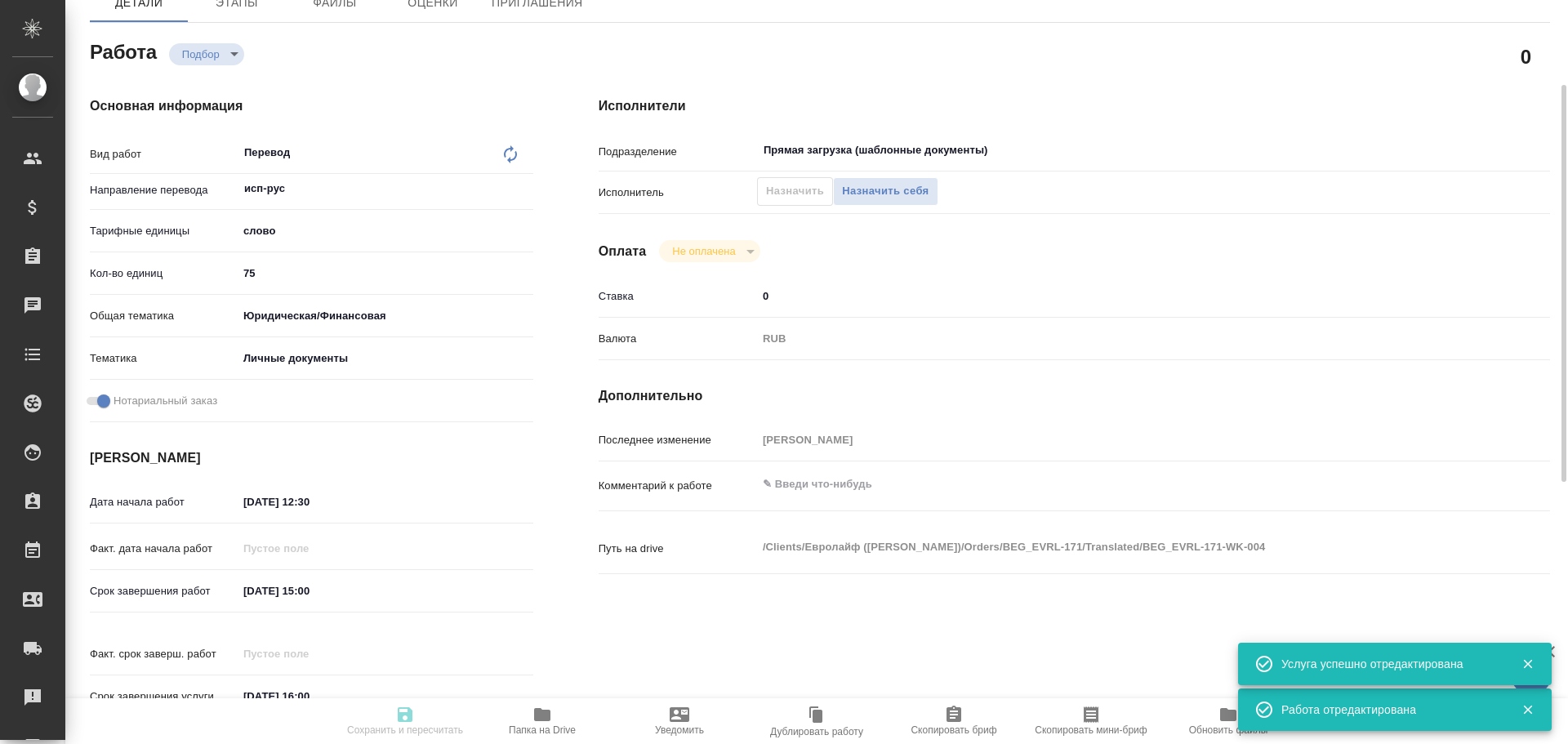
type textarea "x"
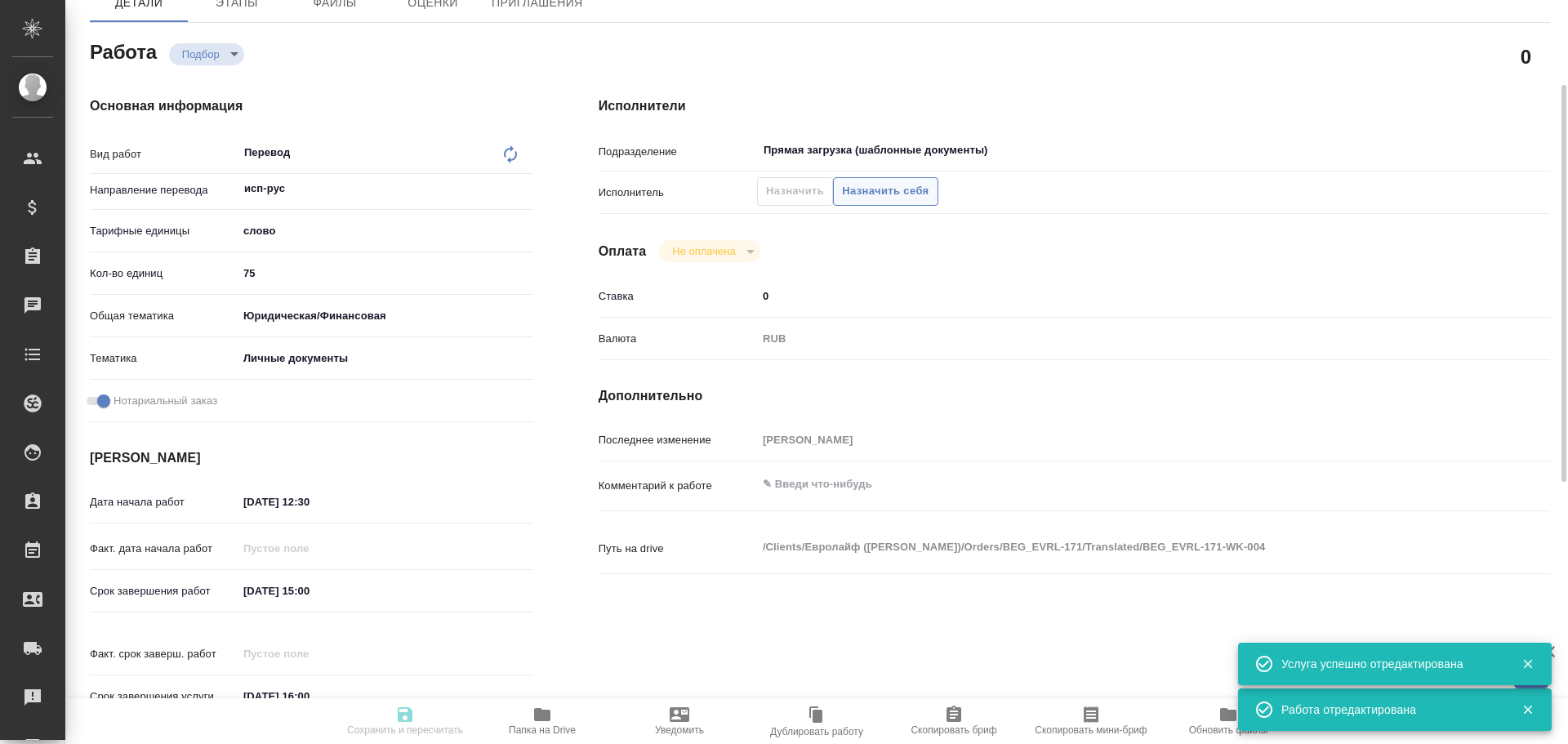
type input "recruiting"
type textarea "Перевод"
type textarea "x"
type input "исп-рус"
type input "5a8b1489cc6b4906c91bfd90"
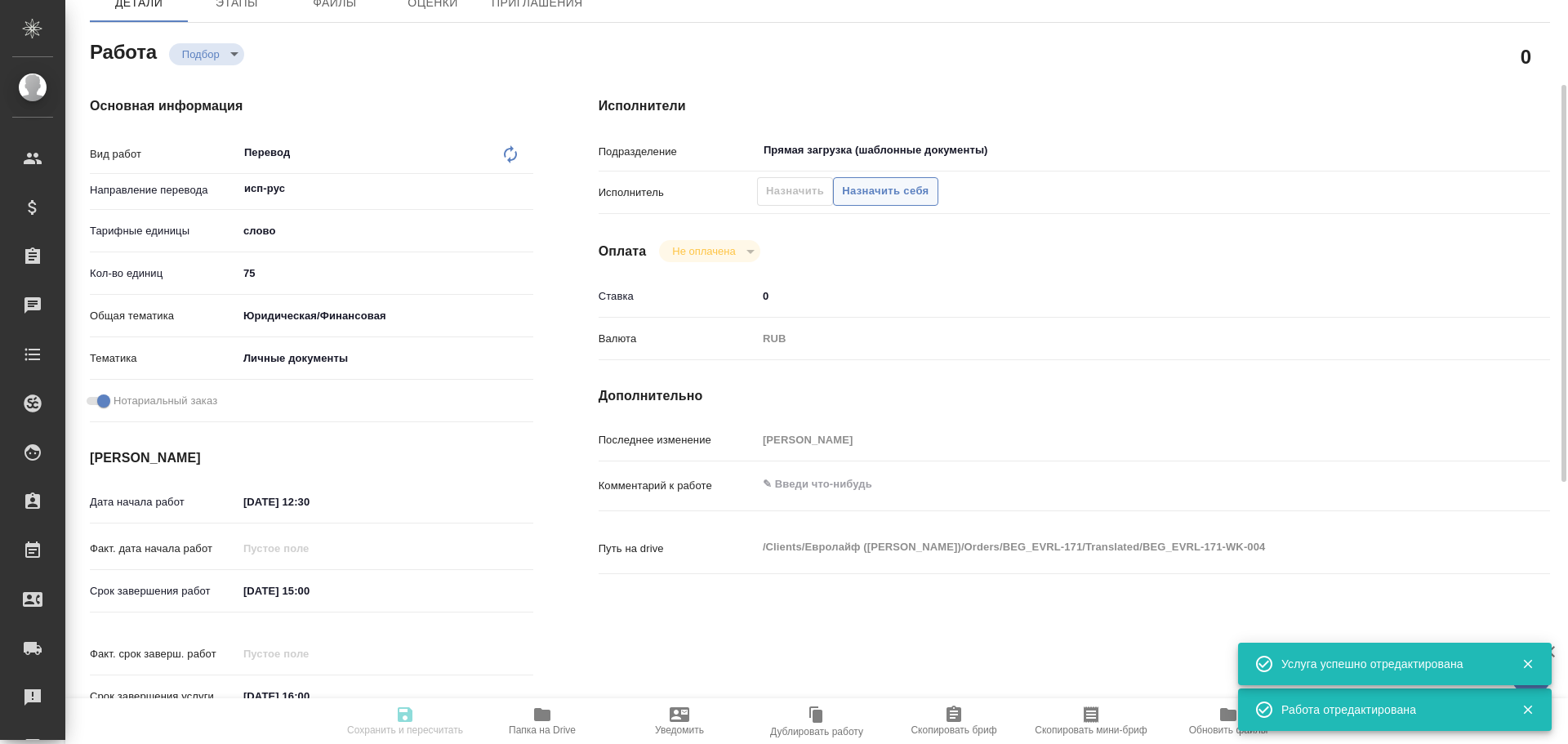
type input "75"
type input "yr-fn"
type input "5a8b8b956a9677013d343cfe"
checkbox input "true"
type input "[DATE] 12:30"
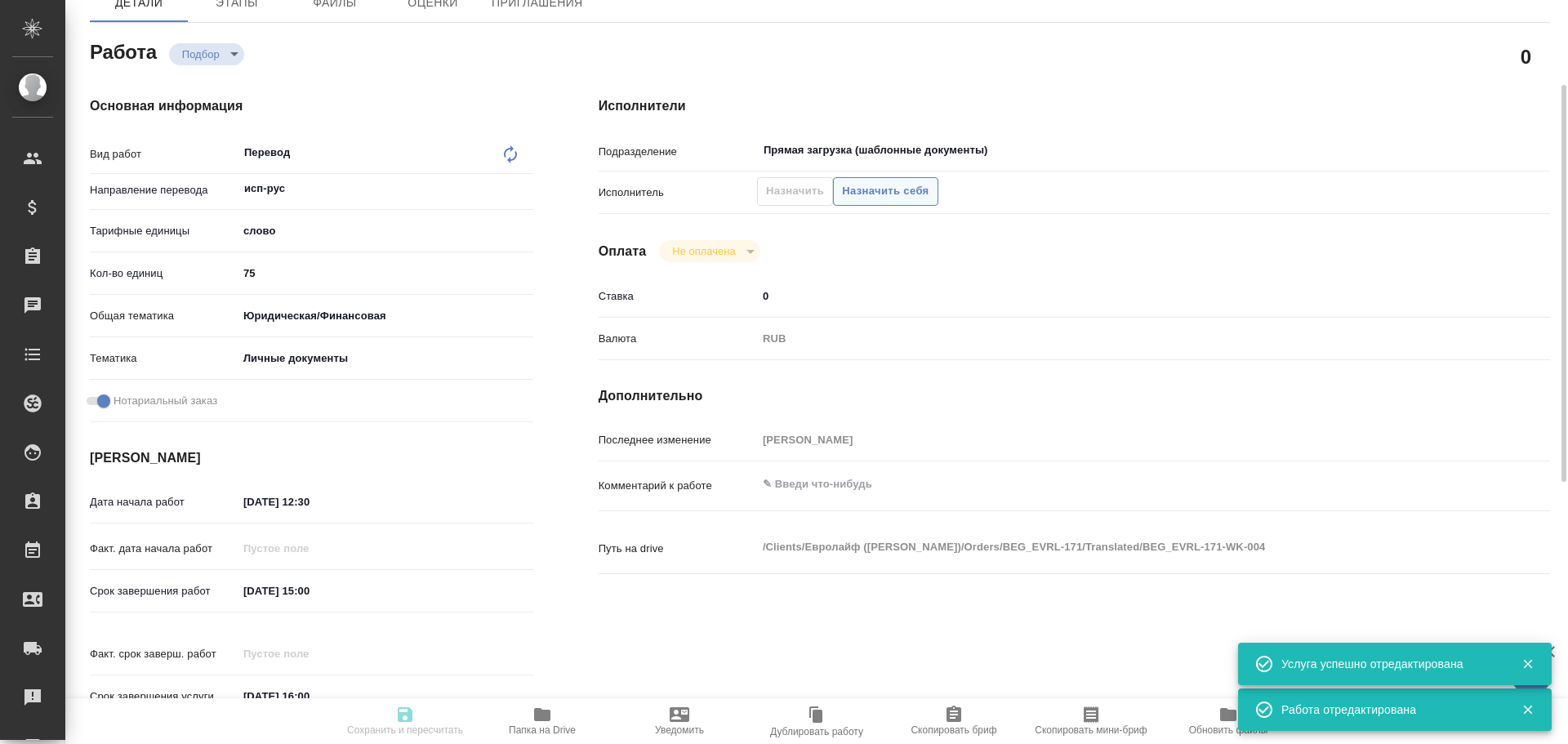
type input "[DATE] 15:00"
type input "[DATE] 16:00"
type input "Прямая загрузка (шаблонные документы)"
type input "notPayed"
type input "0"
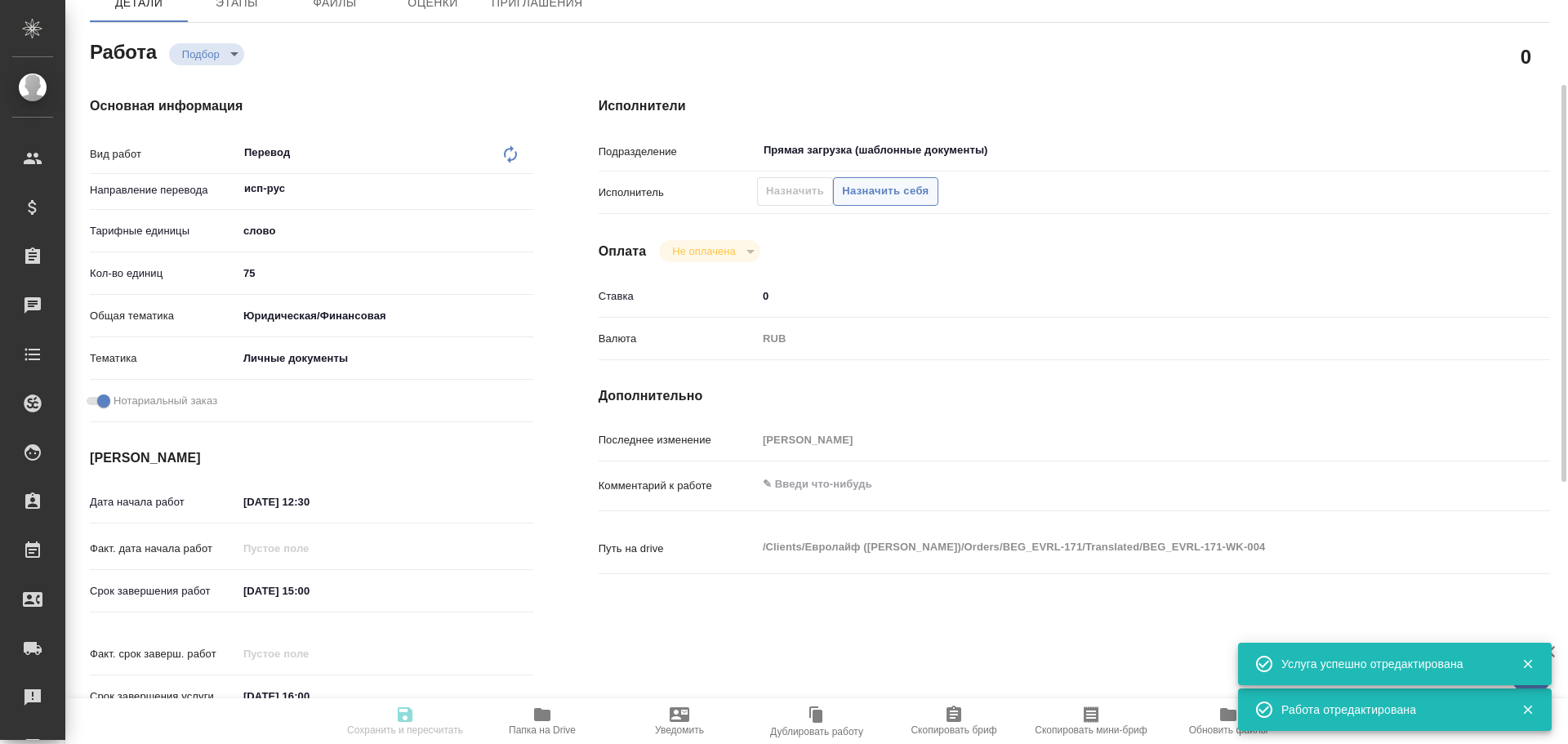
type input "RUB"
type input "[PERSON_NAME]"
type textarea "x"
type textarea "/Clients/Евролайф ([PERSON_NAME])/Orders/BEG_EVRL-171/Translated/BEG_EVRL-171-W…"
type textarea "x"
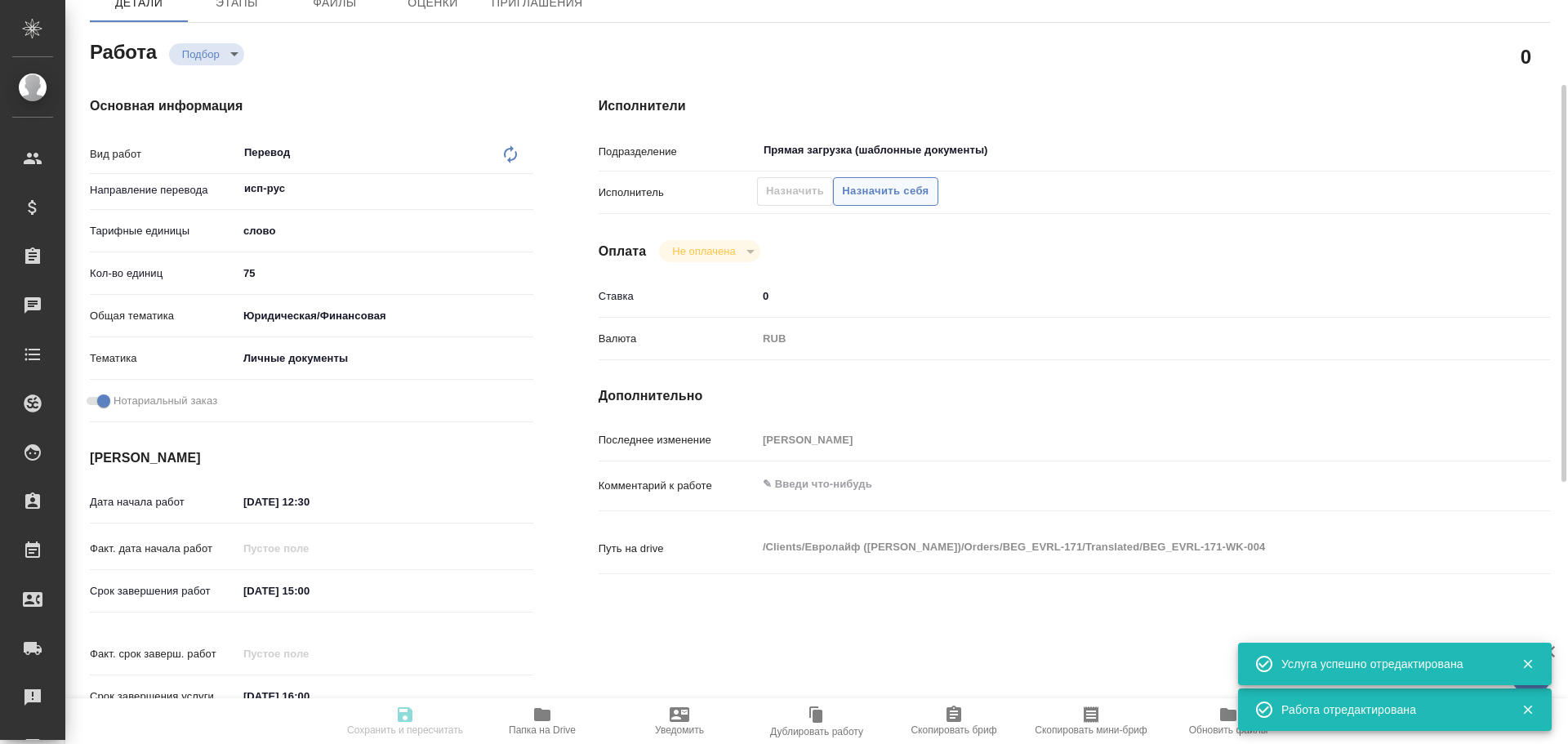
type input "BEG_EVRL-171"
type input "Перевод станд. несрочный"
type input "Перевод, Корректура, Постредактура машинного перевода, Приёмка по качеству, Ред…"
type input "[PERSON_NAME]"
type input "/Clients/Евролайф (Алманса)/Orders/BEG_EVRL-171"
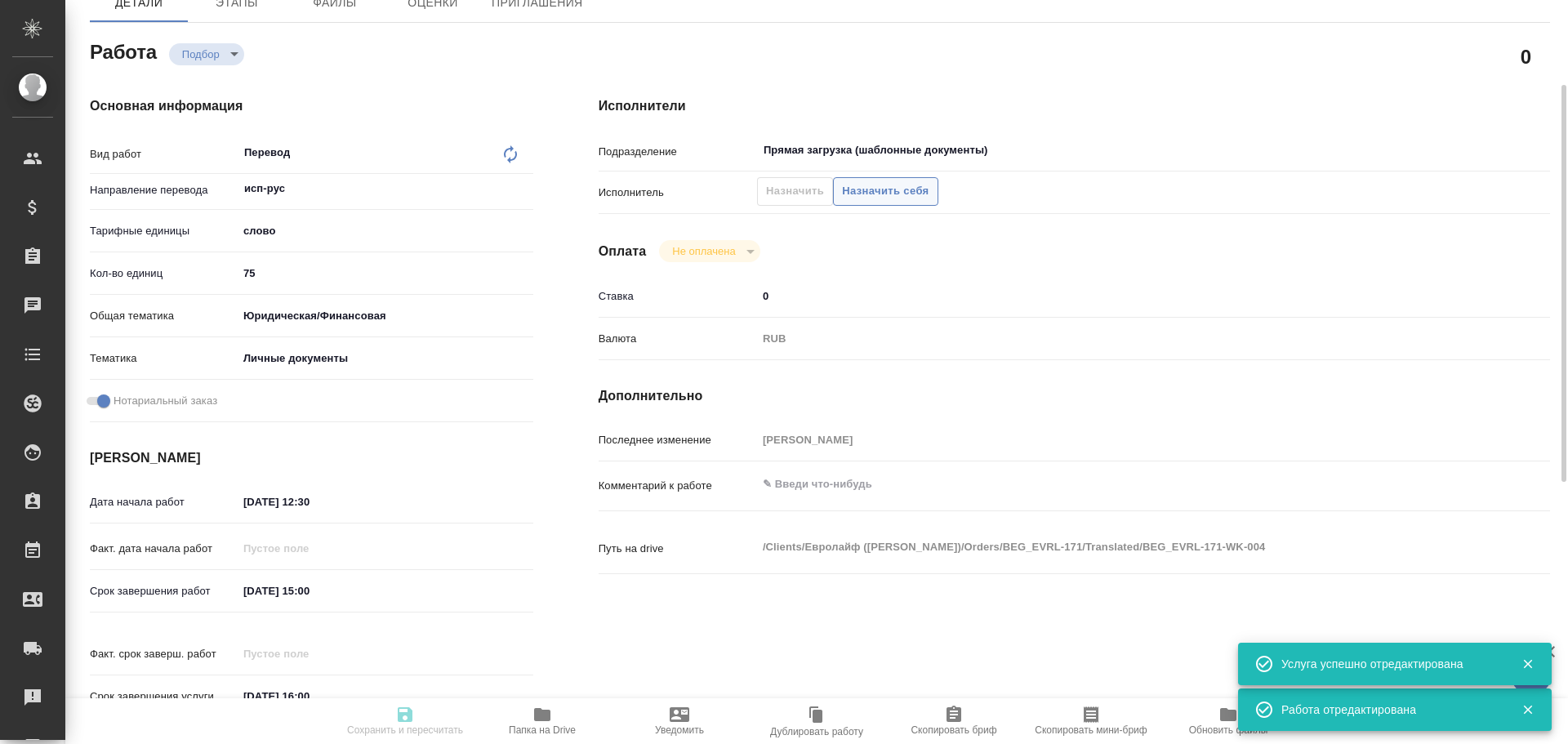
type textarea "x"
type textarea "Паспорт испанский, есть дубляж на английский. Перевод ТОЛЬКО файла New passport…"
type textarea "x"
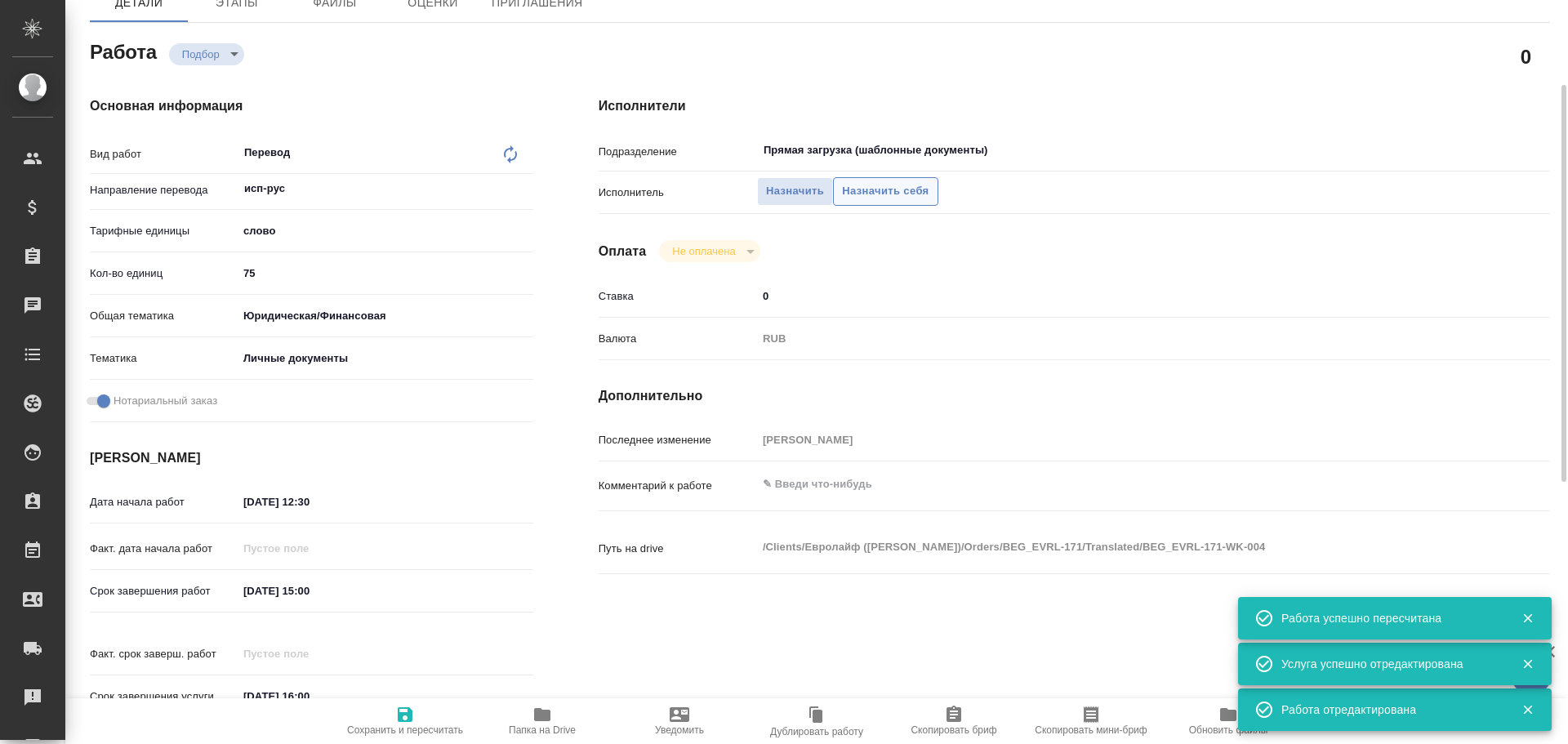
type textarea "x"
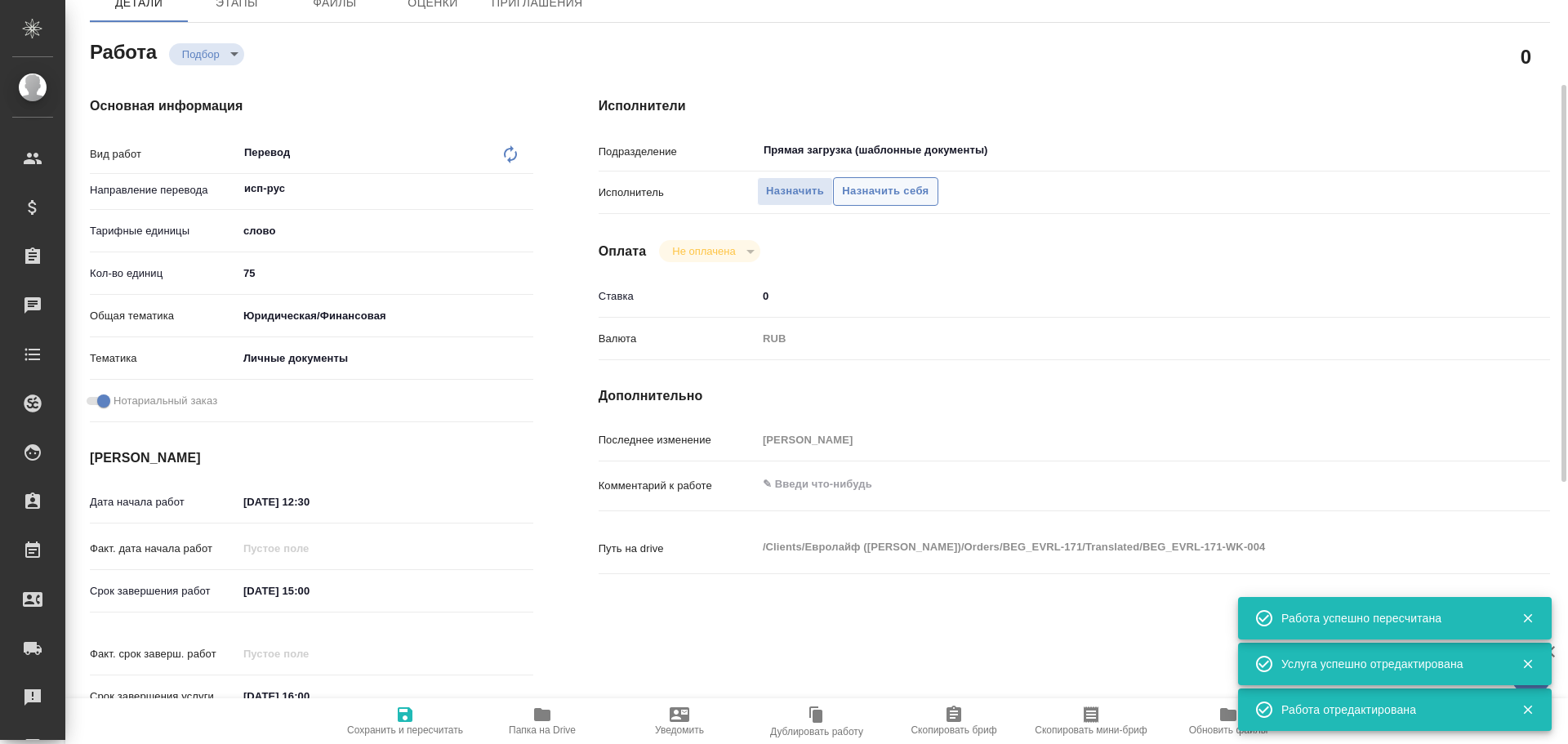
type textarea "x"
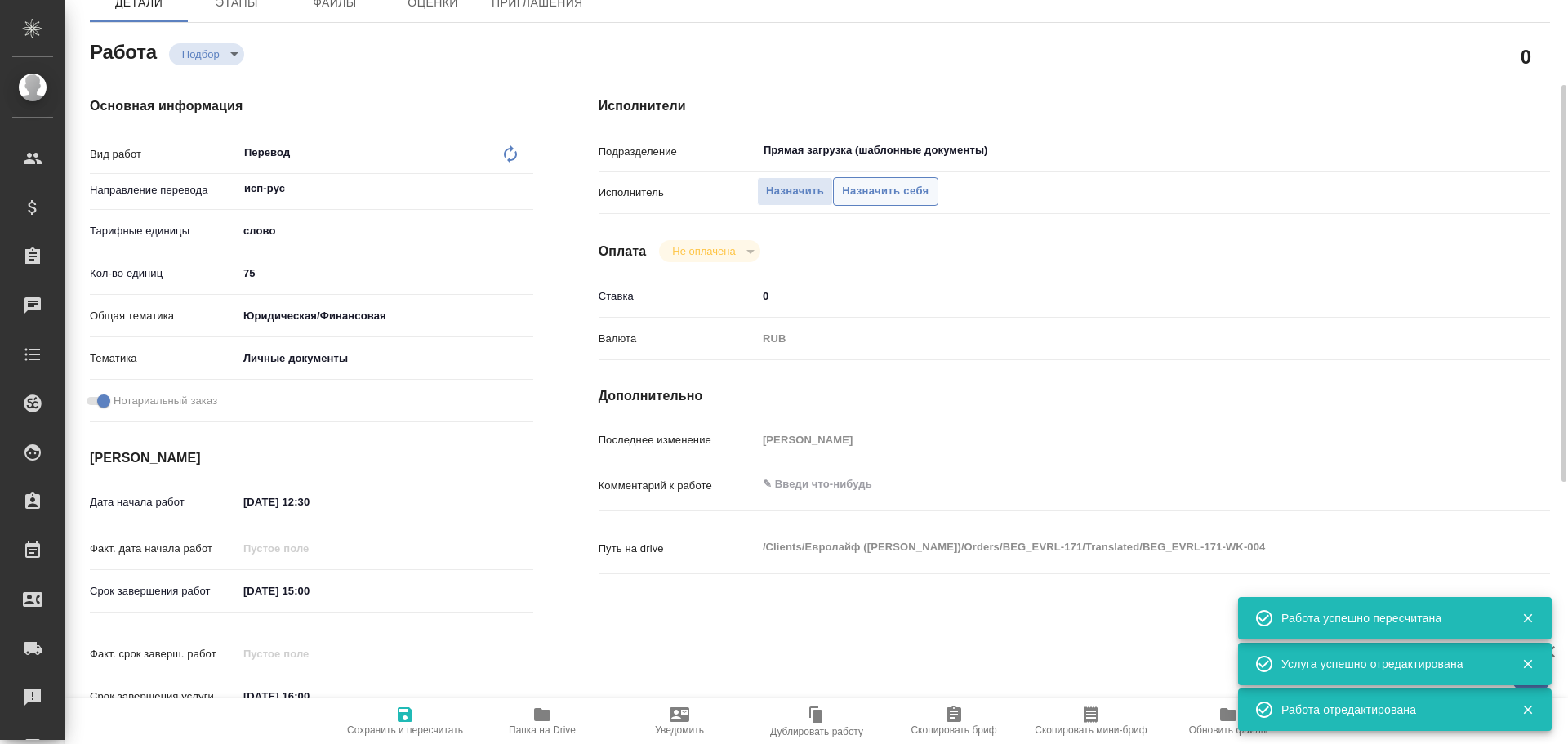
click at [873, 189] on span "Назначить себя" at bounding box center [885, 191] width 86 height 19
type textarea "x"
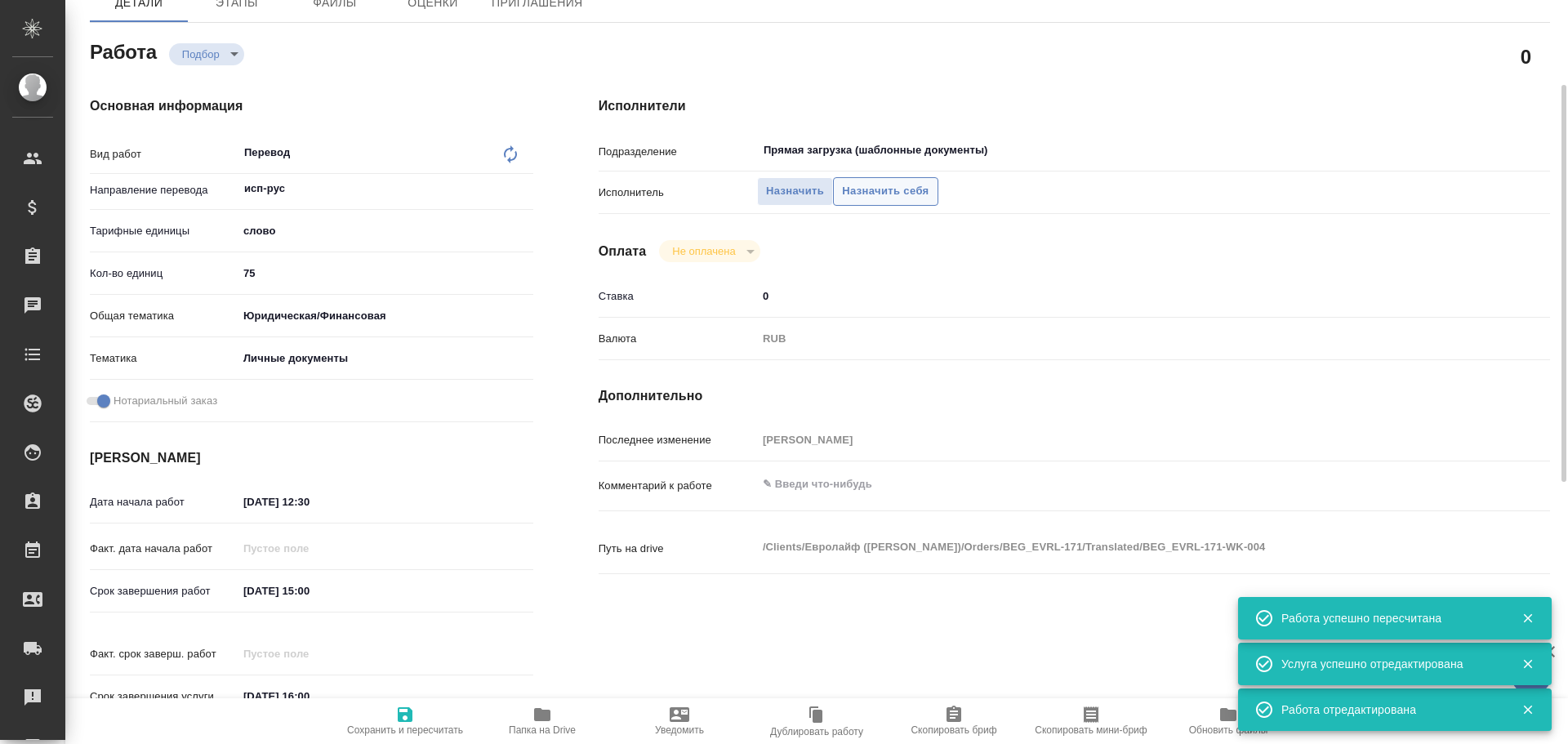
type textarea "x"
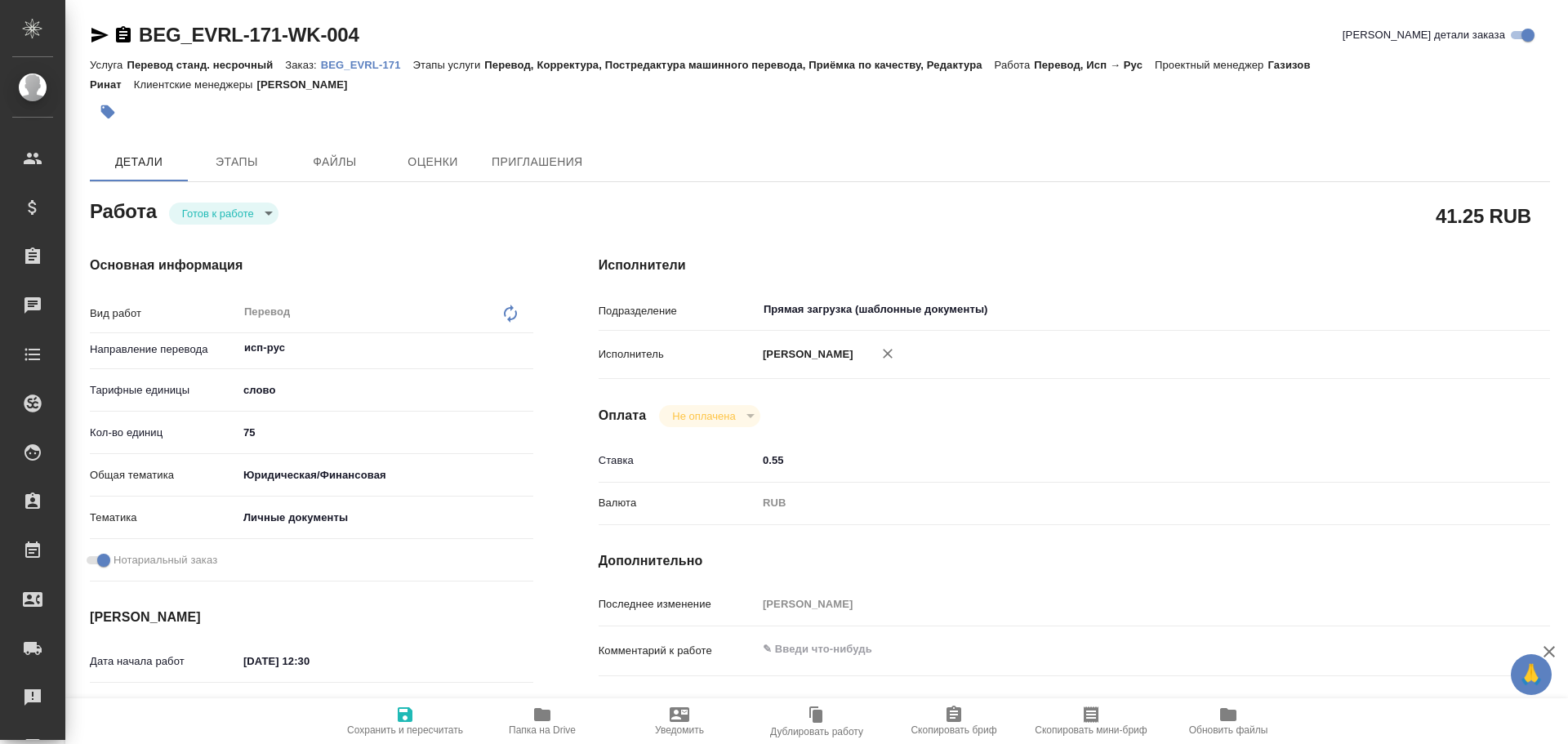
type textarea "x"
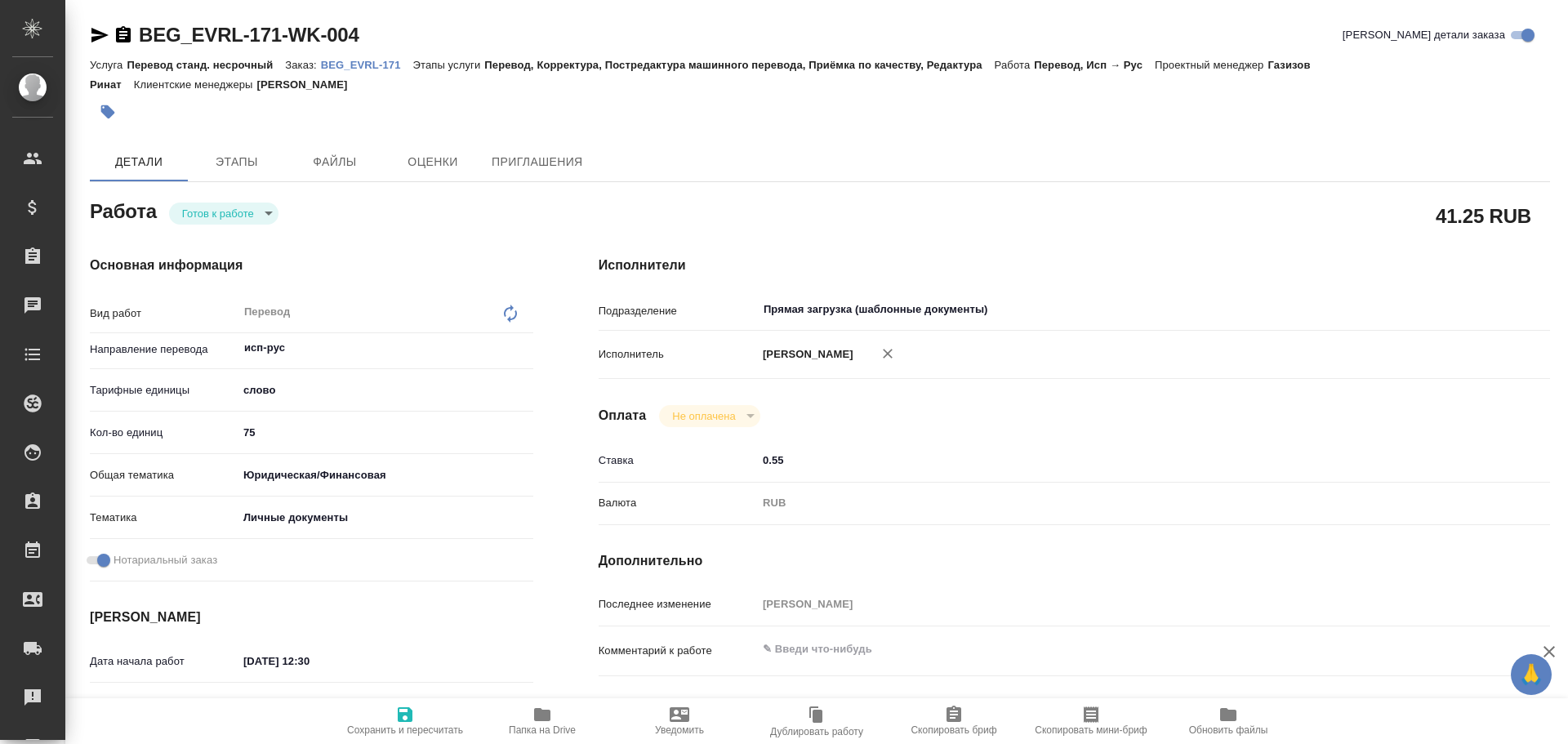
type textarea "x"
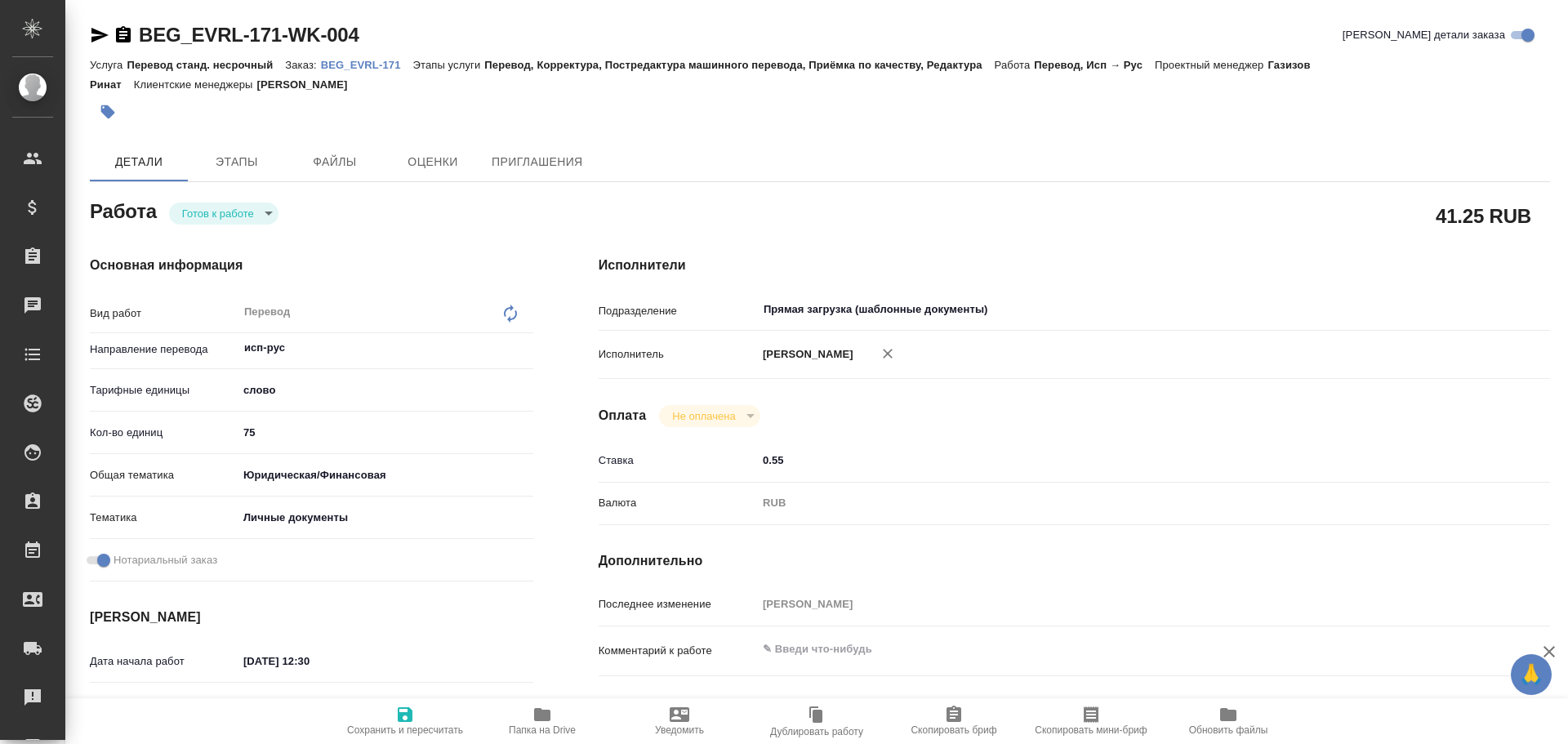
type textarea "x"
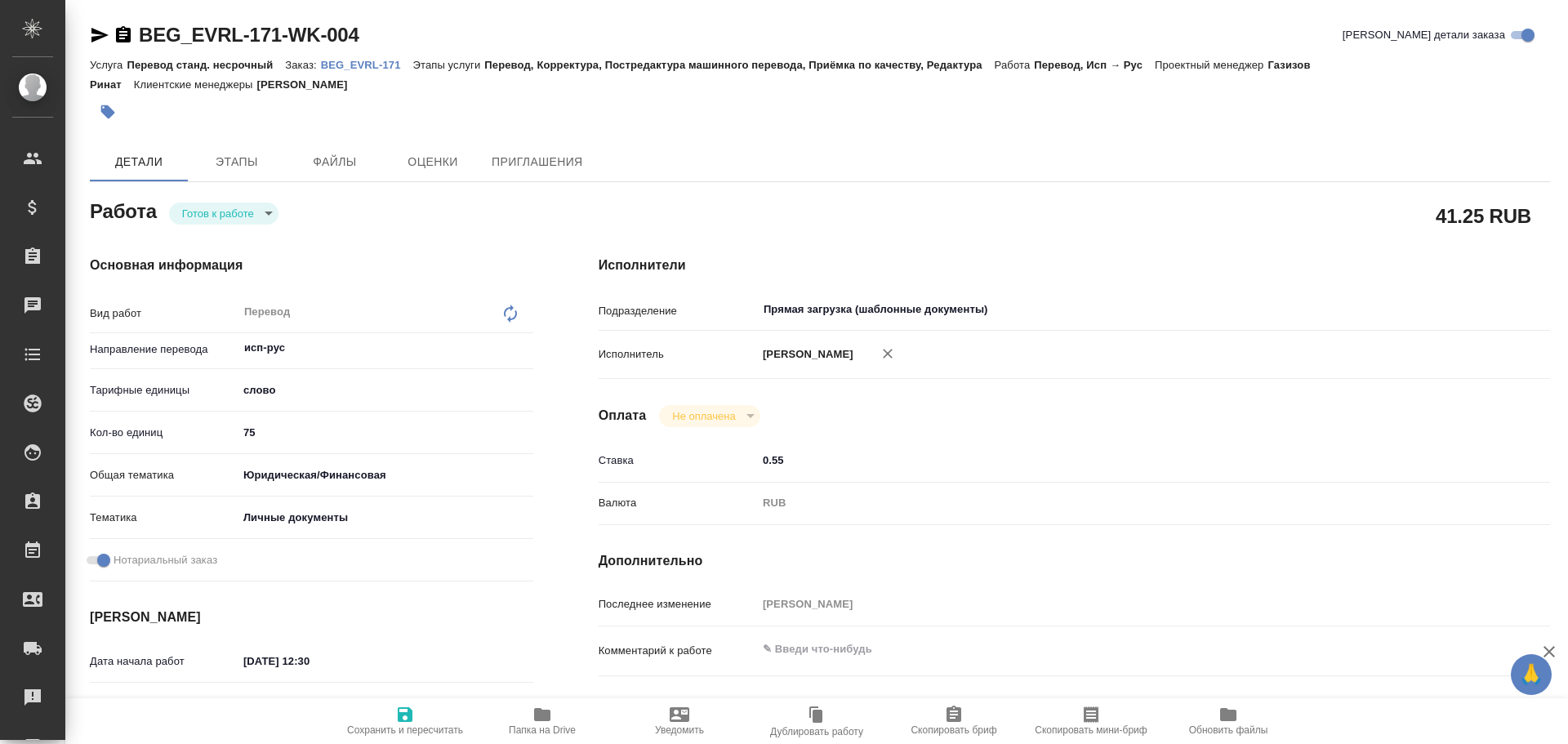
type textarea "x"
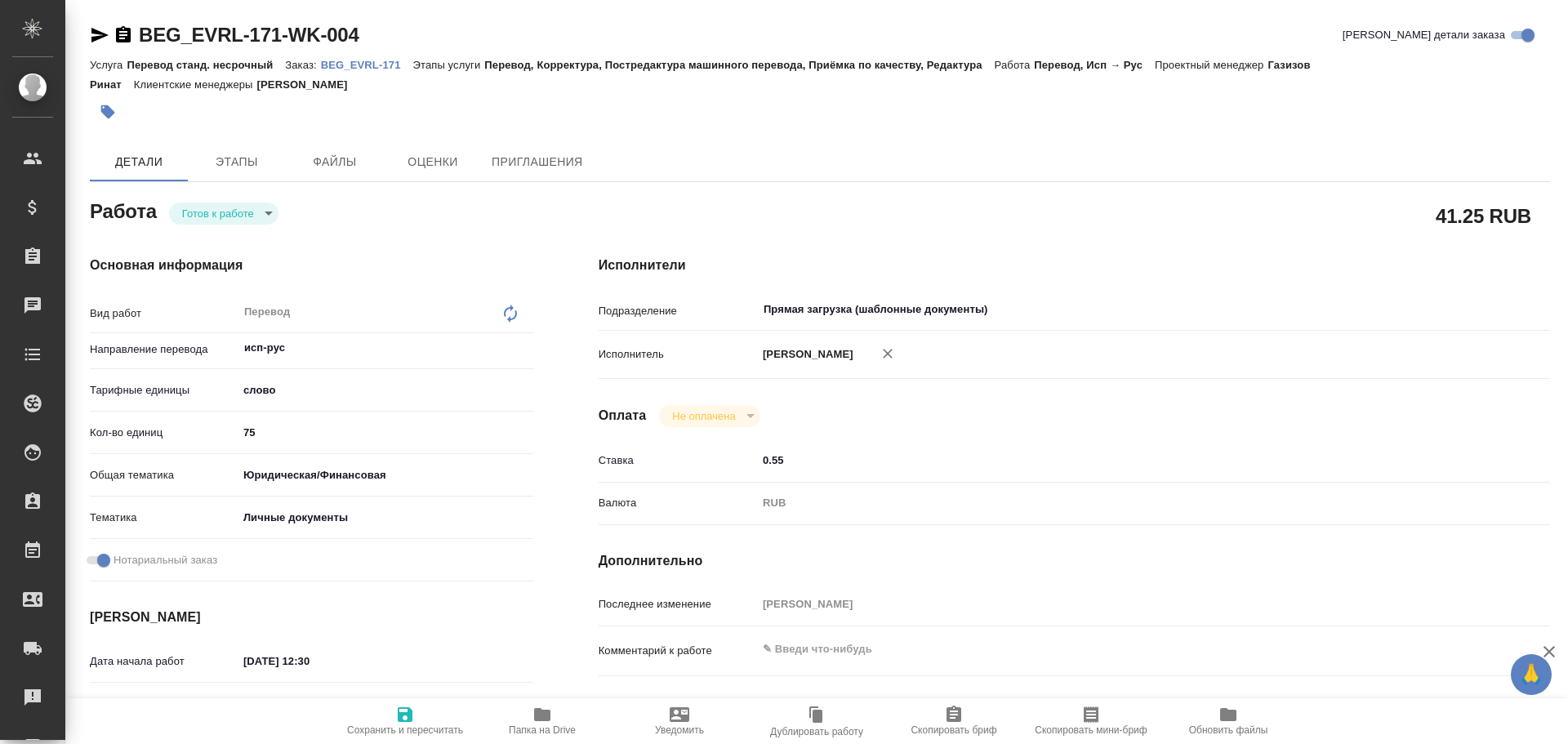
type textarea "x"
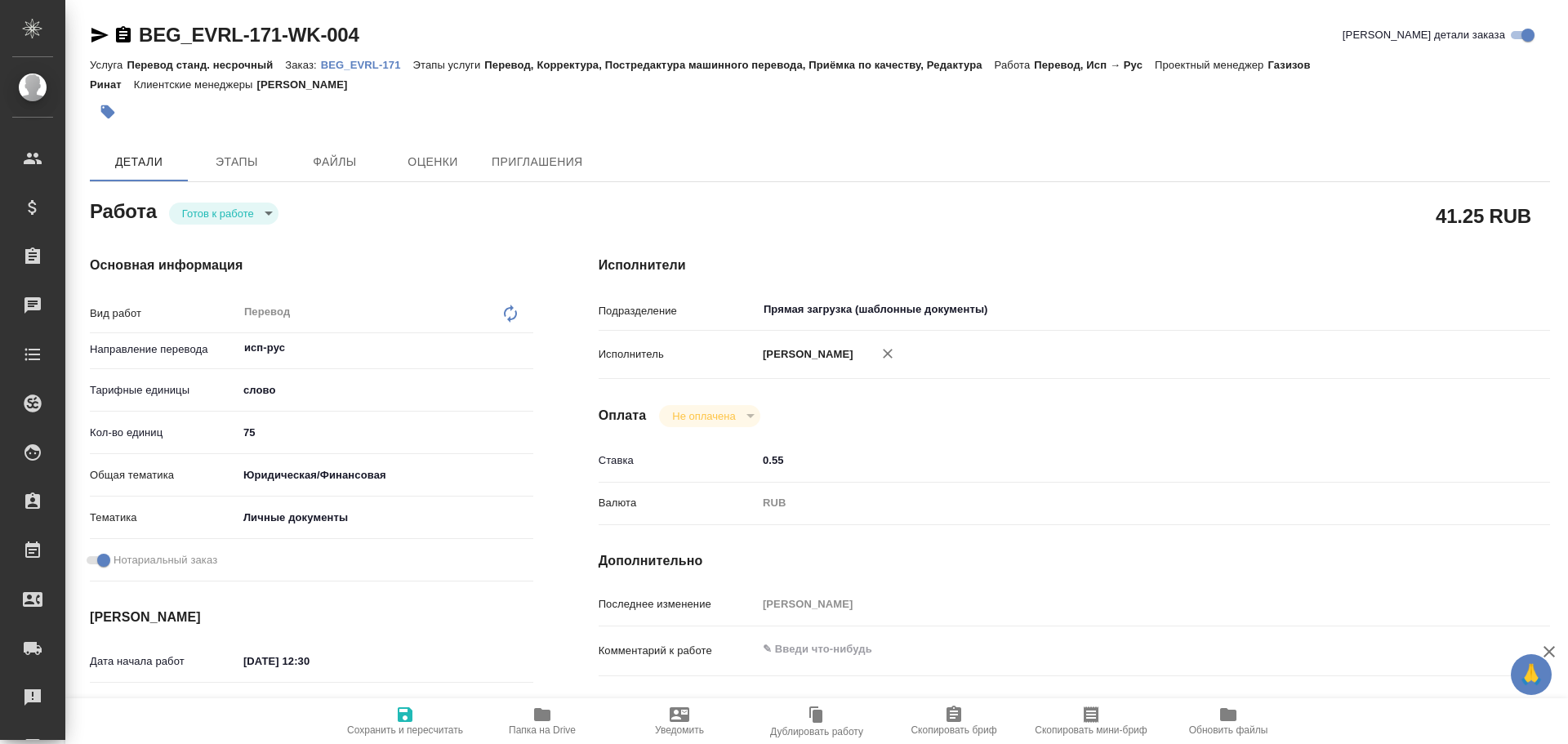
type textarea "x"
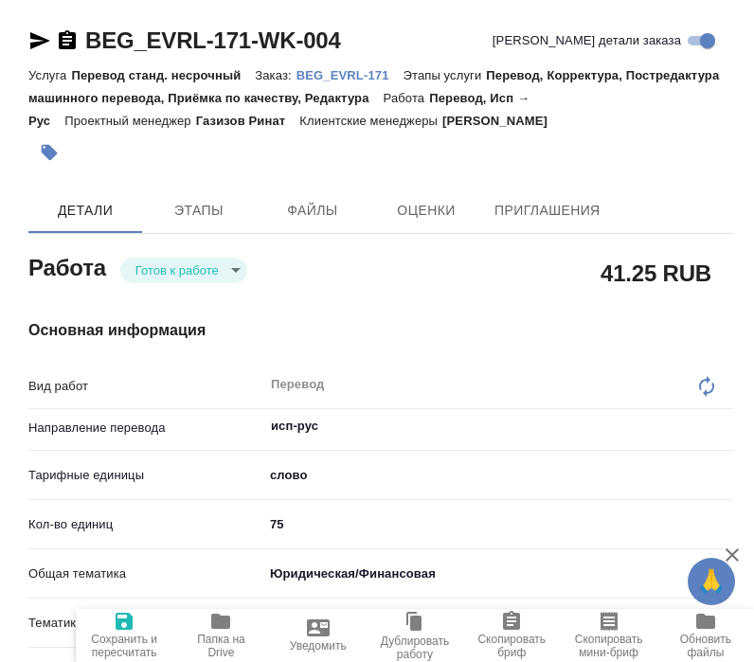
type textarea "x"
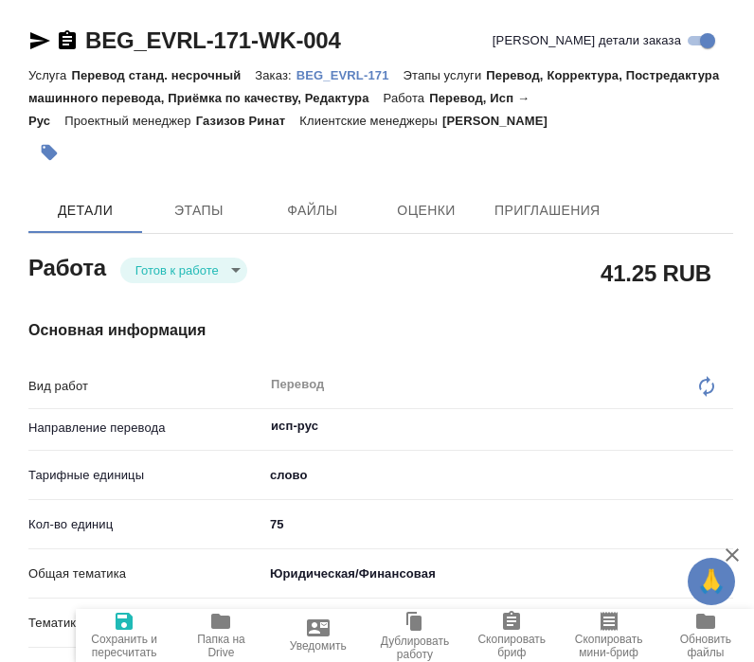
type textarea "x"
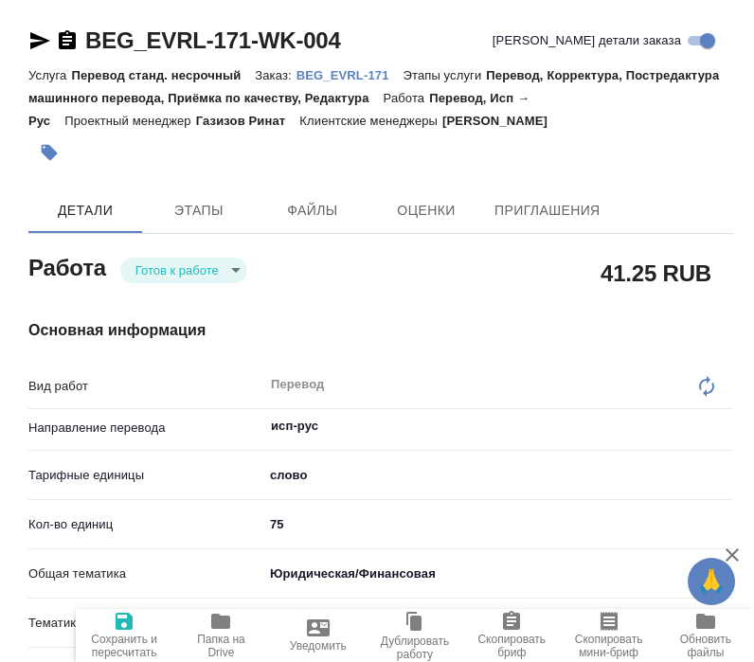
type textarea "x"
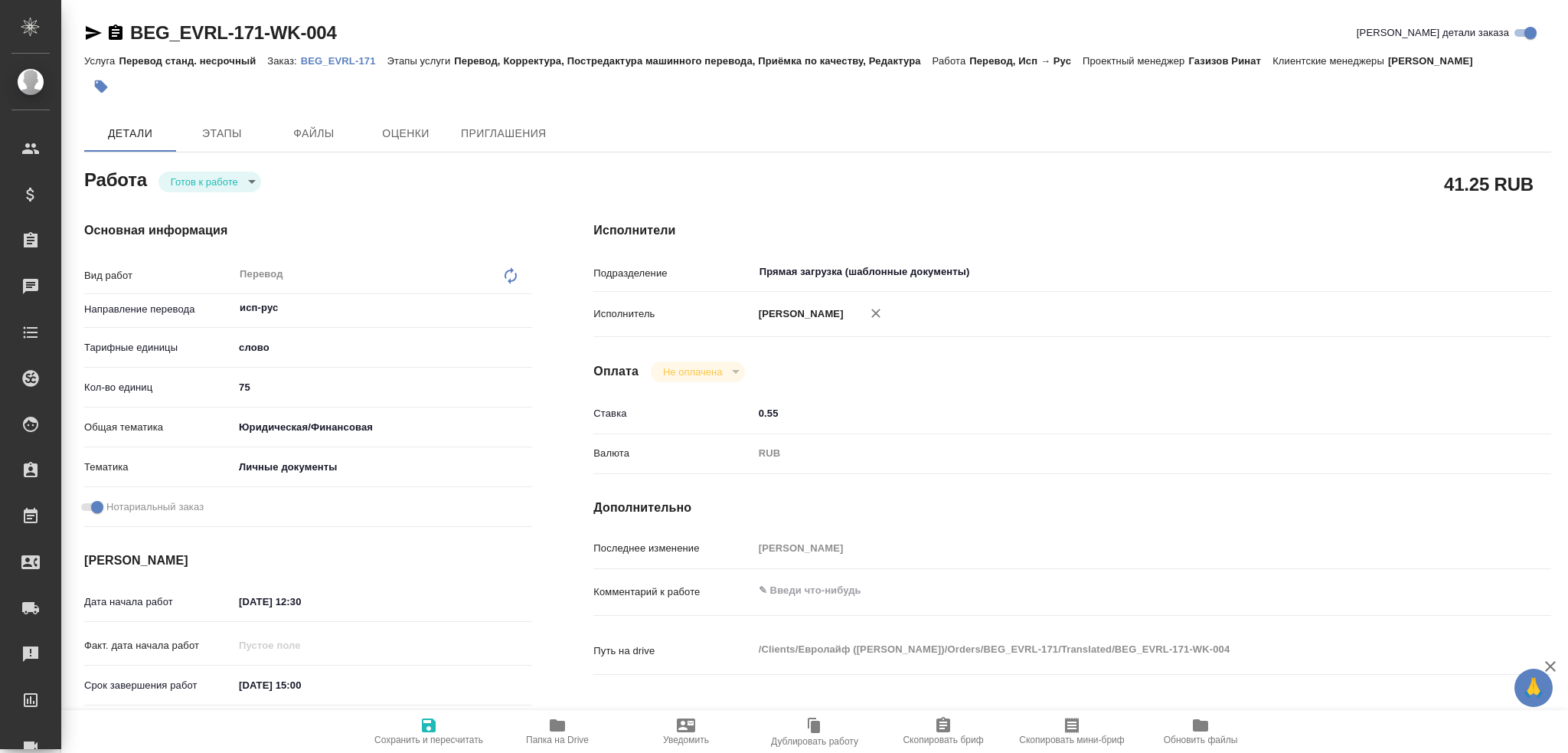
type textarea "x"
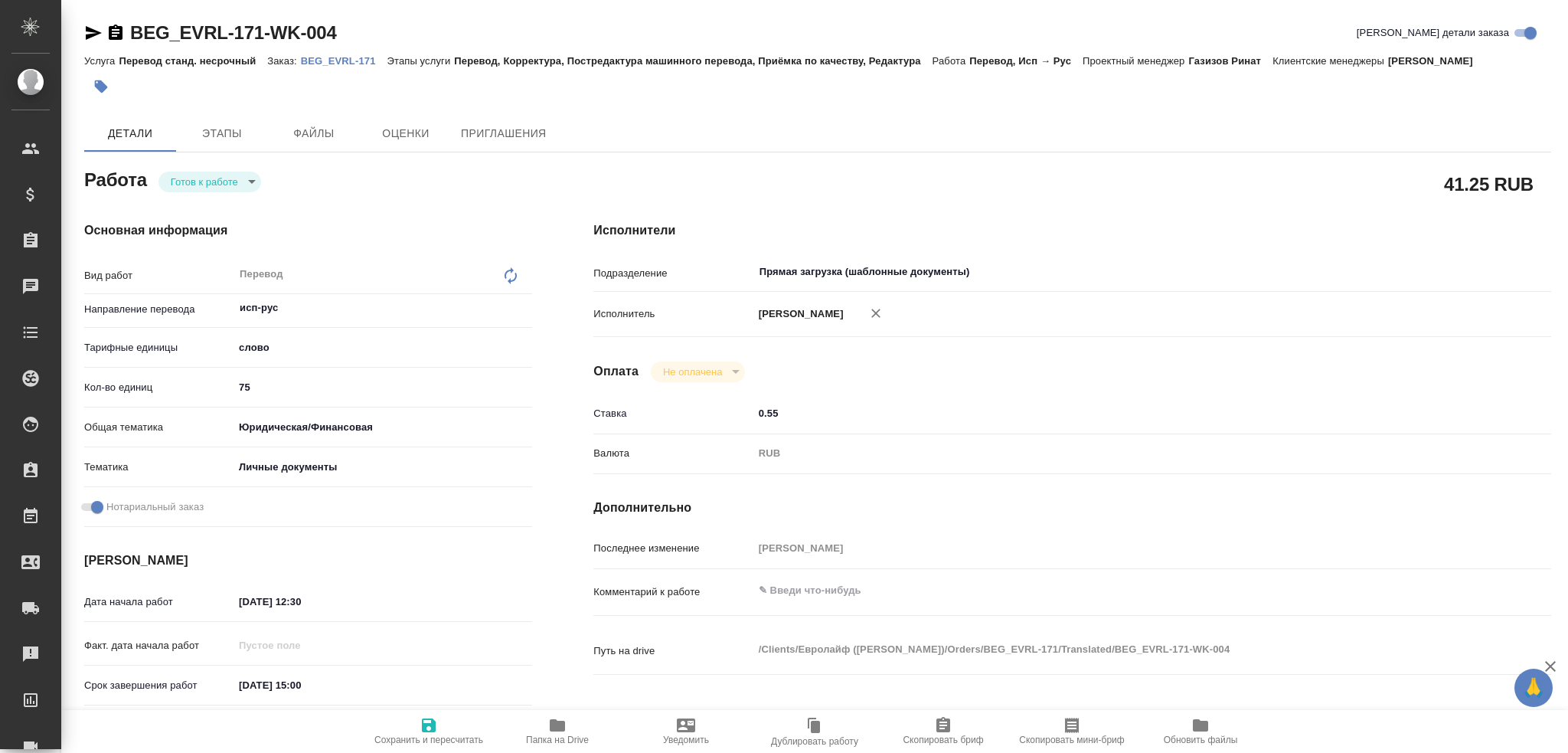
type textarea "x"
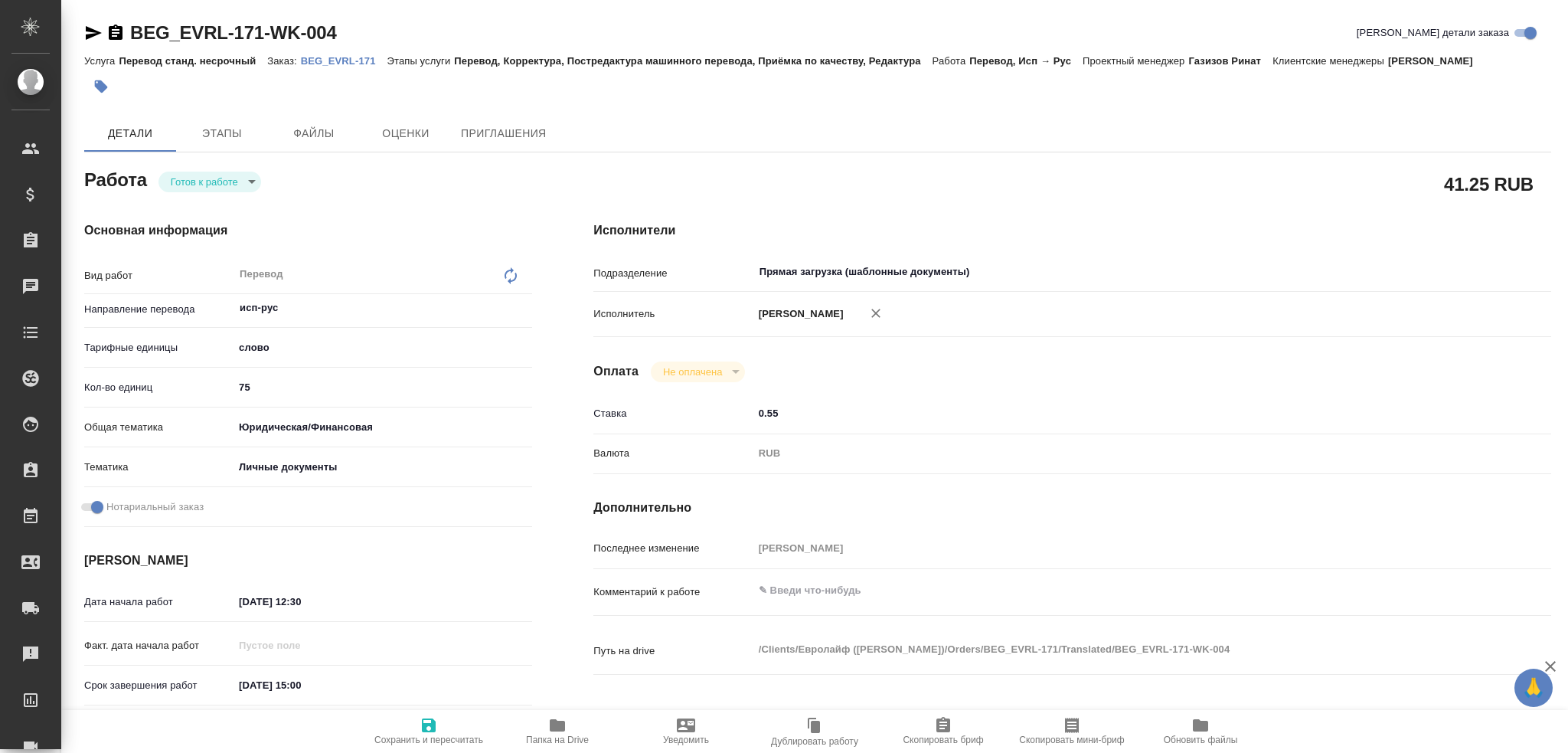
click at [508, 697] on span "Папка на Drive" at bounding box center [557, 730] width 110 height 29
